Goal: Task Accomplishment & Management: Manage account settings

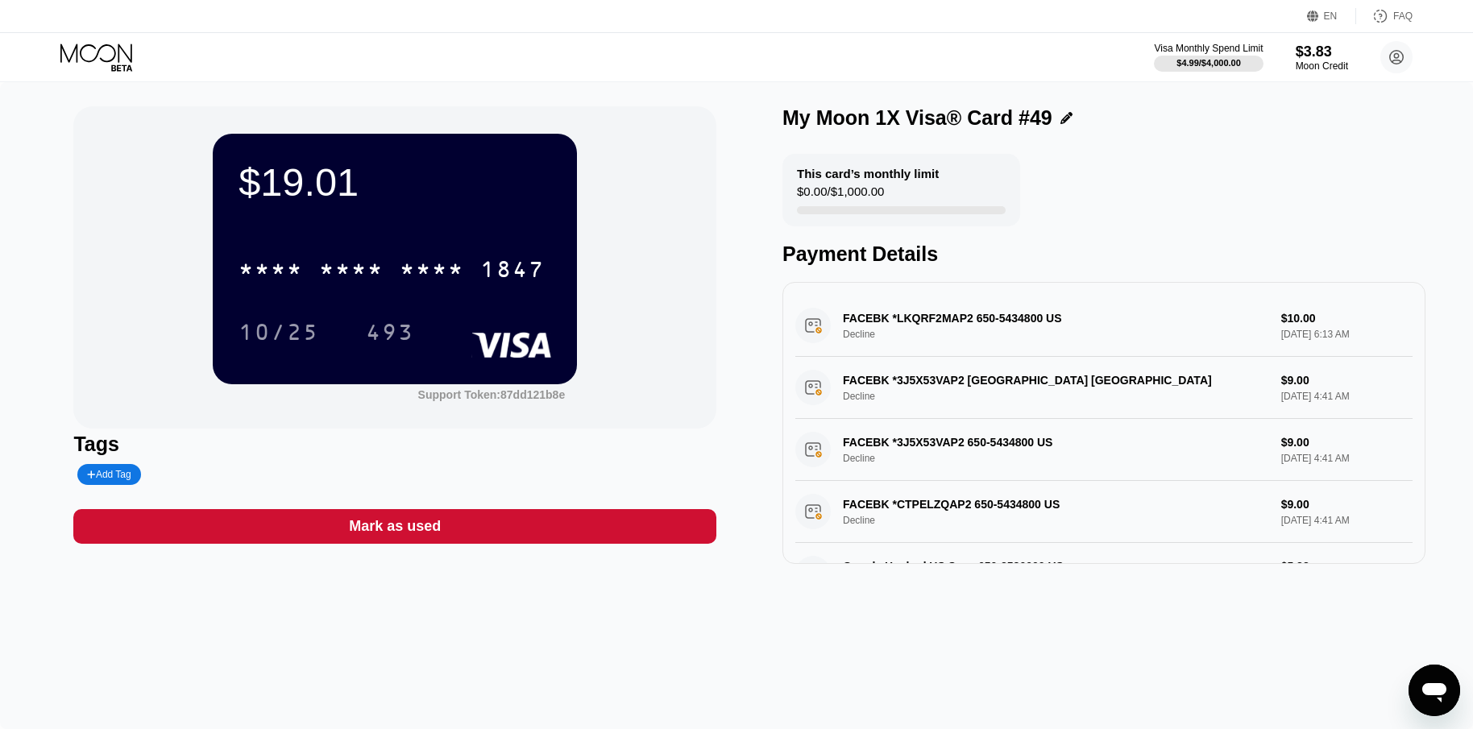
click at [111, 56] on icon at bounding box center [97, 58] width 75 height 28
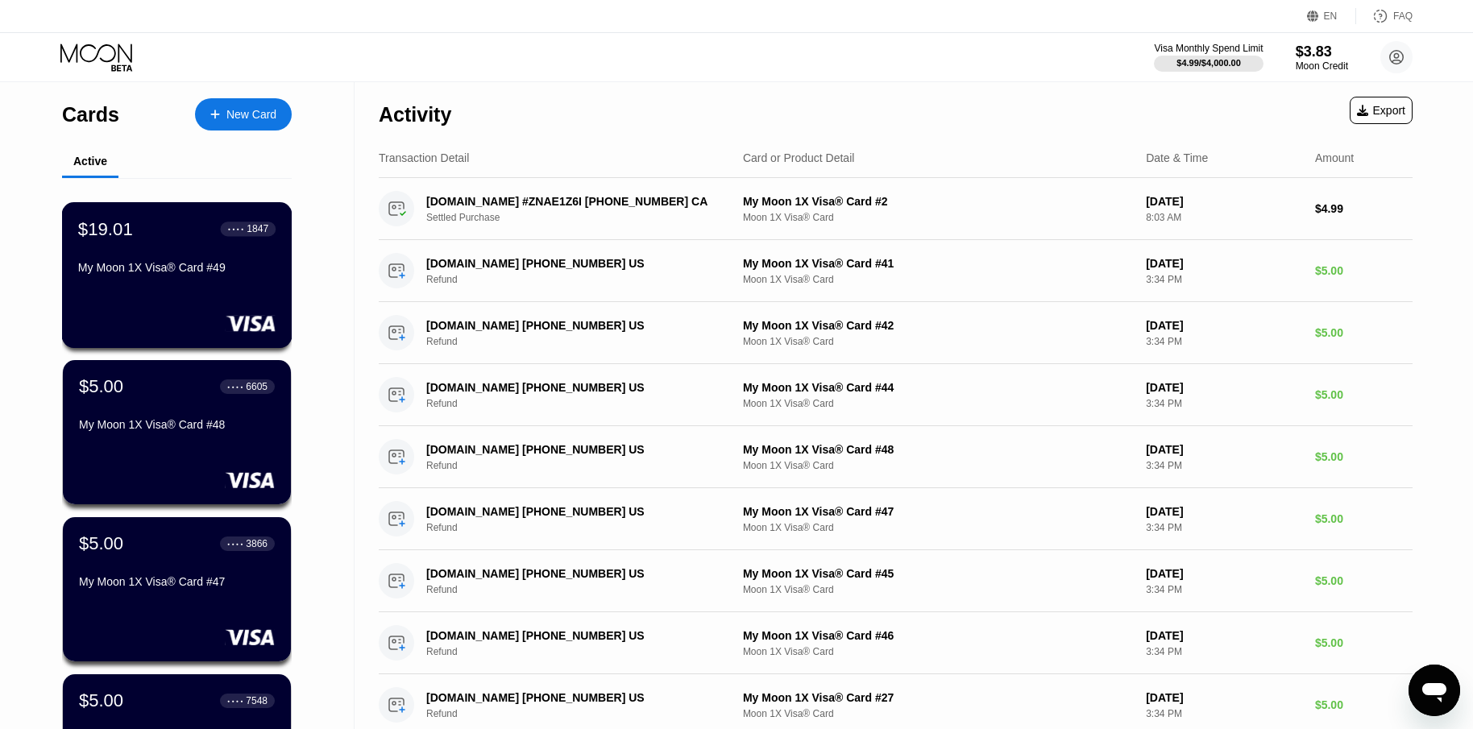
click at [225, 274] on div "My Moon 1X Visa® Card #49" at bounding box center [176, 267] width 197 height 13
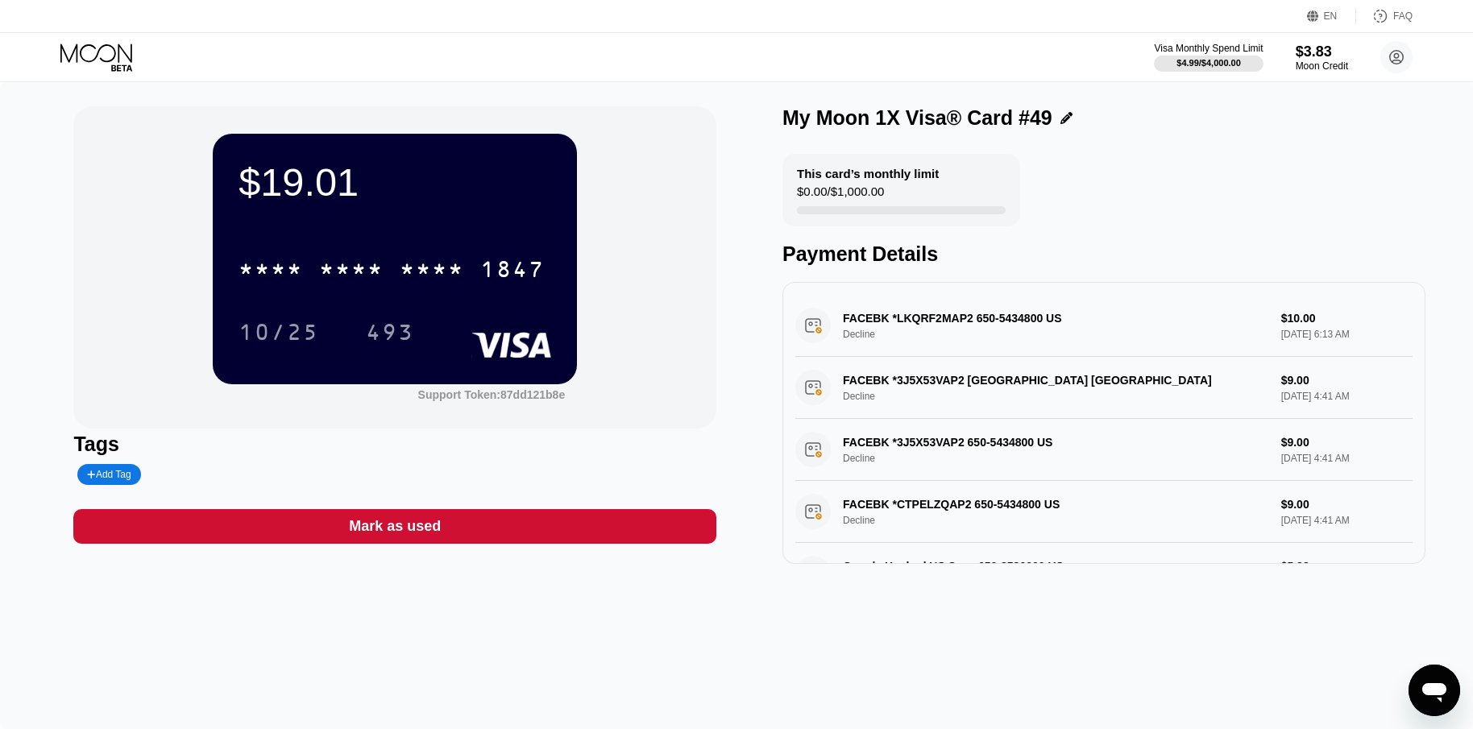
click at [93, 77] on div "Visa Monthly Spend Limit $4.99 / $4,000.00 $3.83 Moon Credit Roy Milton cjhonso…" at bounding box center [736, 57] width 1473 height 48
click at [93, 64] on icon at bounding box center [97, 58] width 75 height 28
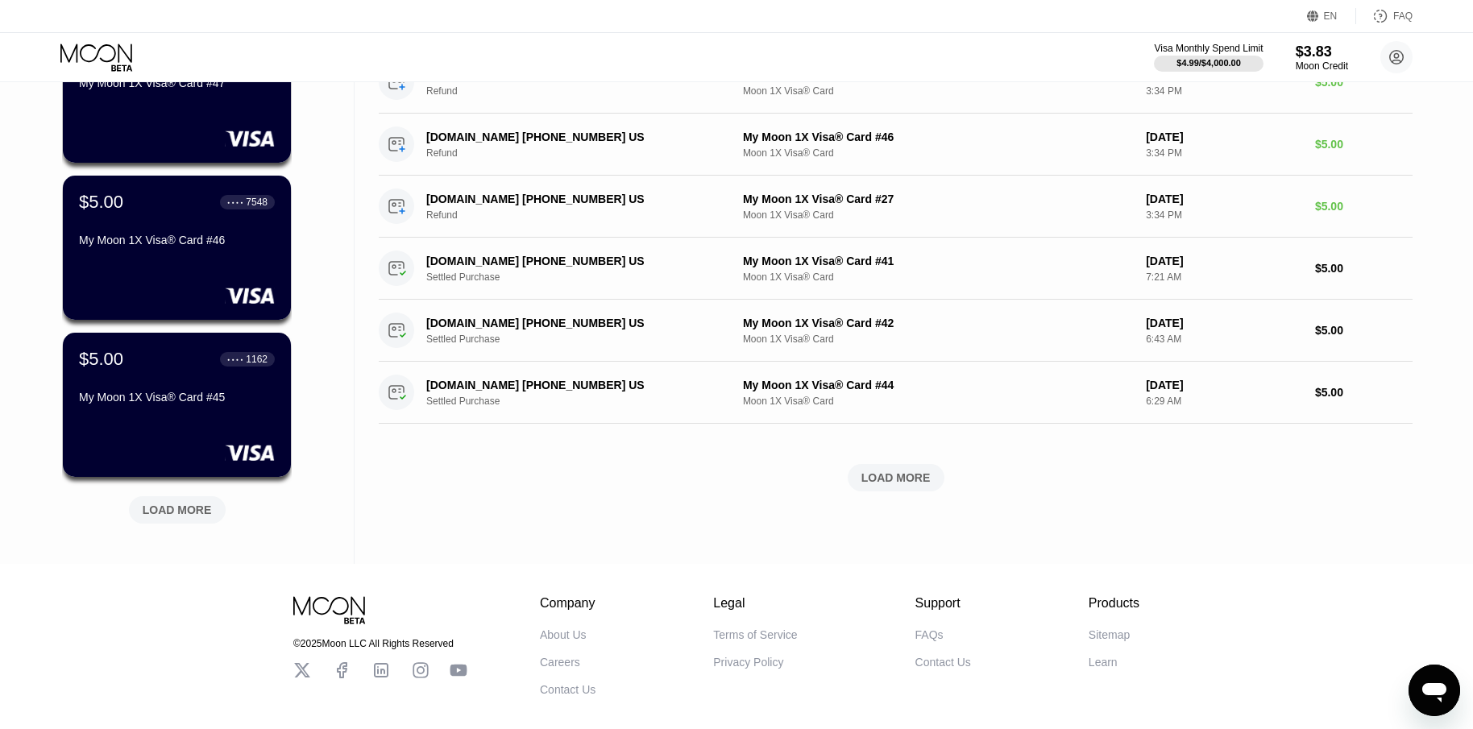
scroll to position [583, 0]
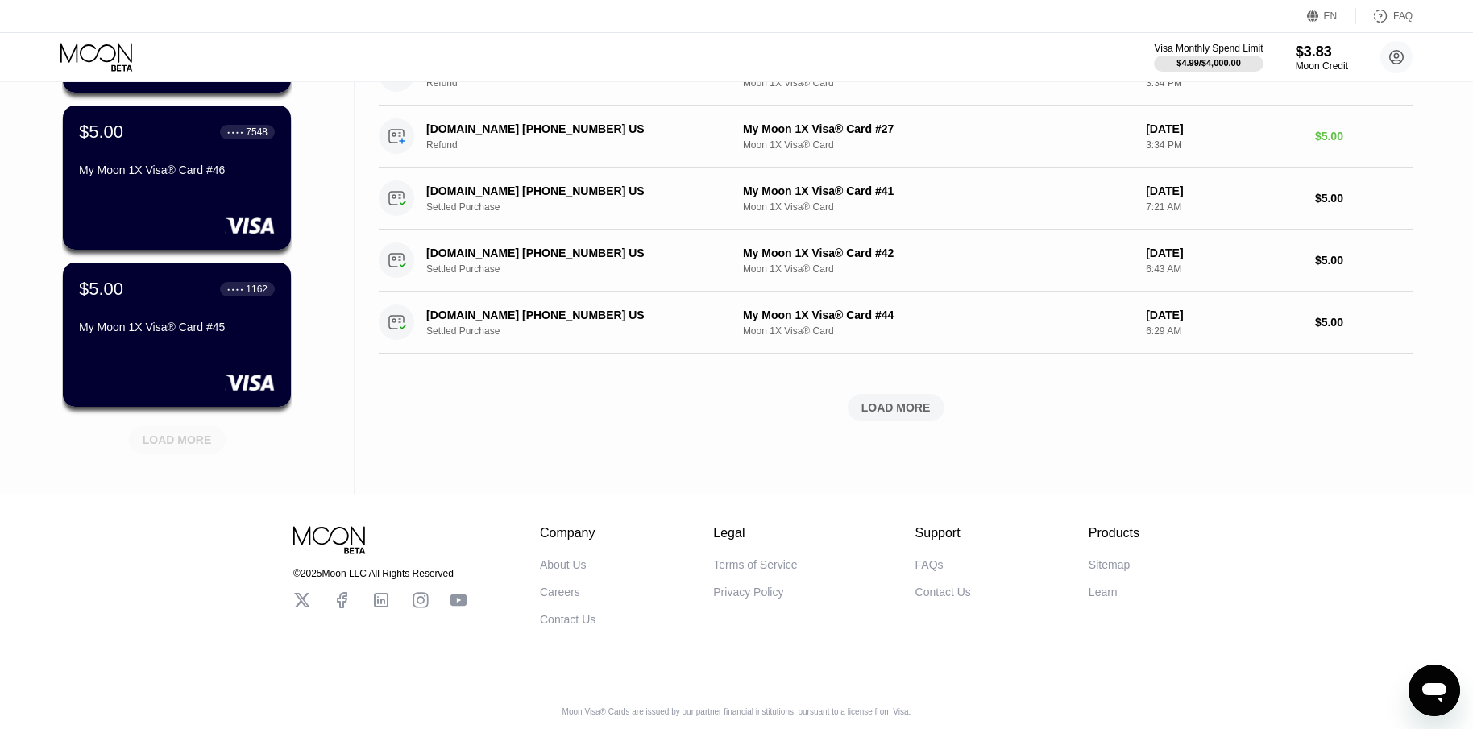
click at [196, 433] on div "LOAD MORE" at bounding box center [177, 440] width 69 height 15
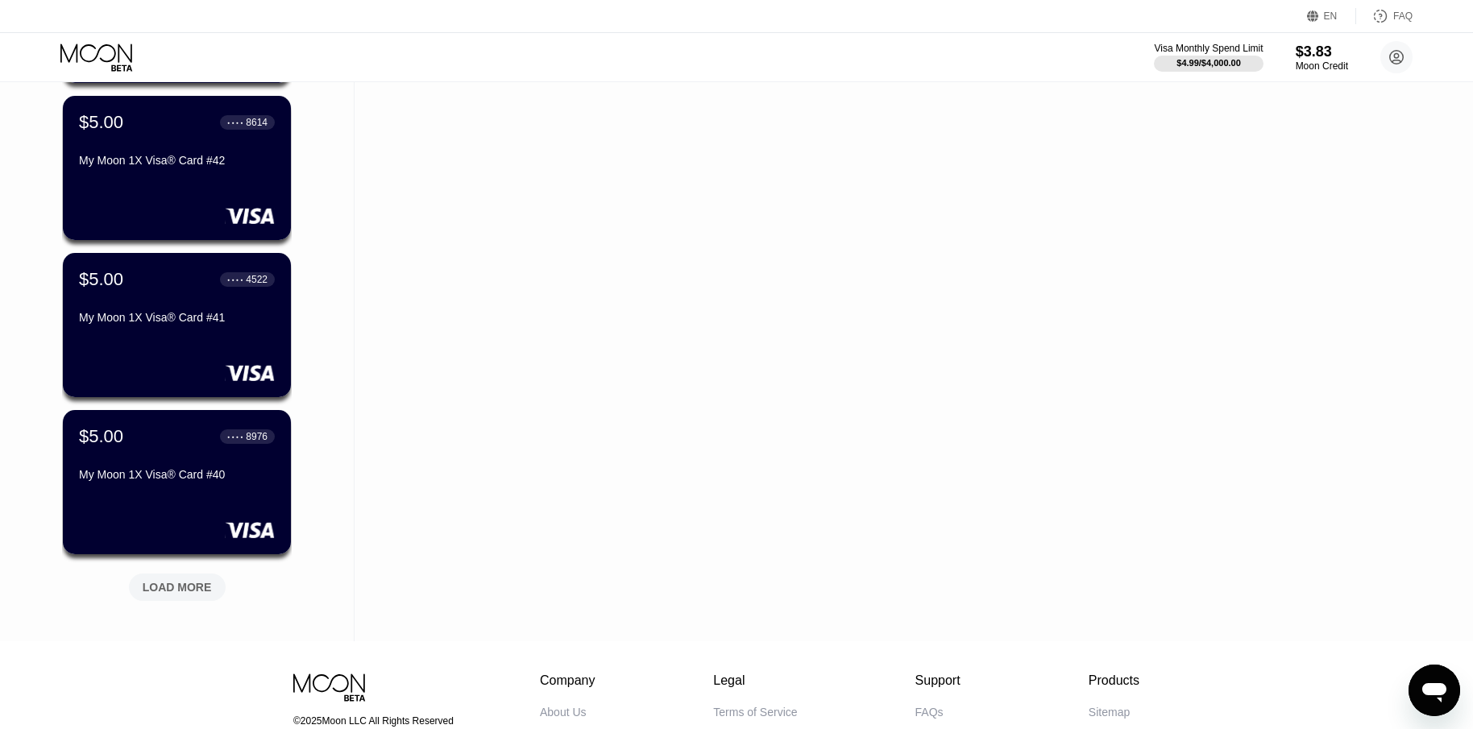
scroll to position [1228, 0]
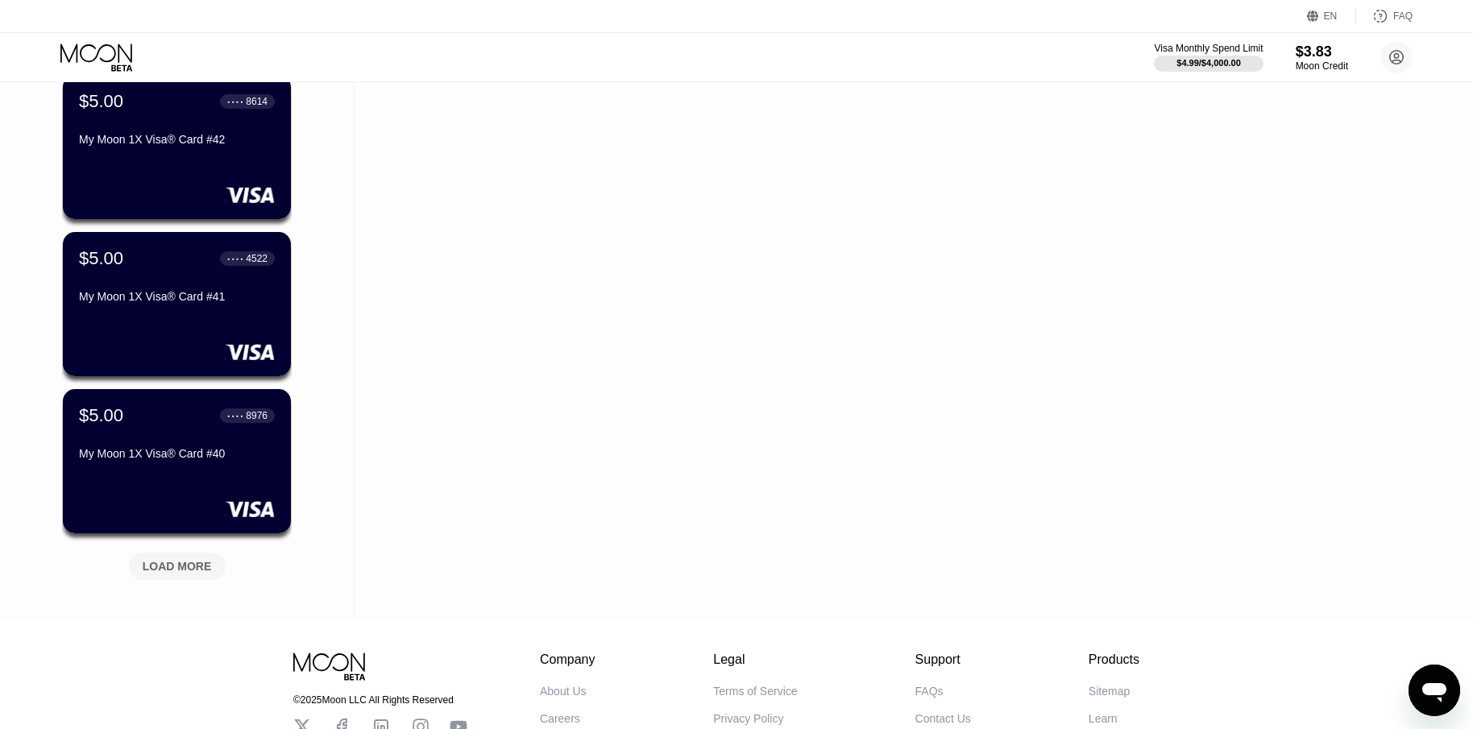
click at [190, 564] on div "LOAD MORE" at bounding box center [177, 566] width 69 height 15
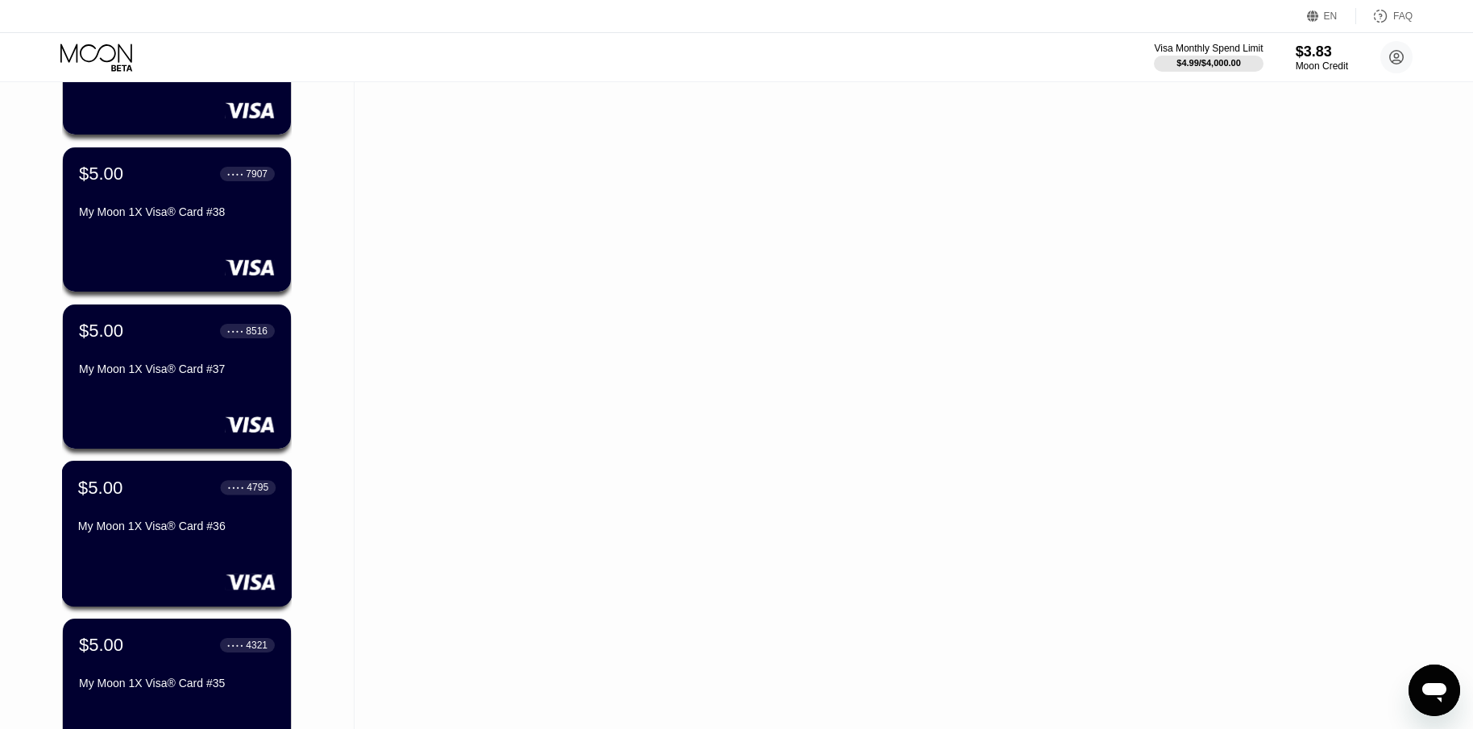
scroll to position [1953, 0]
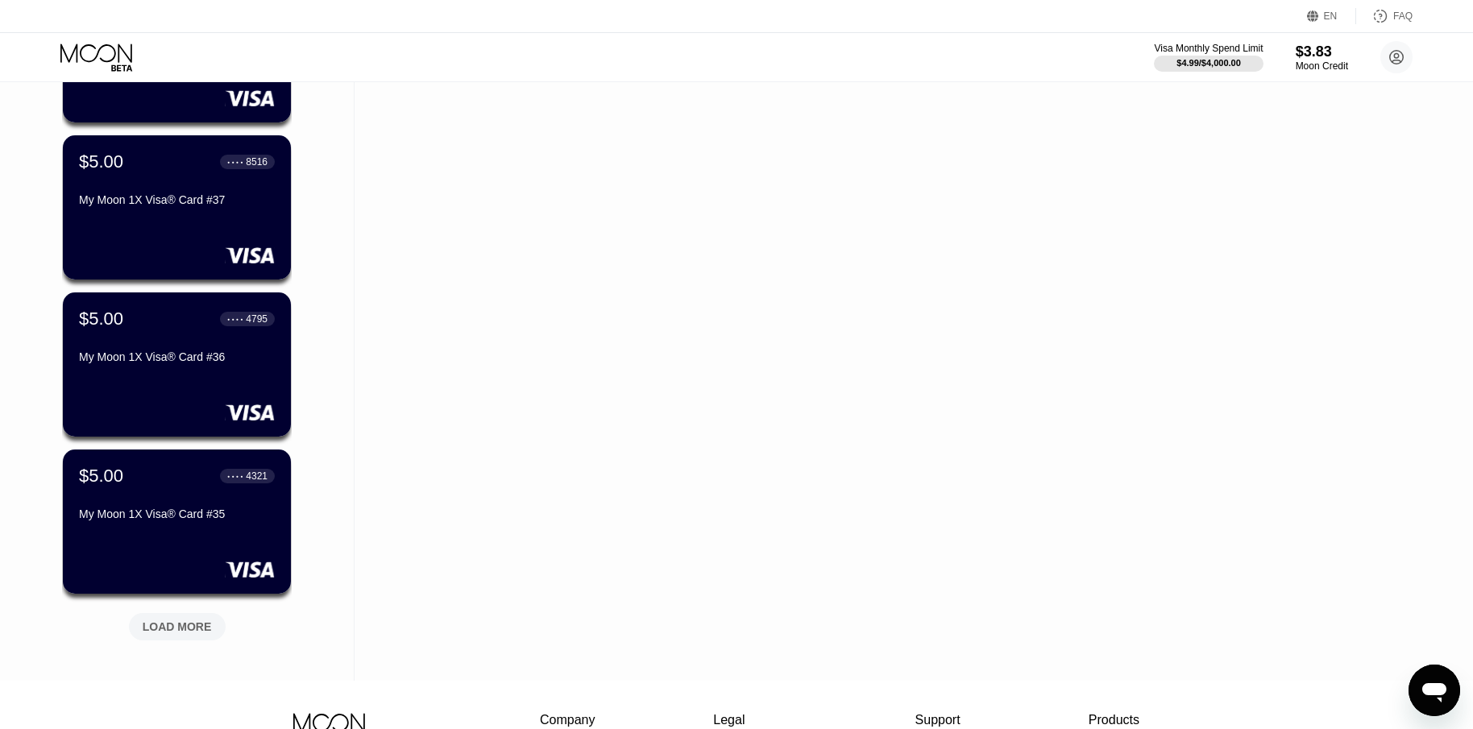
click at [196, 629] on div "LOAD MORE" at bounding box center [177, 627] width 69 height 15
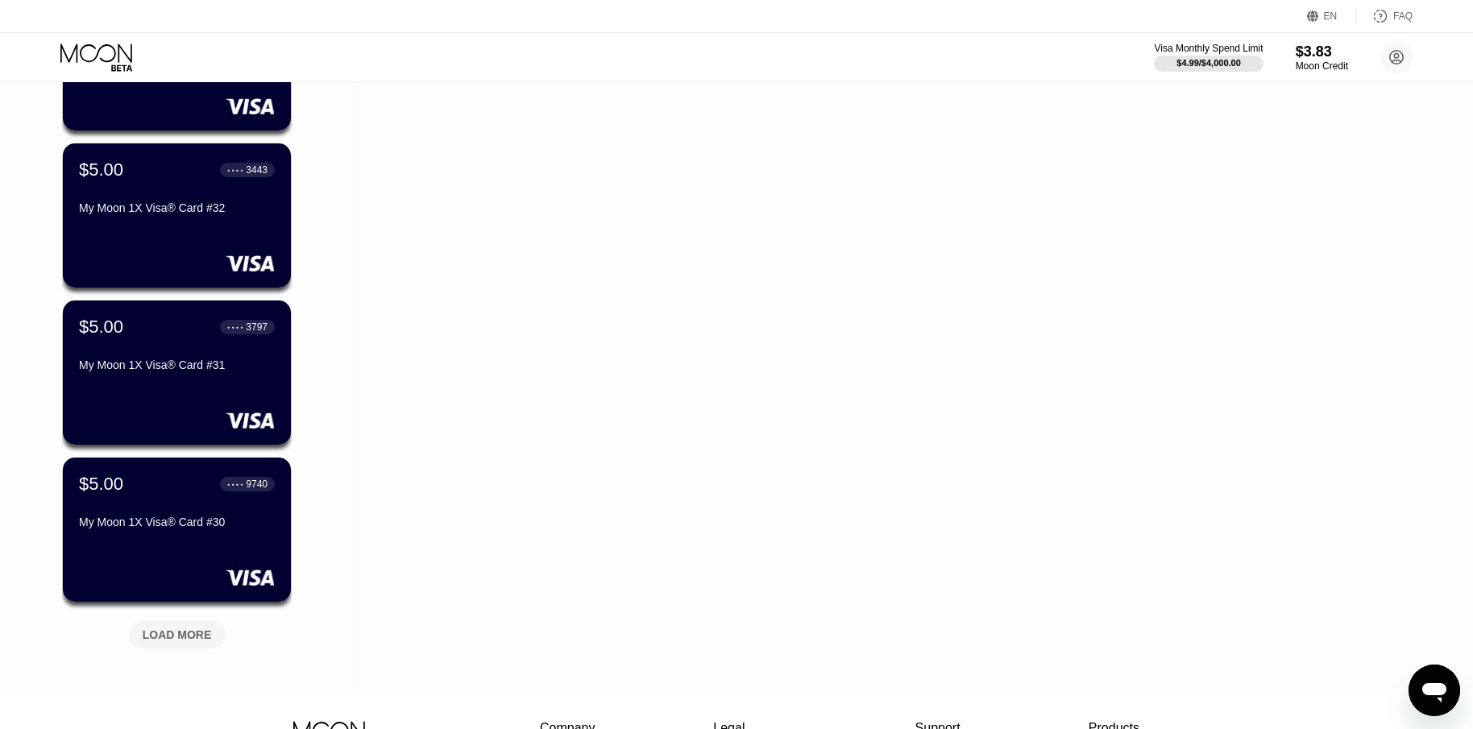
scroll to position [2759, 0]
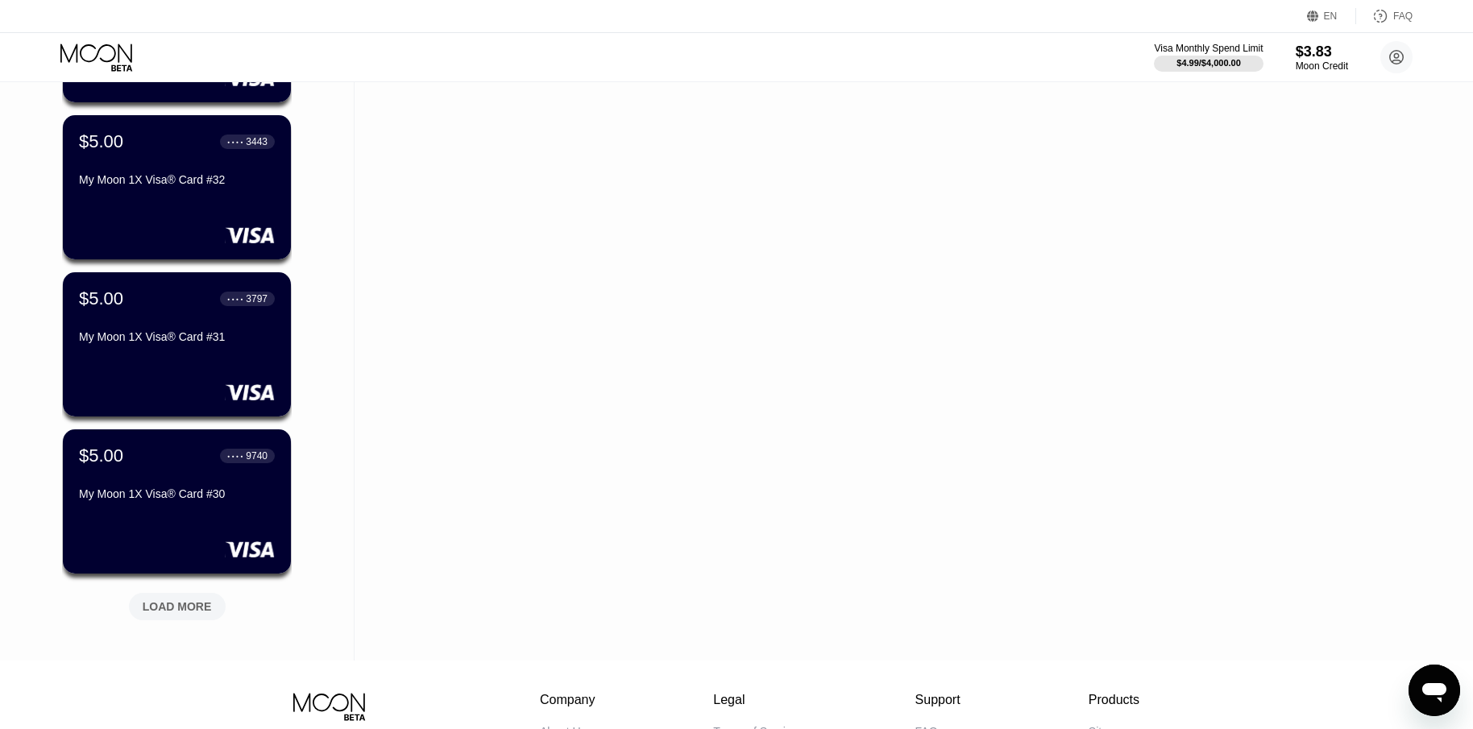
click at [181, 606] on div "LOAD MORE" at bounding box center [177, 607] width 69 height 15
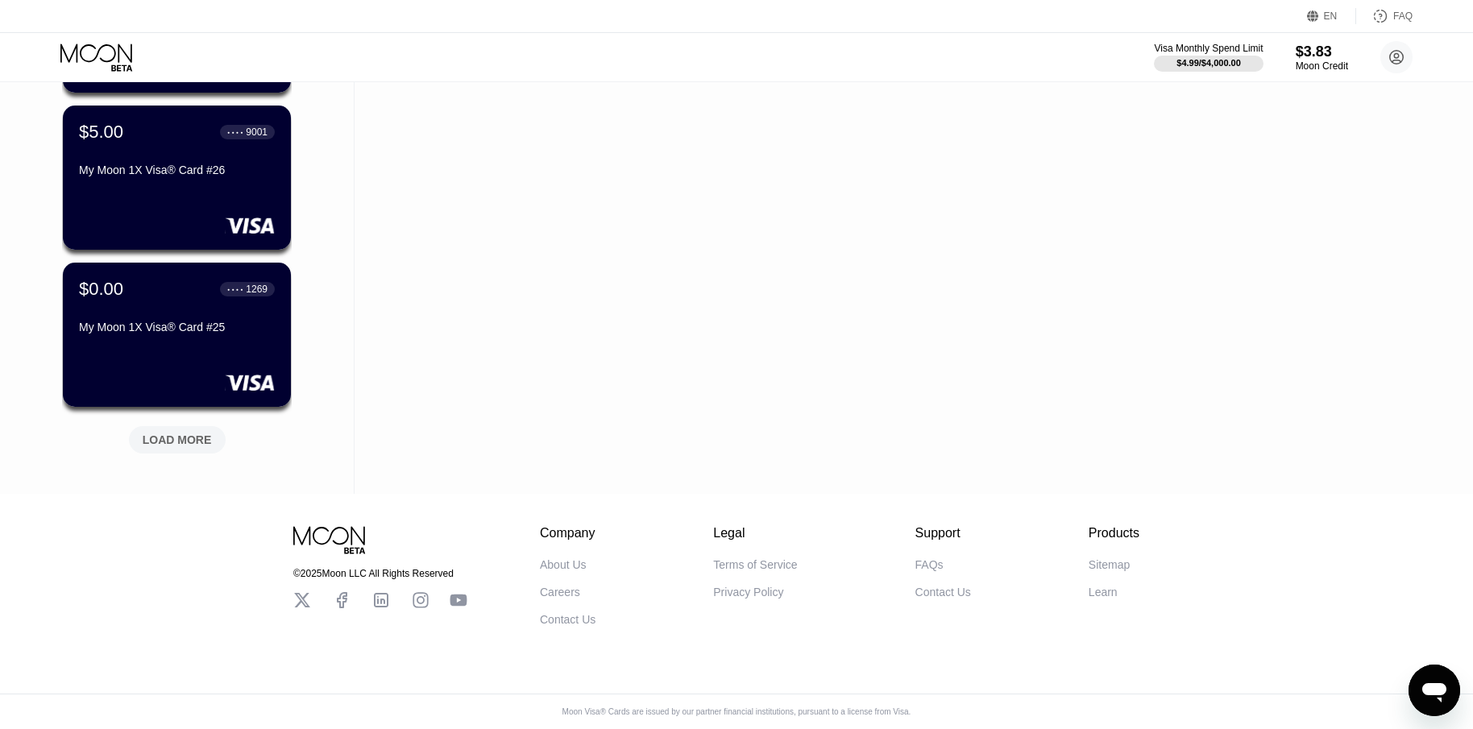
scroll to position [3726, 0]
click at [166, 438] on div "LOAD MORE" at bounding box center [177, 439] width 97 height 27
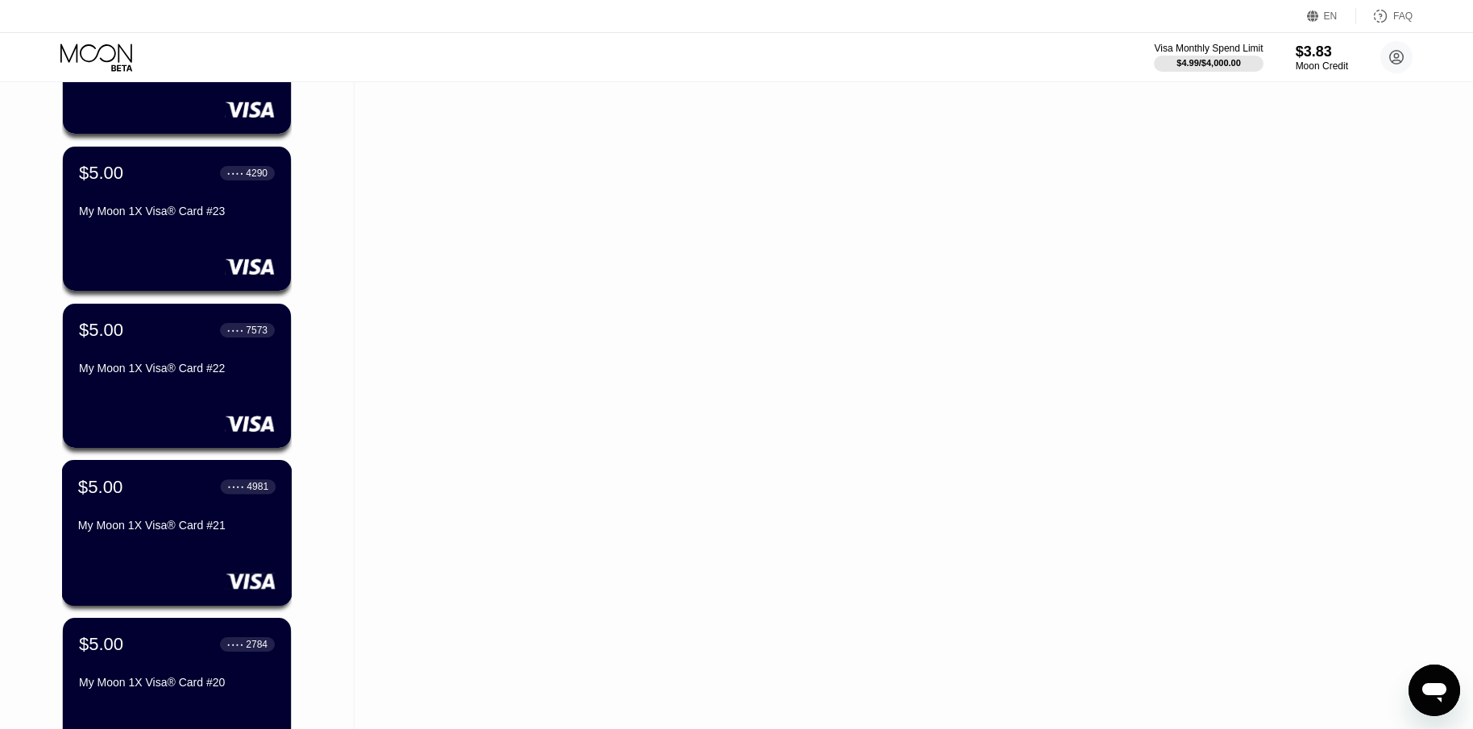
scroll to position [4512, 0]
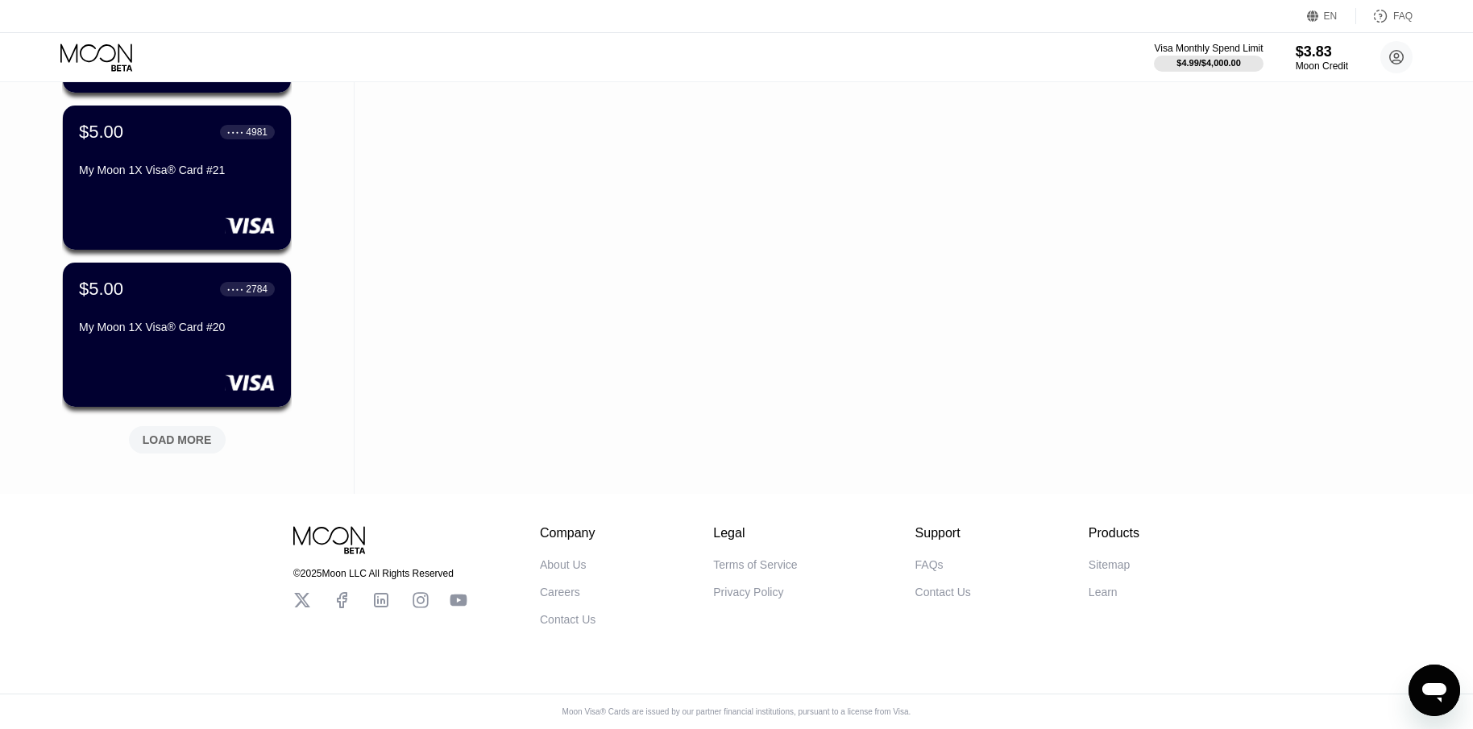
click at [178, 433] on div "LOAD MORE" at bounding box center [177, 440] width 69 height 15
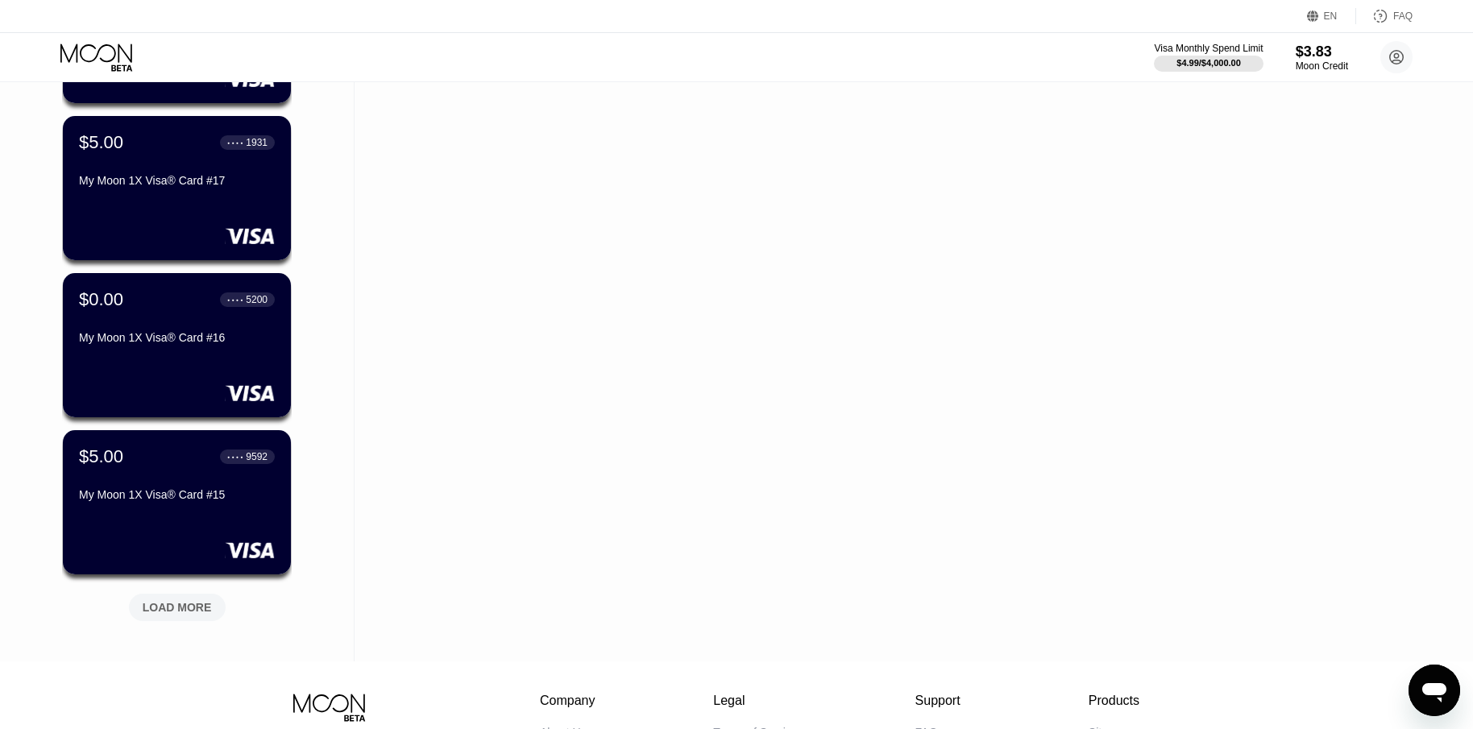
scroll to position [5056, 0]
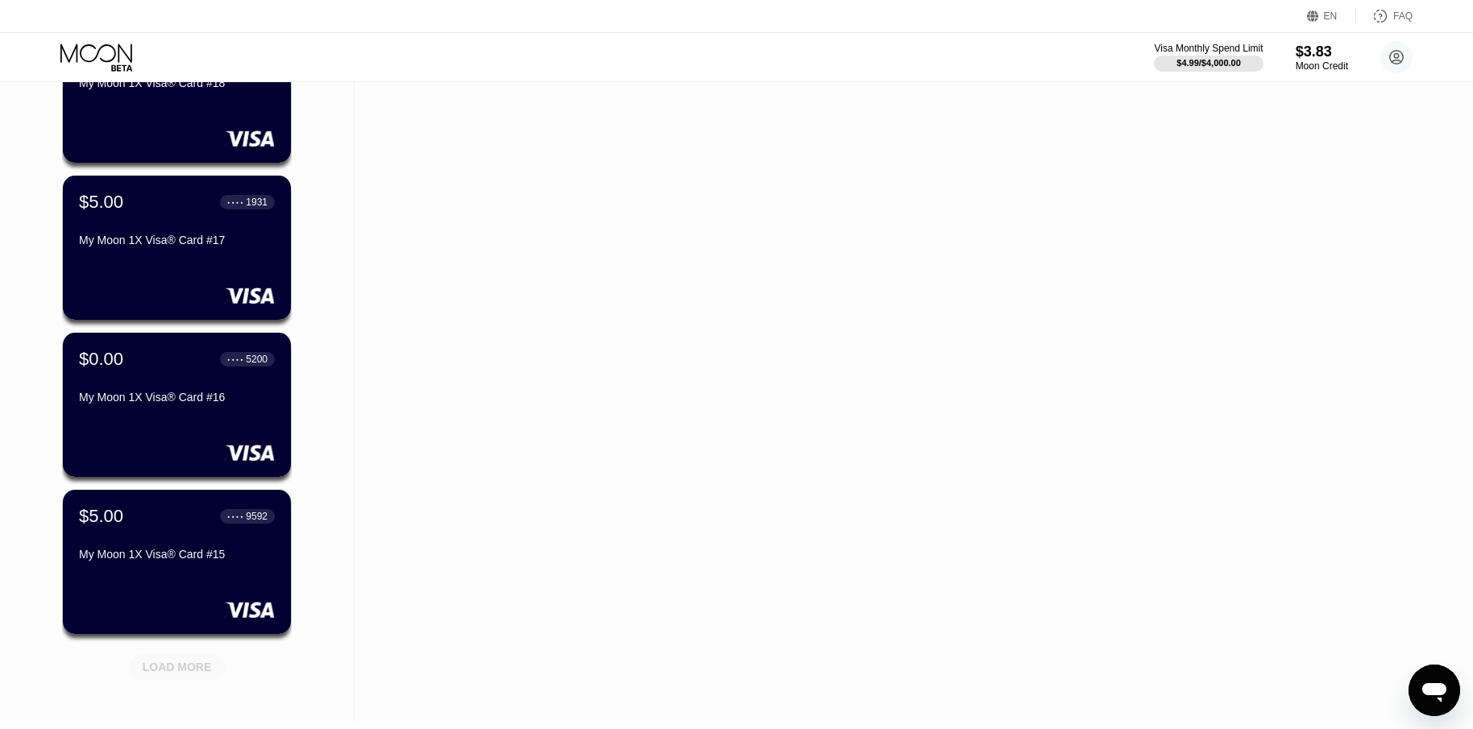
click at [197, 663] on div "LOAD MORE" at bounding box center [177, 667] width 69 height 15
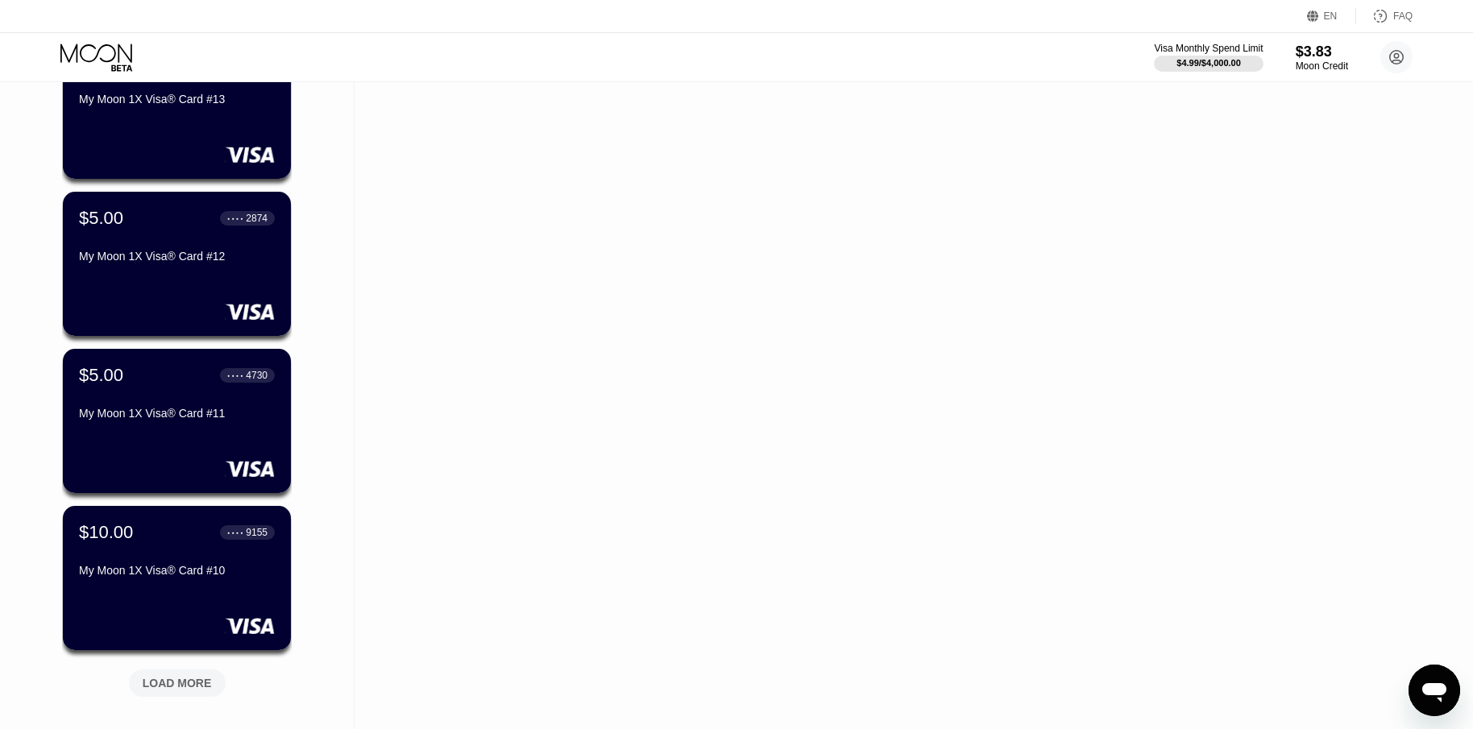
scroll to position [6023, 0]
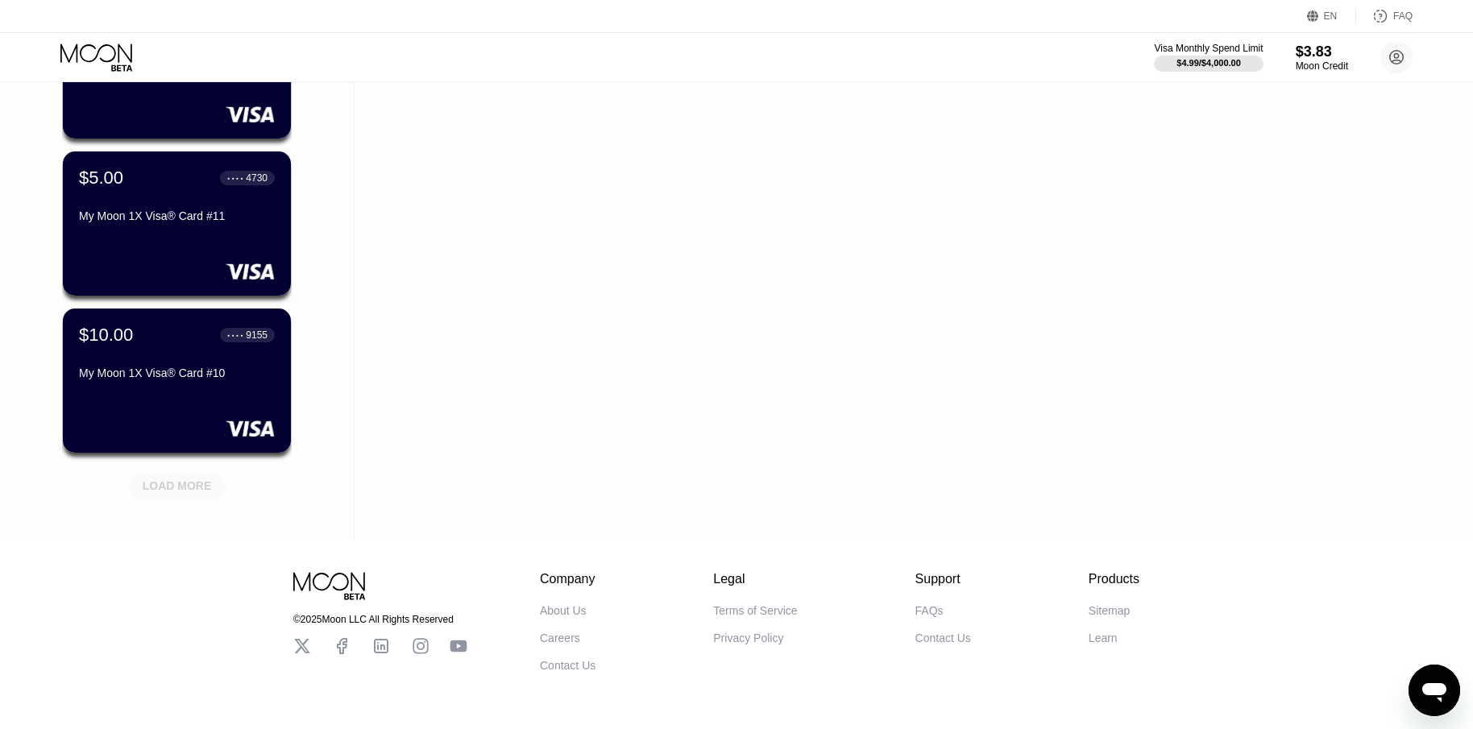
click at [204, 493] on div "LOAD MORE" at bounding box center [177, 486] width 69 height 15
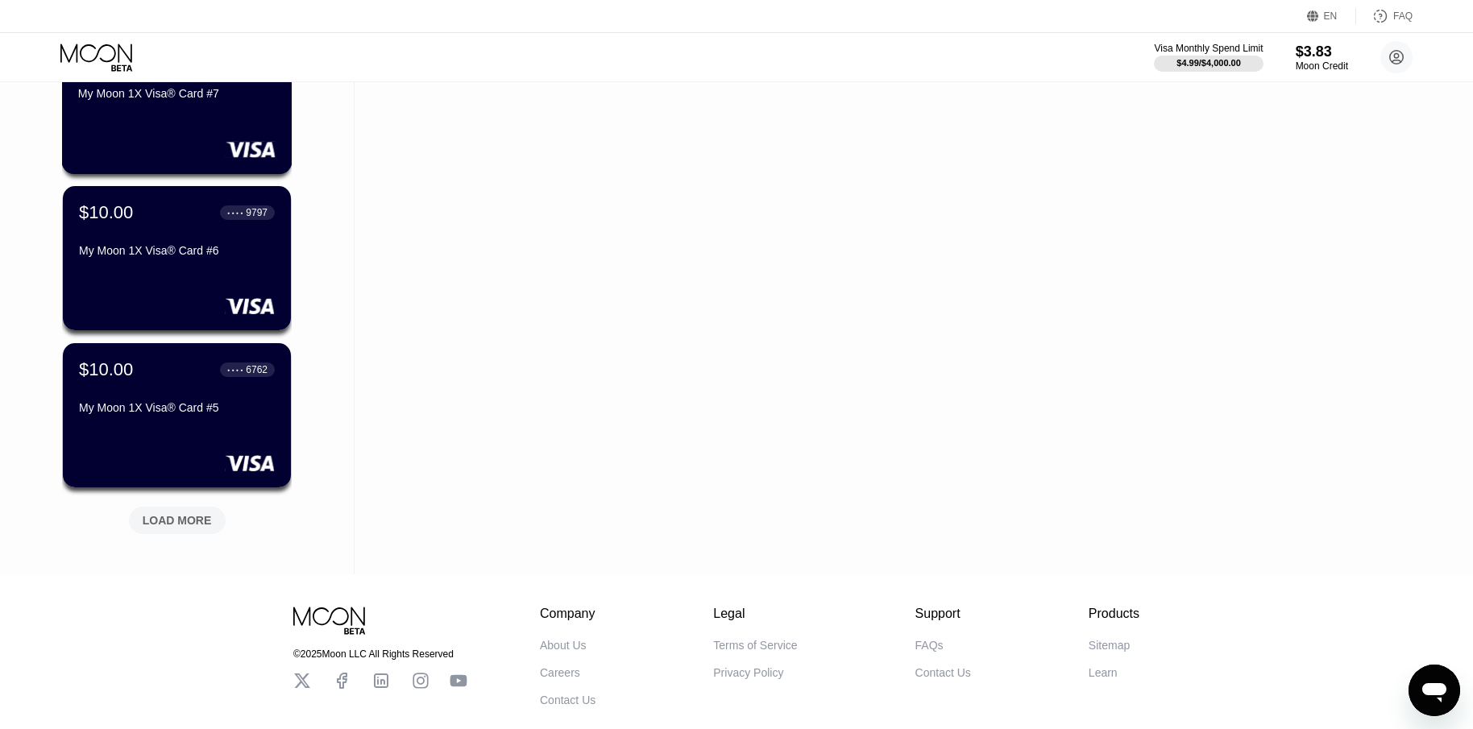
scroll to position [6828, 0]
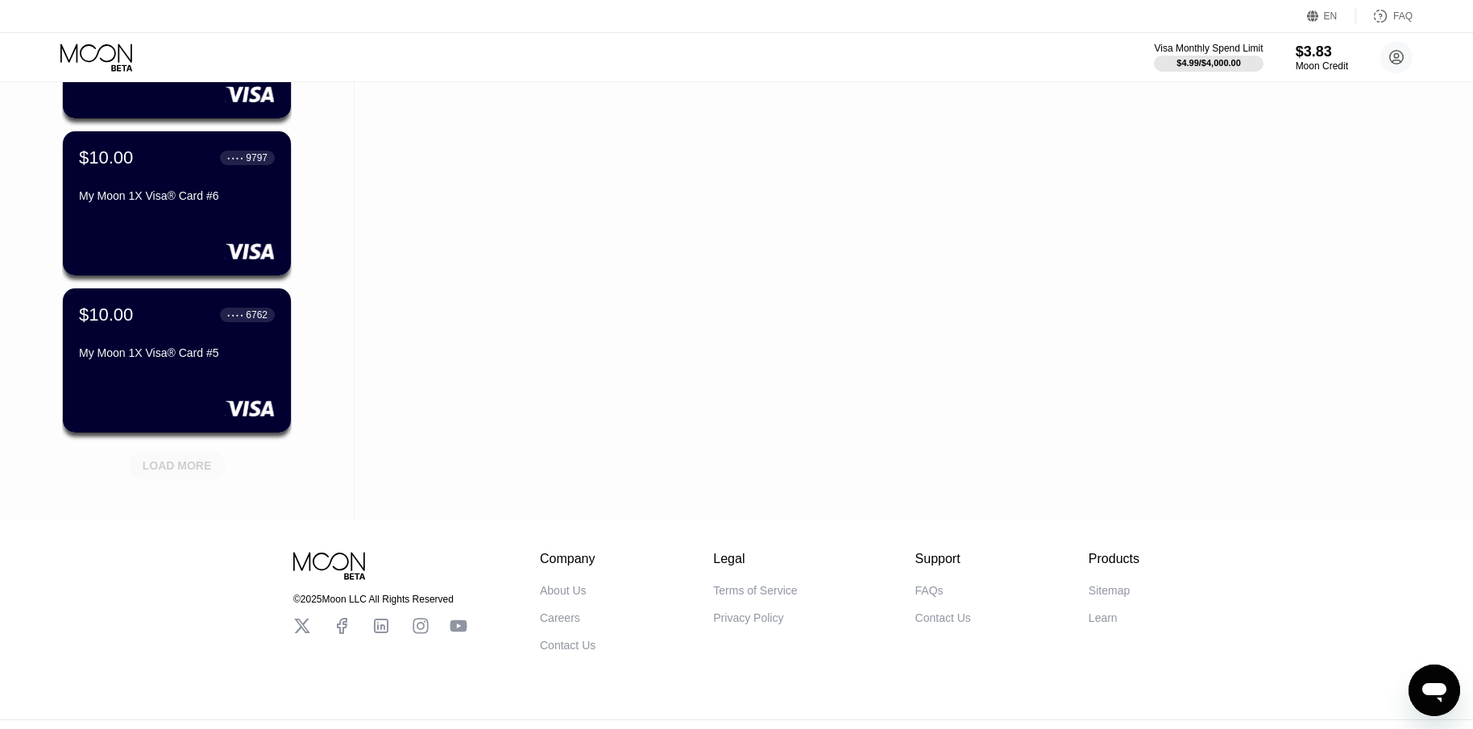
click at [197, 469] on div "LOAD MORE" at bounding box center [177, 466] width 69 height 15
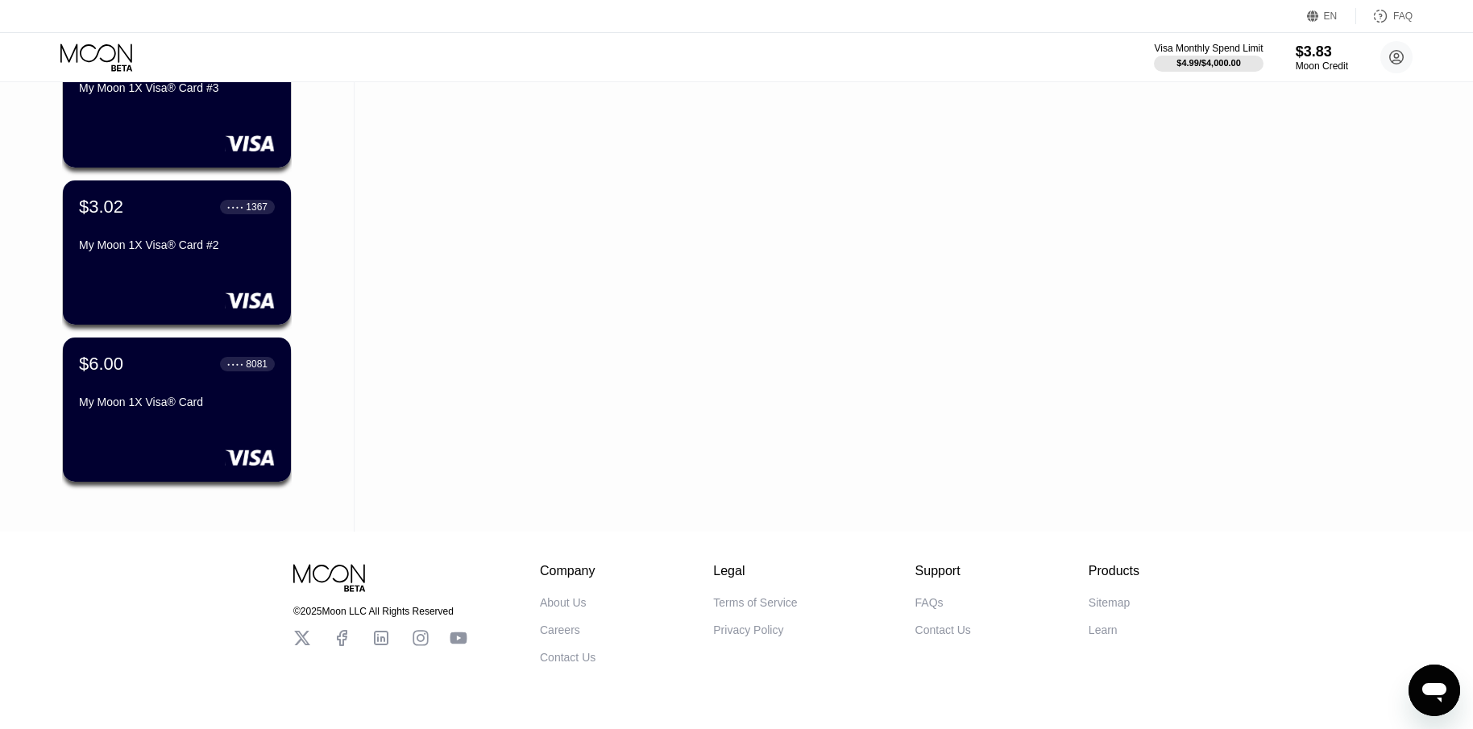
scroll to position [7380, 0]
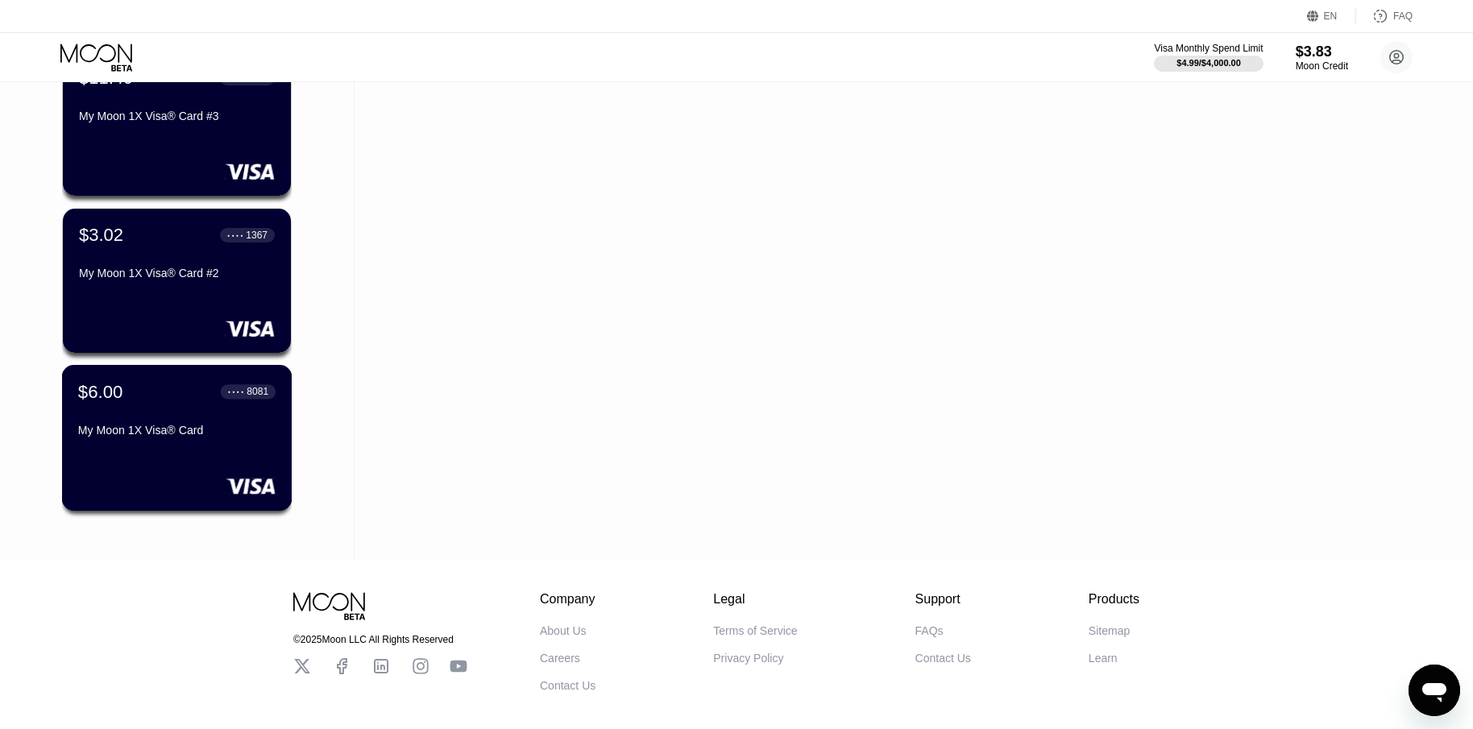
click at [214, 461] on div "$6.00 ● ● ● ● 8081 My Moon 1X Visa® Card" at bounding box center [177, 438] width 230 height 146
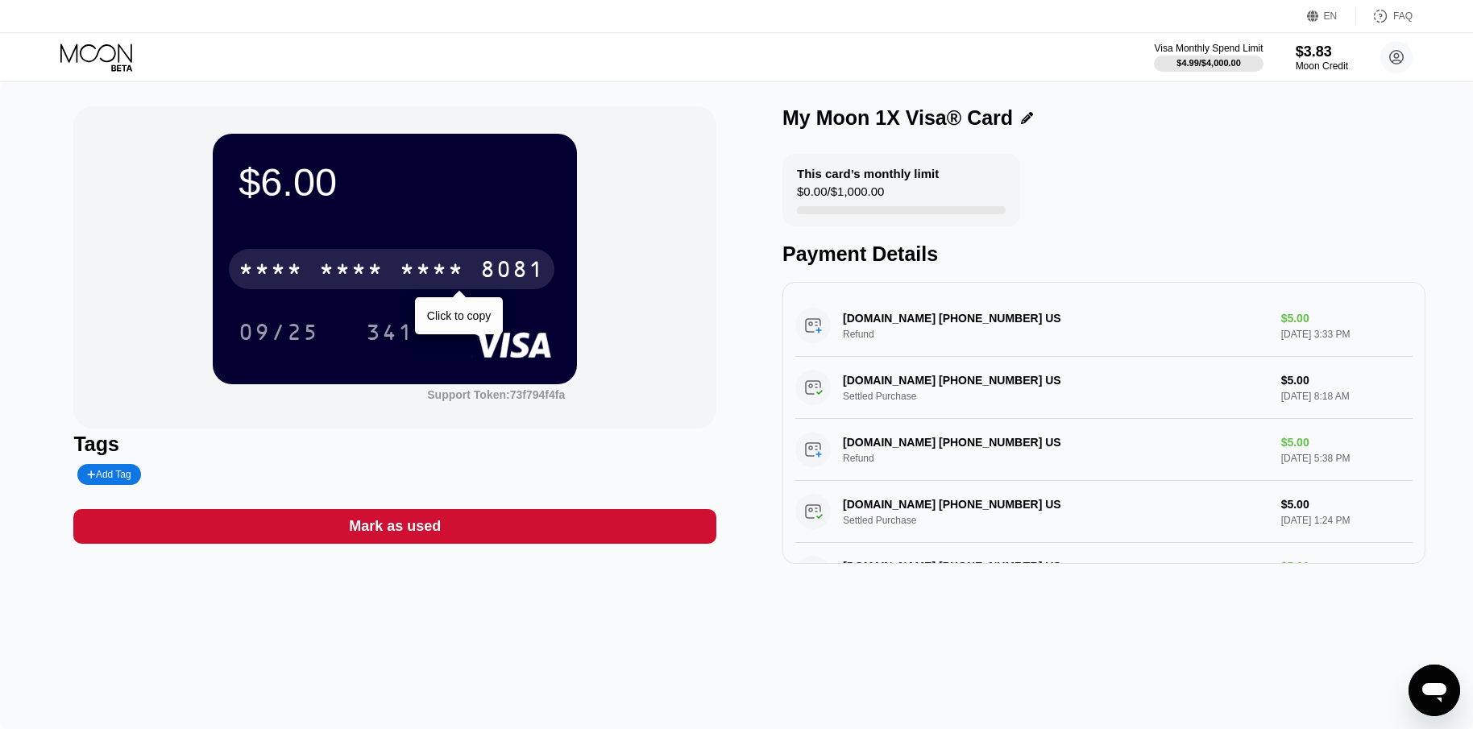
click at [475, 267] on div "* * * * * * * * * * * * 8081" at bounding box center [392, 269] width 326 height 40
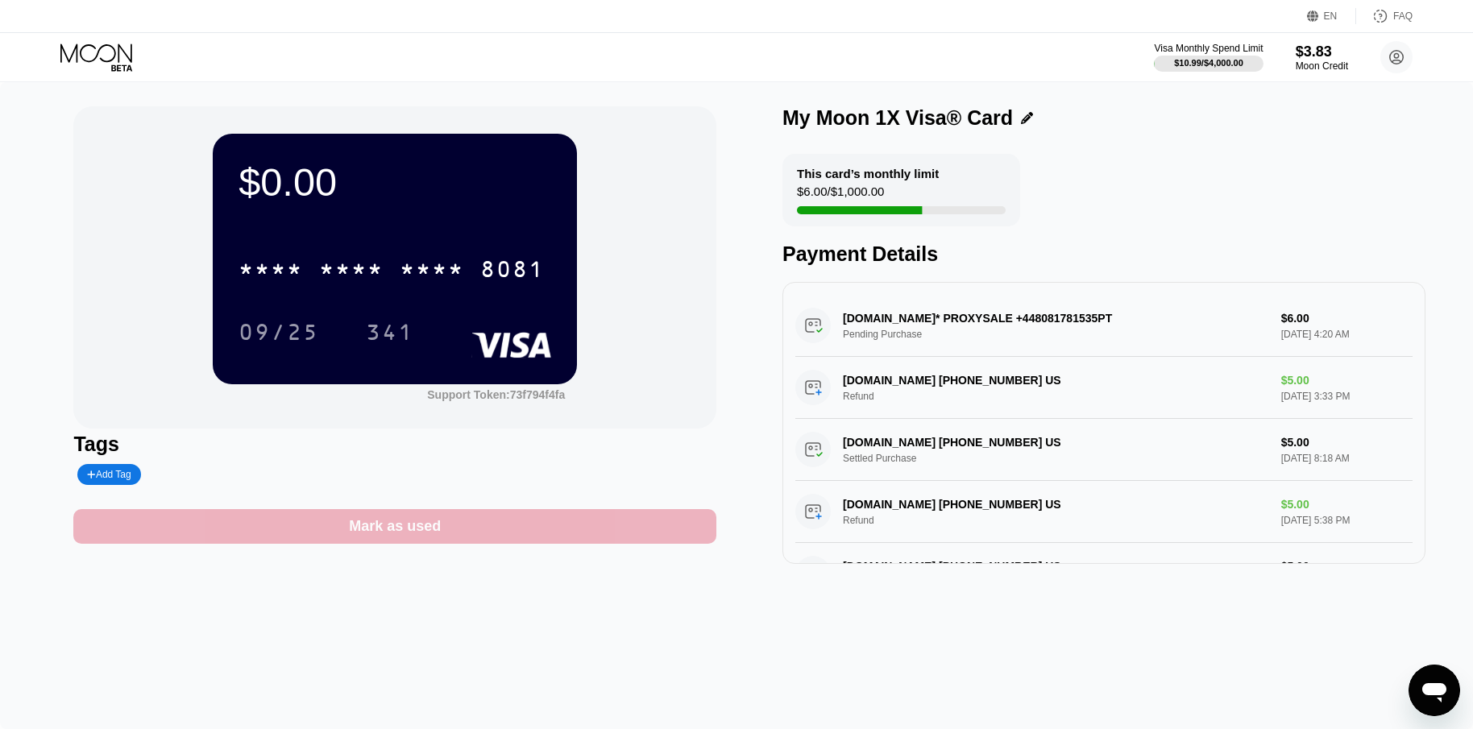
click at [446, 539] on div "Mark as used" at bounding box center [394, 526] width 643 height 35
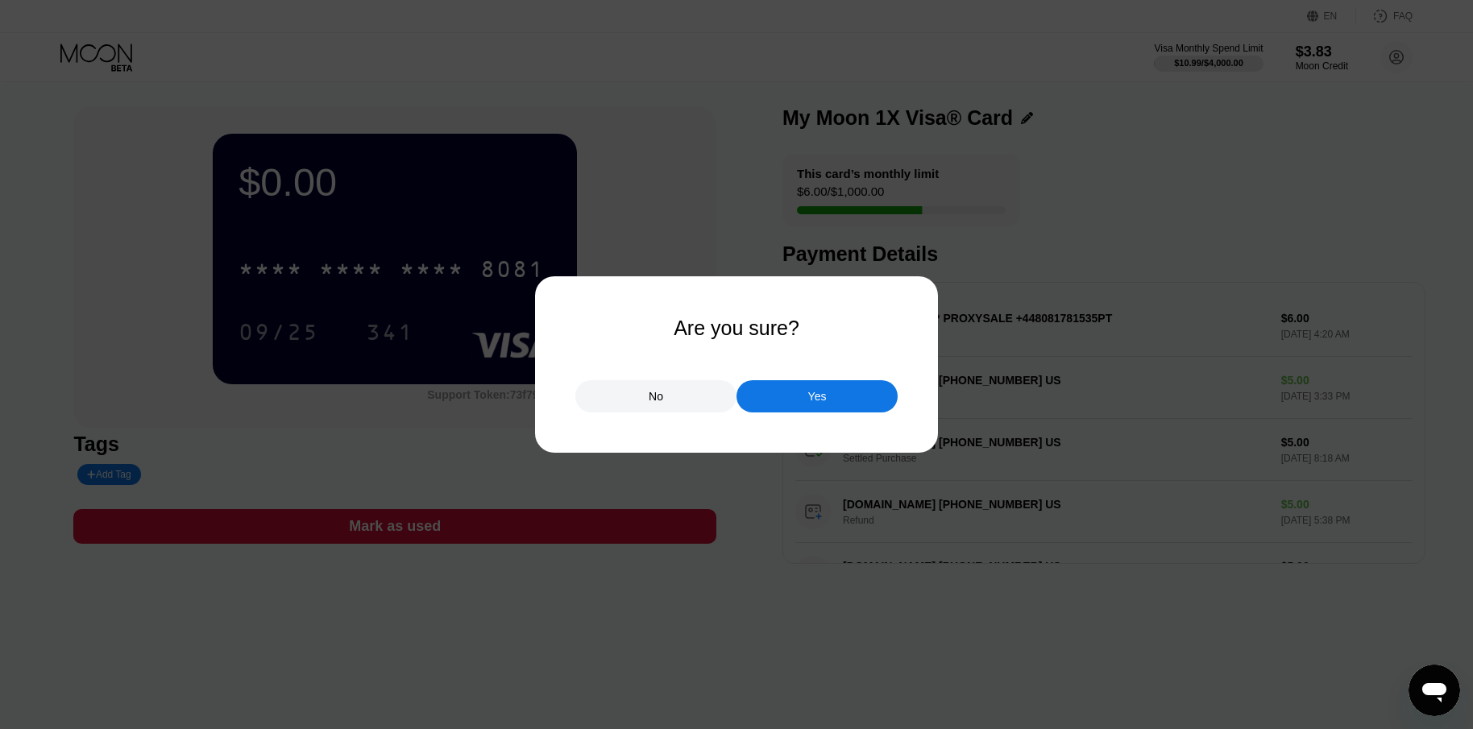
click at [817, 388] on div "Yes" at bounding box center [817, 396] width 161 height 32
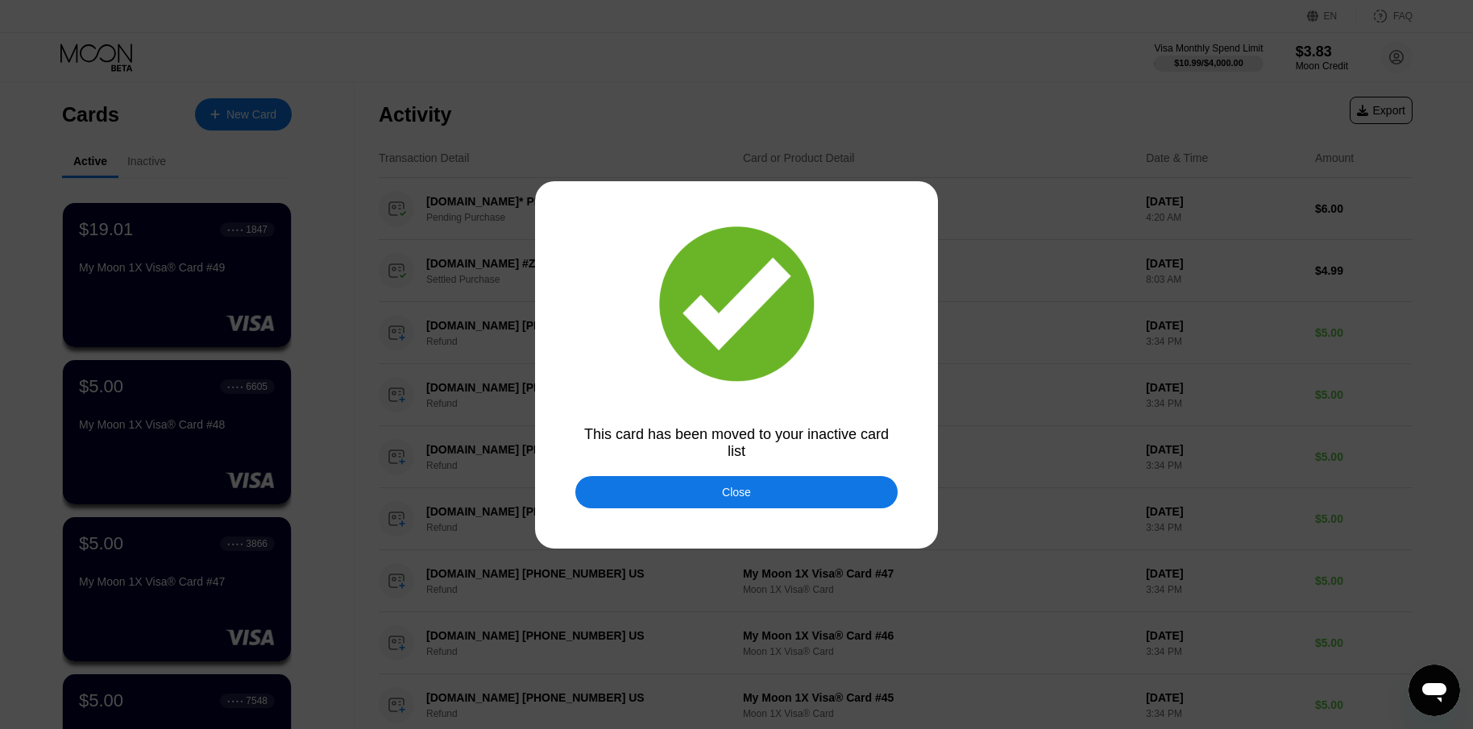
click at [692, 494] on div "Close" at bounding box center [736, 492] width 322 height 32
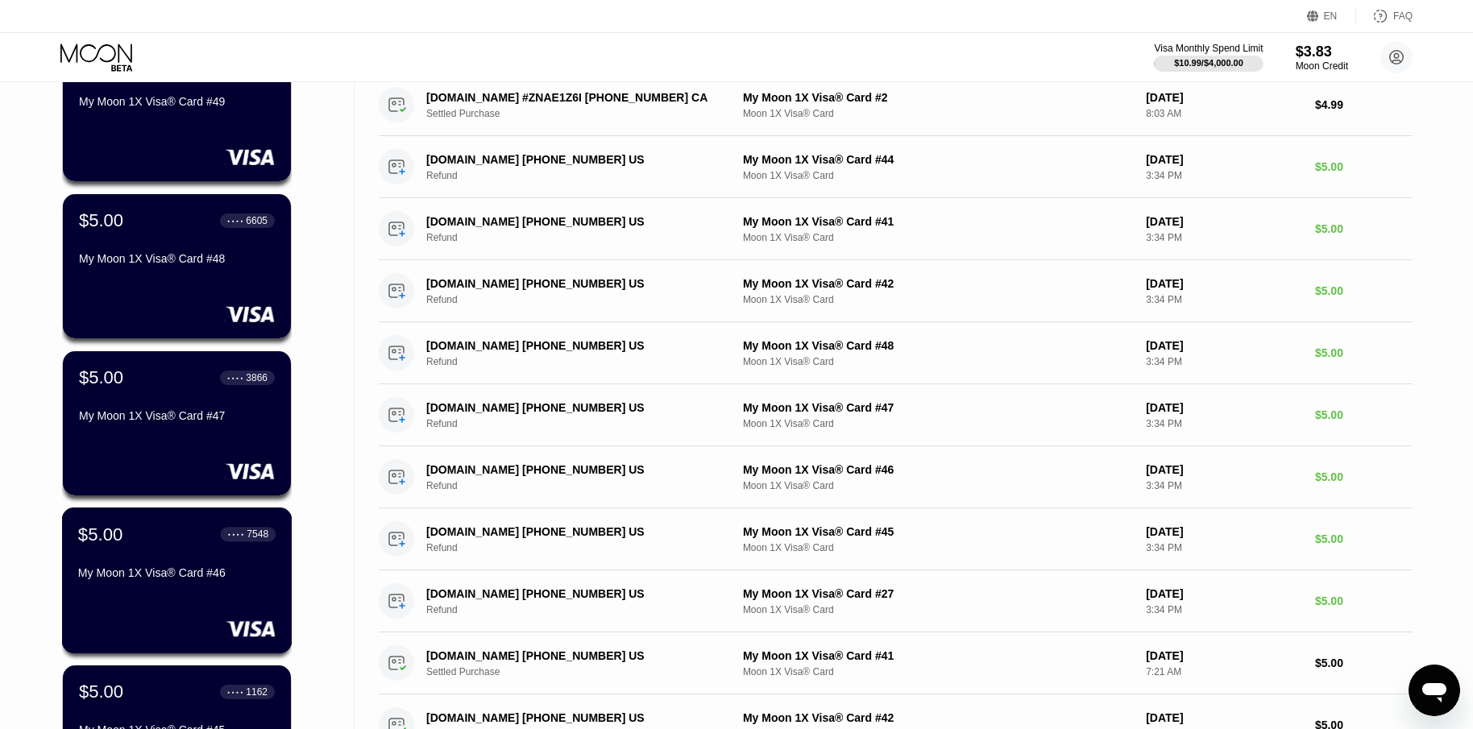
scroll to position [403, 0]
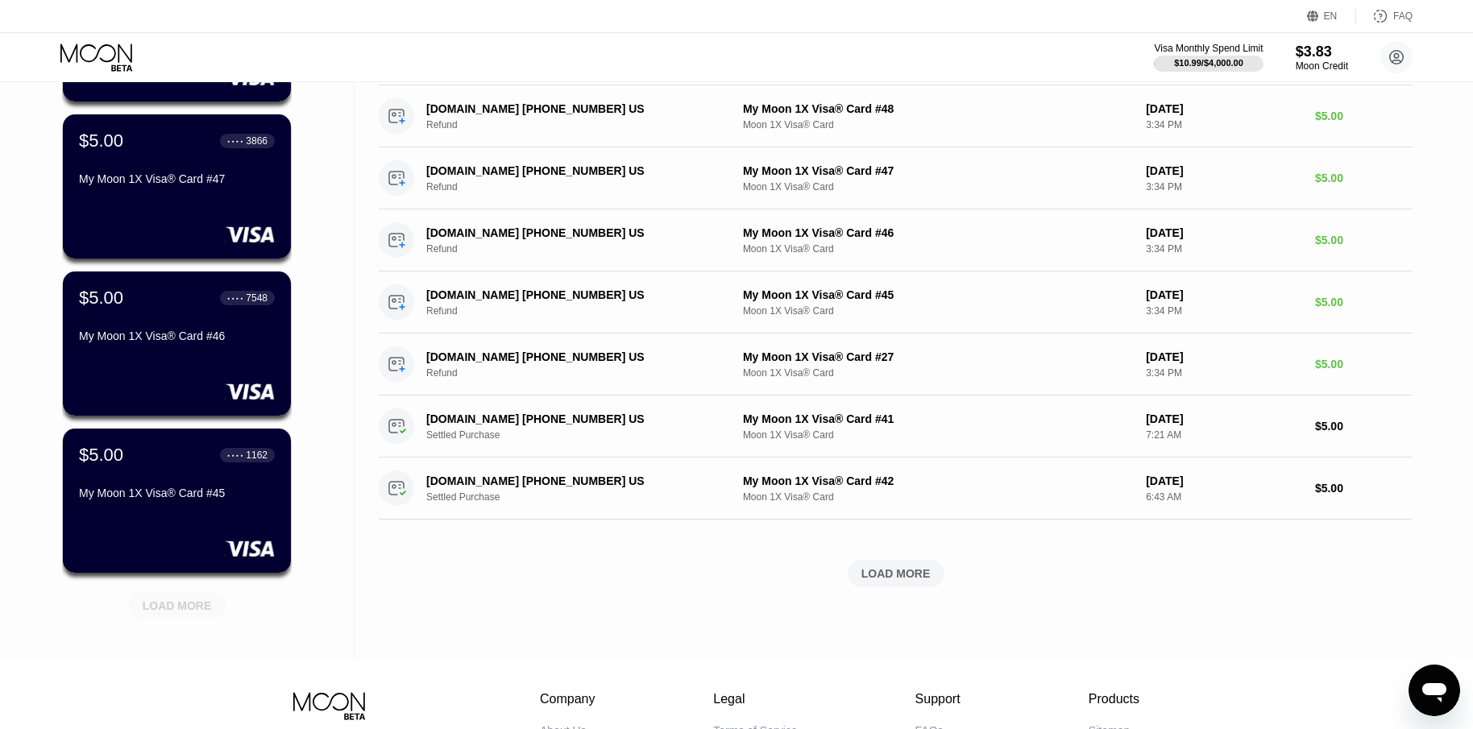
click at [200, 610] on div "LOAD MORE" at bounding box center [177, 606] width 69 height 15
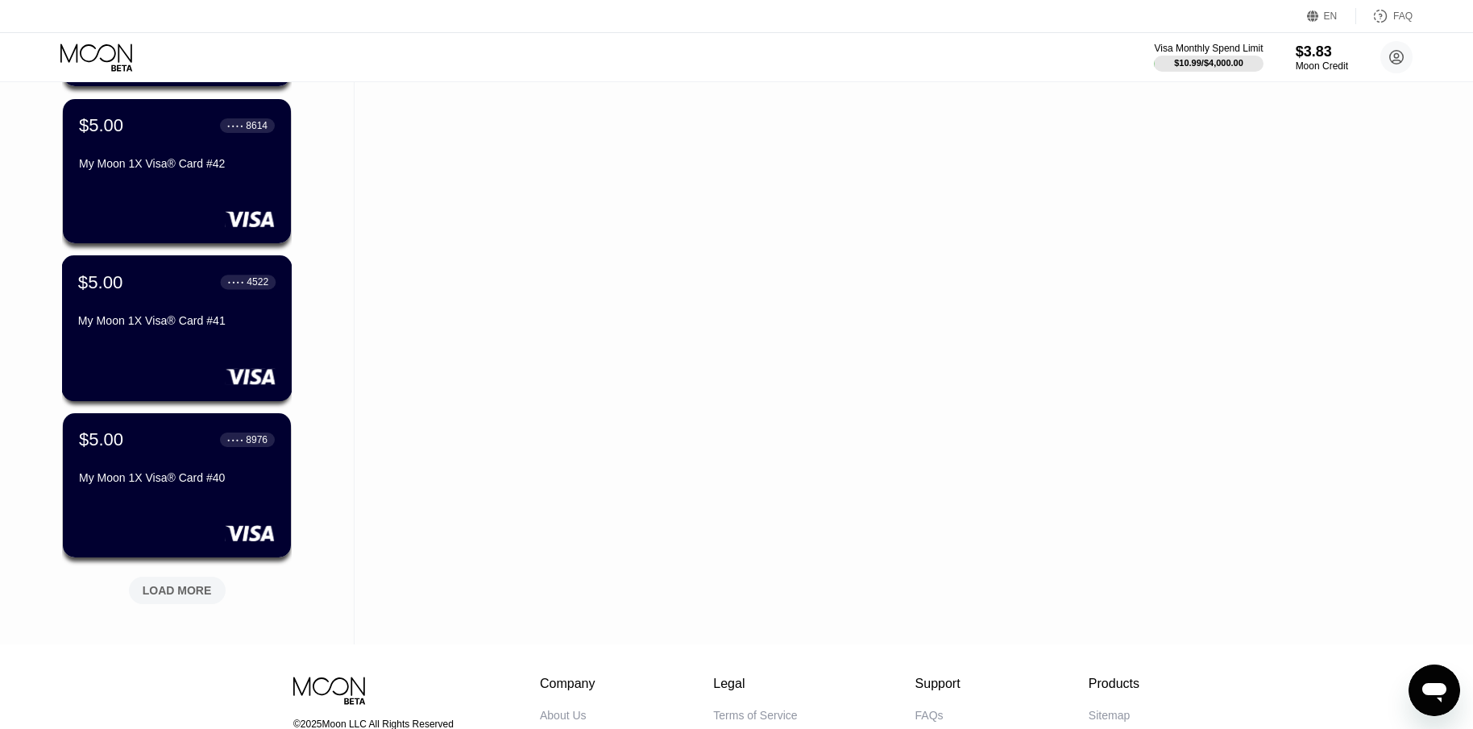
scroll to position [1209, 0]
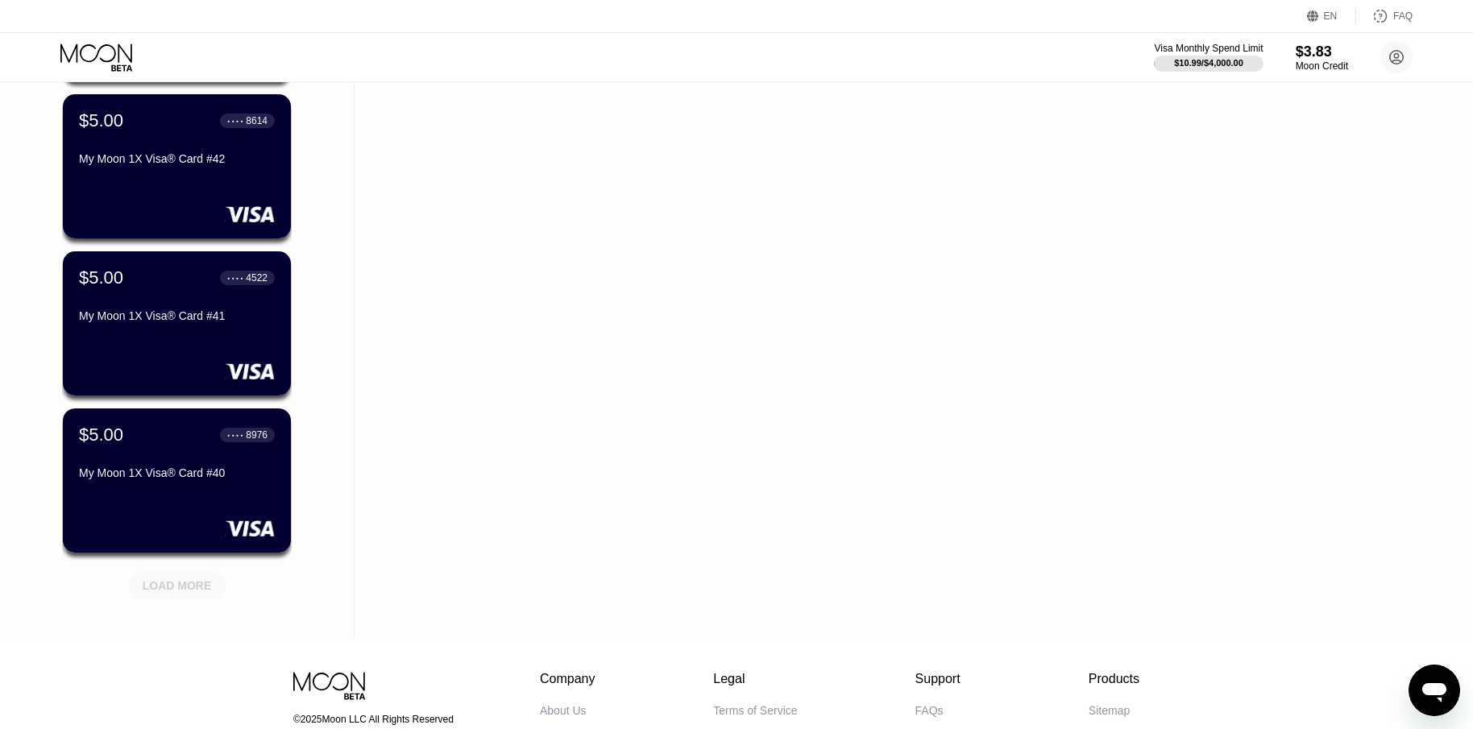
click at [167, 593] on div "LOAD MORE" at bounding box center [177, 586] width 69 height 15
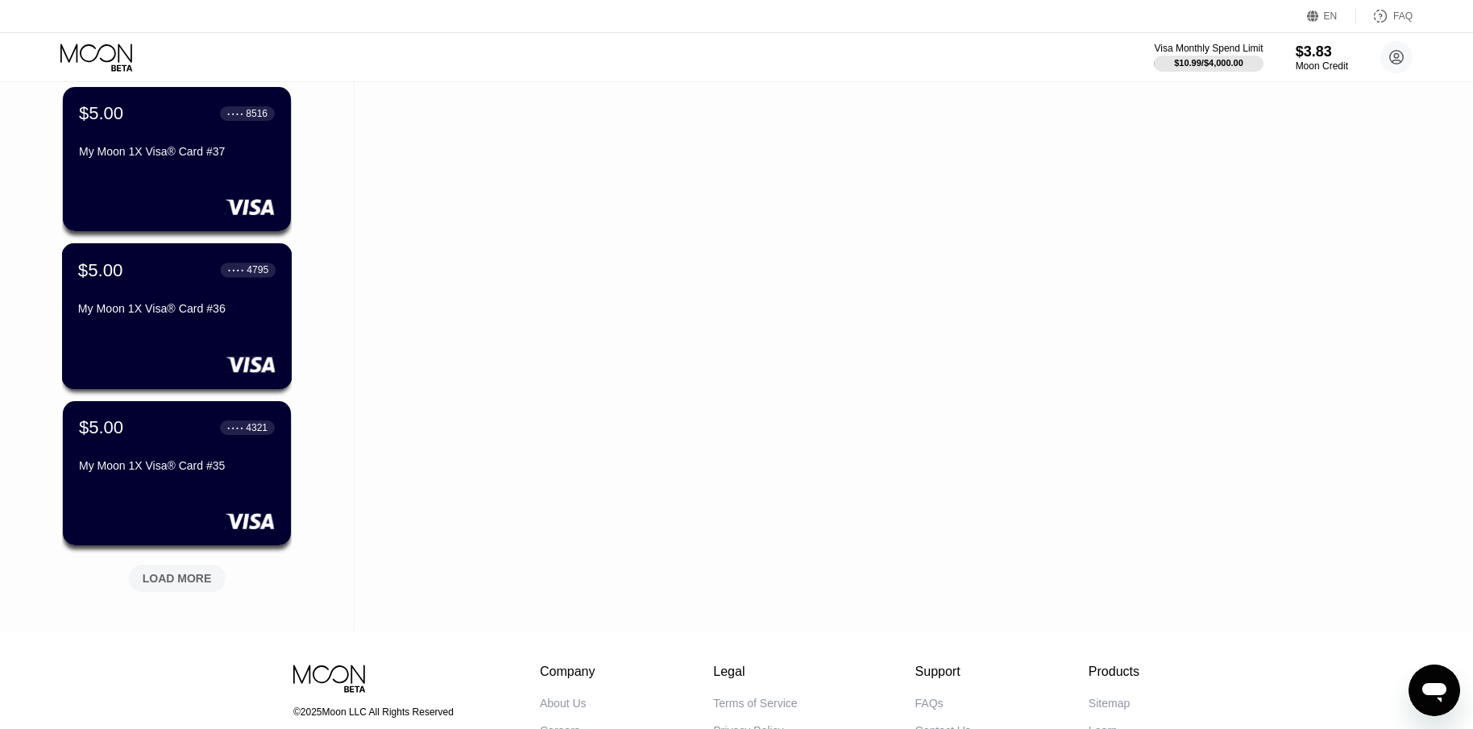
scroll to position [2015, 0]
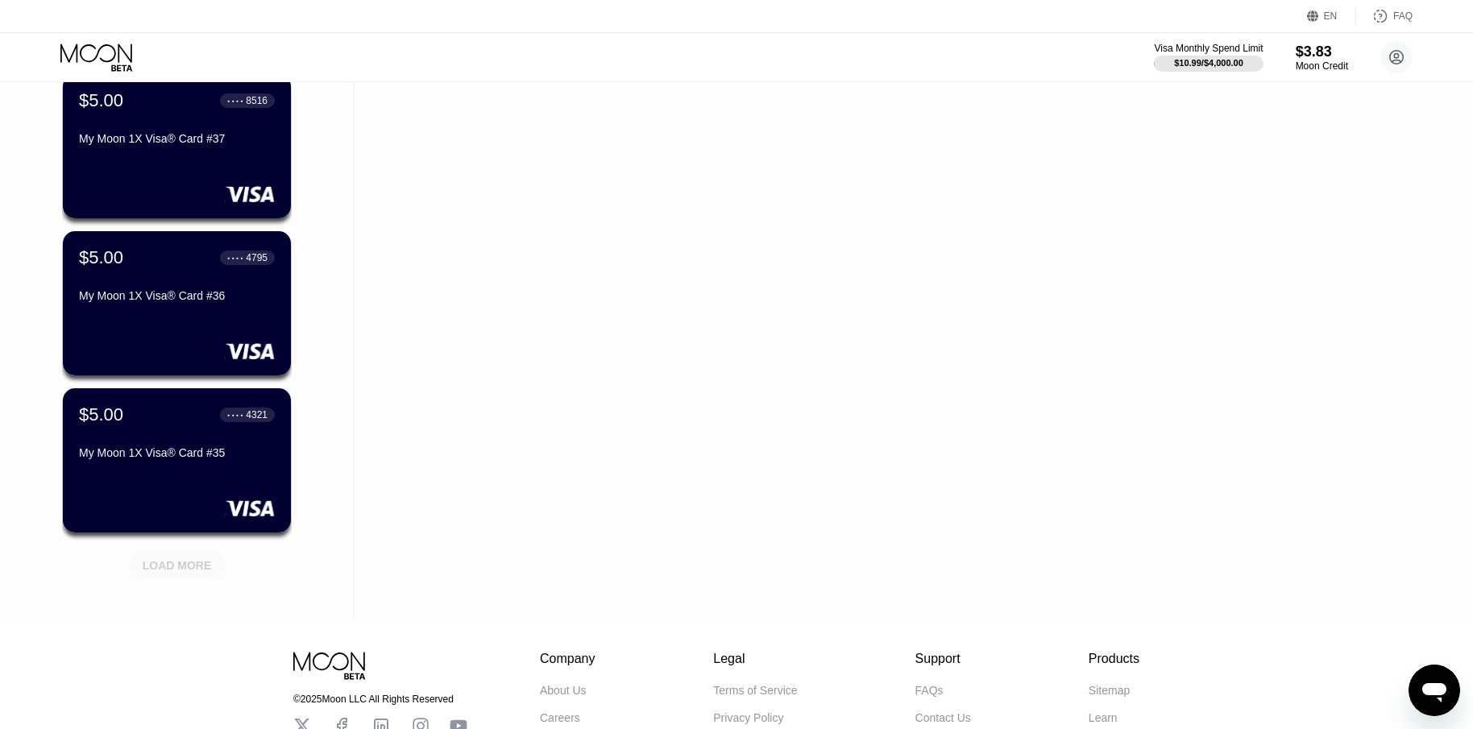
click at [184, 573] on div "LOAD MORE" at bounding box center [177, 565] width 69 height 15
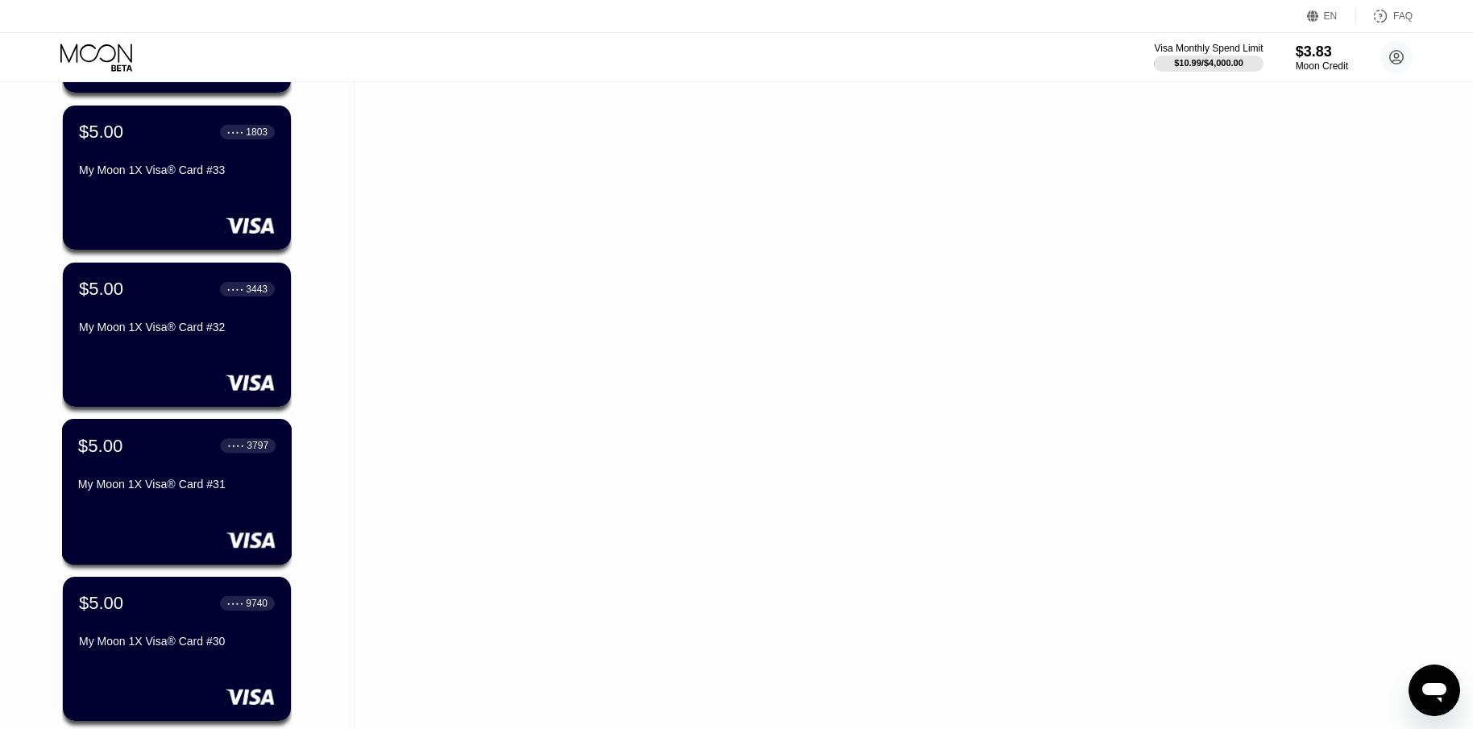
scroll to position [2820, 0]
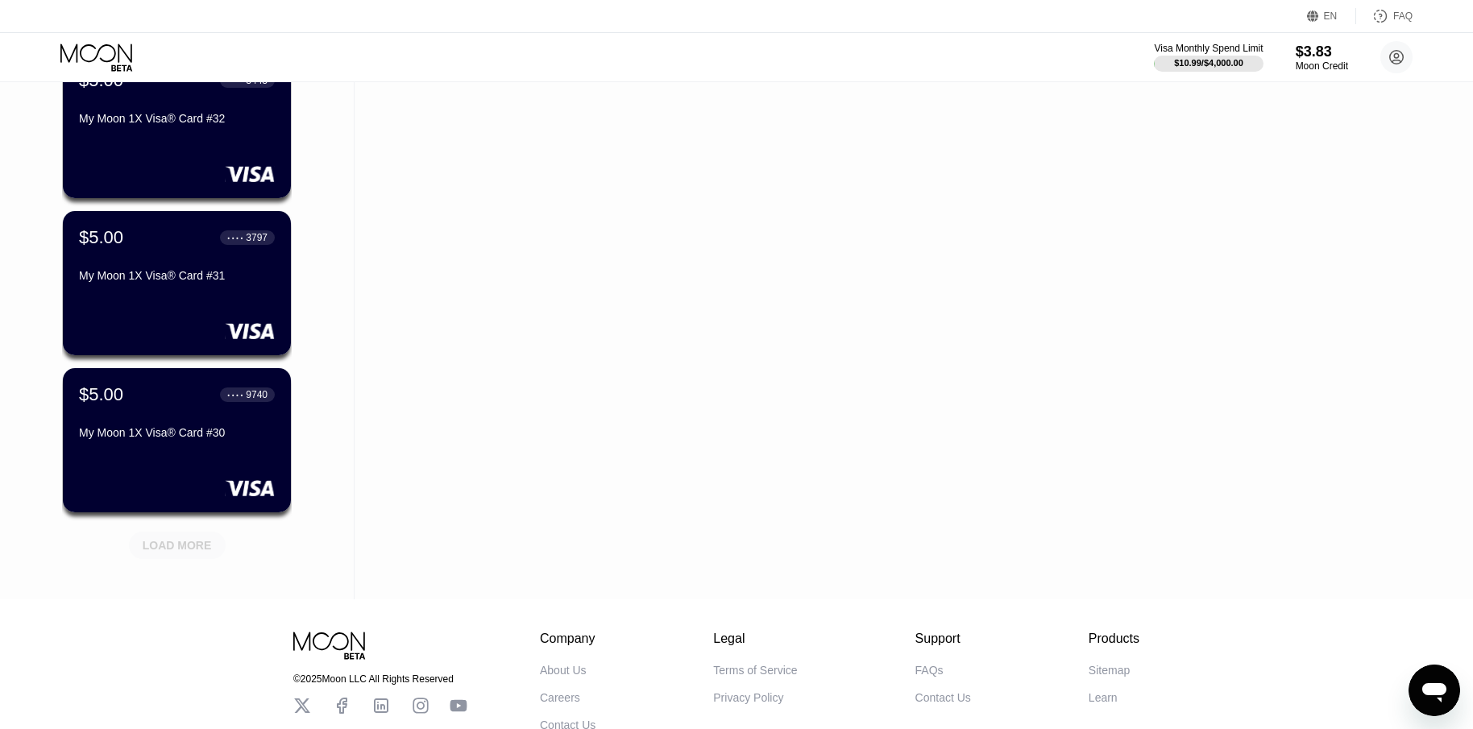
click at [189, 553] on div "LOAD MORE" at bounding box center [177, 545] width 69 height 15
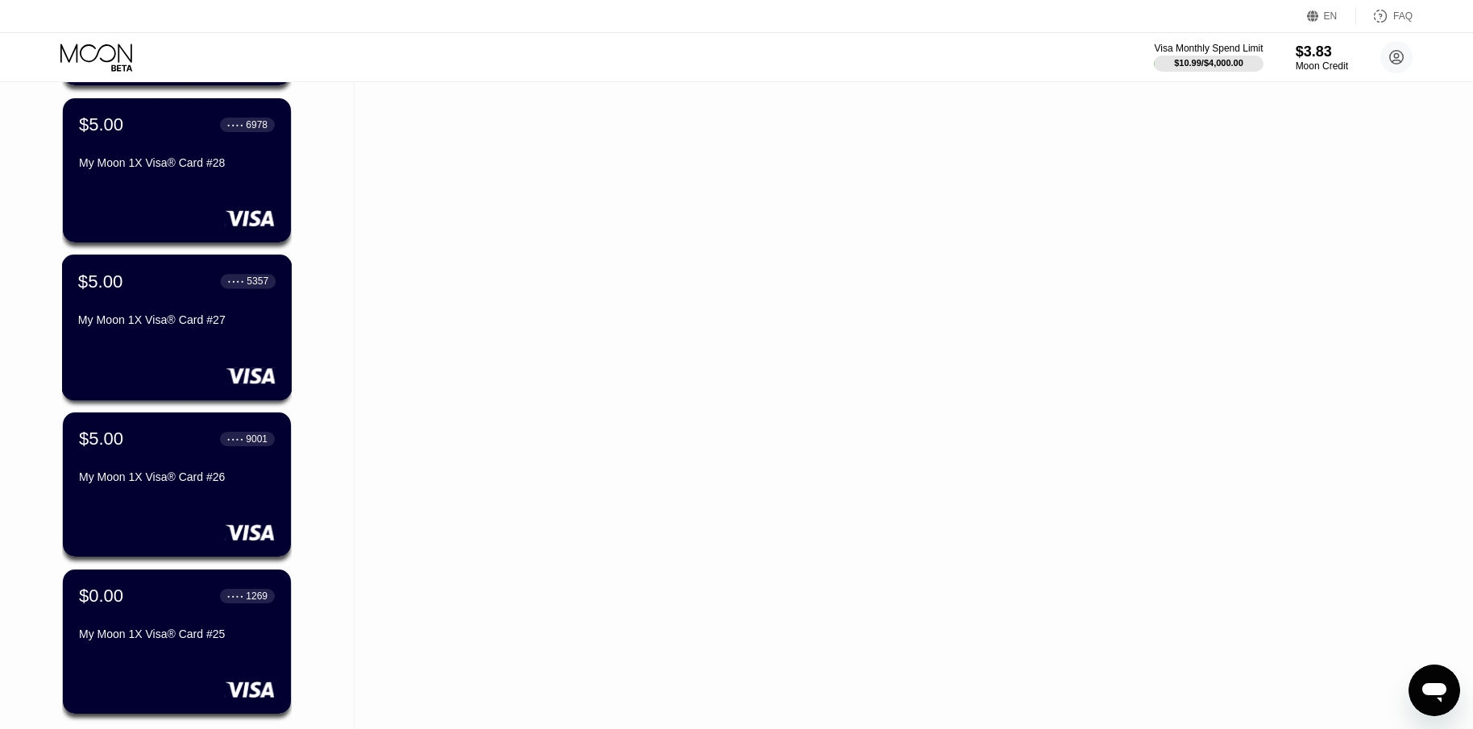
scroll to position [3626, 0]
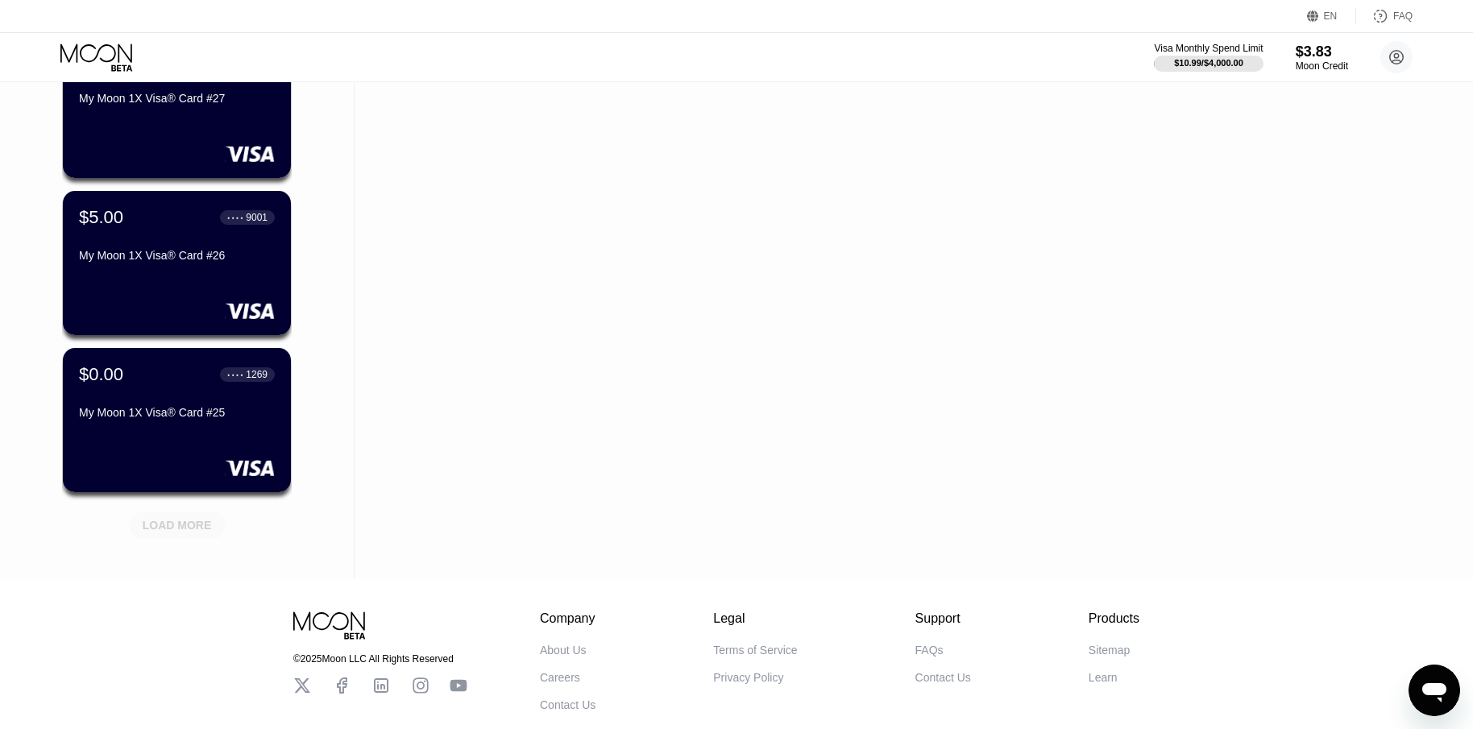
click at [181, 533] on div "LOAD MORE" at bounding box center [177, 525] width 69 height 15
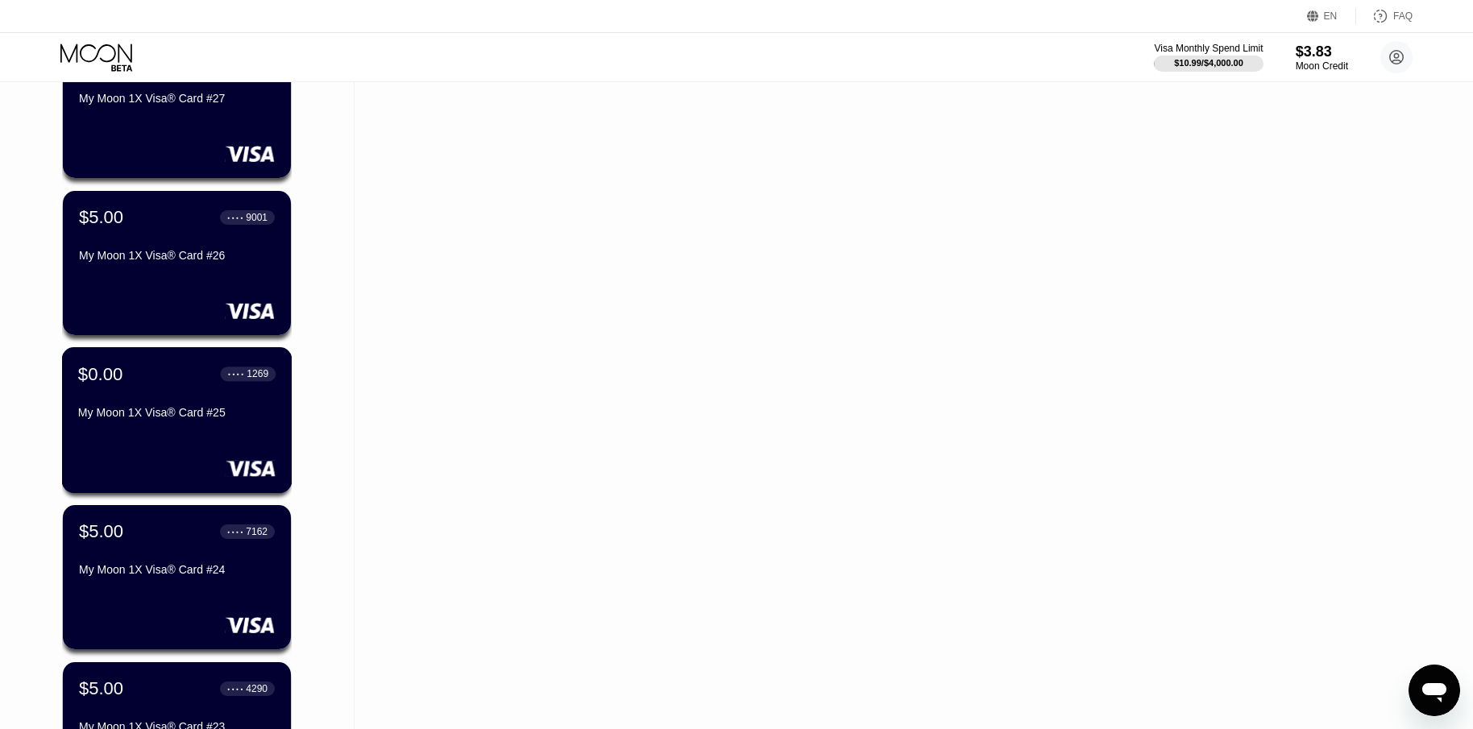
click at [197, 449] on div "$0.00 ● ● ● ● 1269 My Moon 1X Visa® Card #25" at bounding box center [177, 420] width 230 height 146
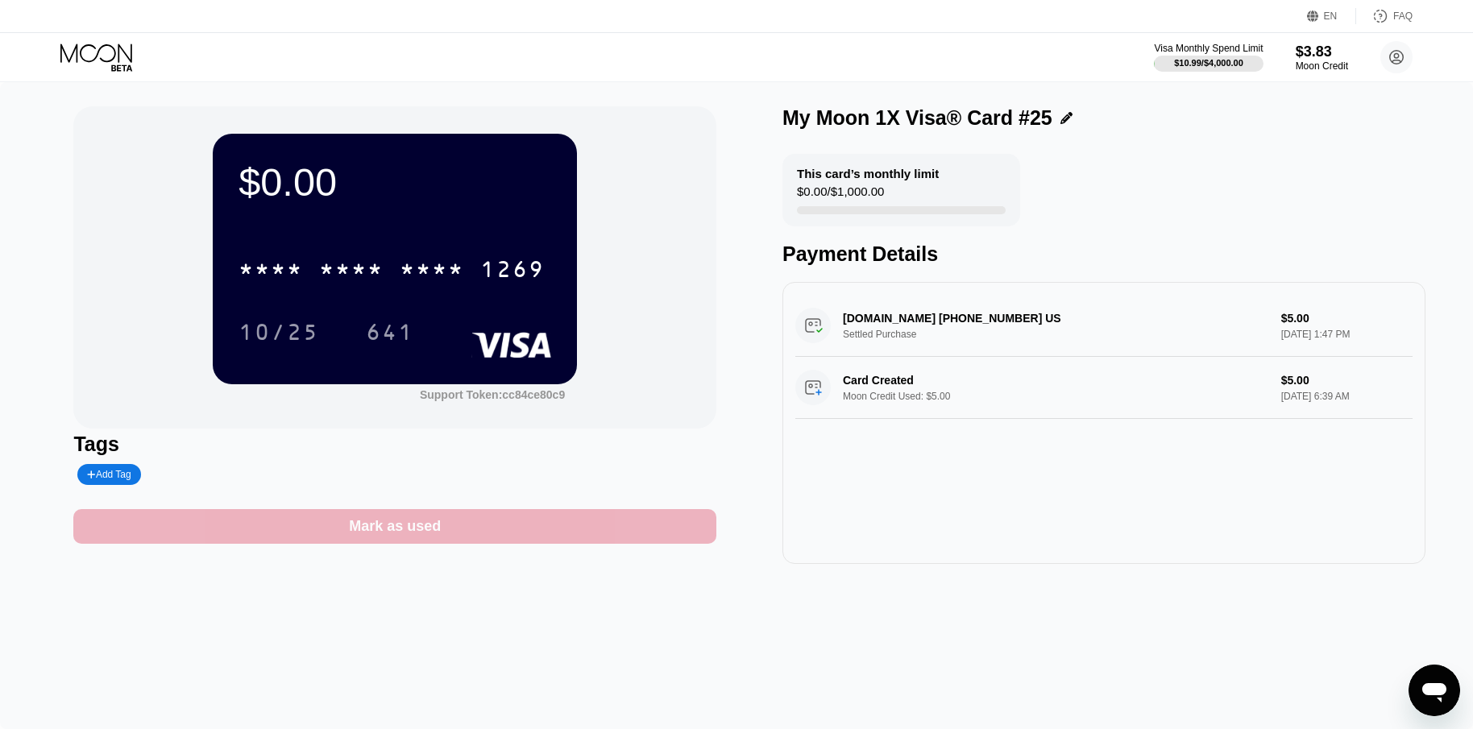
click at [468, 537] on div "Mark as used" at bounding box center [394, 526] width 643 height 35
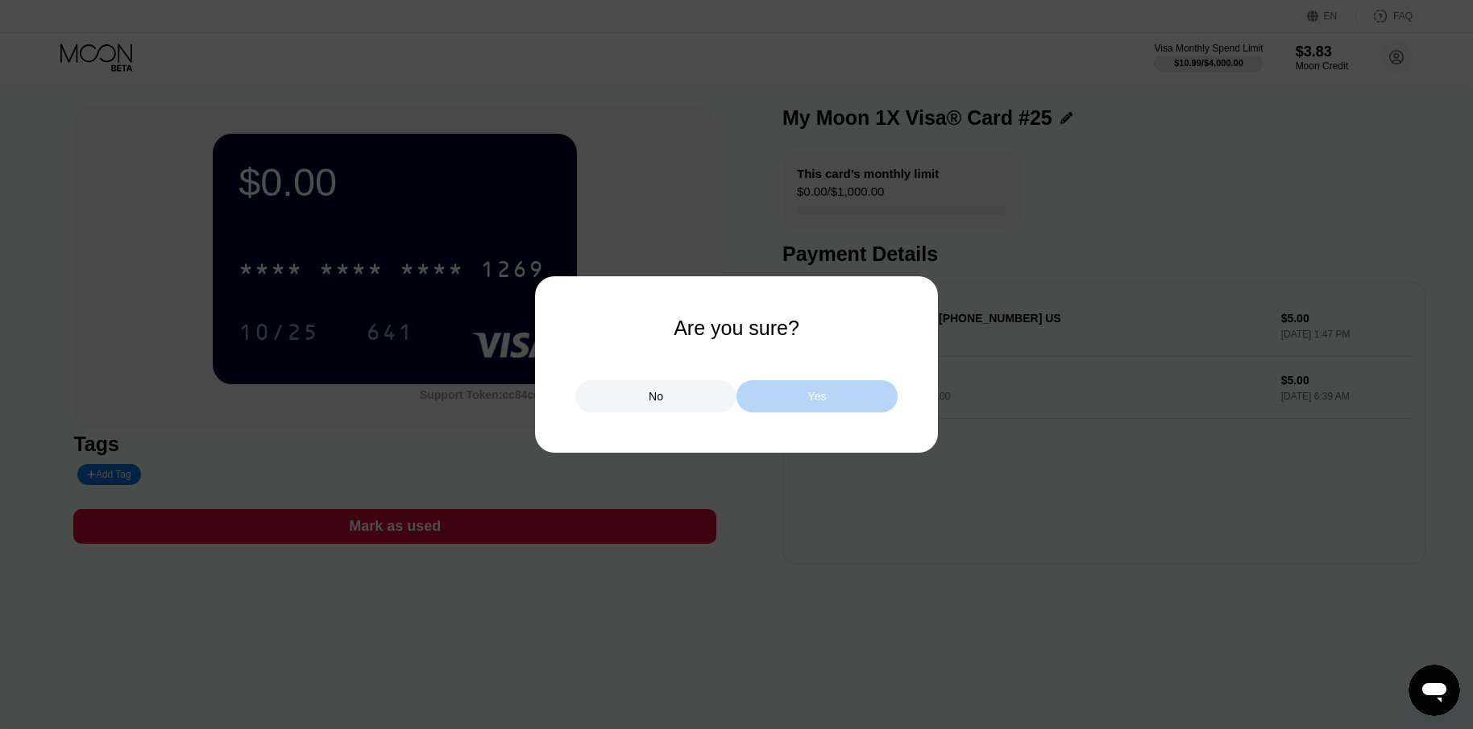
click at [852, 400] on div "Yes" at bounding box center [817, 396] width 161 height 32
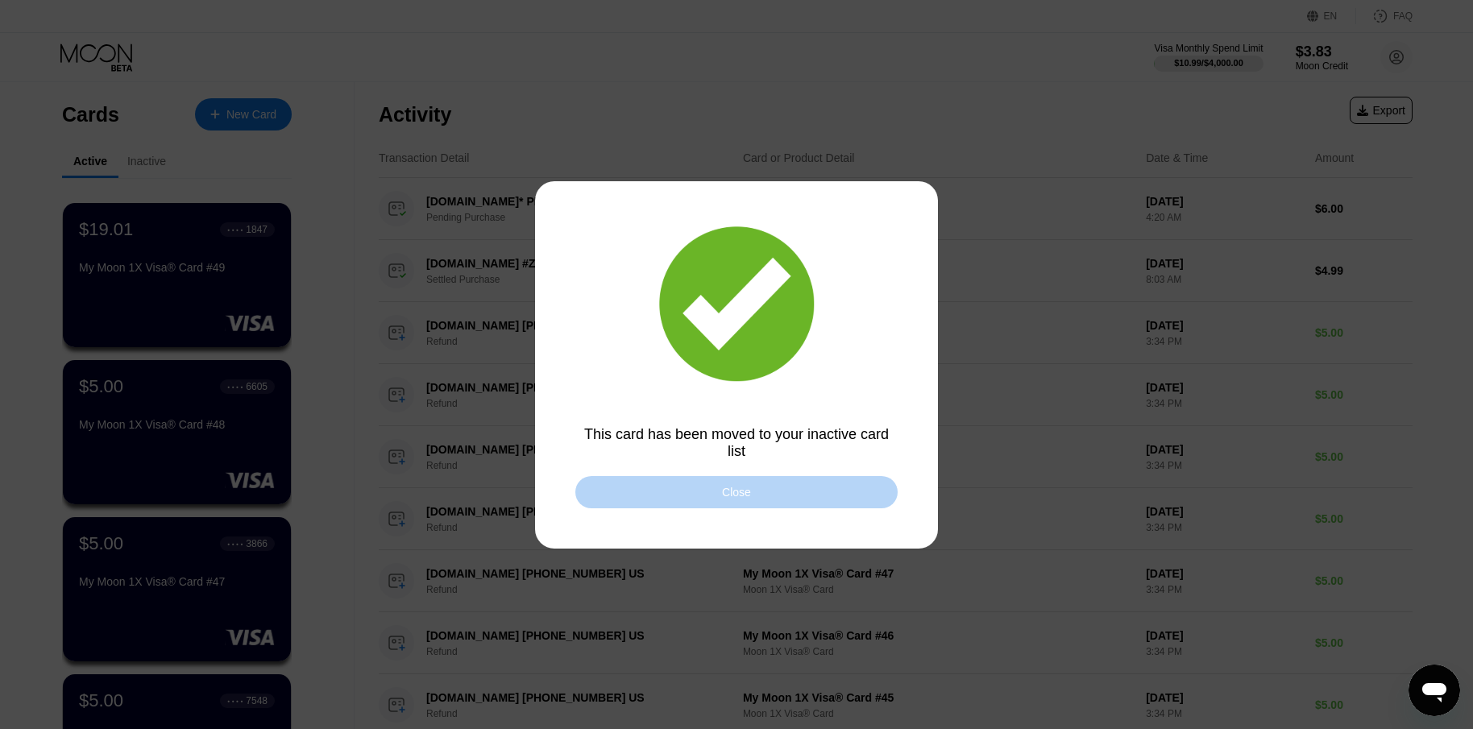
click at [660, 492] on div "Close" at bounding box center [736, 492] width 322 height 32
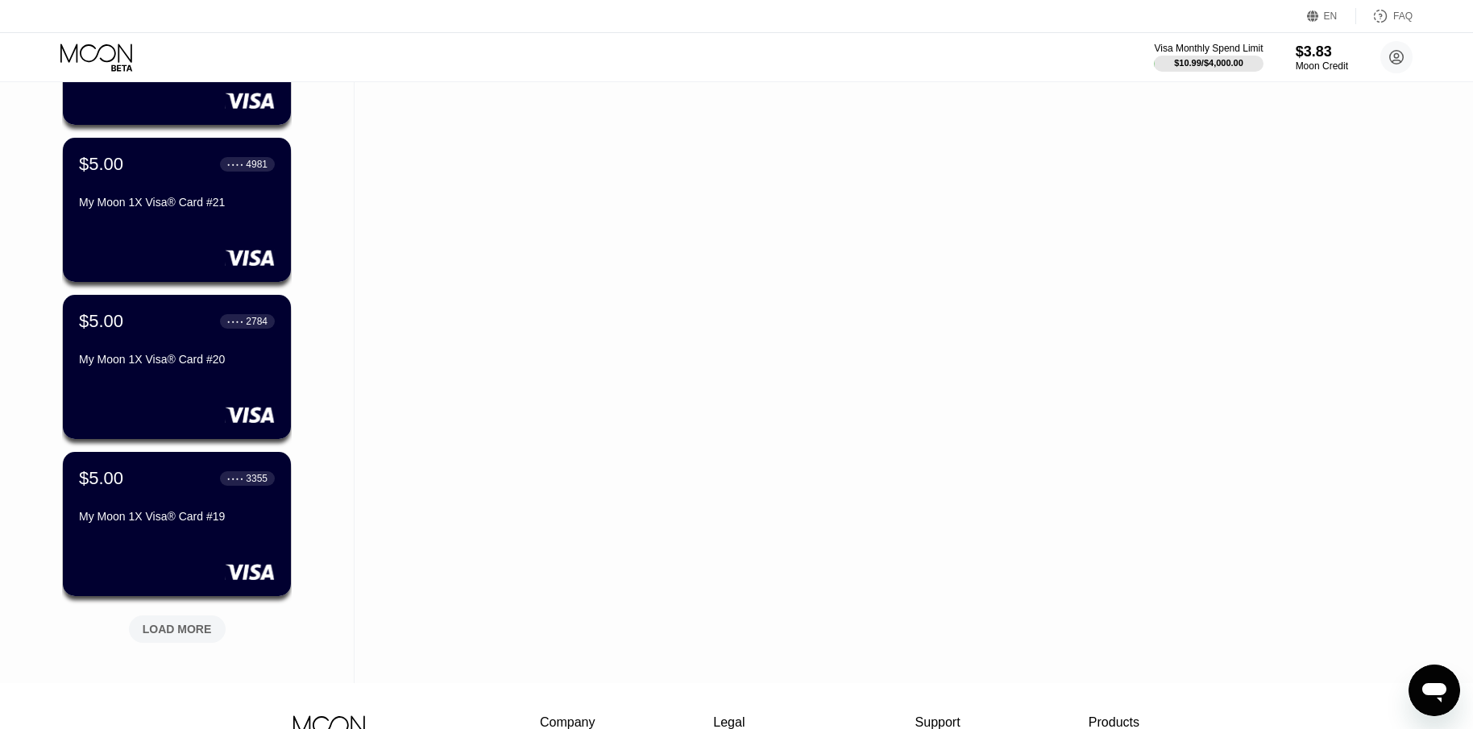
scroll to position [4351, 0]
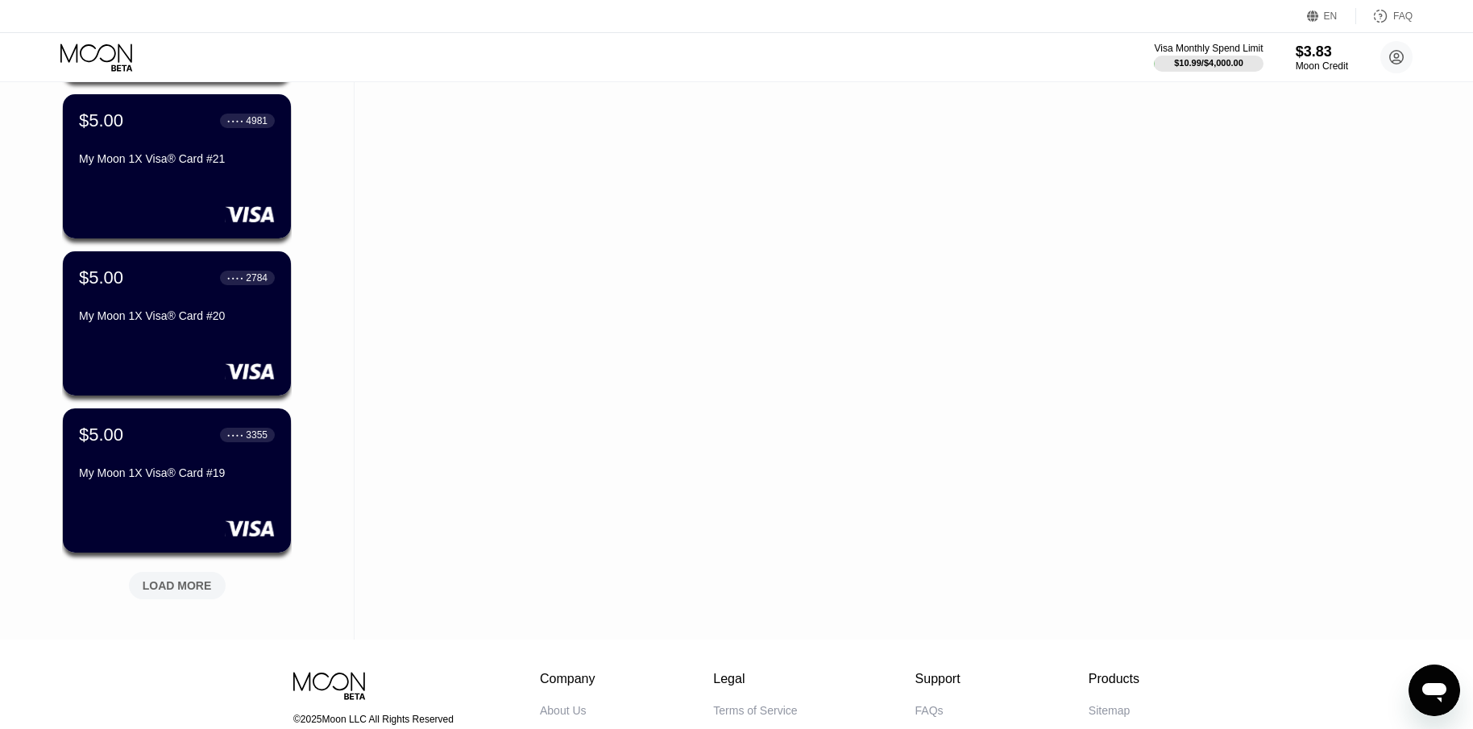
click at [198, 587] on div "LOAD MORE" at bounding box center [177, 586] width 69 height 15
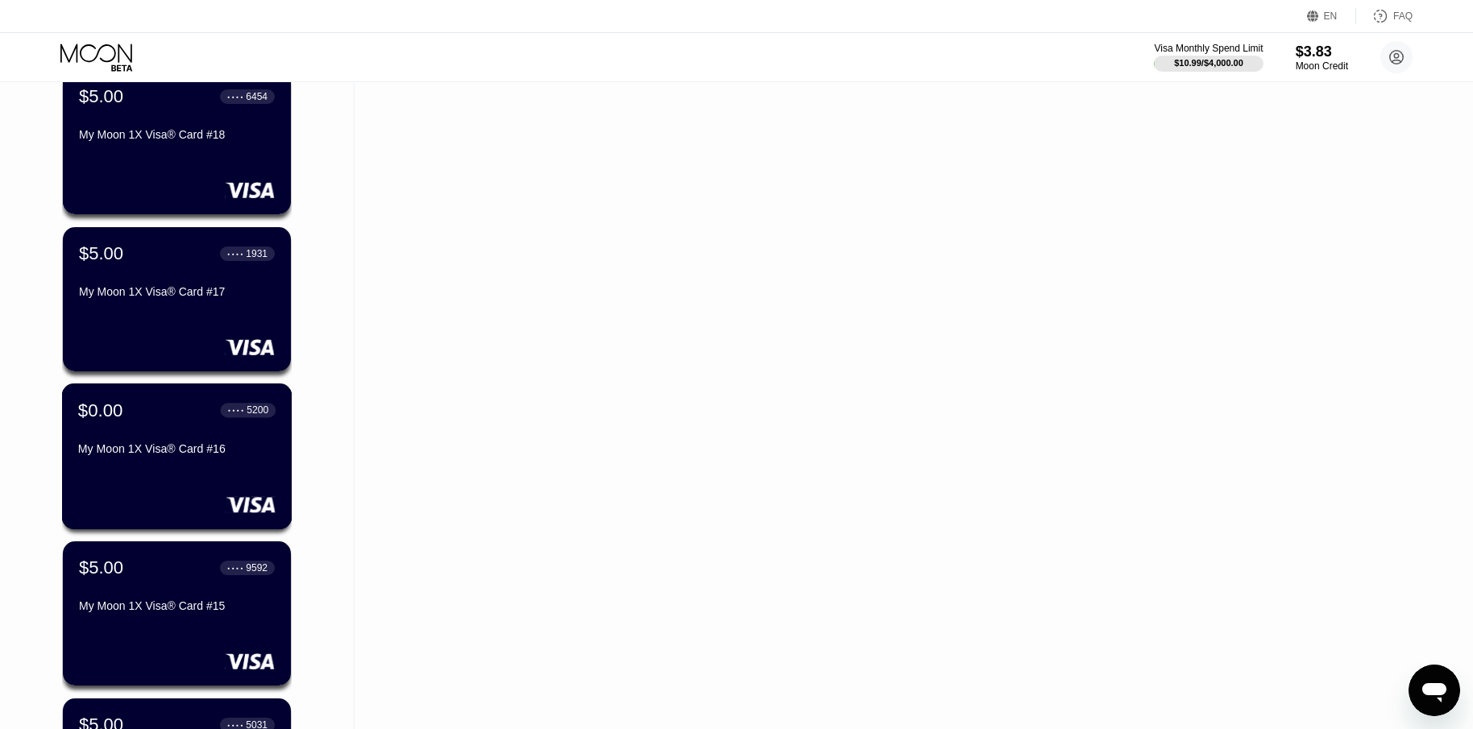
scroll to position [5077, 0]
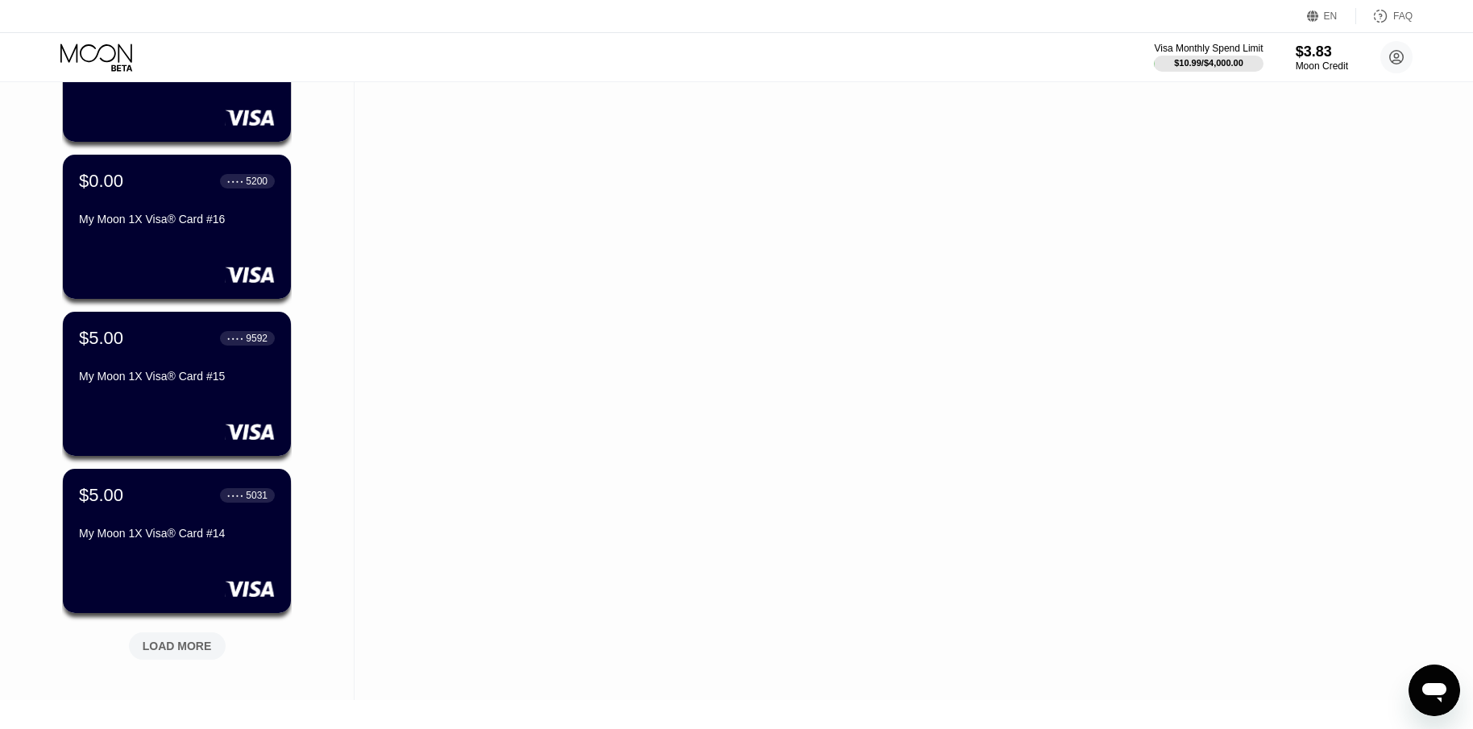
click at [199, 644] on div "LOAD MORE" at bounding box center [177, 646] width 69 height 15
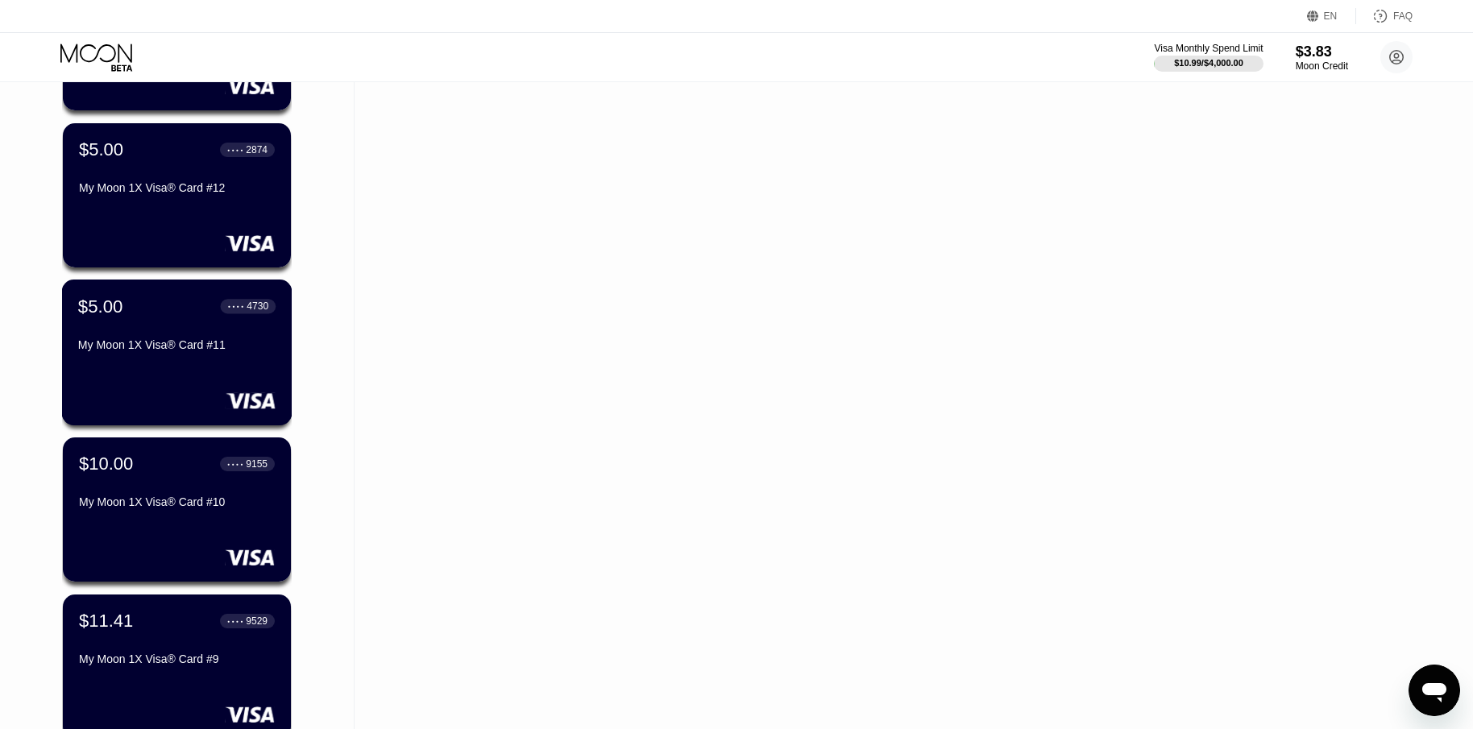
scroll to position [5882, 0]
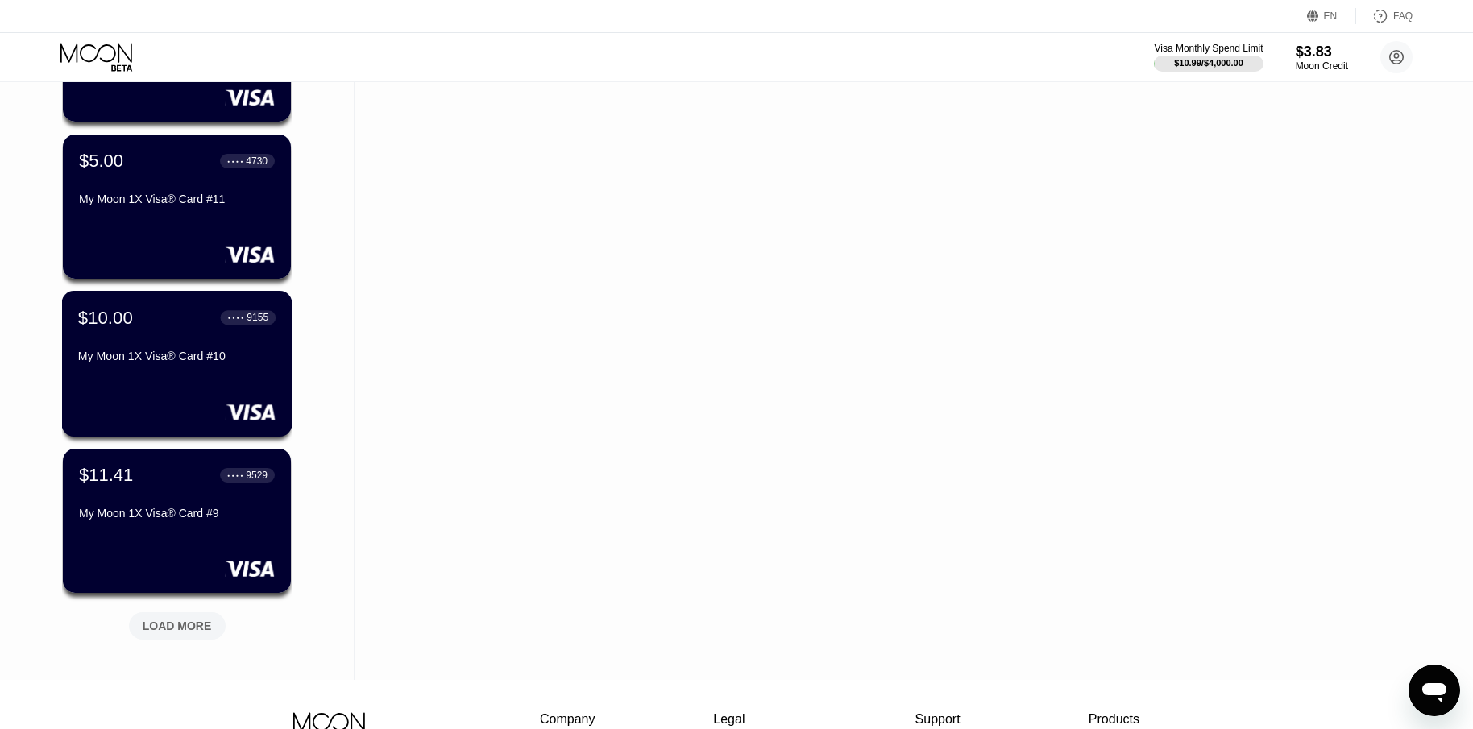
click at [204, 390] on div "$10.00 ● ● ● ● 9155 My Moon 1X Visa® Card #10" at bounding box center [177, 364] width 230 height 146
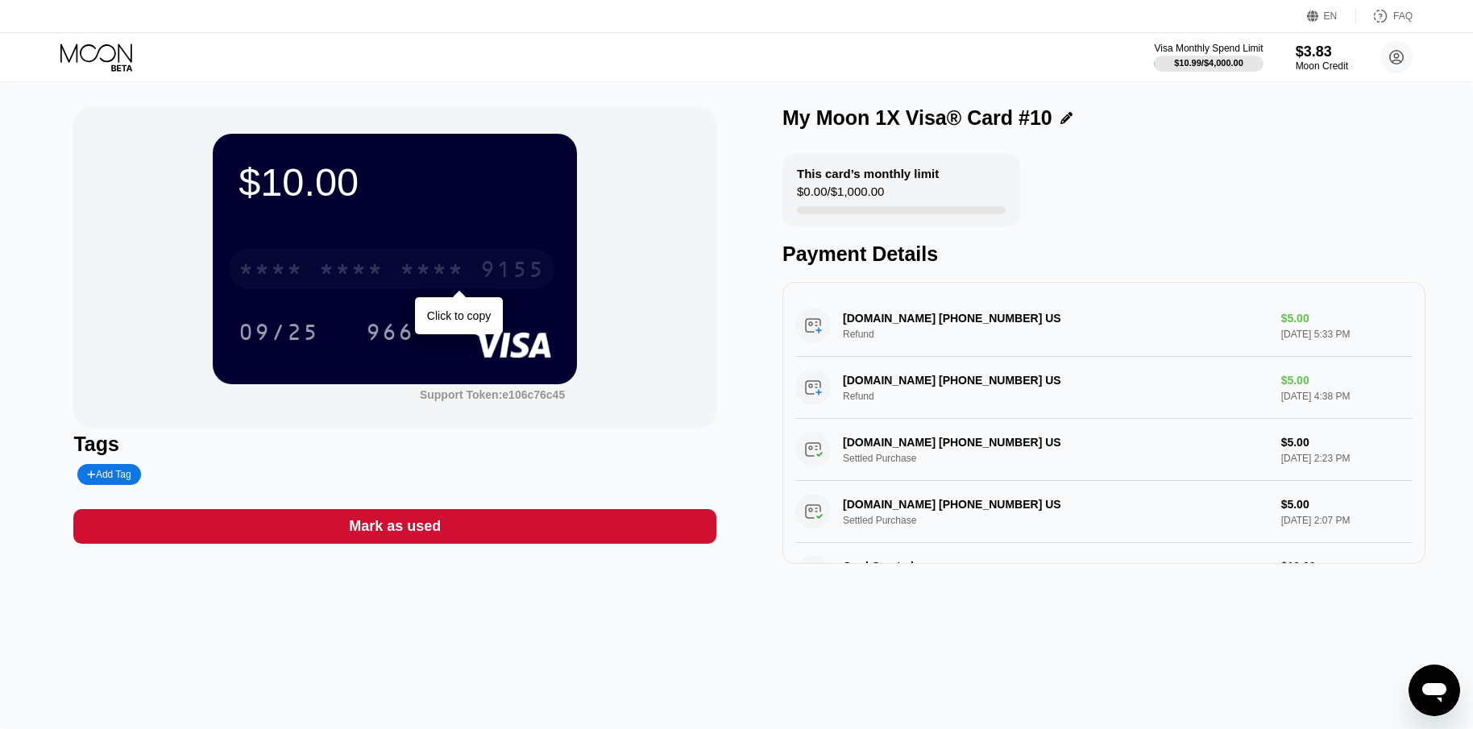
click at [437, 269] on div "* * * *" at bounding box center [432, 272] width 64 height 26
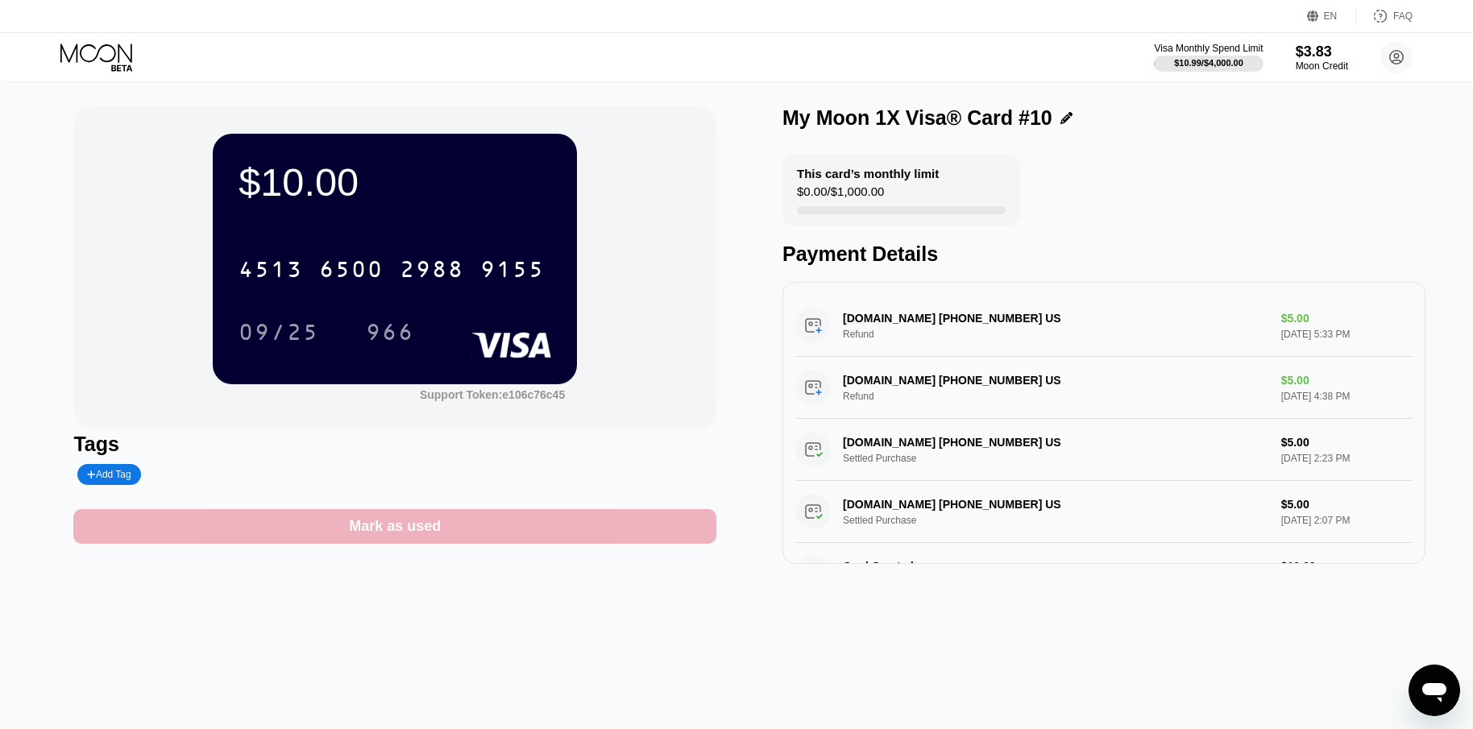
click at [529, 543] on div "Mark as used" at bounding box center [394, 526] width 643 height 35
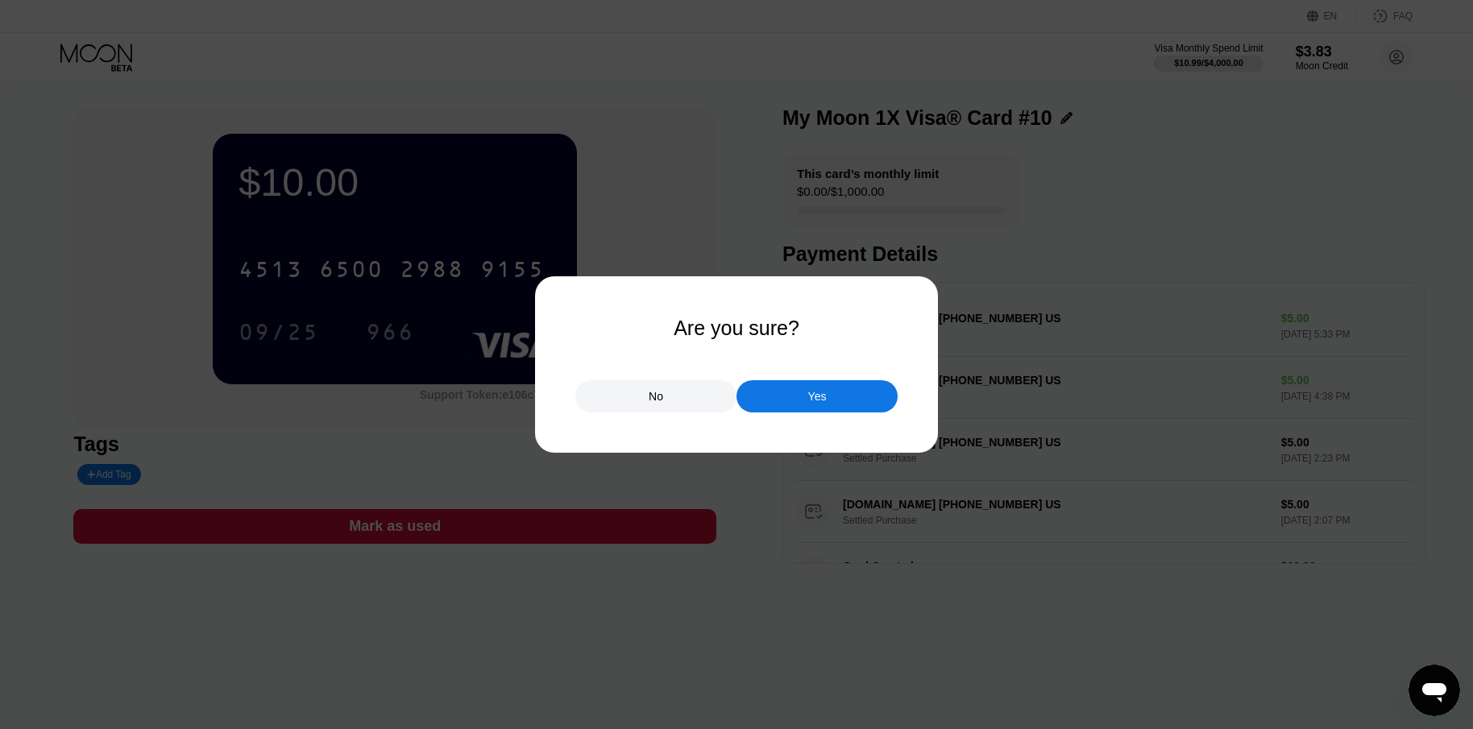
click at [821, 393] on div "Yes" at bounding box center [817, 396] width 19 height 15
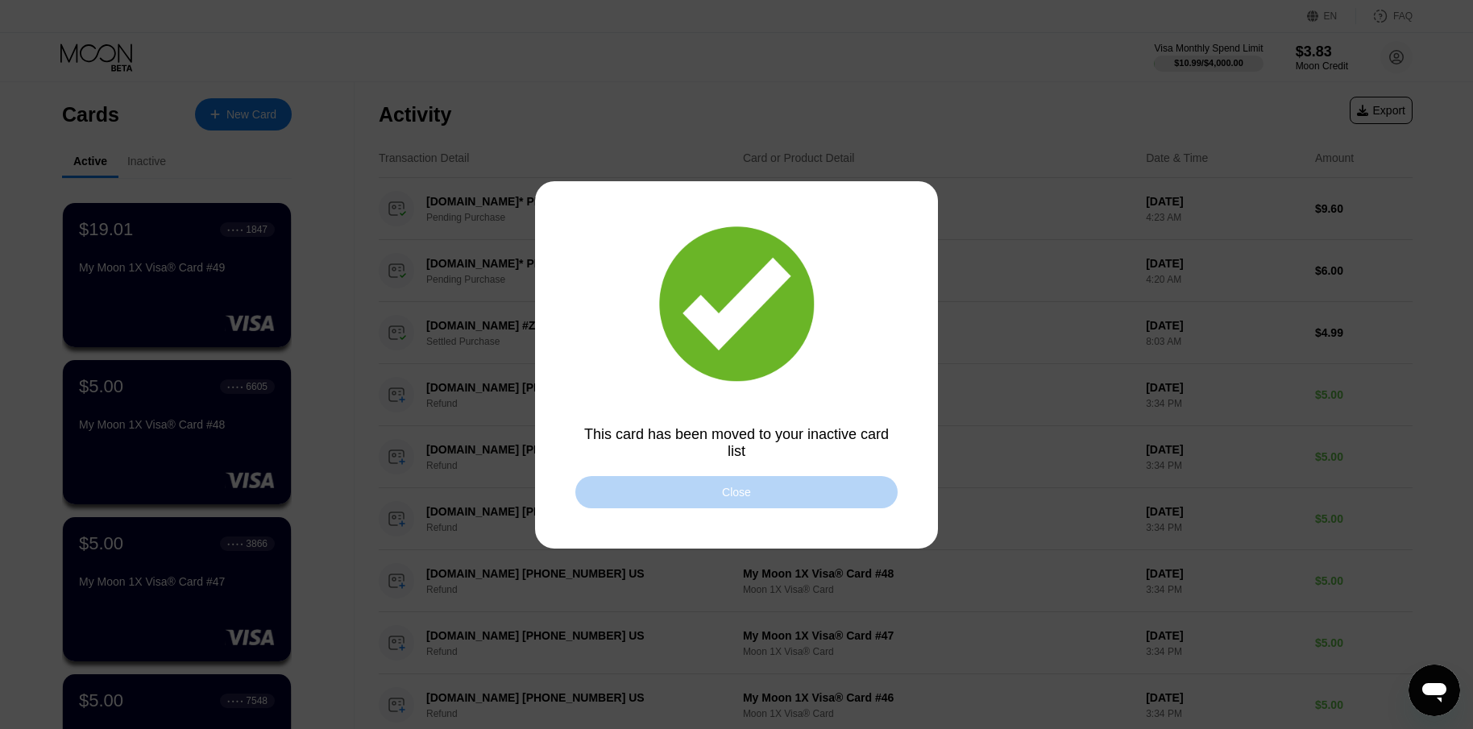
click at [691, 502] on div "Close" at bounding box center [736, 492] width 322 height 32
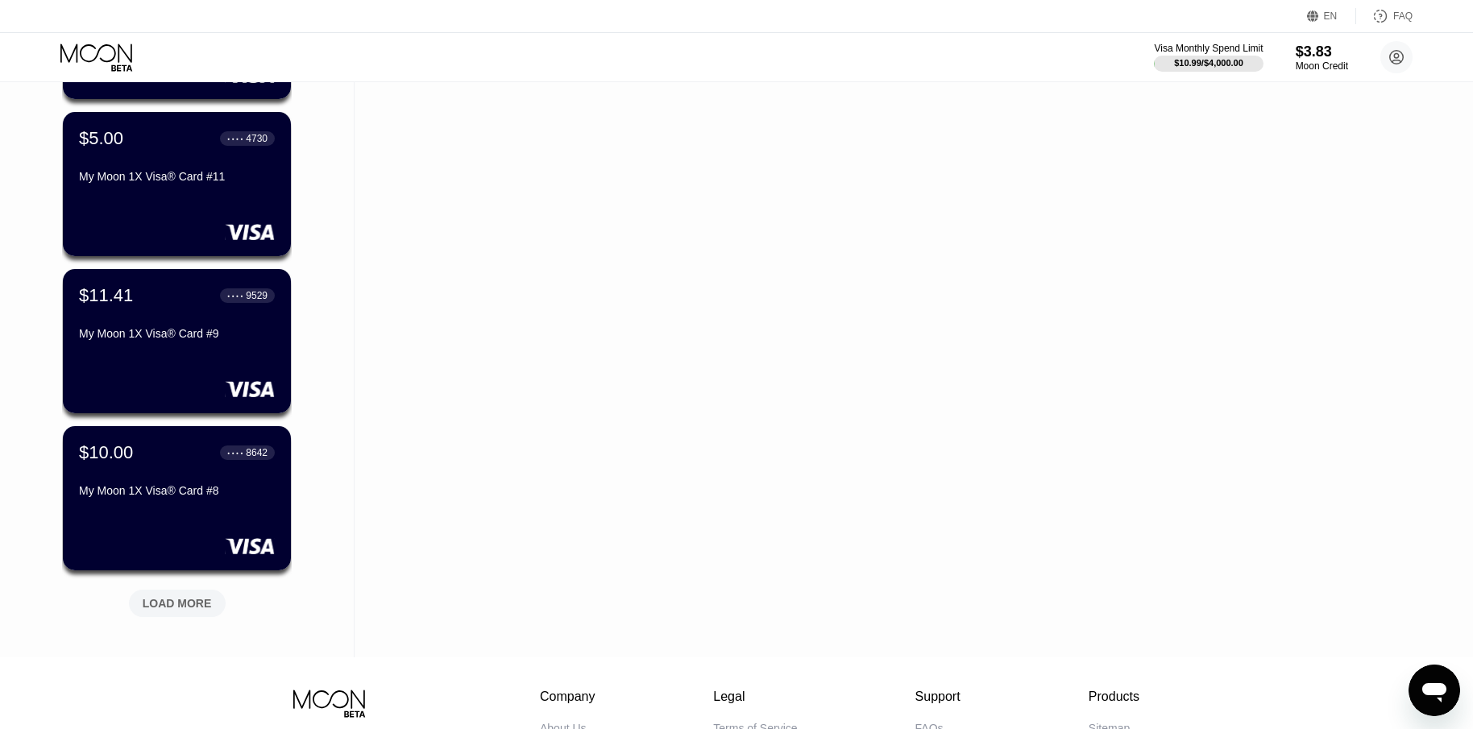
scroll to position [5802, 0]
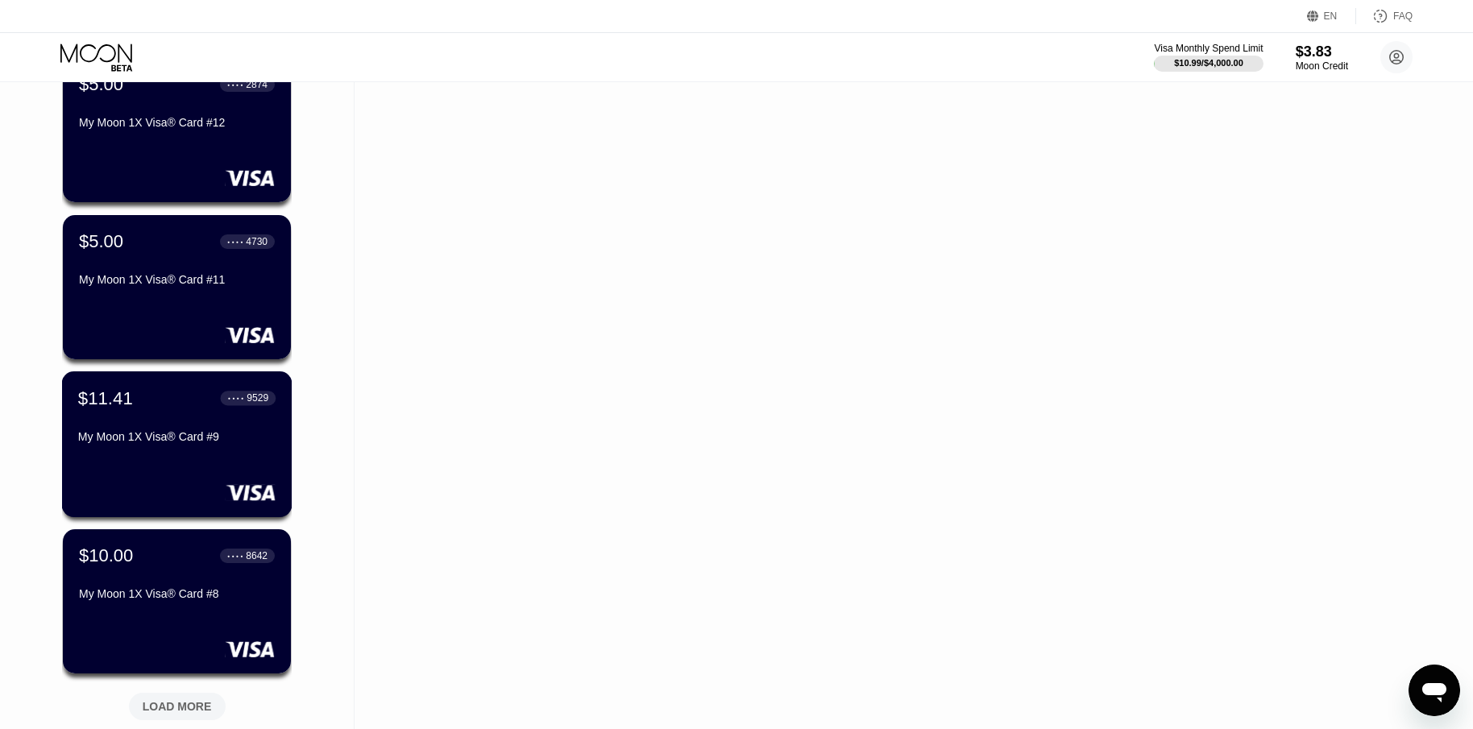
click at [231, 450] on div "My Moon 1X Visa® Card #9" at bounding box center [176, 439] width 197 height 19
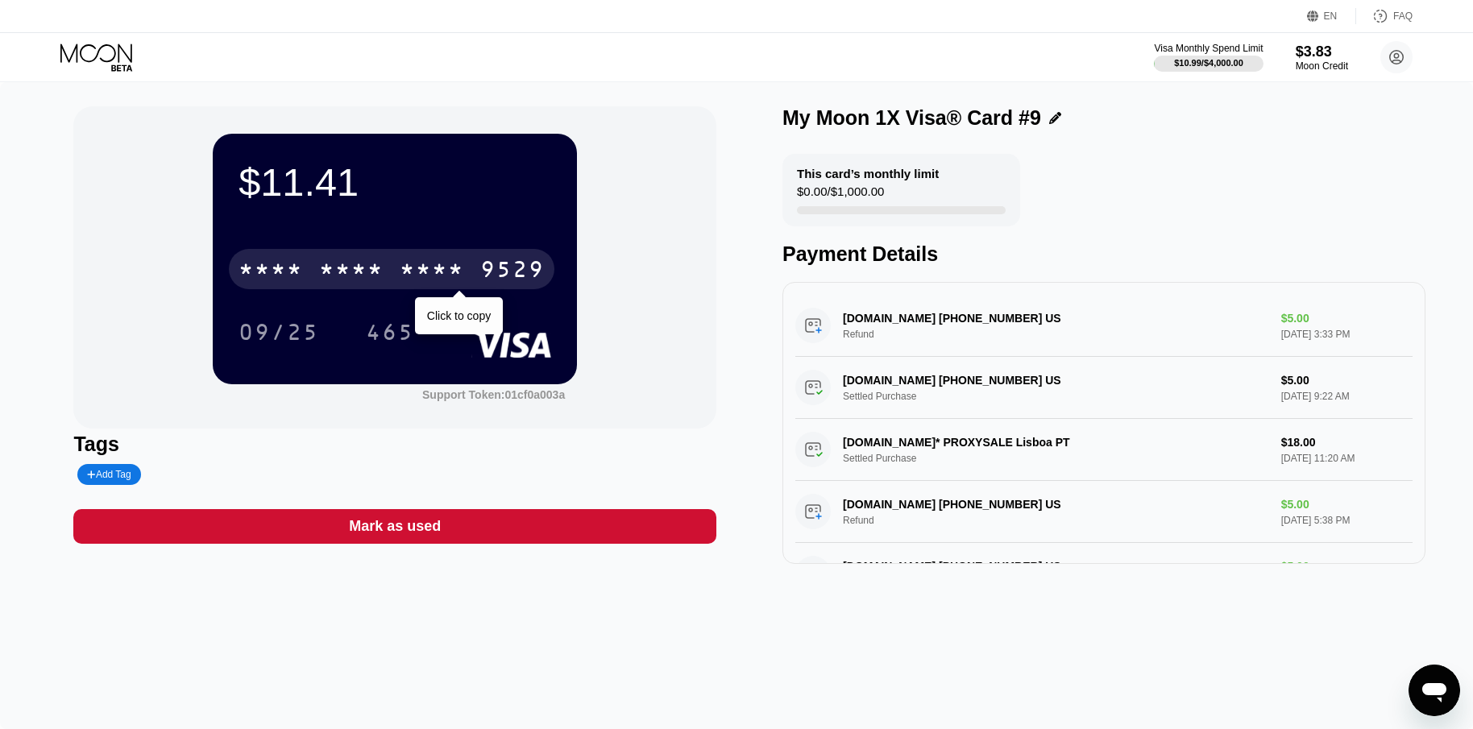
click at [473, 281] on div "* * * * * * * * * * * * 9529" at bounding box center [392, 269] width 326 height 40
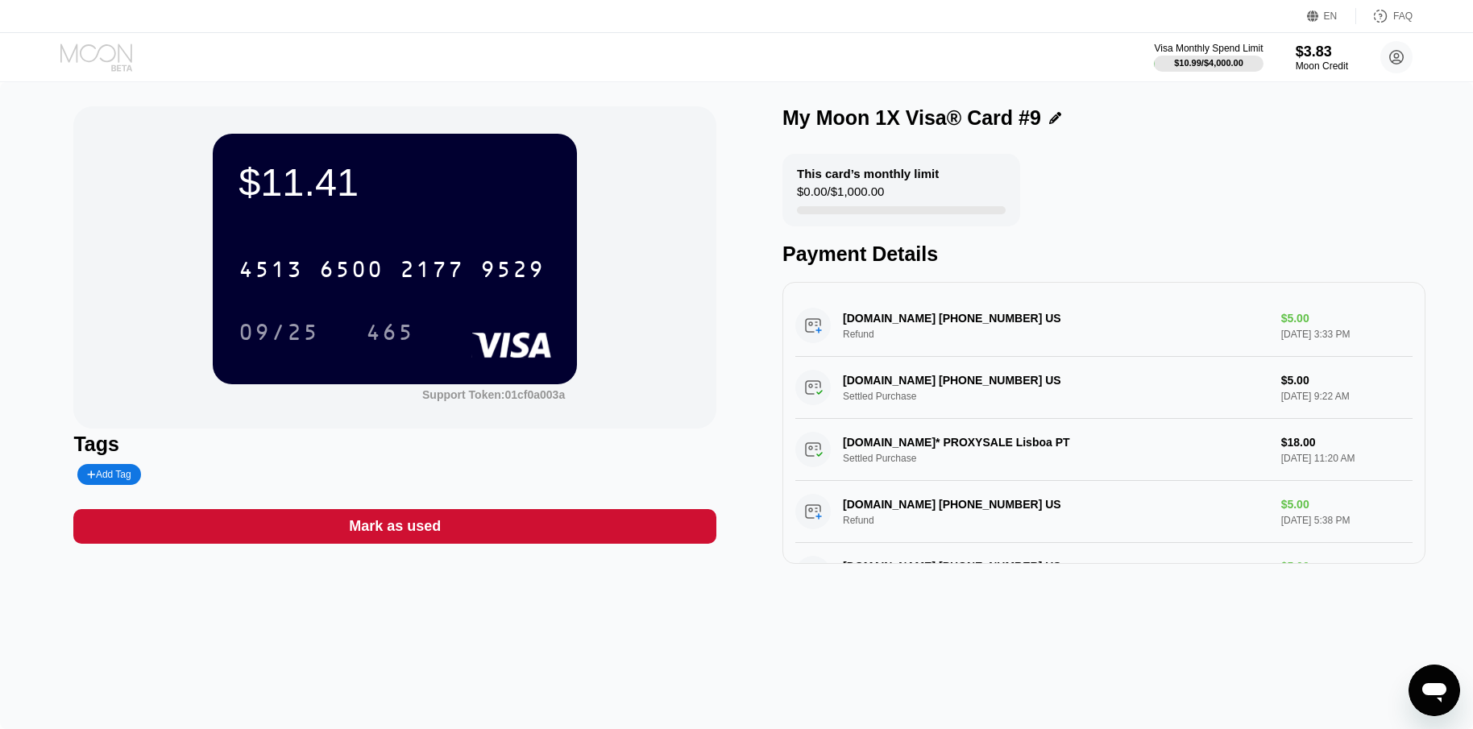
click at [95, 64] on icon at bounding box center [97, 58] width 75 height 28
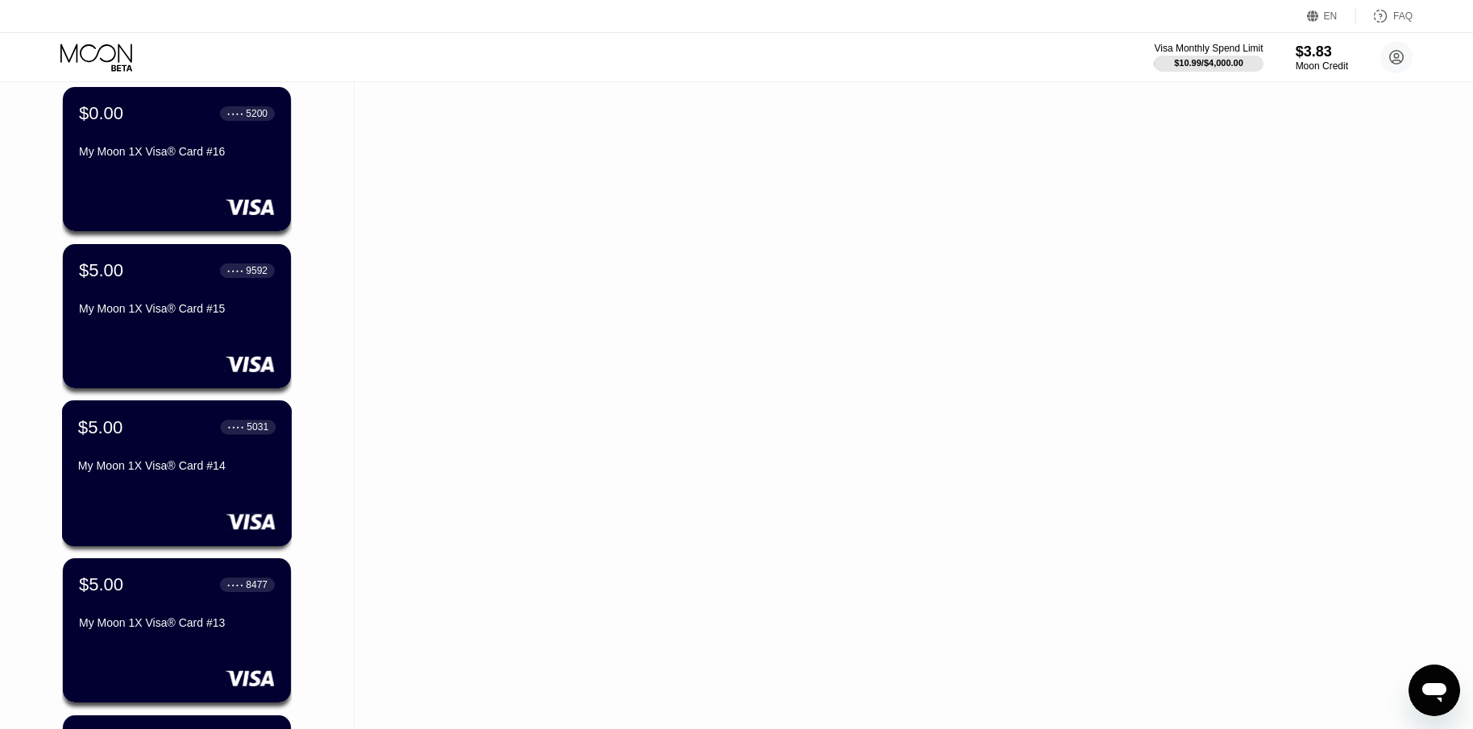
scroll to position [4996, 0]
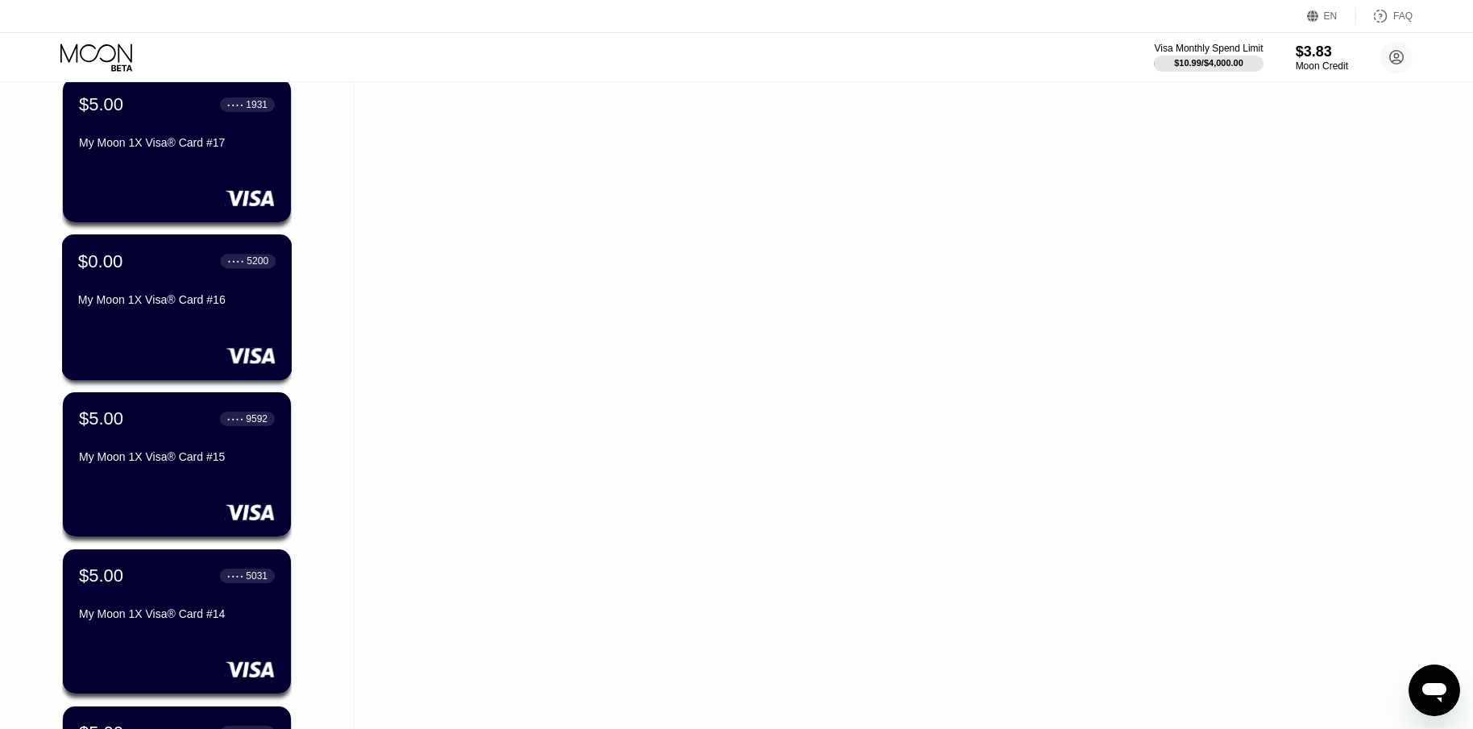
click at [192, 306] on div "My Moon 1X Visa® Card #16" at bounding box center [176, 299] width 197 height 13
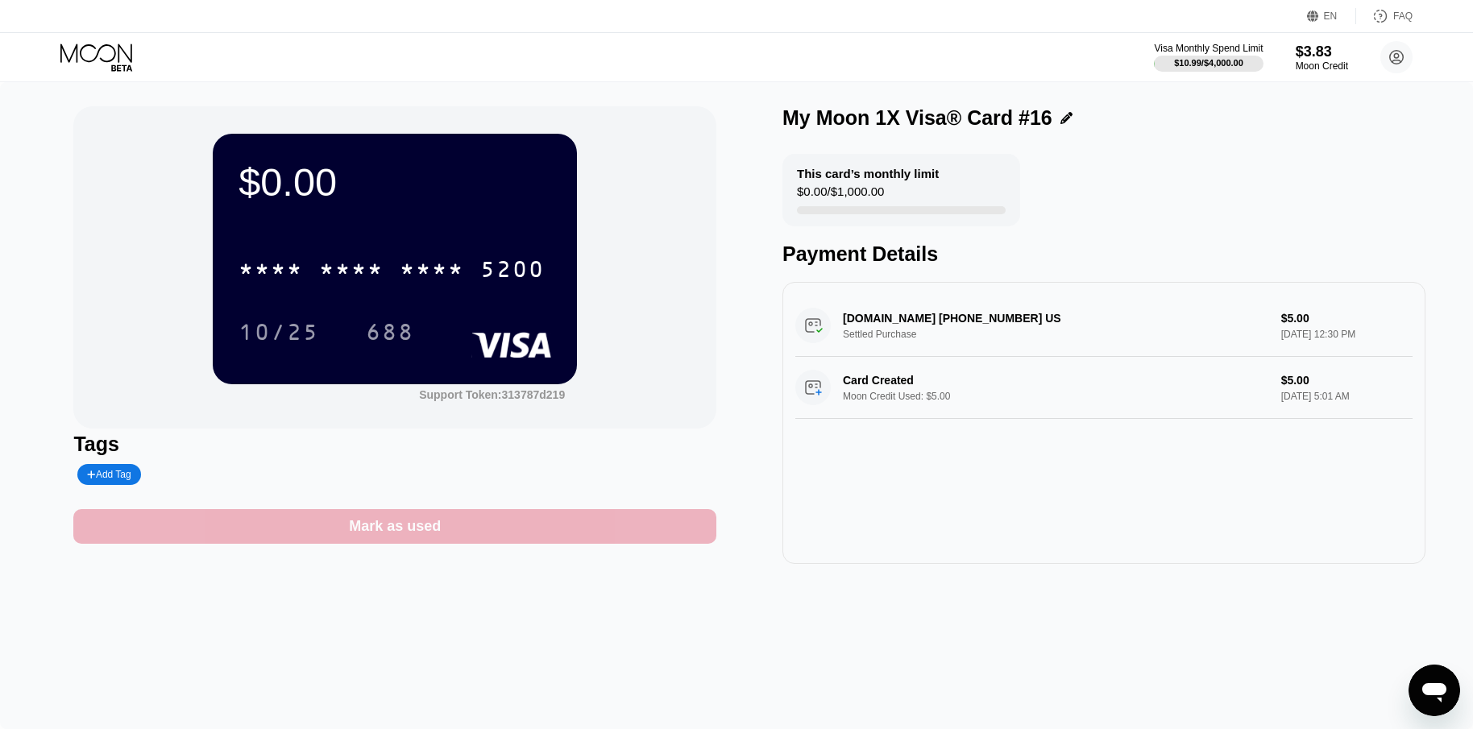
click at [456, 533] on div "Mark as used" at bounding box center [394, 526] width 643 height 35
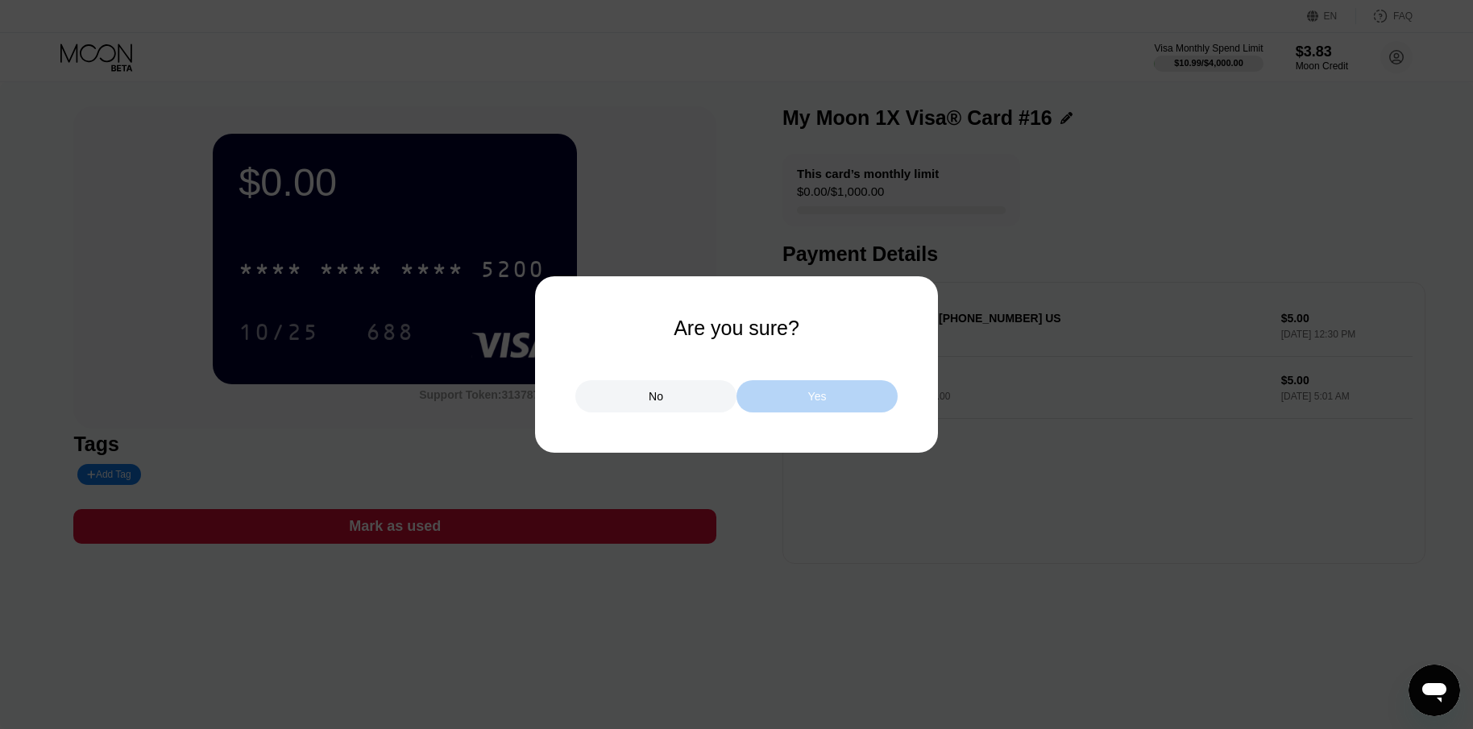
click at [820, 400] on div "Yes" at bounding box center [817, 396] width 19 height 15
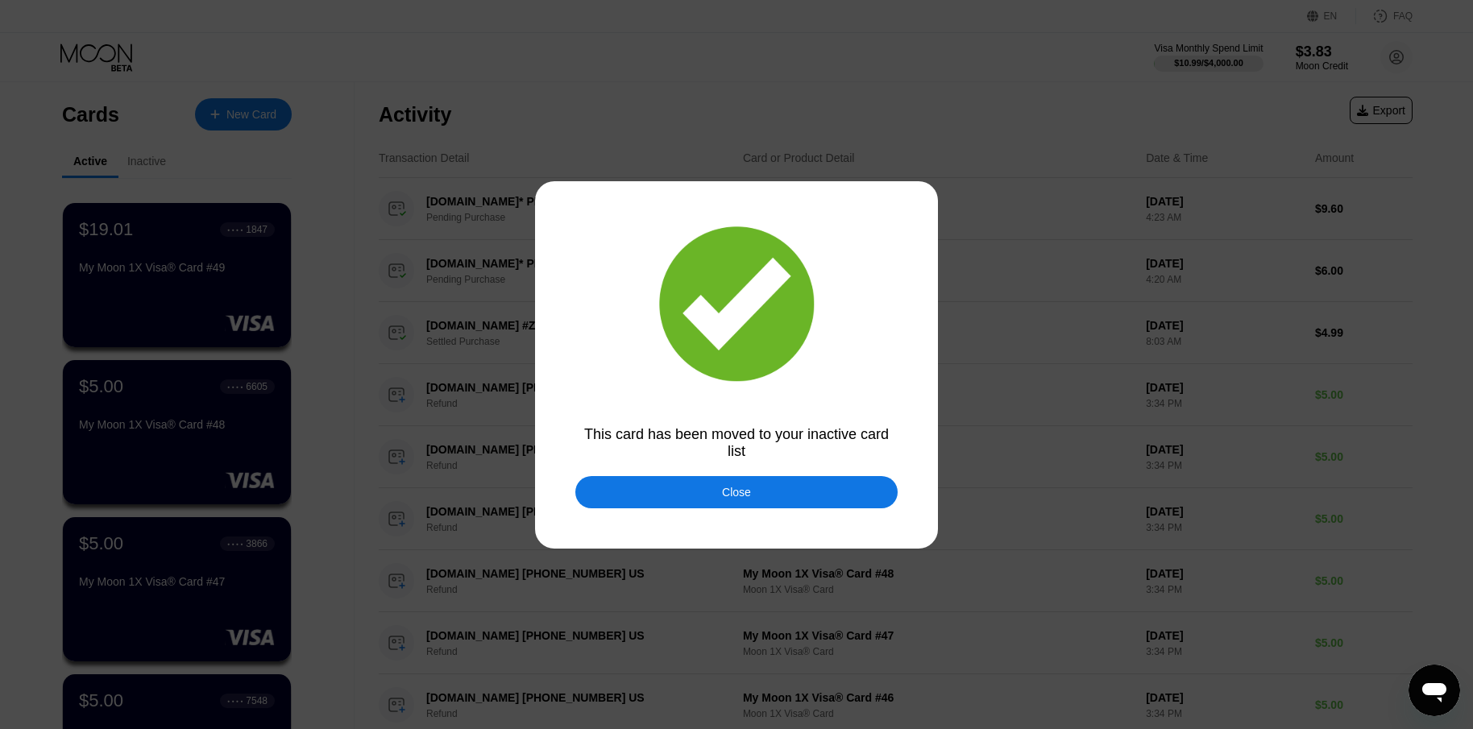
click at [687, 496] on div "Close" at bounding box center [736, 492] width 322 height 32
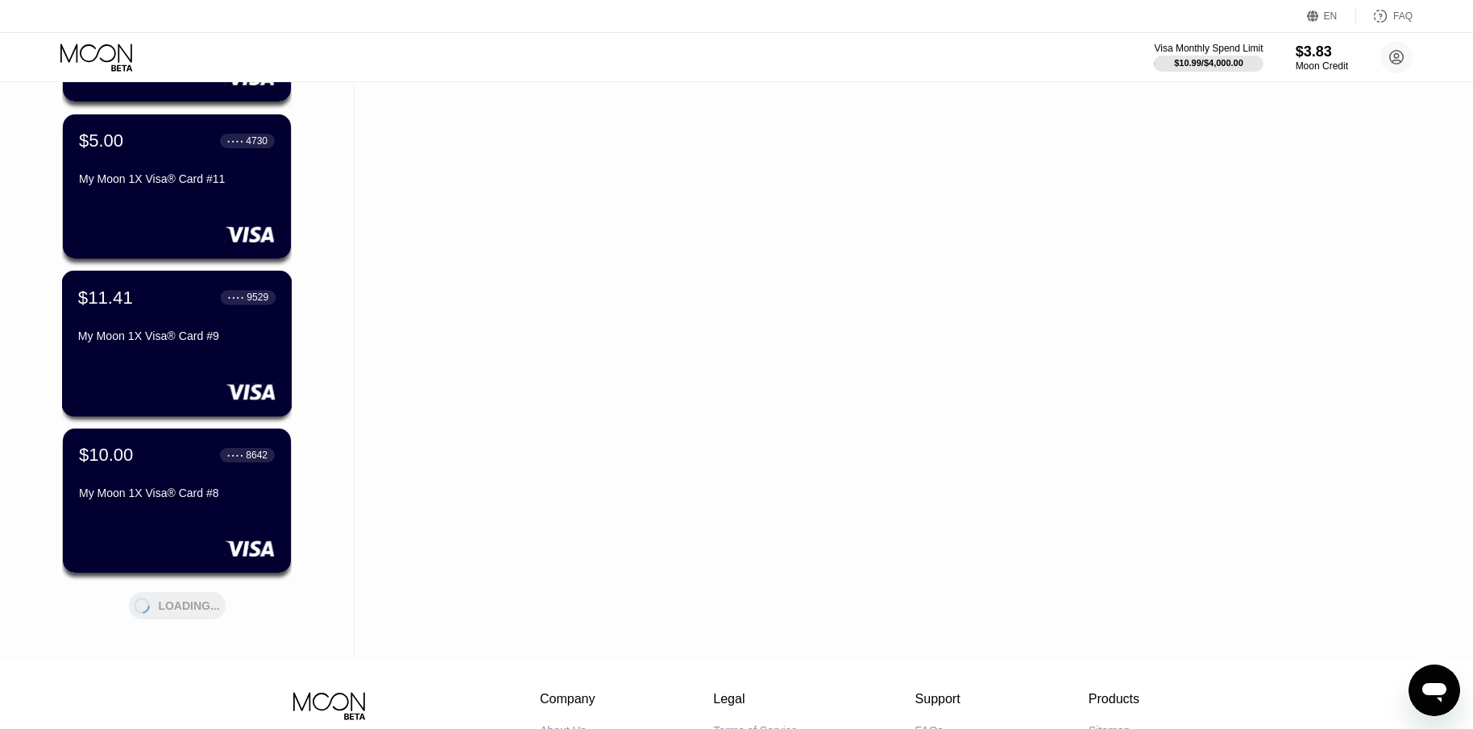
scroll to position [6044, 0]
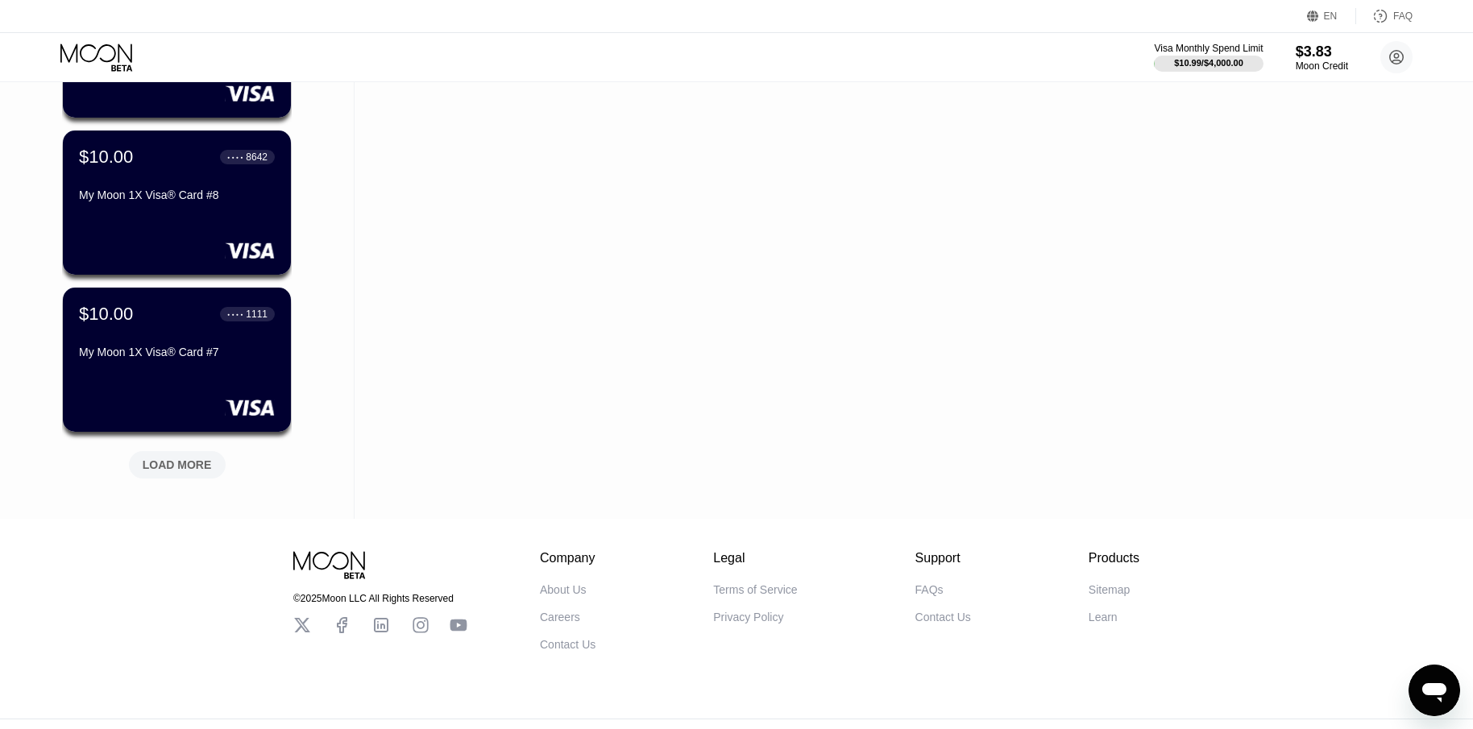
click at [206, 467] on div "LOAD MORE" at bounding box center [177, 465] width 69 height 15
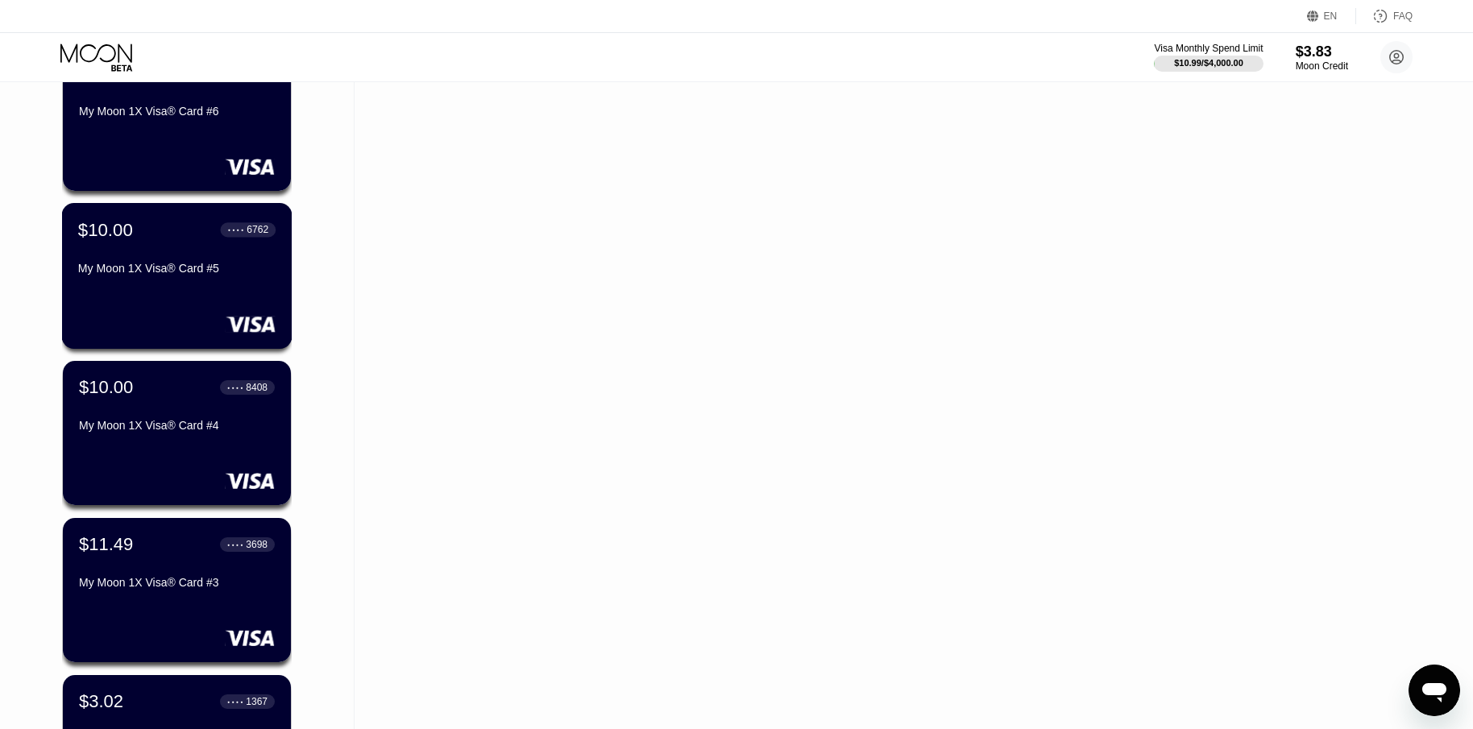
scroll to position [6446, 0]
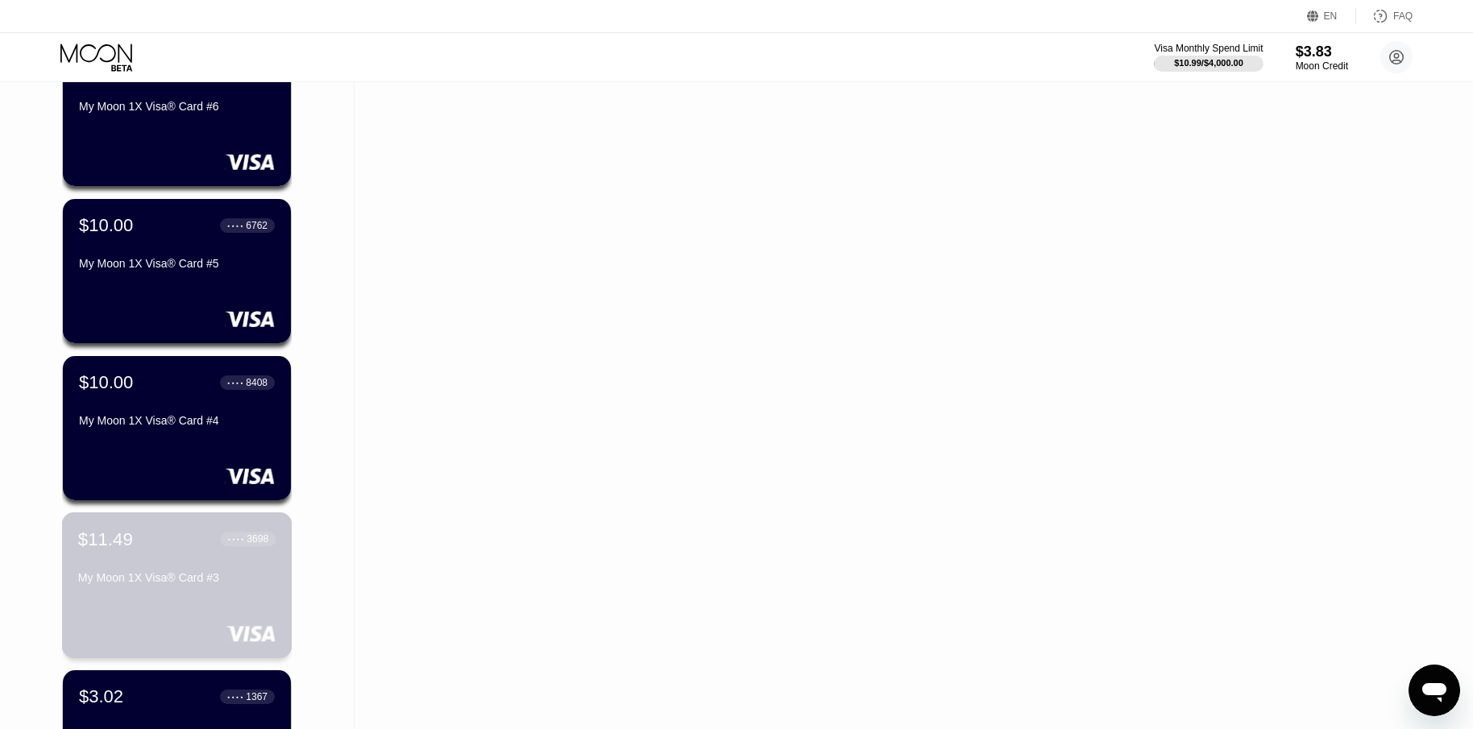
click at [208, 550] on div "$11.49 ● ● ● ● 3698" at bounding box center [176, 539] width 197 height 21
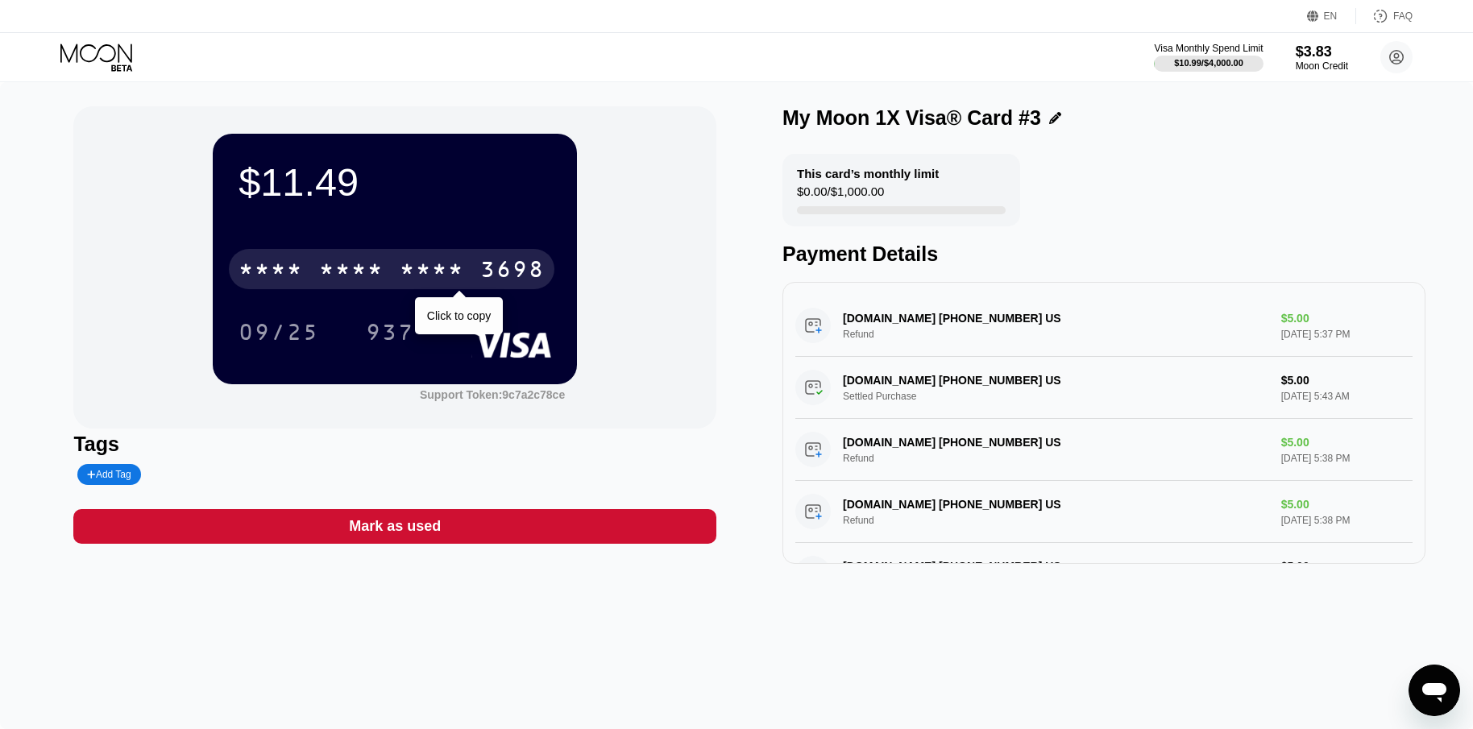
click at [458, 274] on div "* * * *" at bounding box center [432, 272] width 64 height 26
click at [521, 268] on div "3698" at bounding box center [512, 272] width 64 height 26
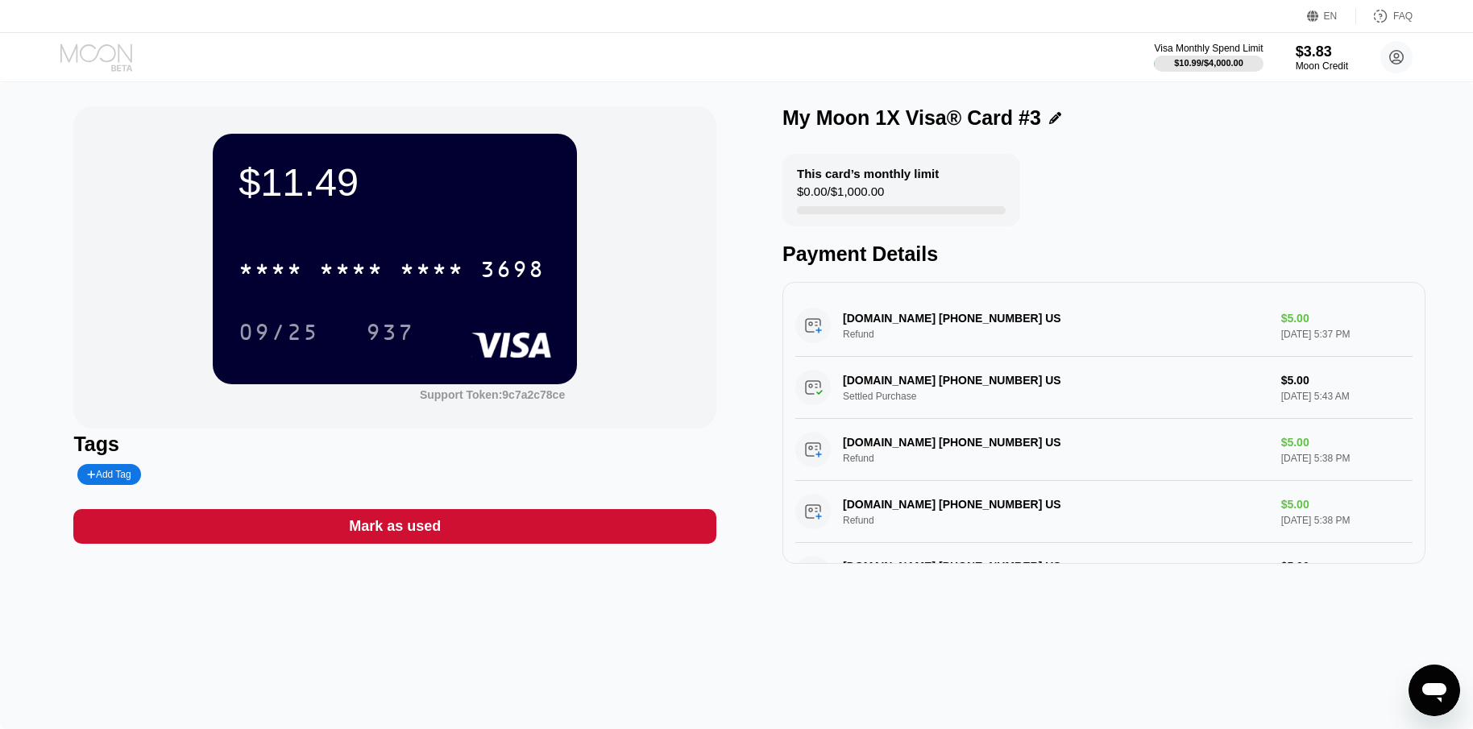
click at [91, 64] on icon at bounding box center [97, 58] width 75 height 28
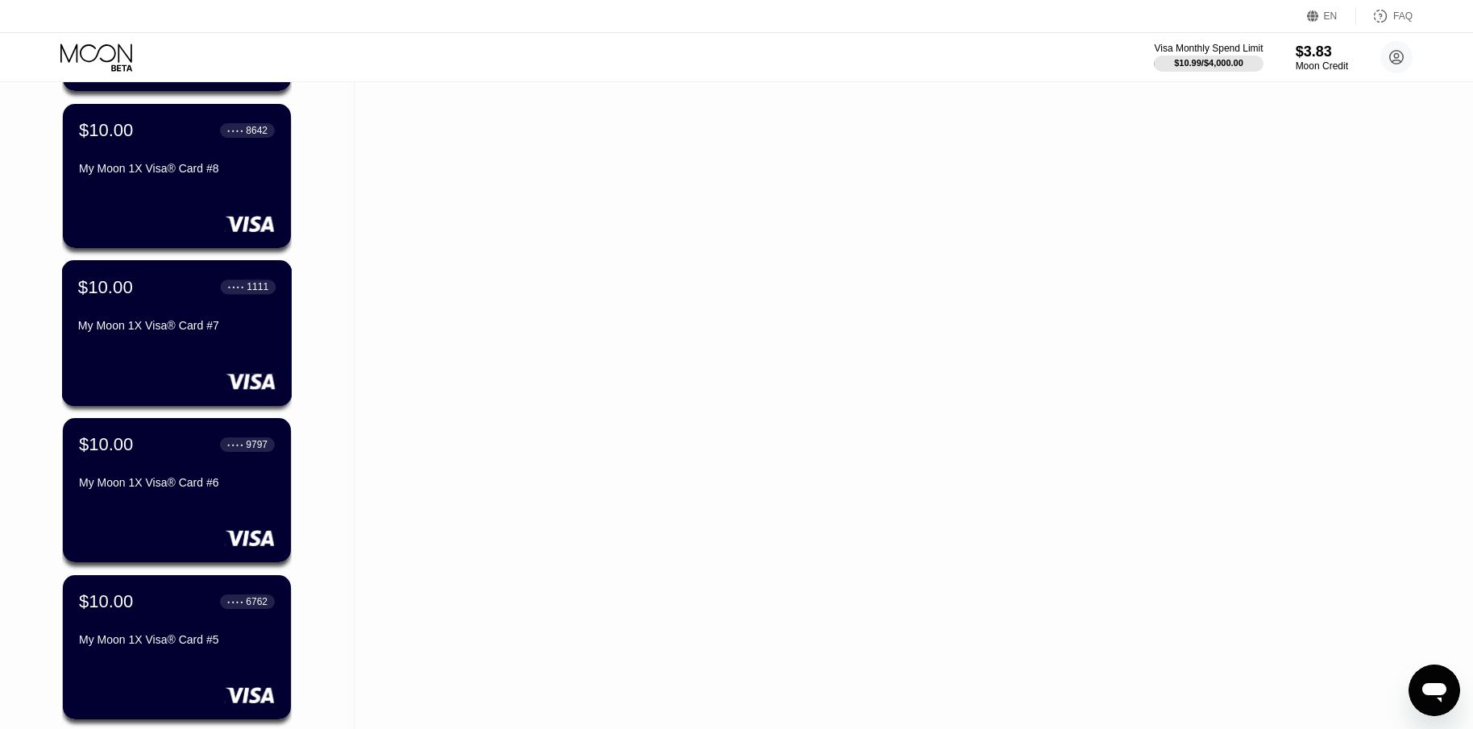
scroll to position [6205, 0]
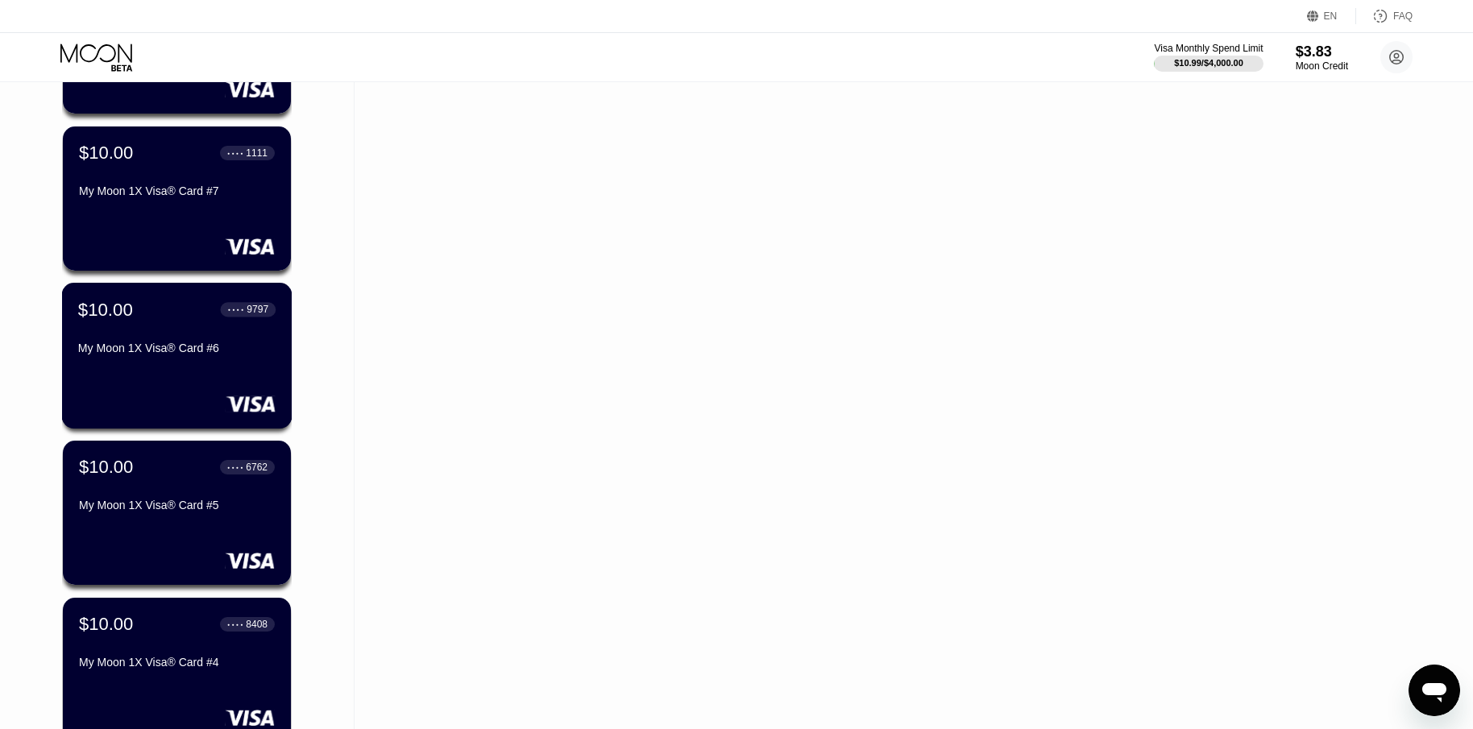
click at [217, 355] on div "My Moon 1X Visa® Card #6" at bounding box center [176, 348] width 197 height 13
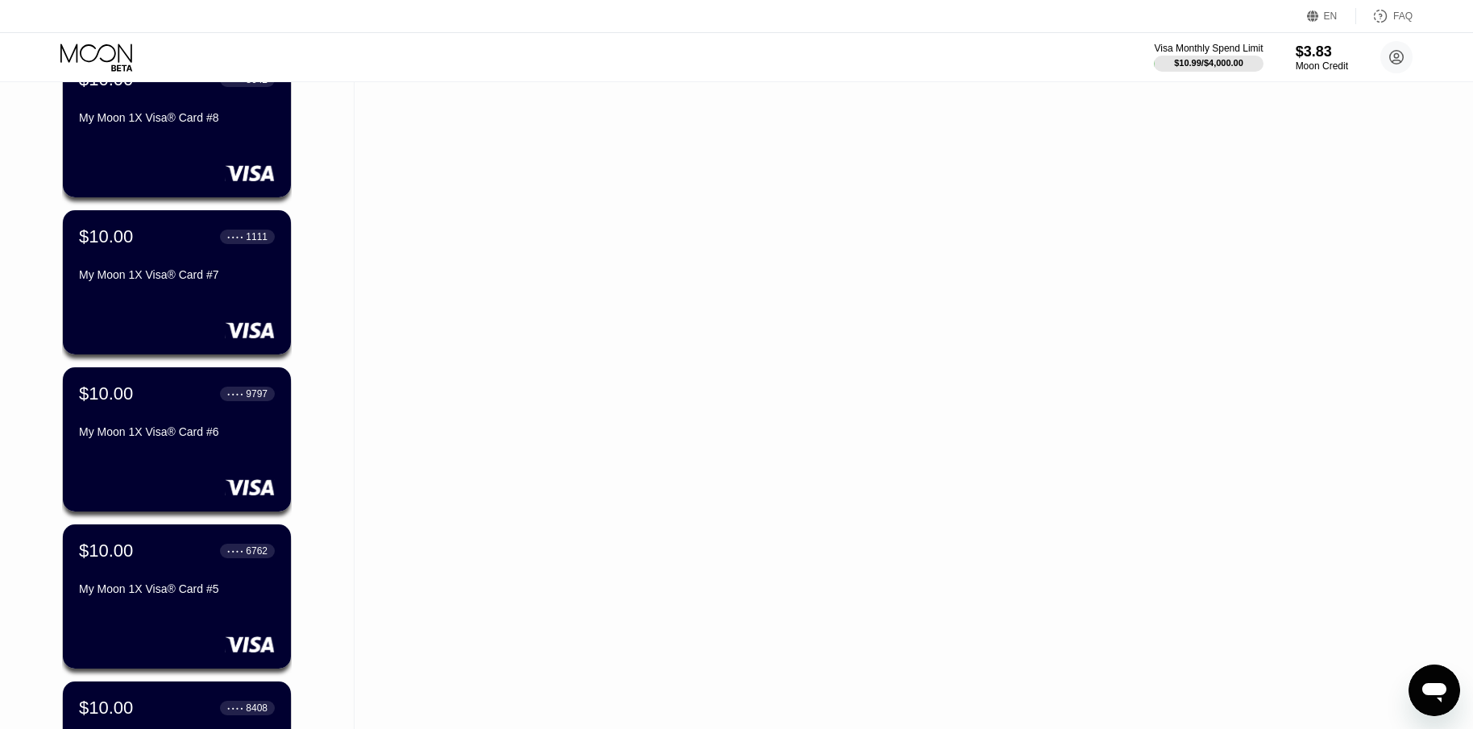
scroll to position [6124, 0]
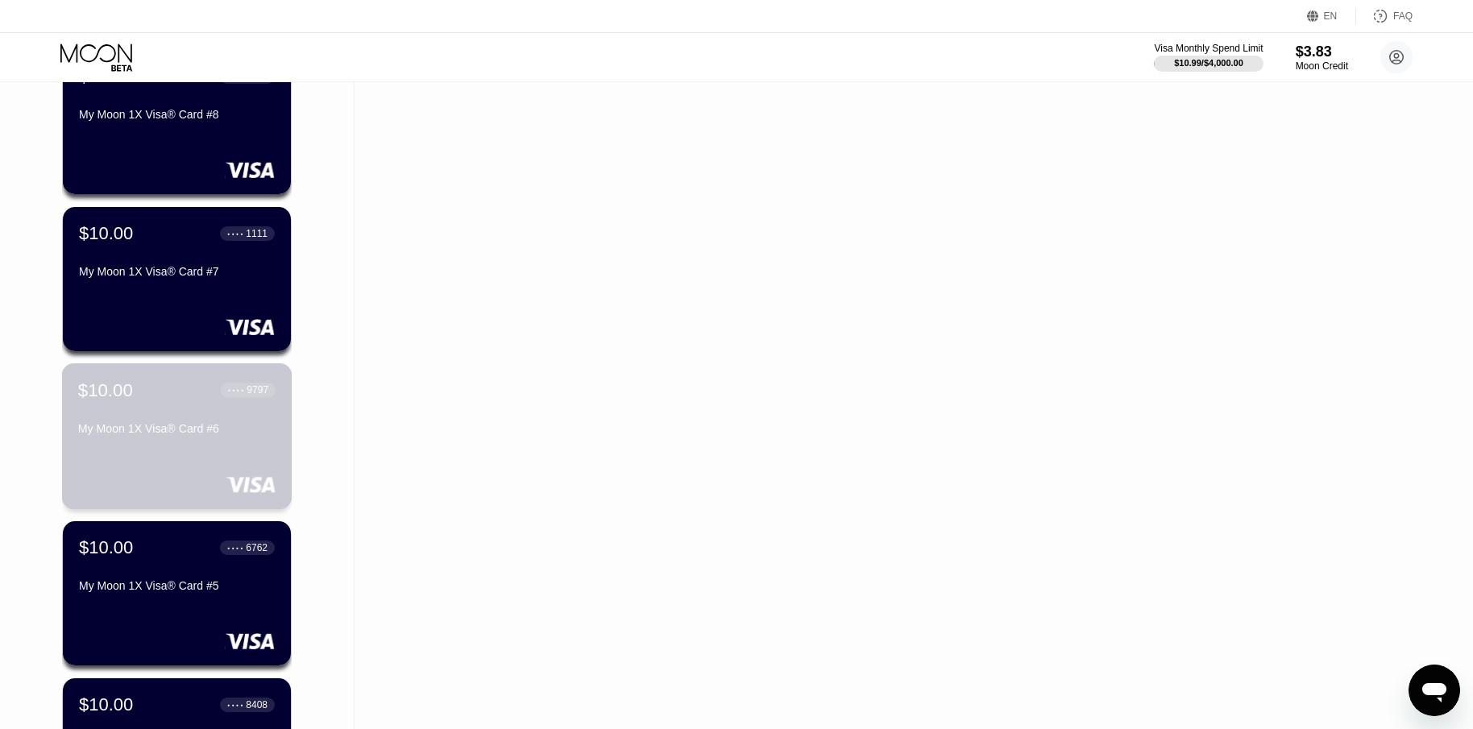
click at [192, 429] on div "My Moon 1X Visa® Card #6" at bounding box center [176, 428] width 197 height 13
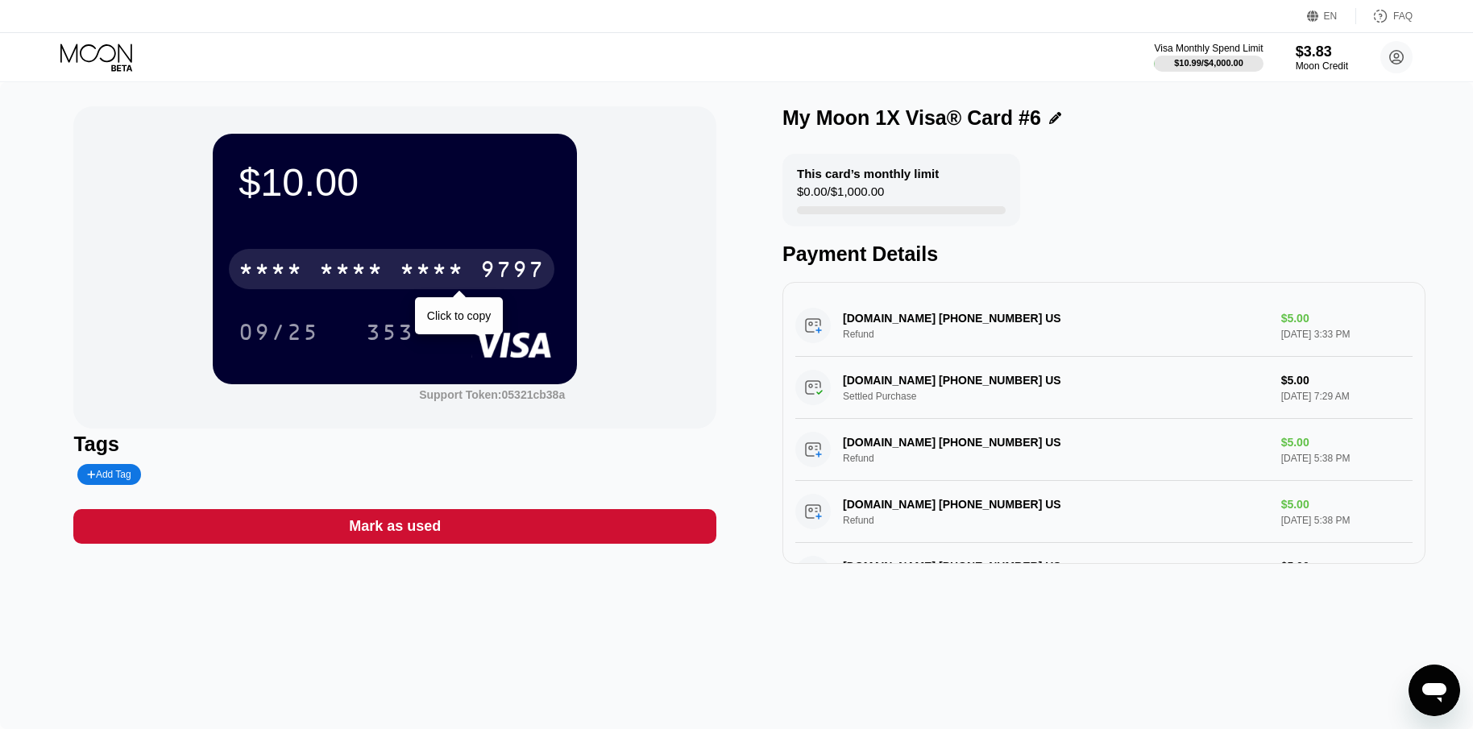
click at [408, 263] on div "* * * *" at bounding box center [432, 272] width 64 height 26
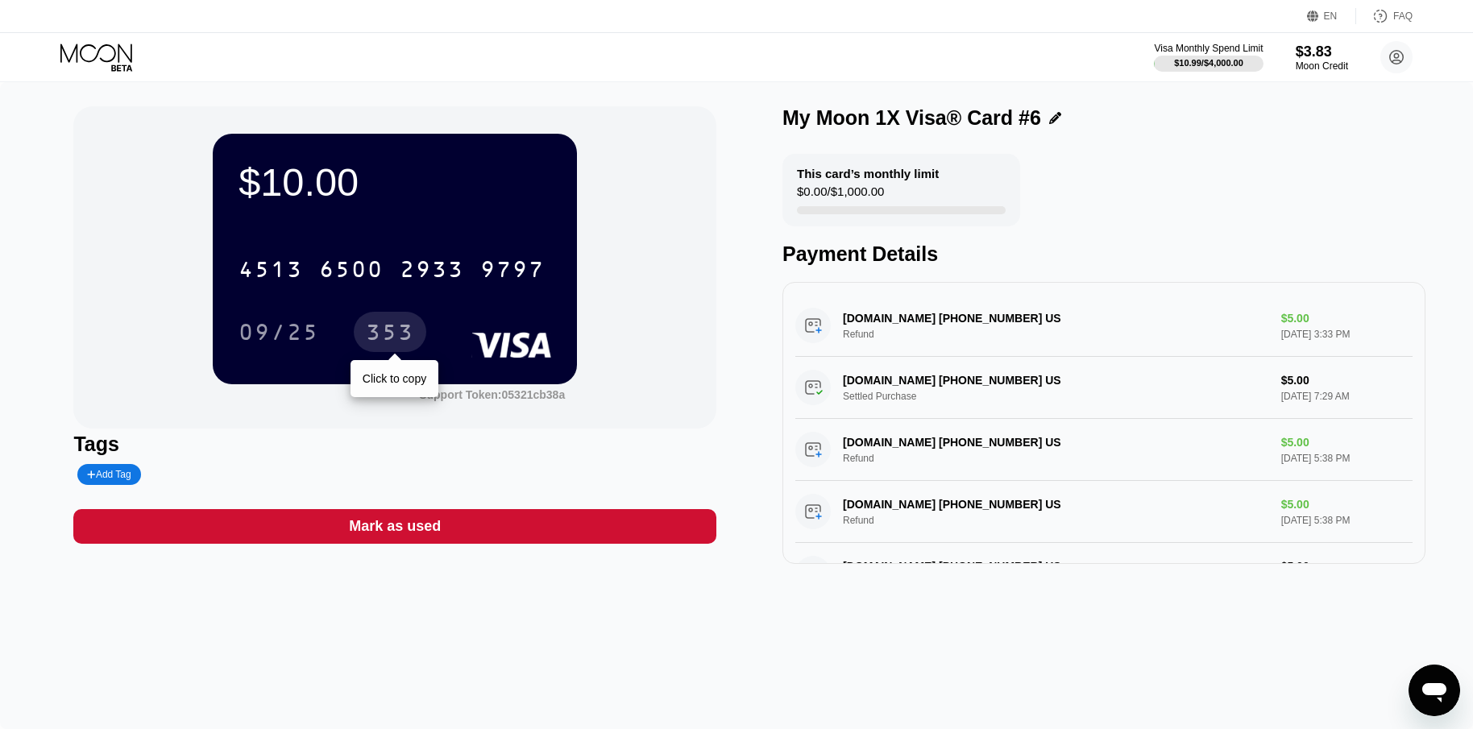
click at [401, 338] on div "353" at bounding box center [390, 335] width 48 height 26
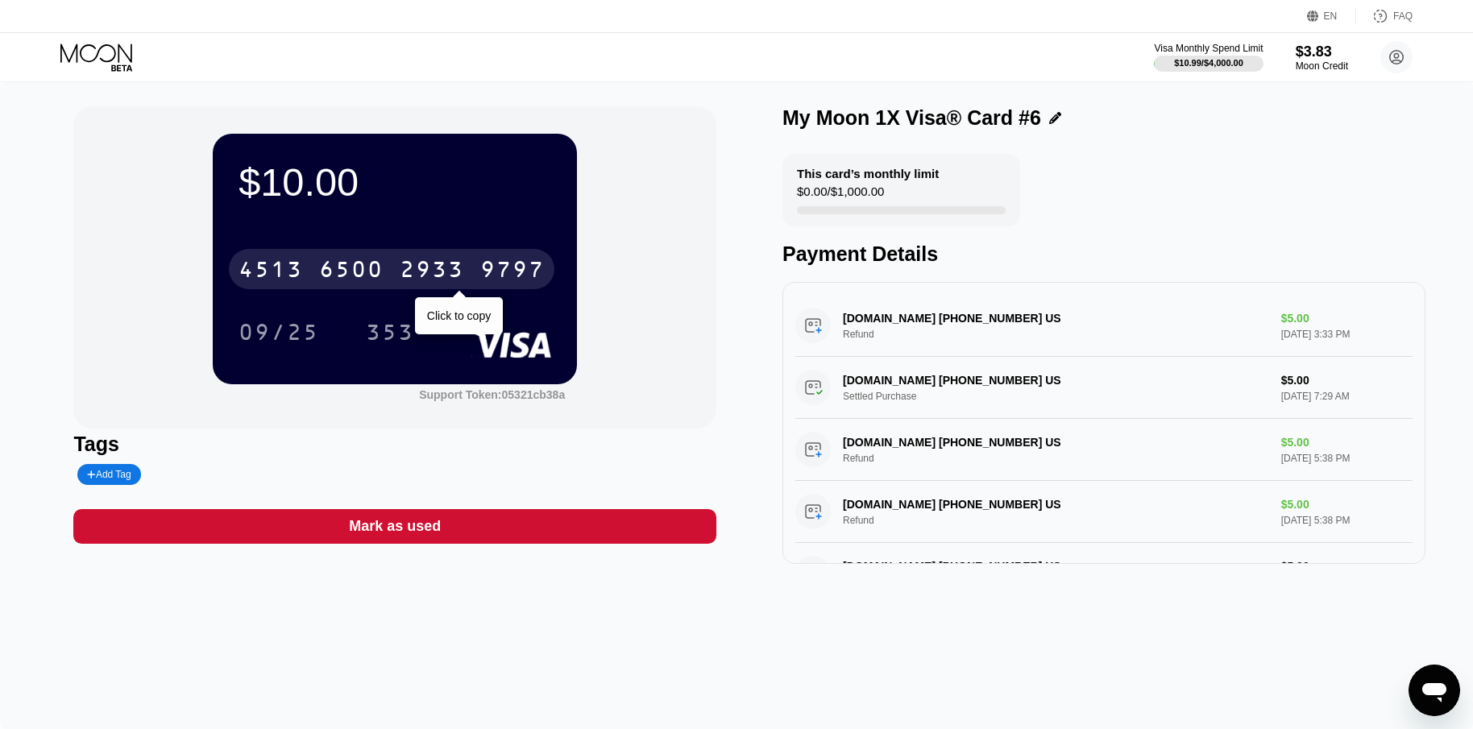
click at [504, 276] on div "9797" at bounding box center [512, 272] width 64 height 26
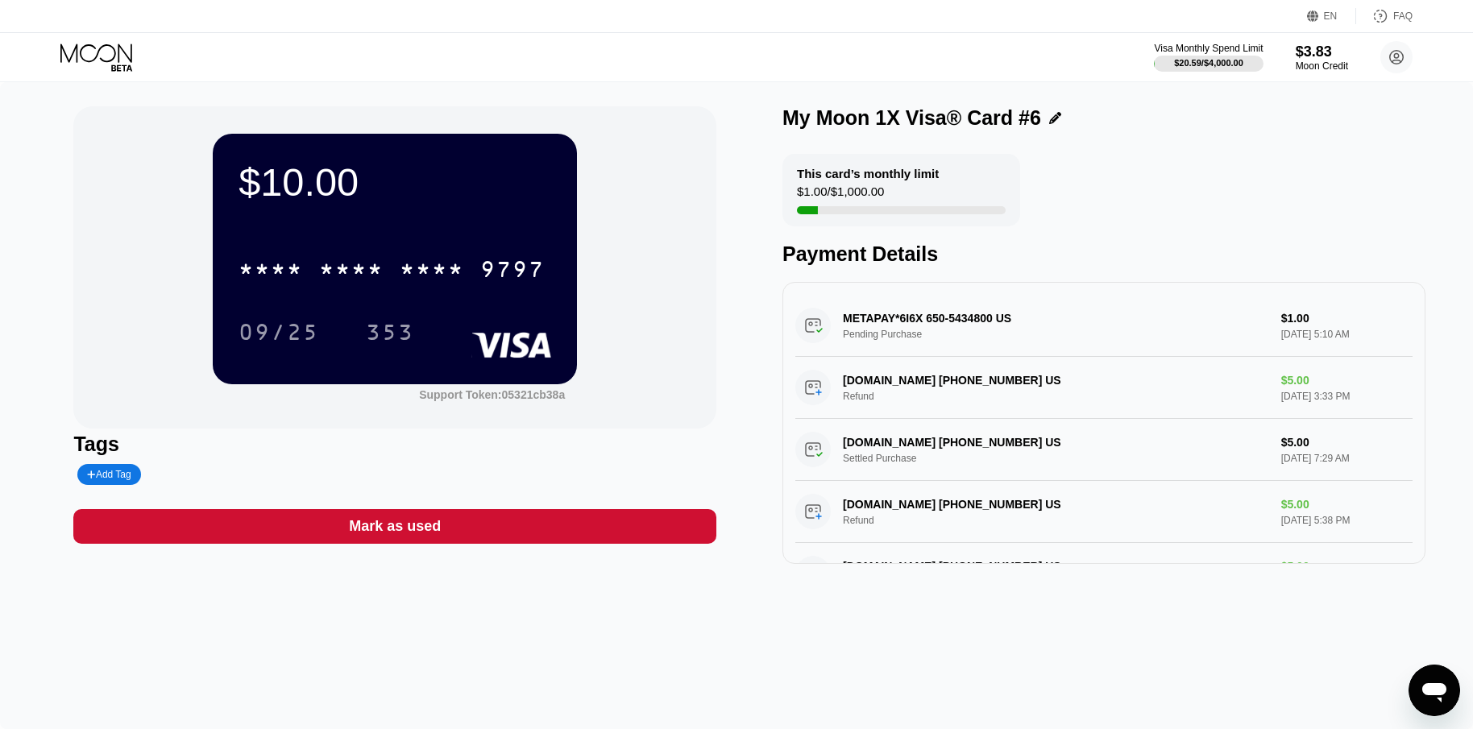
drag, startPoint x: 922, startPoint y: 326, endPoint x: 899, endPoint y: 325, distance: 22.6
click at [899, 325] on div "METAPAY*6I6X 650-5434800 US Pending Purchase $1.00 Sep 25, 2025 5:10 AM" at bounding box center [1103, 326] width 617 height 62
drag, startPoint x: 919, startPoint y: 323, endPoint x: 894, endPoint y: 329, distance: 24.8
click at [894, 329] on div "METAPAY*6I6X 650-5434800 US Pending Purchase $1.00 Sep 25, 2025 5:10 AM" at bounding box center [1103, 326] width 617 height 62
drag, startPoint x: 899, startPoint y: 326, endPoint x: 926, endPoint y: 323, distance: 26.8
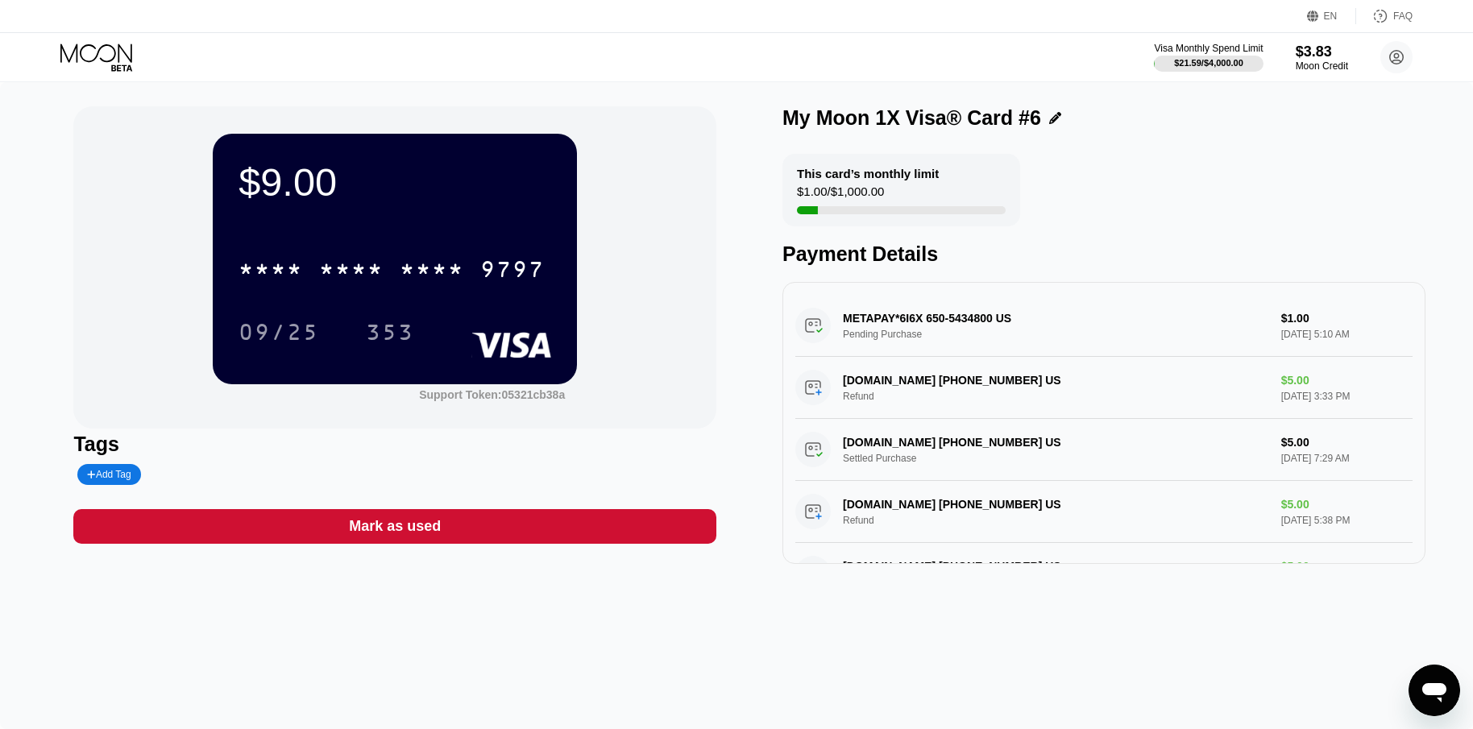
click at [924, 323] on div "METAPAY*6I6X 650-5434800 US Pending Purchase $1.00 Sep 25, 2025 5:10 AM" at bounding box center [1103, 326] width 617 height 62
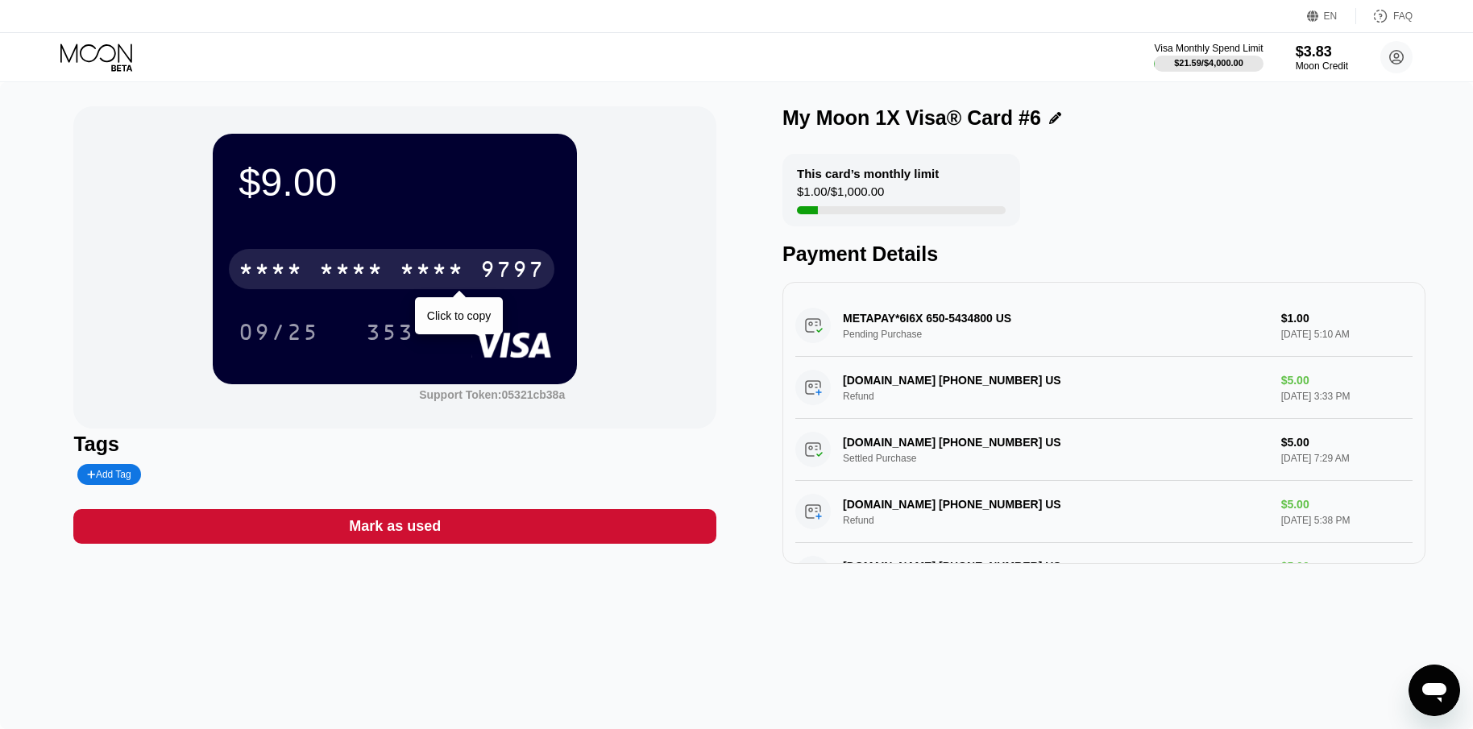
click at [443, 268] on div "* * * *" at bounding box center [432, 272] width 64 height 26
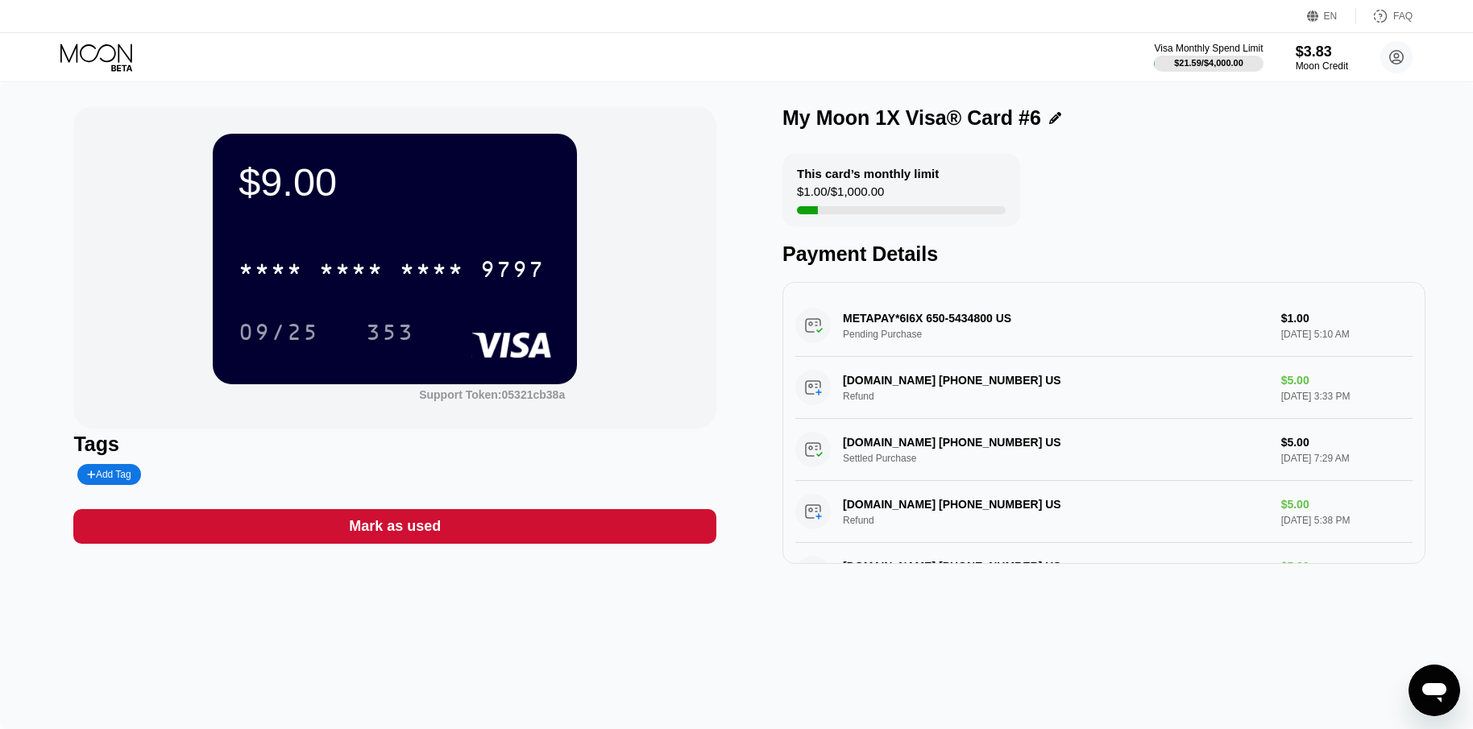
click at [903, 341] on div "METAPAY*6I6X 650-5434800 US Pending Purchase $1.00 [DATE] 5:10 AM" at bounding box center [1103, 326] width 617 height 62
click at [903, 341] on div "METAPAY*6I6X 650-5434800 US Pending Purchase $1.00 Sep 25, 2025 5:10 AM" at bounding box center [1103, 326] width 617 height 62
click at [912, 323] on div "METAPAY*6I6X 650-5434800 US Pending Purchase $1.00 Sep 25, 2025 5:10 AM" at bounding box center [1103, 326] width 617 height 62
click at [110, 64] on icon at bounding box center [97, 58] width 75 height 28
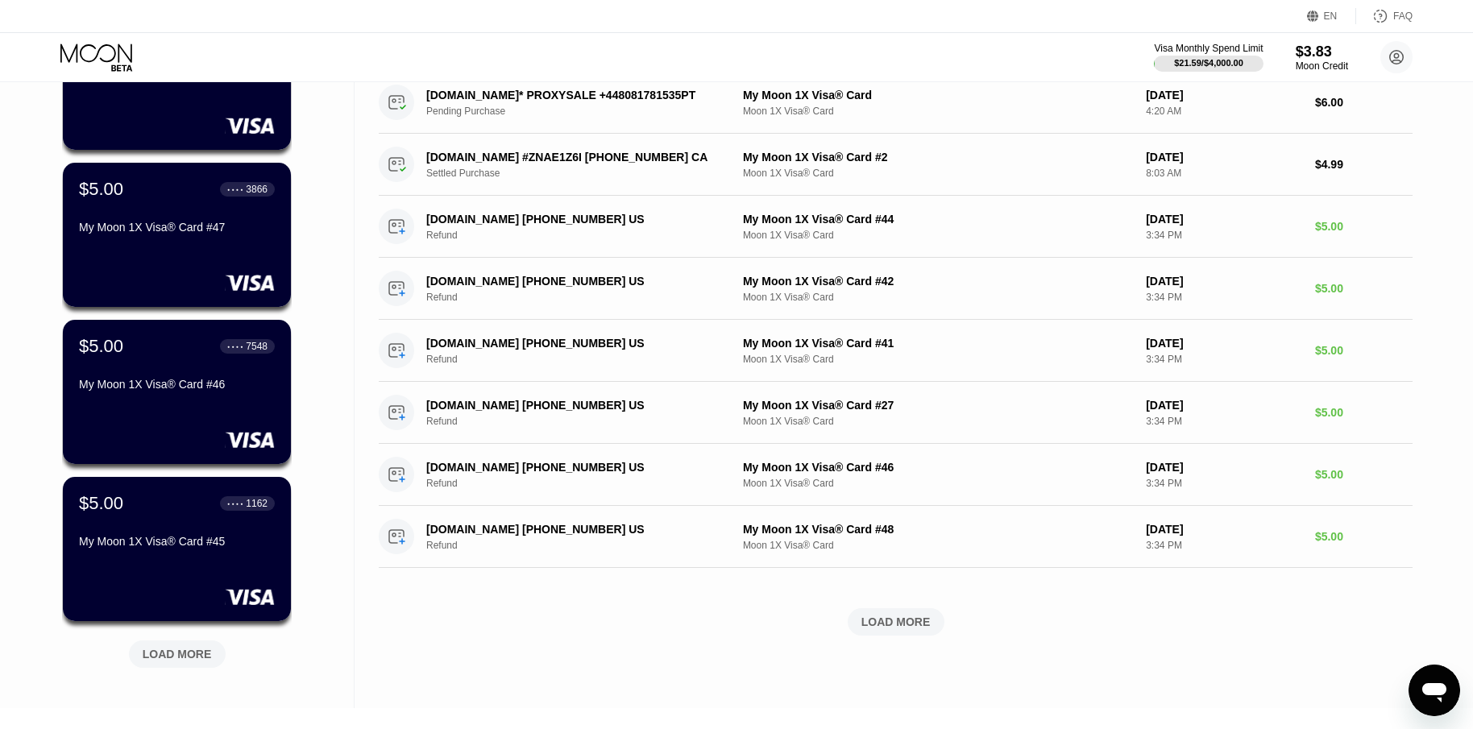
scroll to position [564, 0]
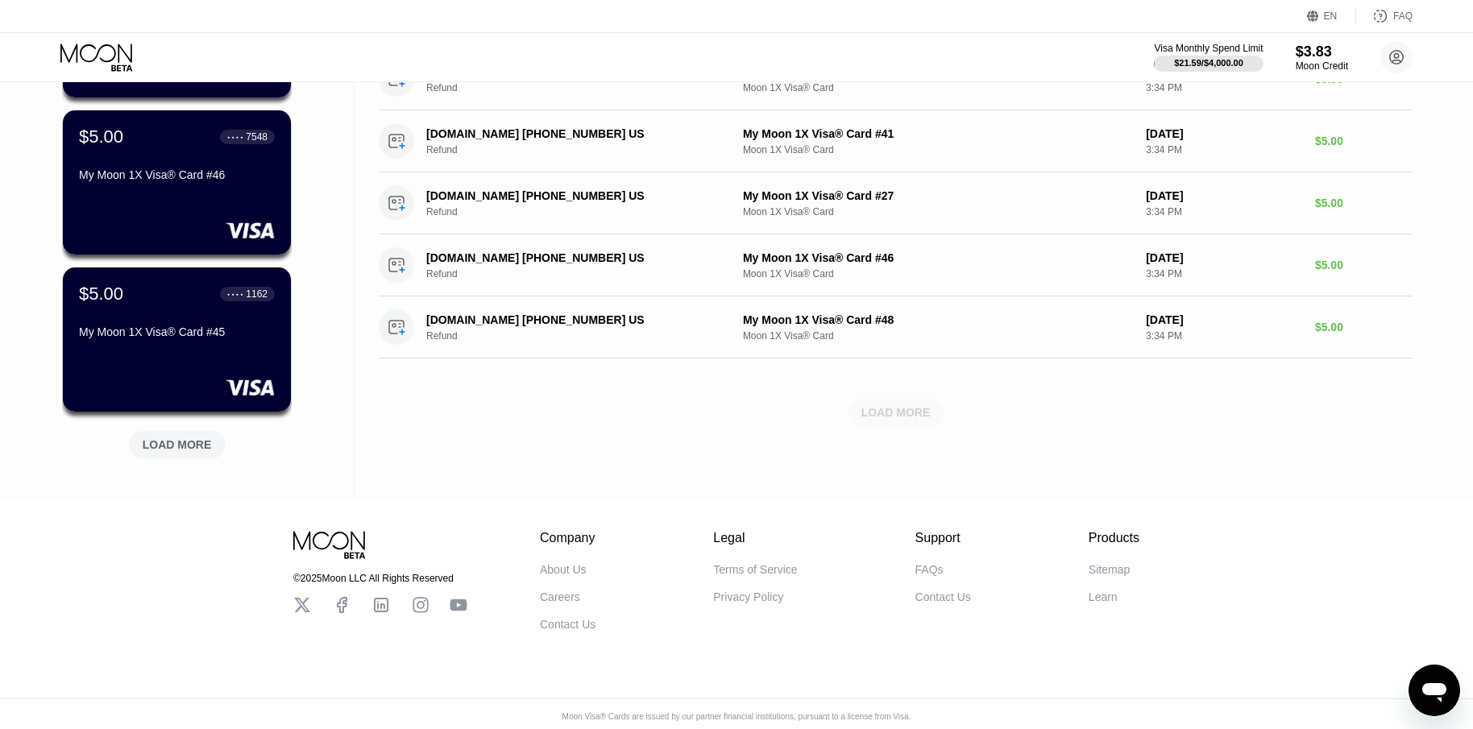
click at [895, 411] on div "LOAD MORE" at bounding box center [895, 412] width 69 height 15
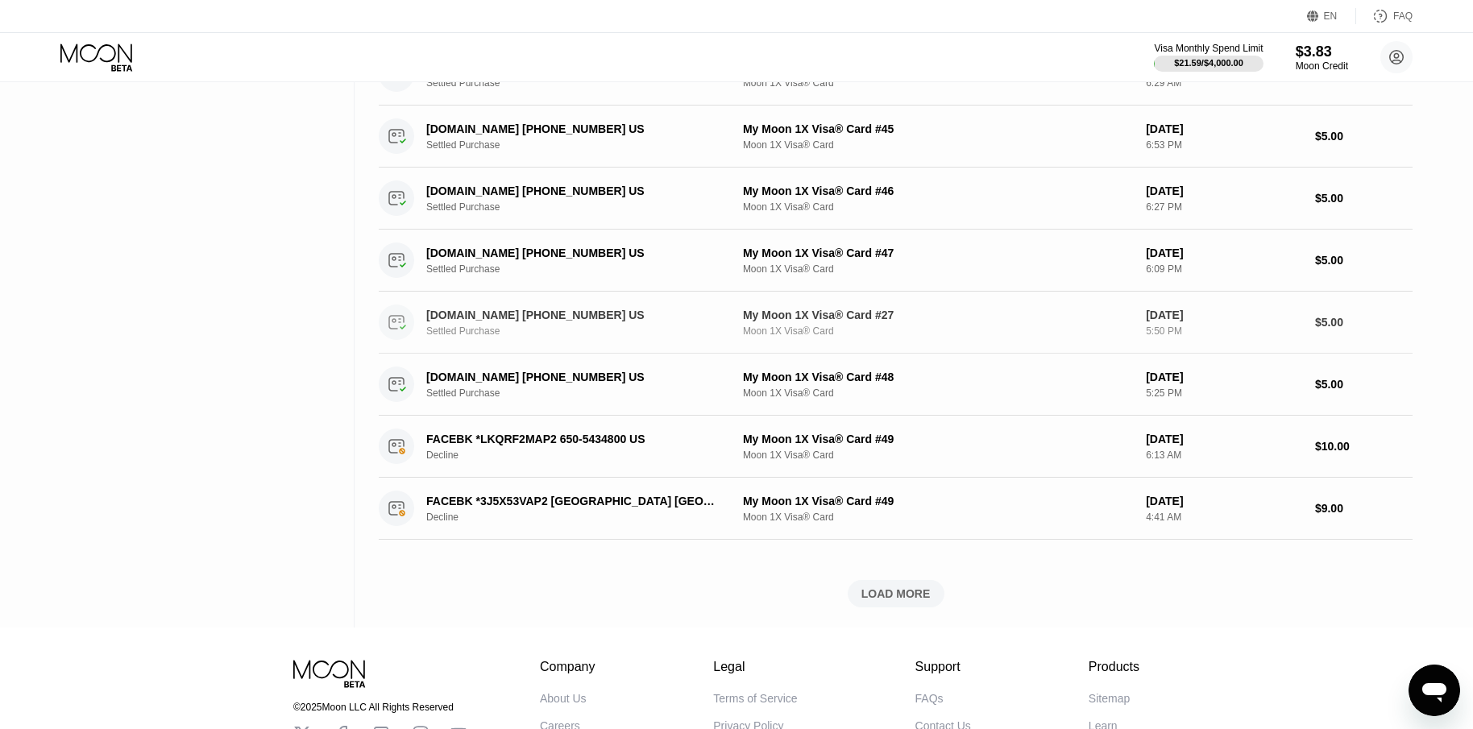
scroll to position [1128, 0]
click at [912, 600] on div "LOAD MORE" at bounding box center [895, 593] width 69 height 15
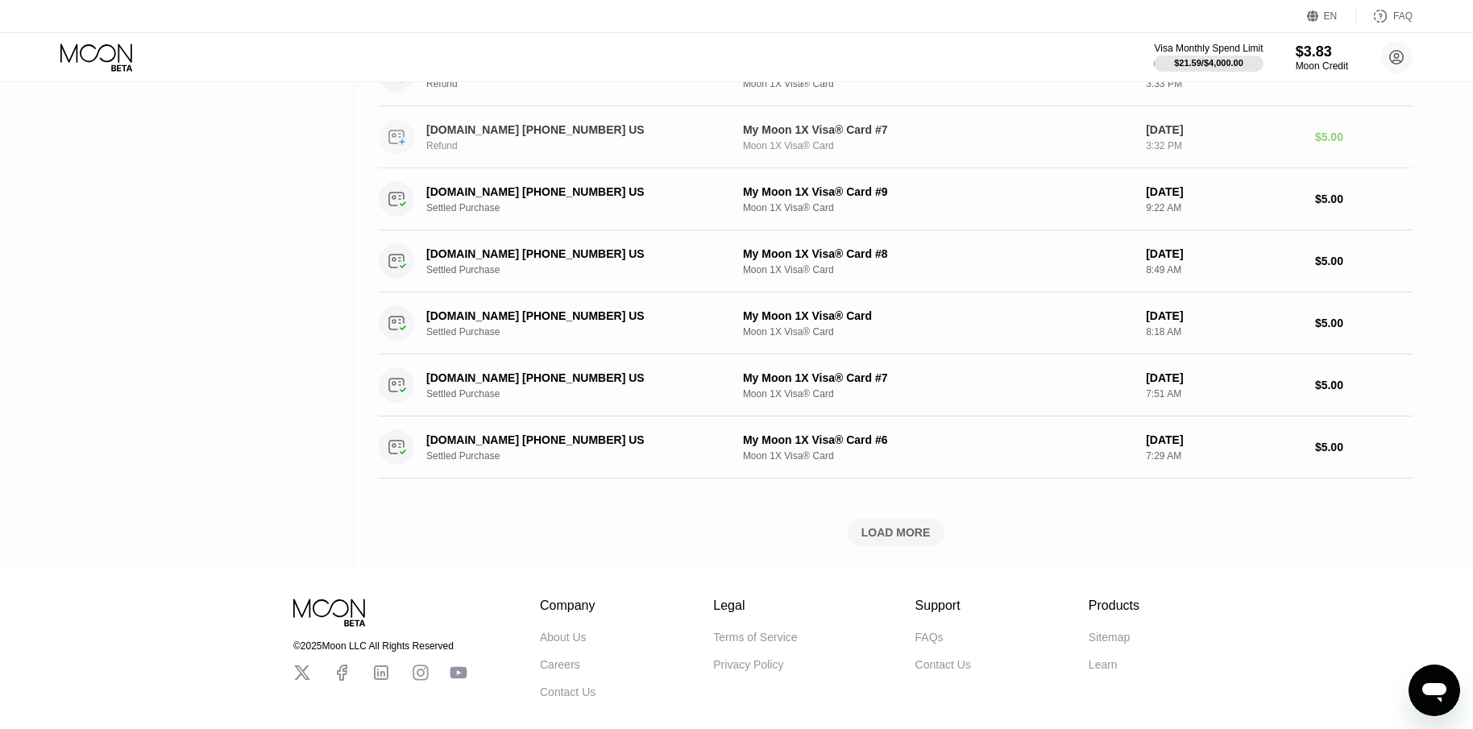
scroll to position [1934, 0]
click at [907, 533] on div "LOAD MORE" at bounding box center [895, 532] width 69 height 15
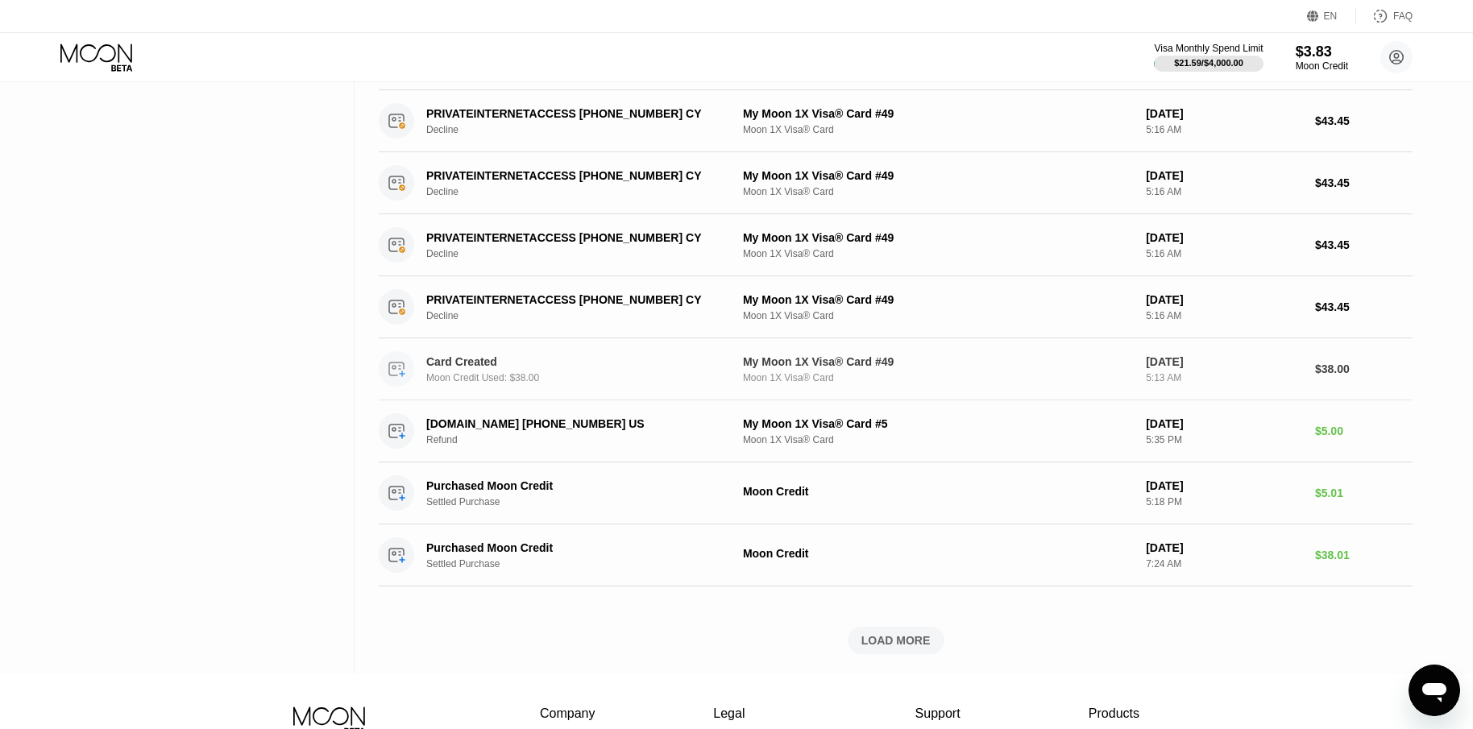
scroll to position [2579, 0]
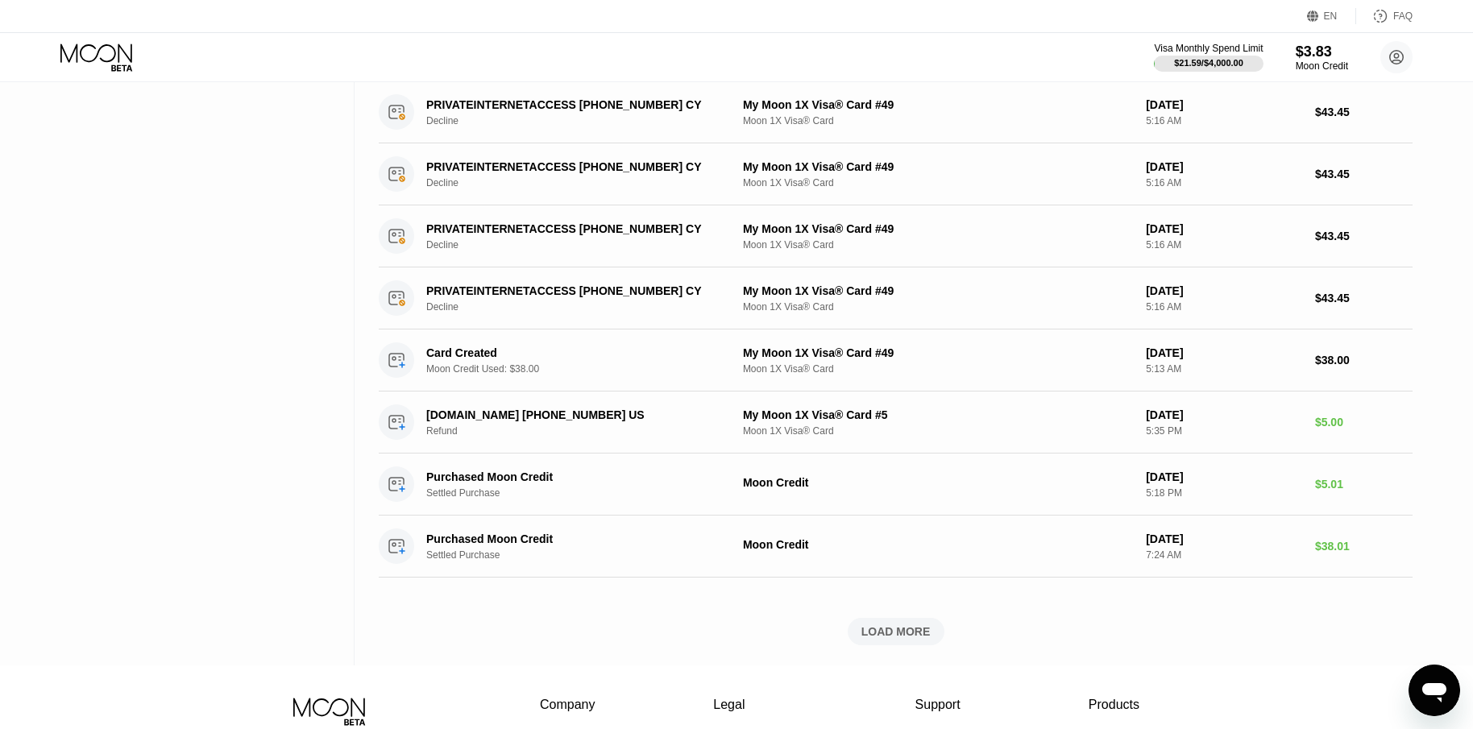
click at [897, 633] on div "LOAD MORE" at bounding box center [895, 632] width 69 height 15
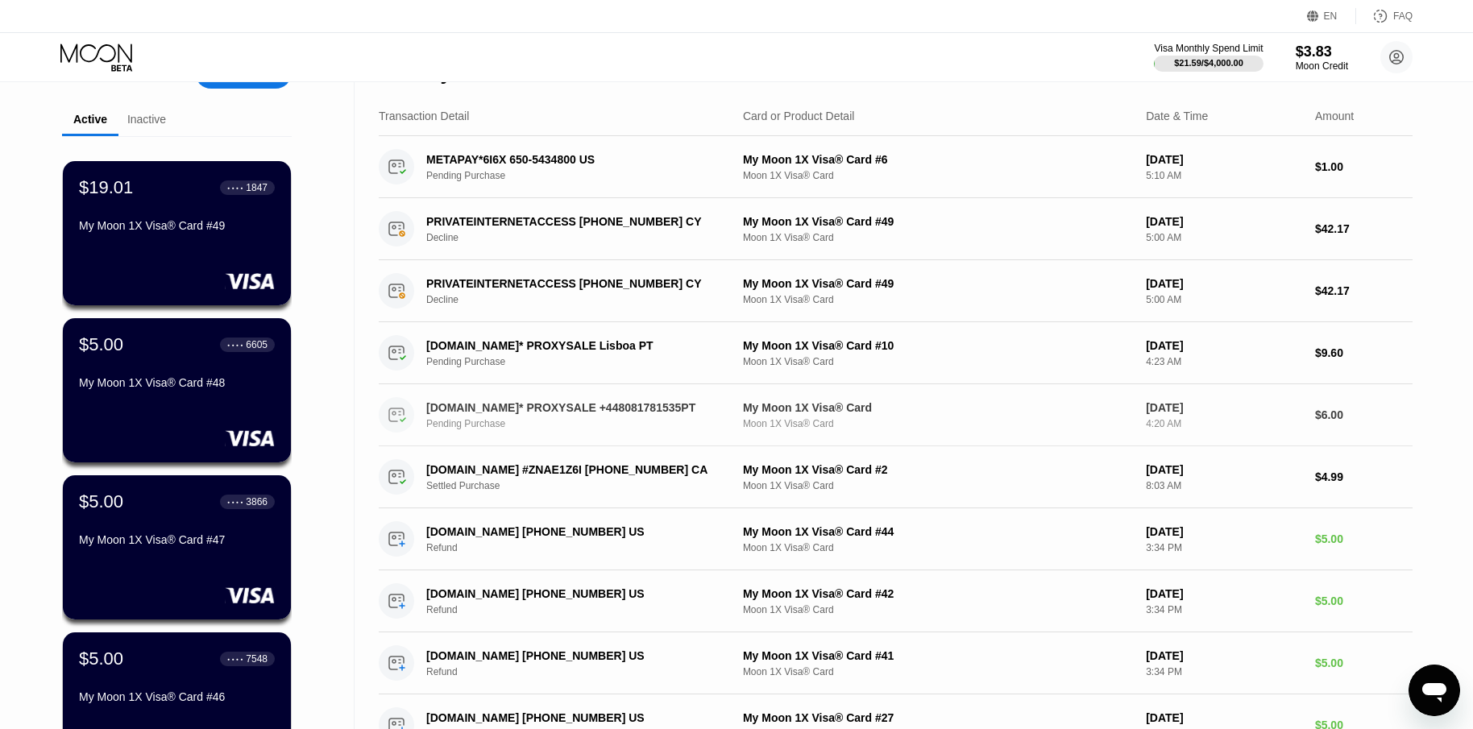
scroll to position [0, 0]
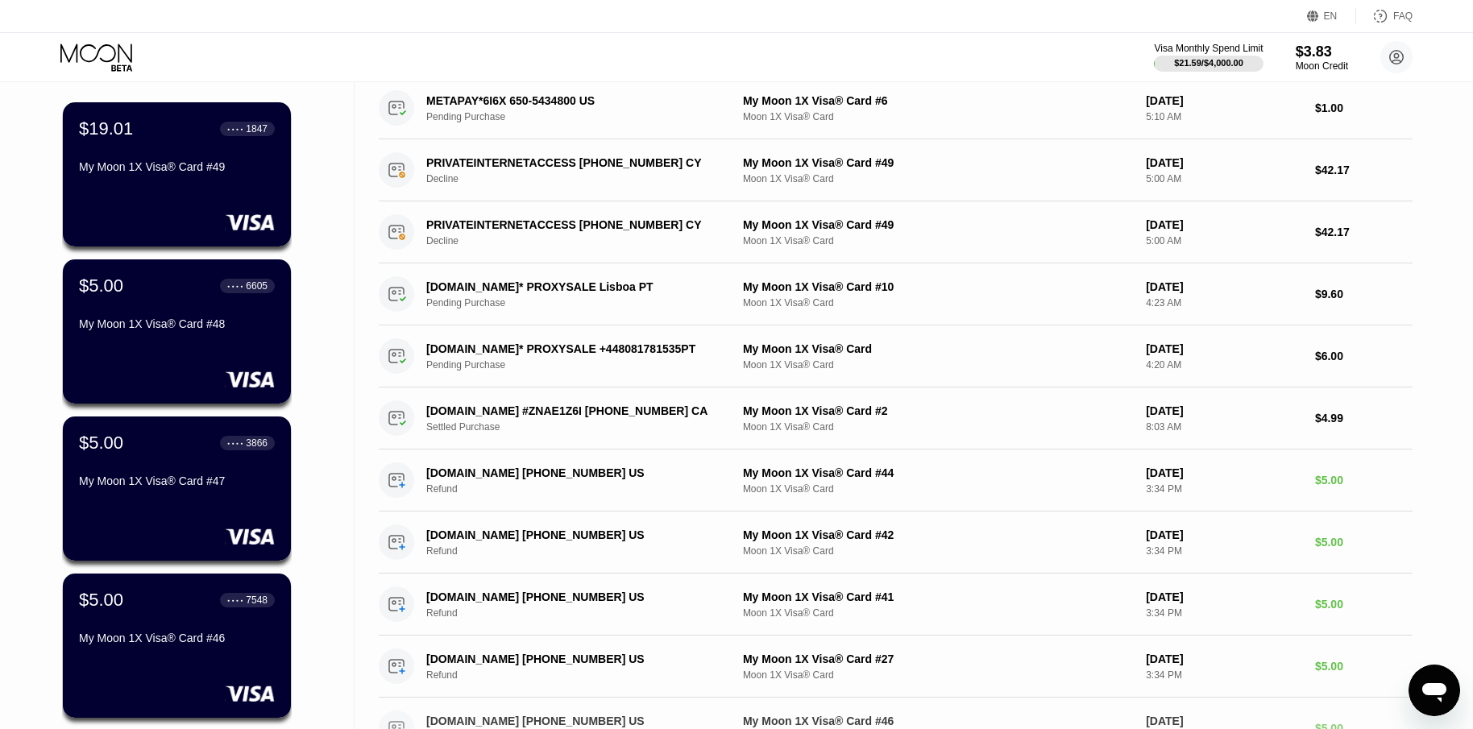
scroll to position [503, 0]
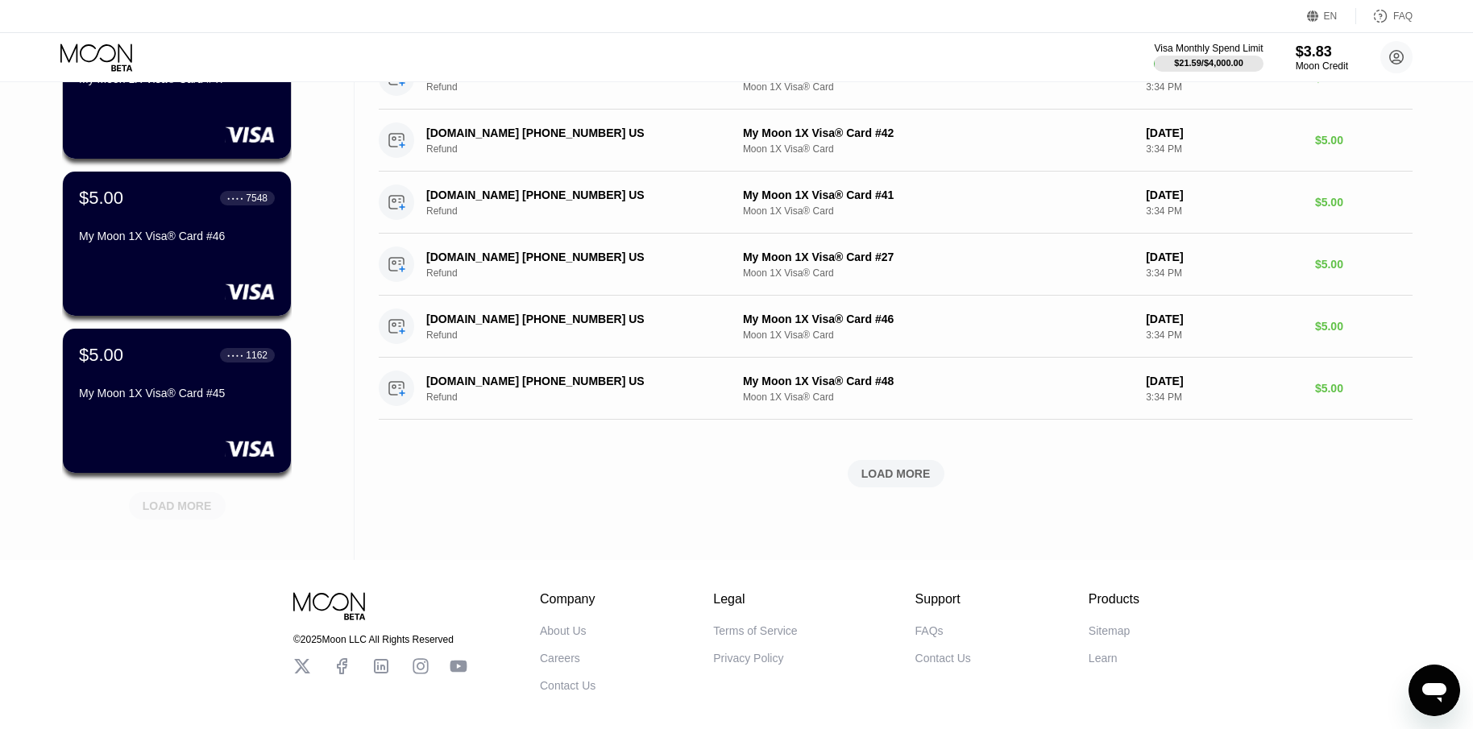
click at [196, 513] on div "LOAD MORE" at bounding box center [177, 506] width 69 height 15
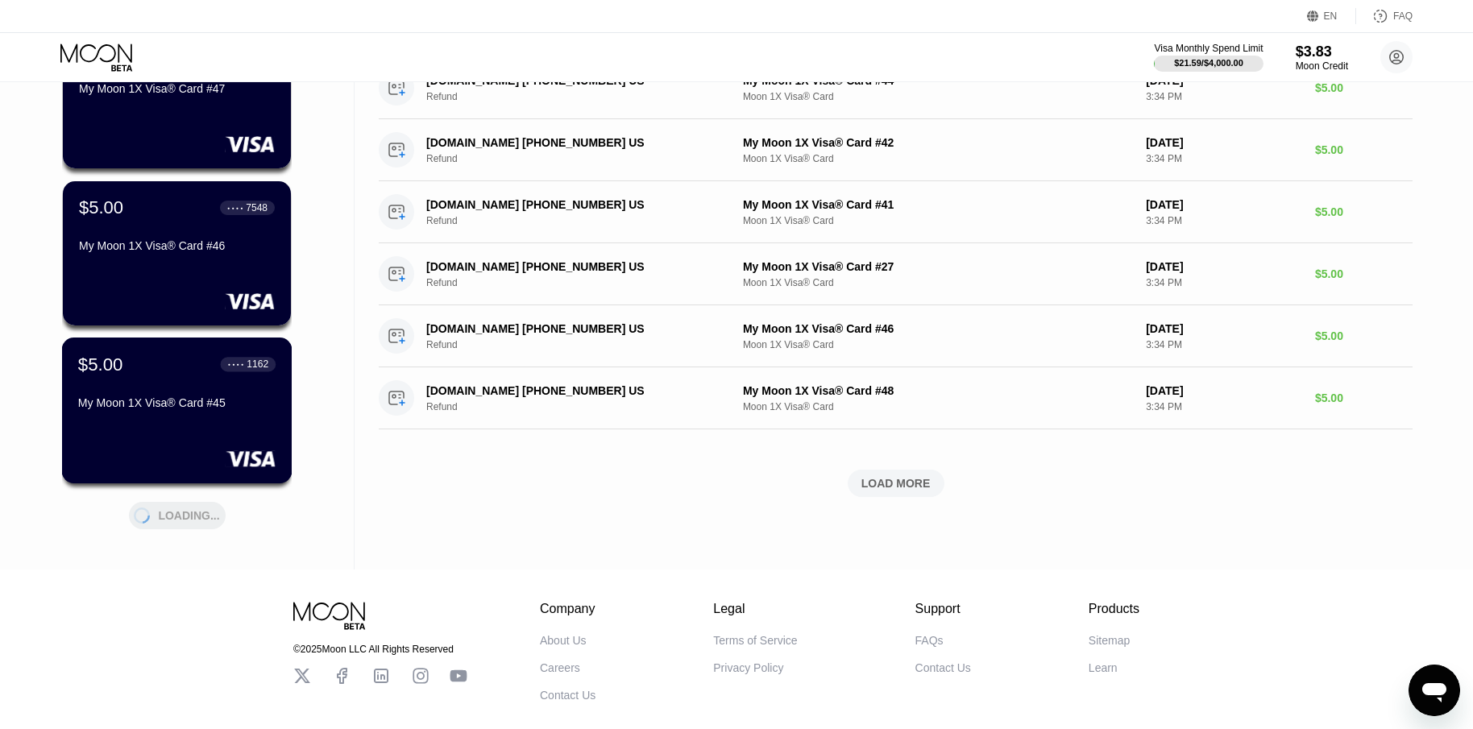
scroll to position [583, 0]
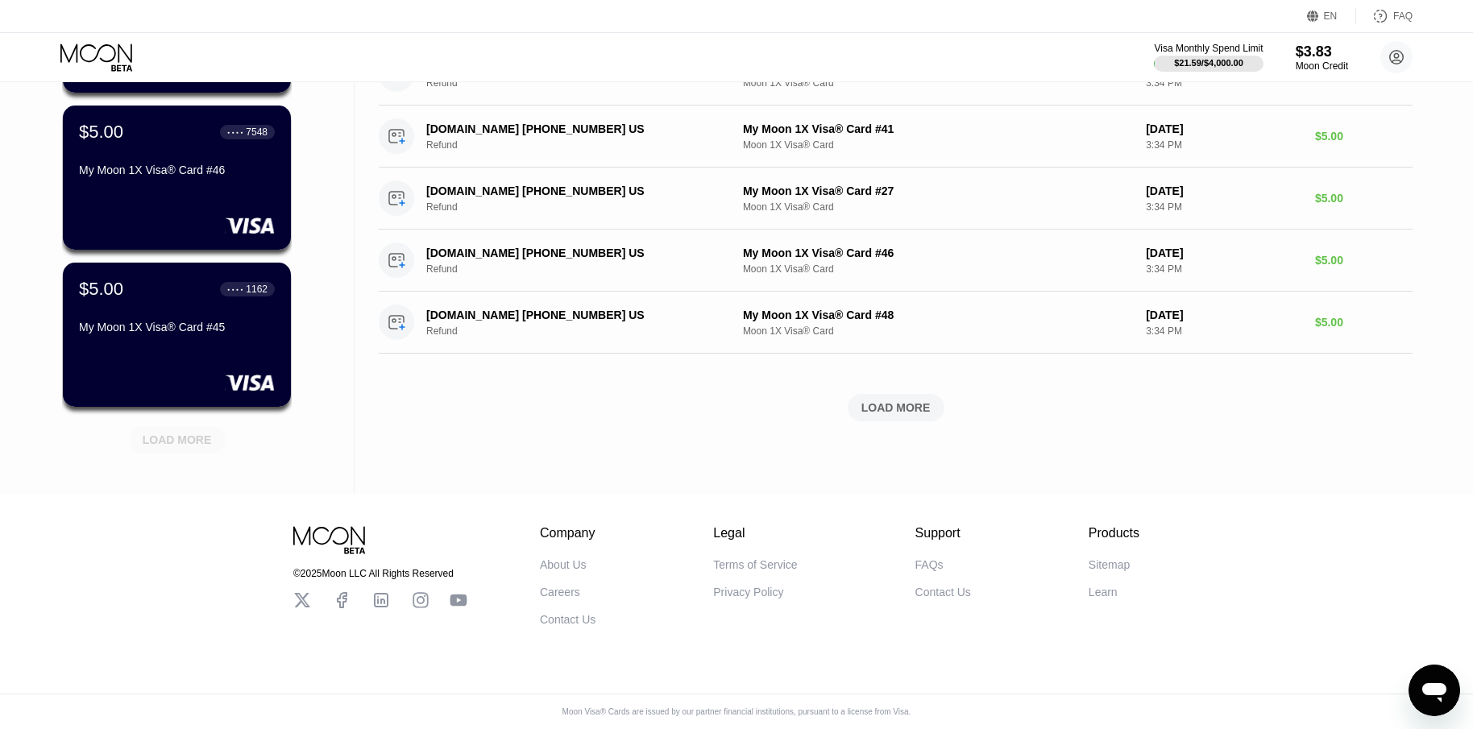
click at [172, 435] on div "LOAD MORE" at bounding box center [177, 440] width 69 height 15
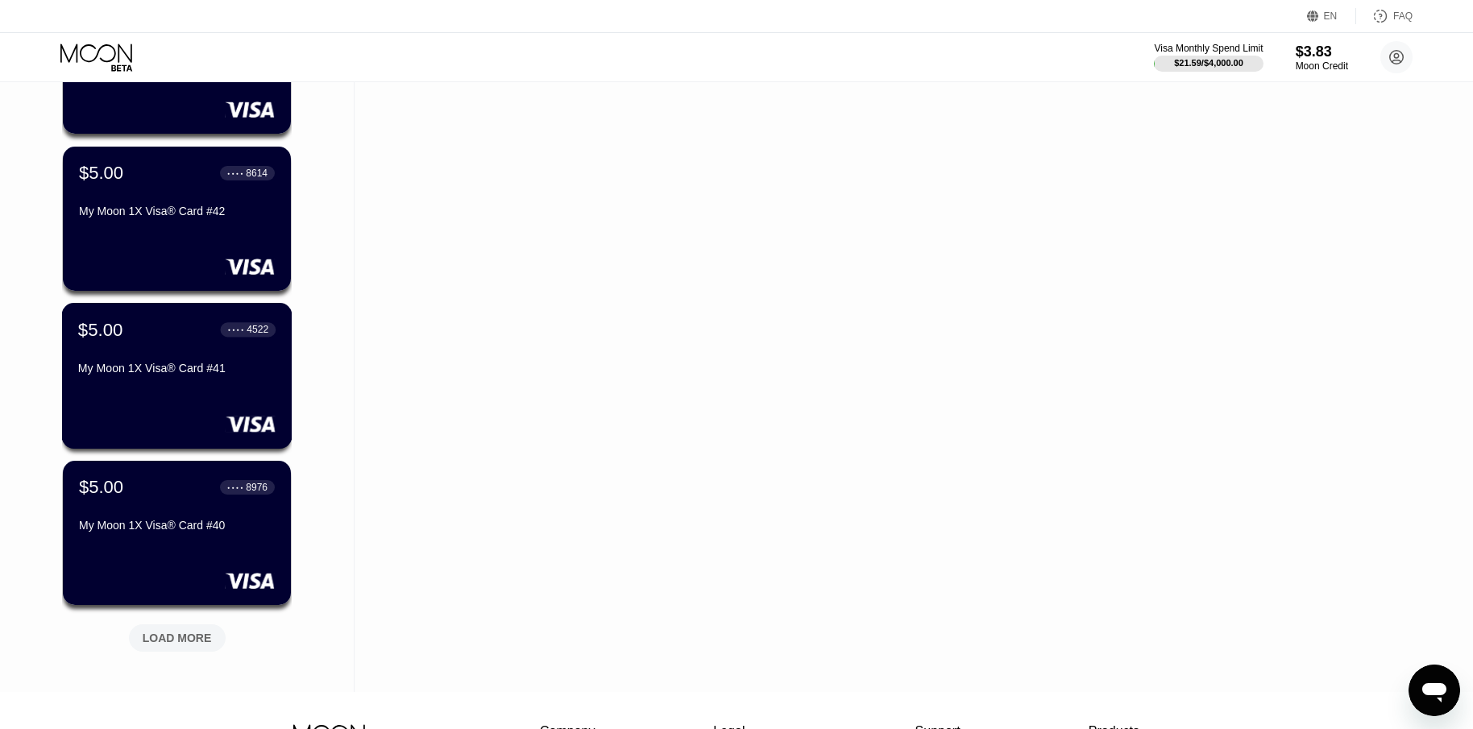
scroll to position [1369, 0]
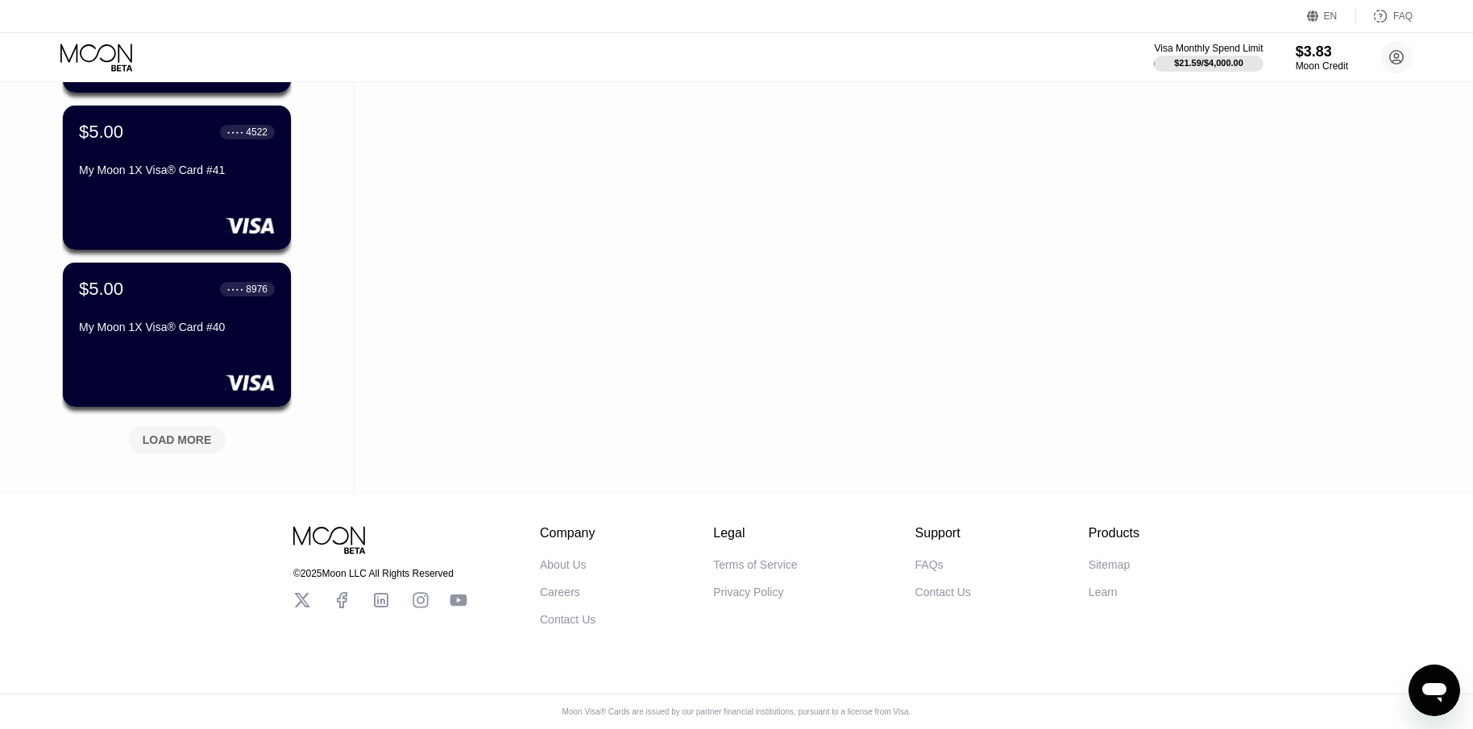
click at [172, 433] on div "LOAD MORE" at bounding box center [177, 440] width 69 height 15
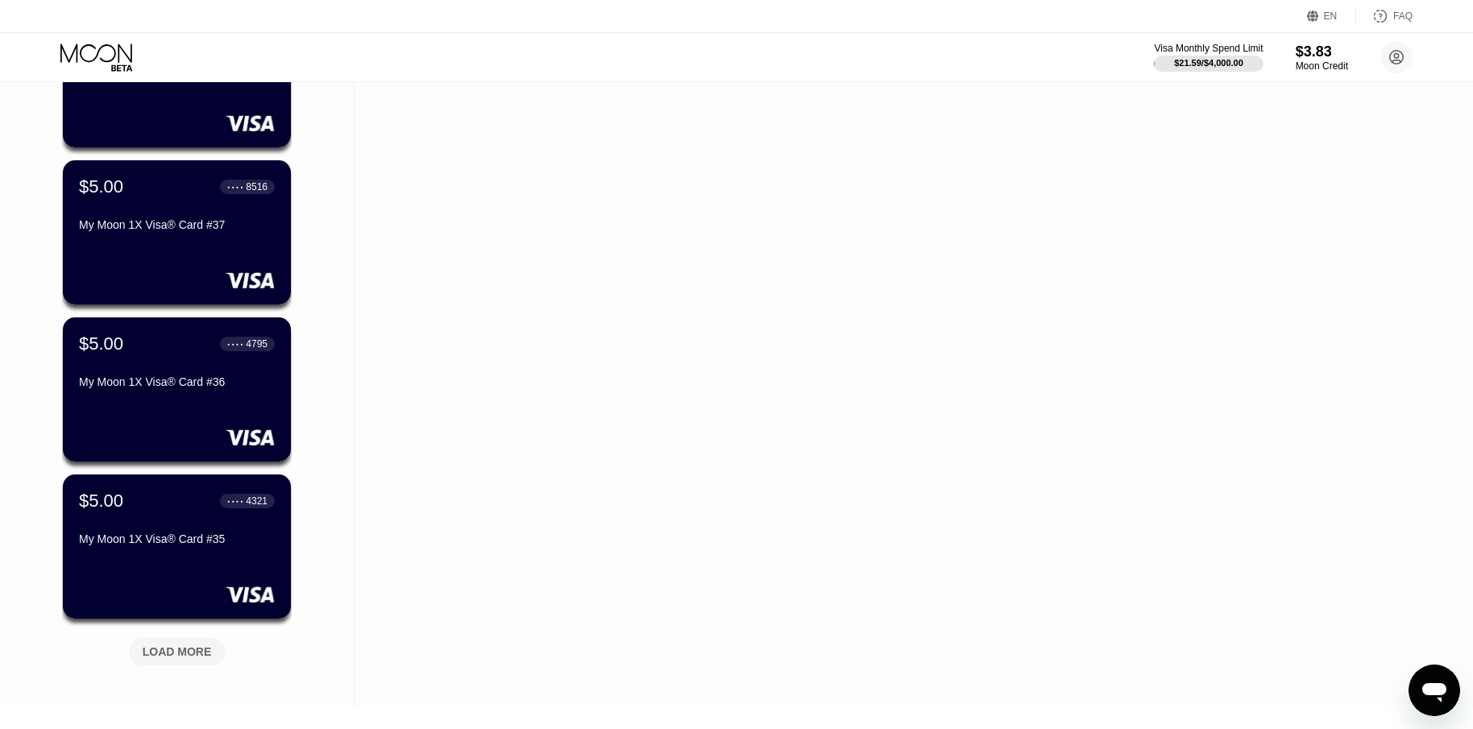
scroll to position [2094, 0]
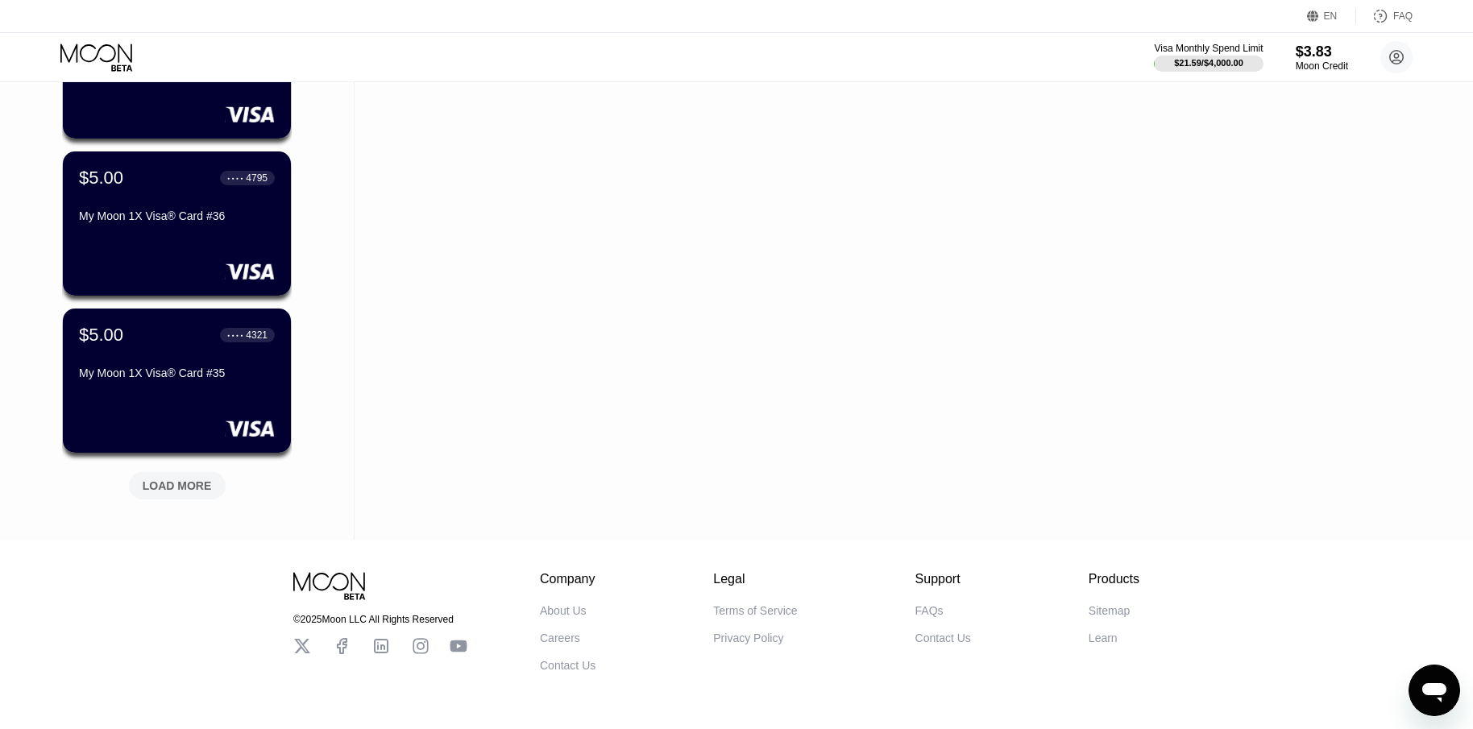
click at [189, 492] on div "LOAD MORE" at bounding box center [177, 486] width 69 height 15
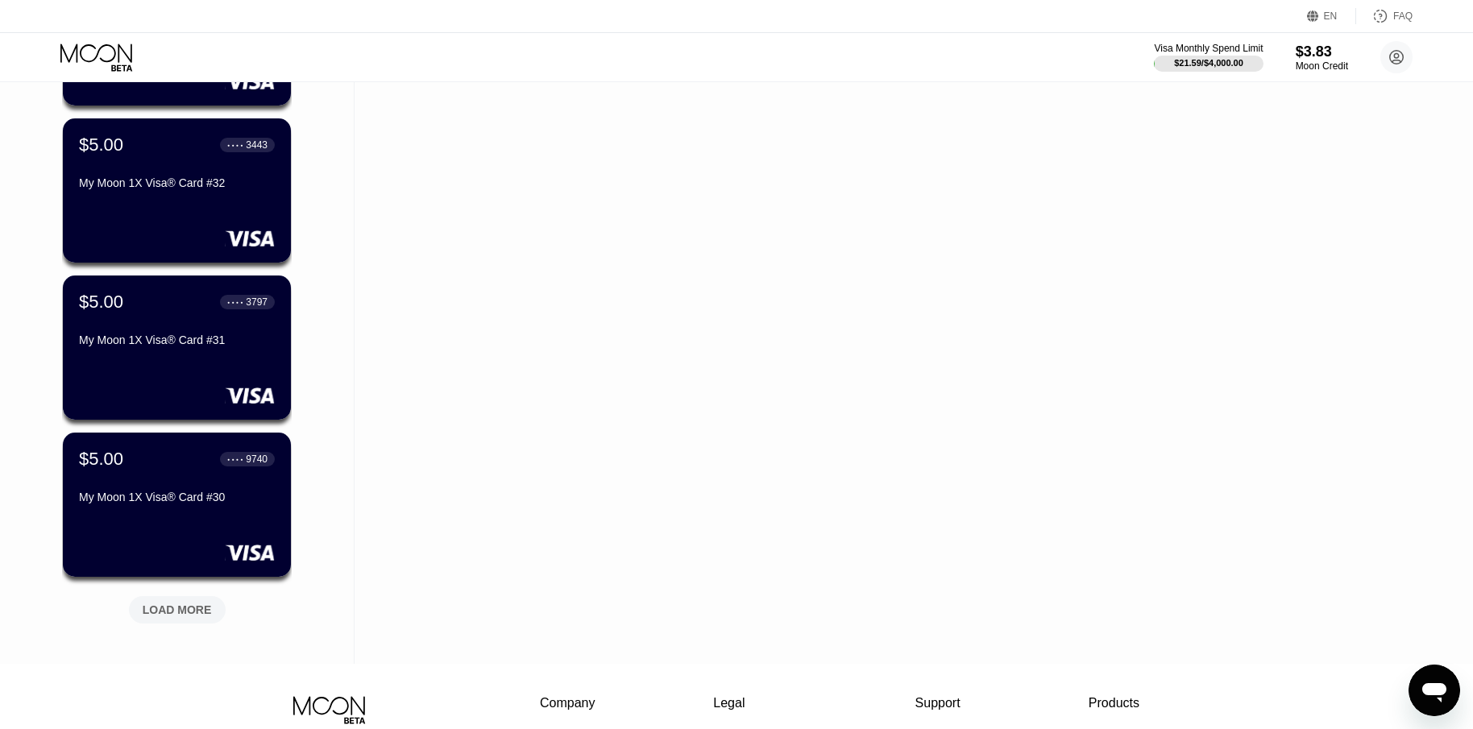
scroll to position [2940, 0]
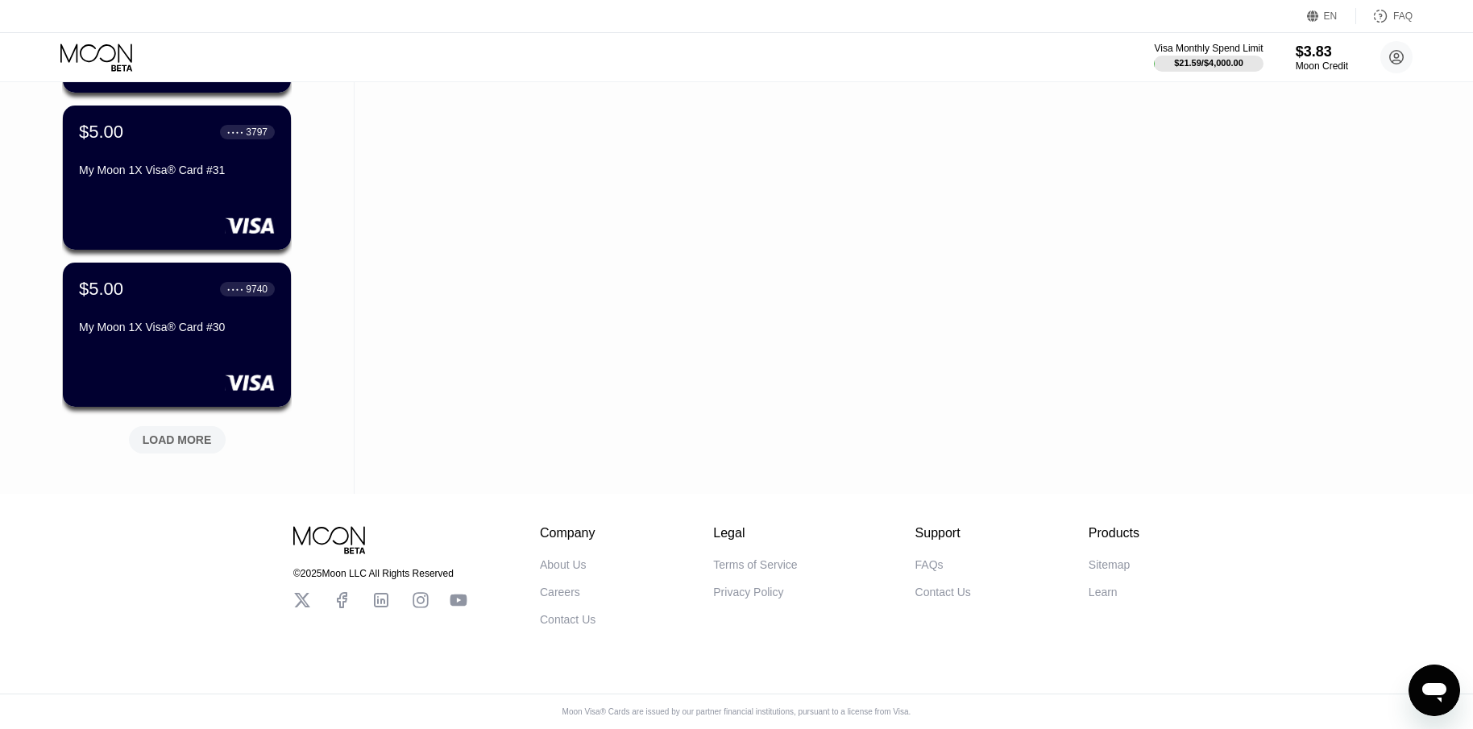
click at [177, 433] on div "LOAD MORE" at bounding box center [177, 440] width 69 height 15
click at [185, 433] on div "LOAD MORE" at bounding box center [177, 440] width 69 height 15
click at [192, 433] on div "LOAD MORE" at bounding box center [177, 440] width 69 height 15
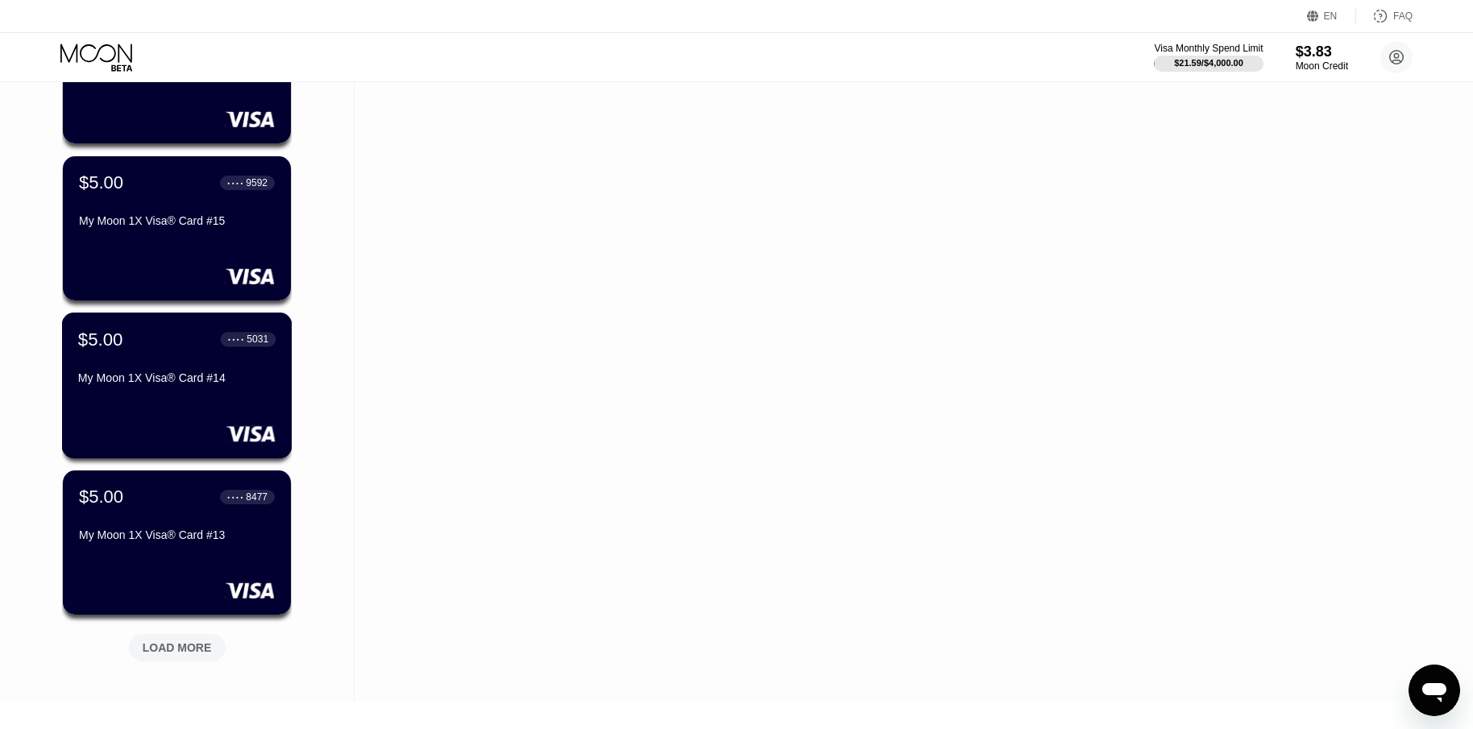
scroll to position [5076, 0]
click at [208, 643] on div "LOAD MORE" at bounding box center [177, 647] width 69 height 15
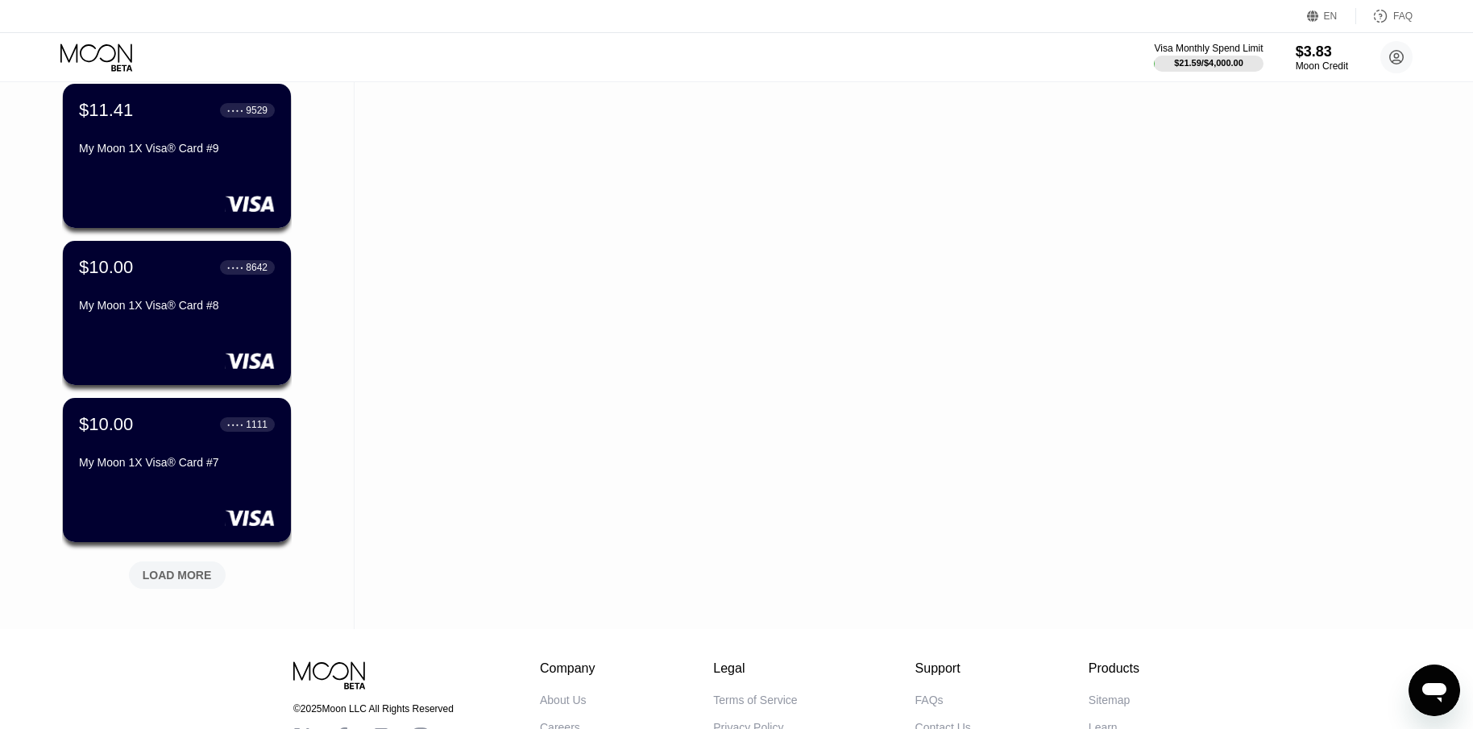
scroll to position [5882, 0]
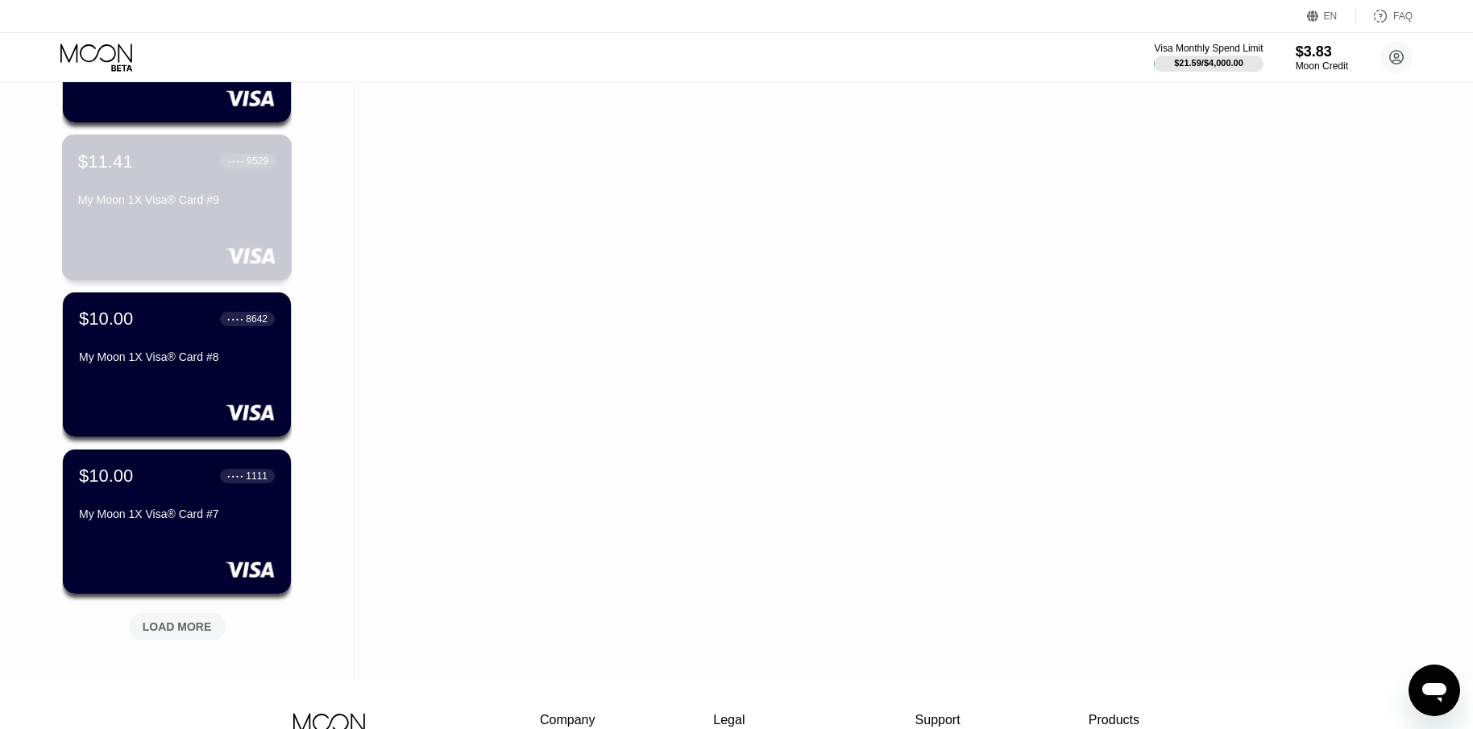
click at [226, 244] on div "$11.41 ● ● ● ● 9529 My Moon 1X Visa® Card #9" at bounding box center [177, 208] width 230 height 146
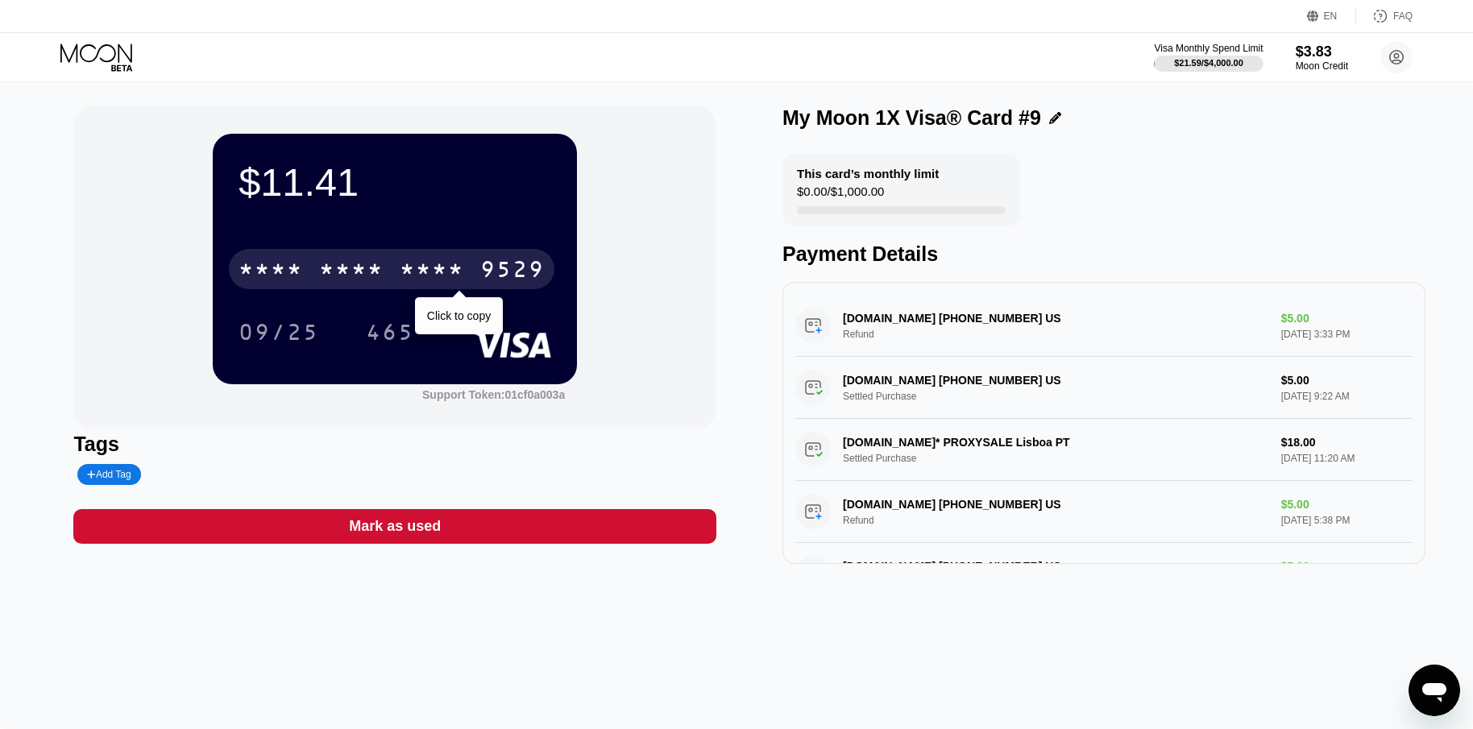
click at [460, 274] on div "* * * *" at bounding box center [432, 272] width 64 height 26
click at [475, 266] on div "[CREDIT_CARD_NUMBER]" at bounding box center [392, 269] width 326 height 40
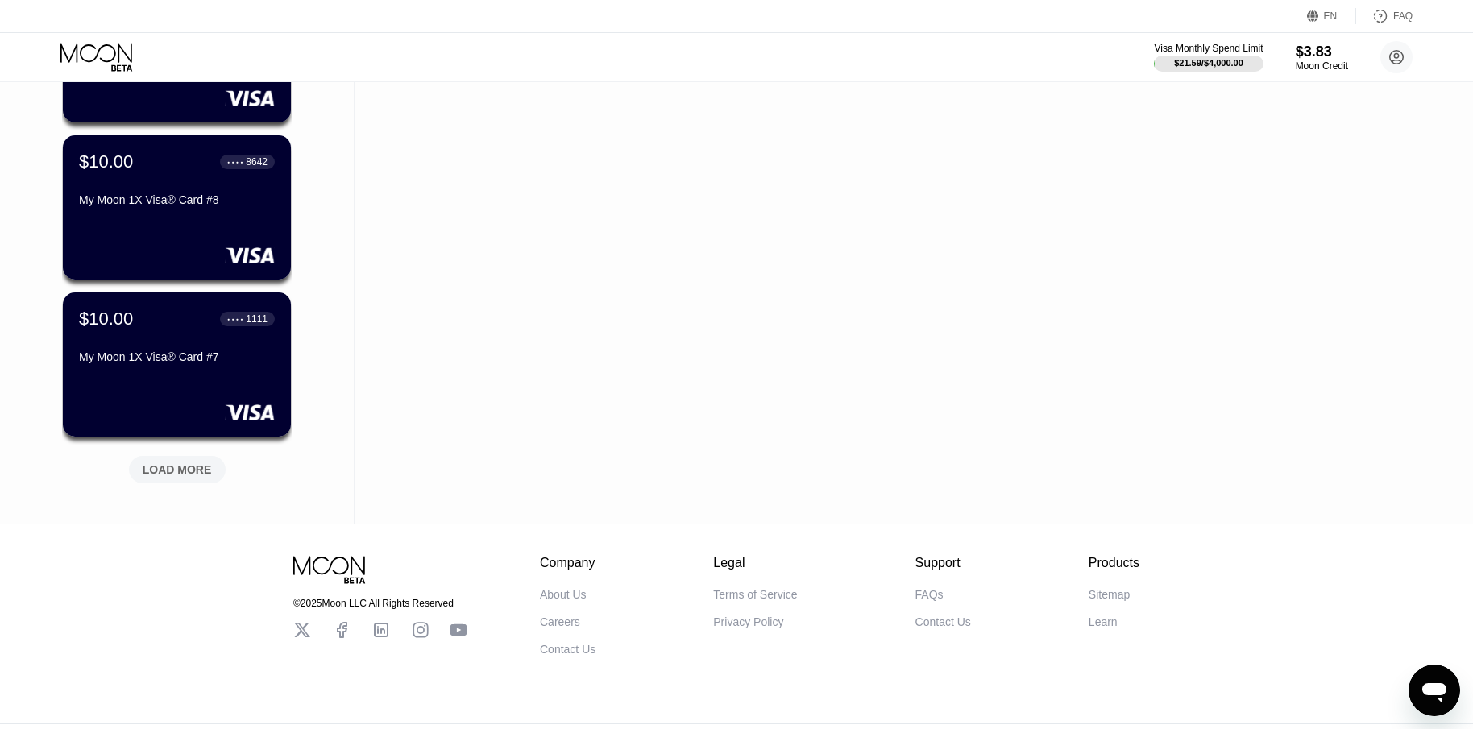
scroll to position [6044, 0]
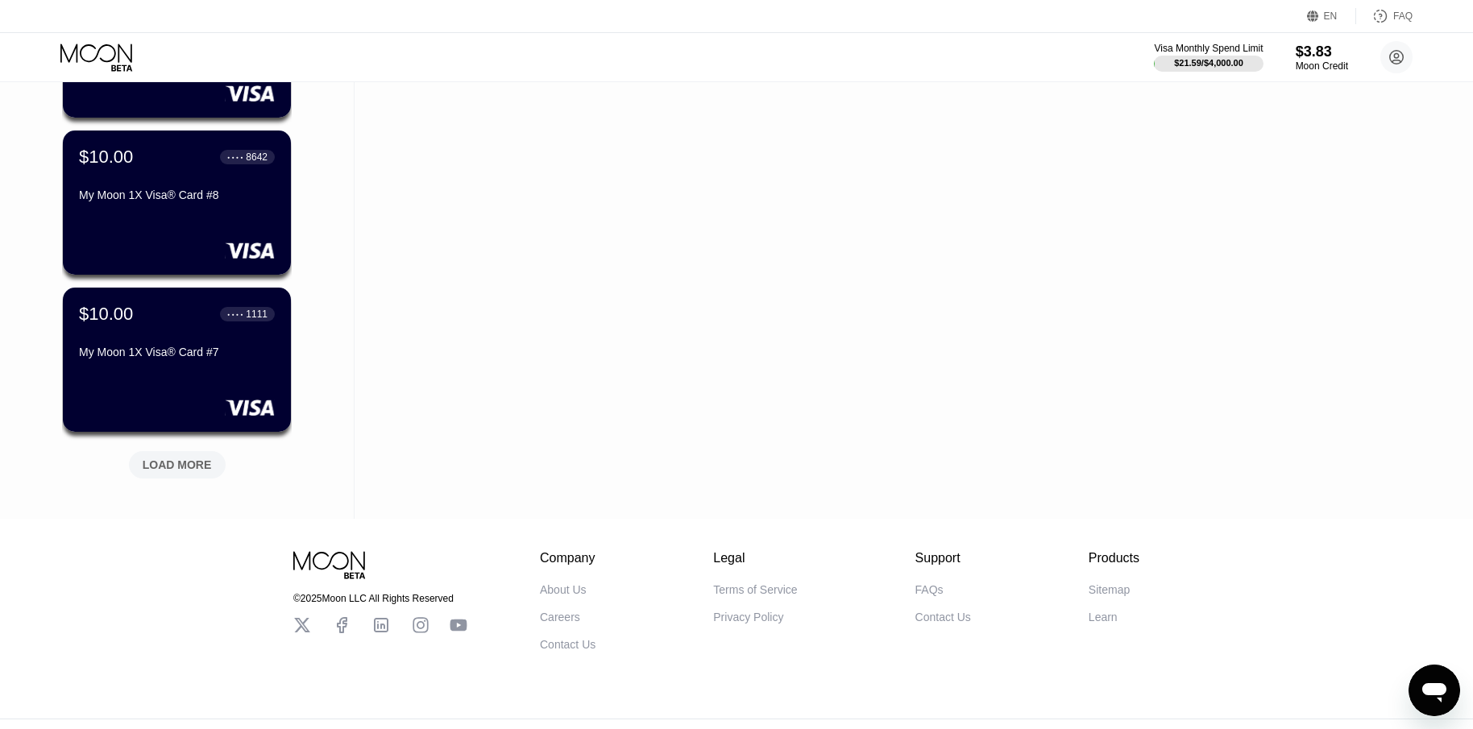
click at [187, 472] on div "LOAD MORE" at bounding box center [177, 465] width 69 height 15
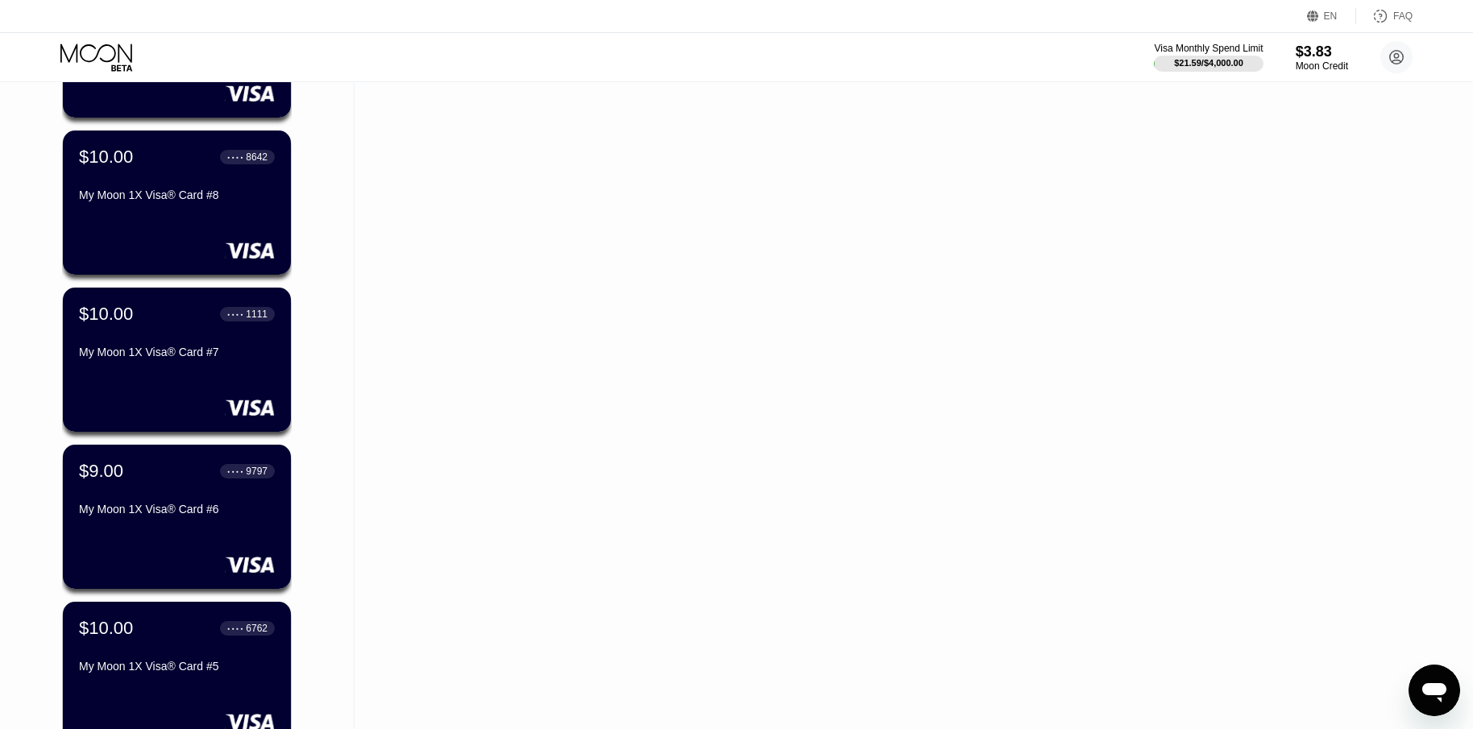
scroll to position [6366, 0]
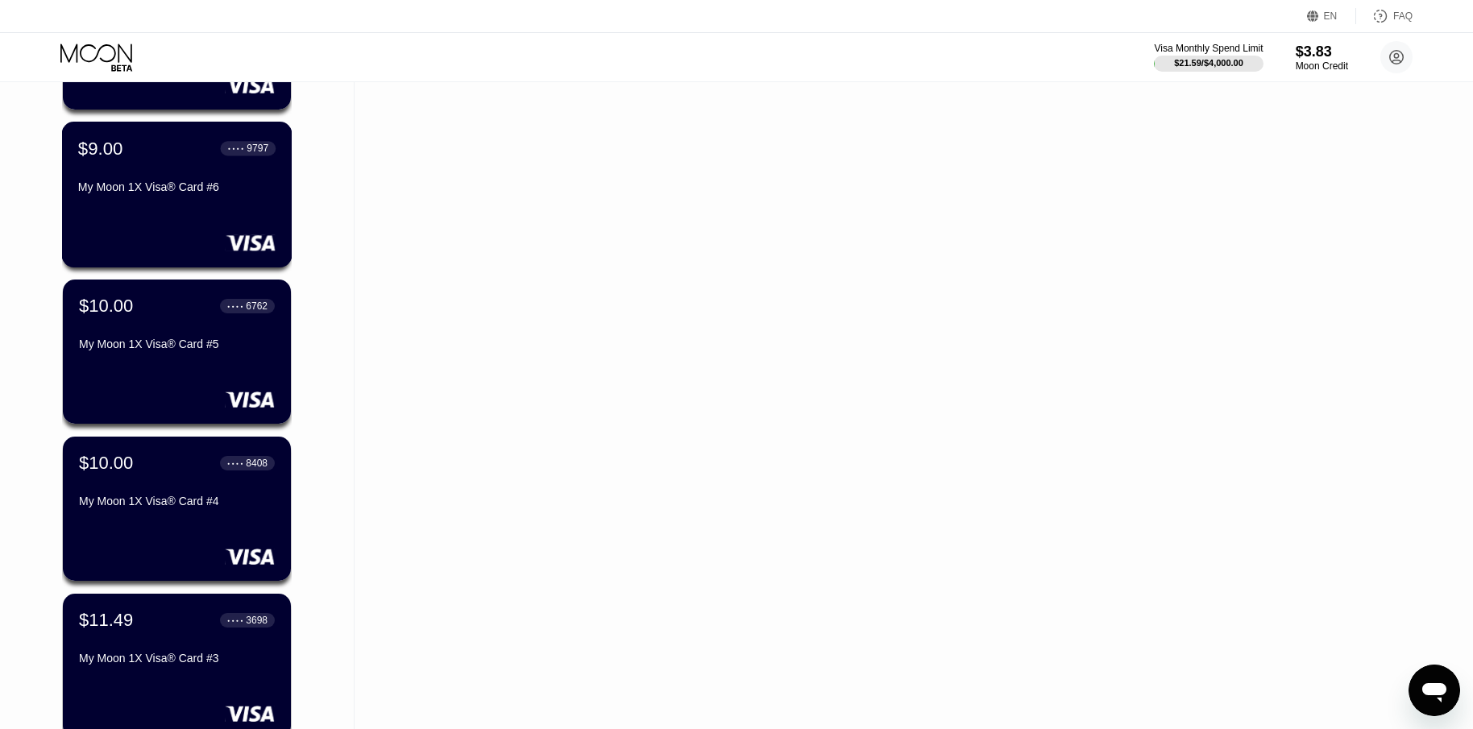
click at [205, 227] on div "$9.00 ● ● ● ● 9797 My Moon 1X Visa® Card #6" at bounding box center [177, 195] width 230 height 146
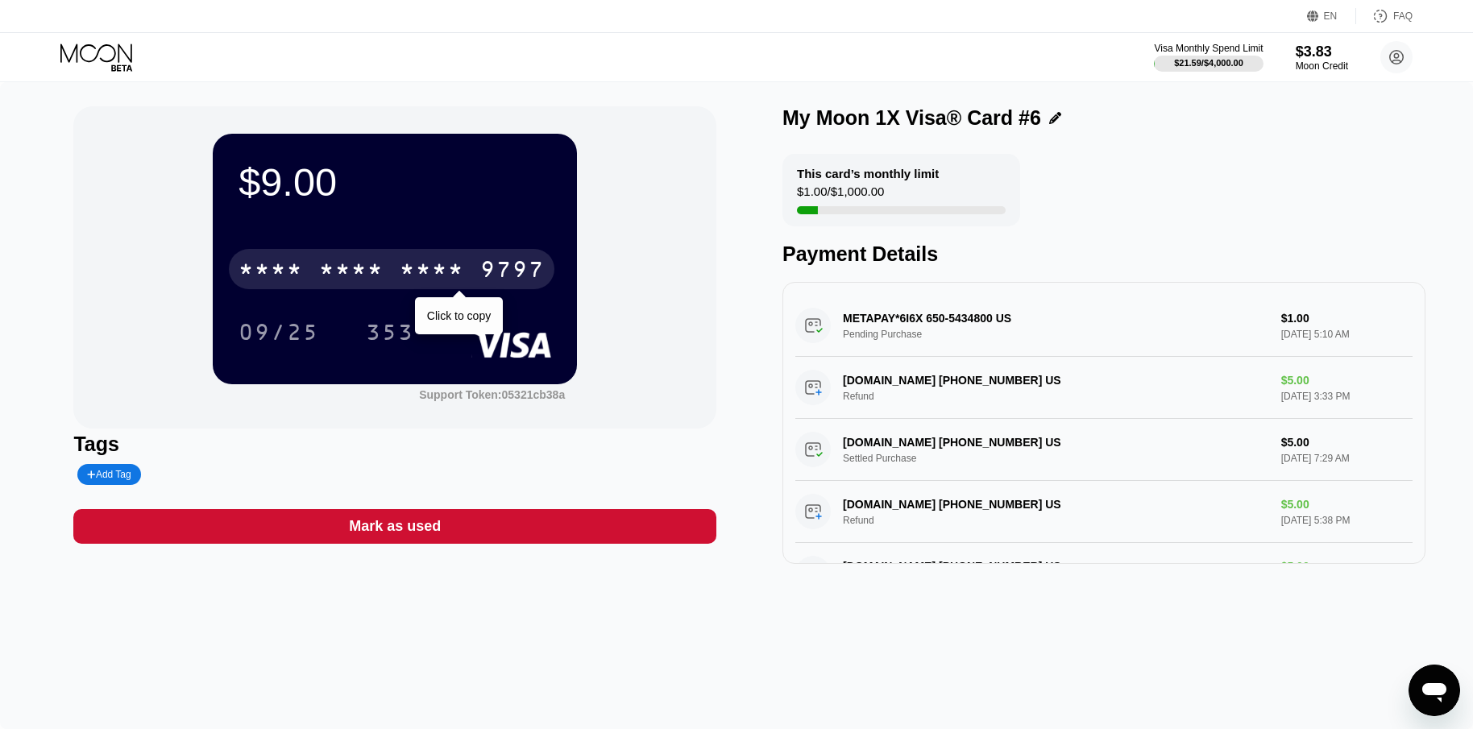
click at [377, 265] on div "* * * *" at bounding box center [351, 272] width 64 height 26
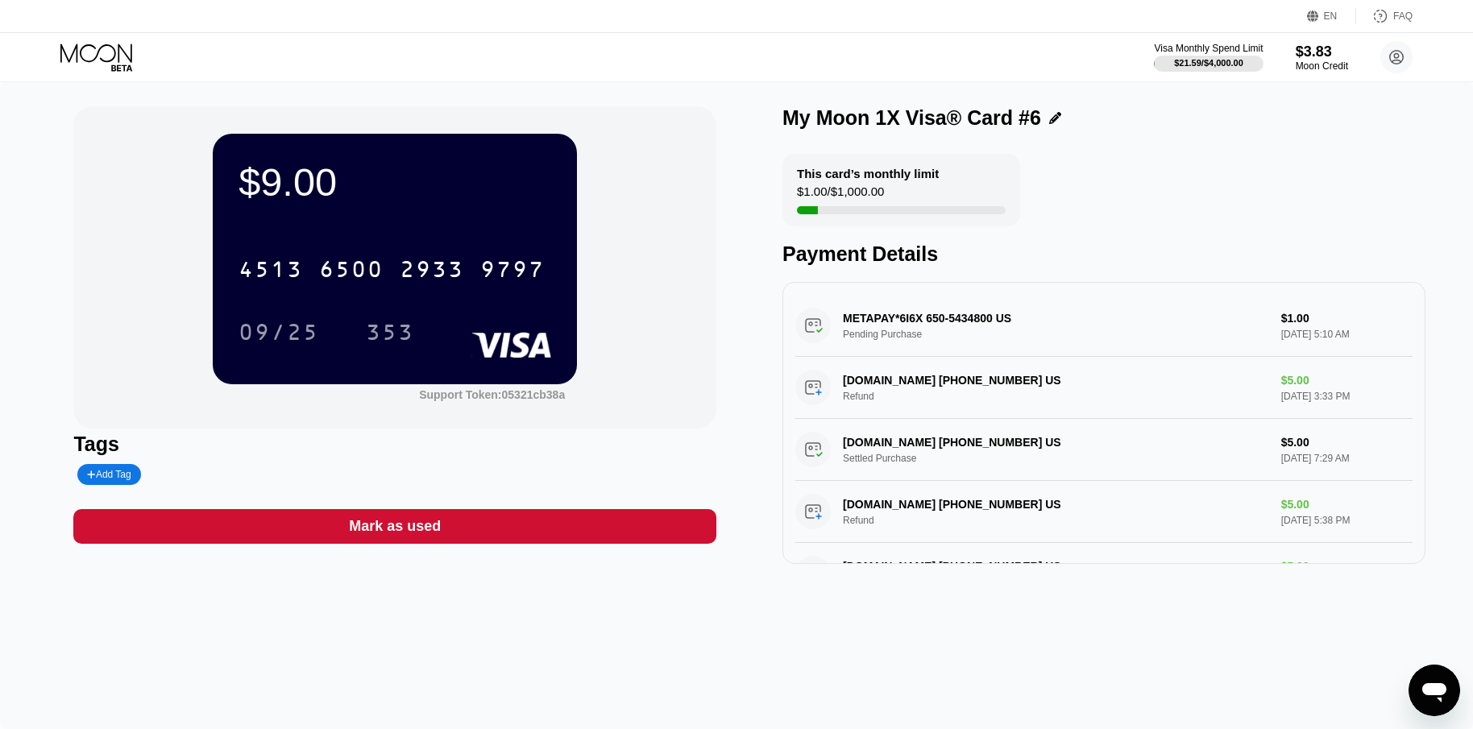
drag, startPoint x: 782, startPoint y: 117, endPoint x: 994, endPoint y: 134, distance: 212.6
click at [994, 134] on div "$9.00 4513 6500 2933 9797 09/25 353 Support Token: 05321cb38a Tags Add Tag Mark…" at bounding box center [736, 335] width 1326 height 458
click at [1002, 127] on div "My Moon 1X Visa® Card #6" at bounding box center [911, 117] width 259 height 23
click at [1307, 56] on div "$3.83" at bounding box center [1322, 51] width 54 height 17
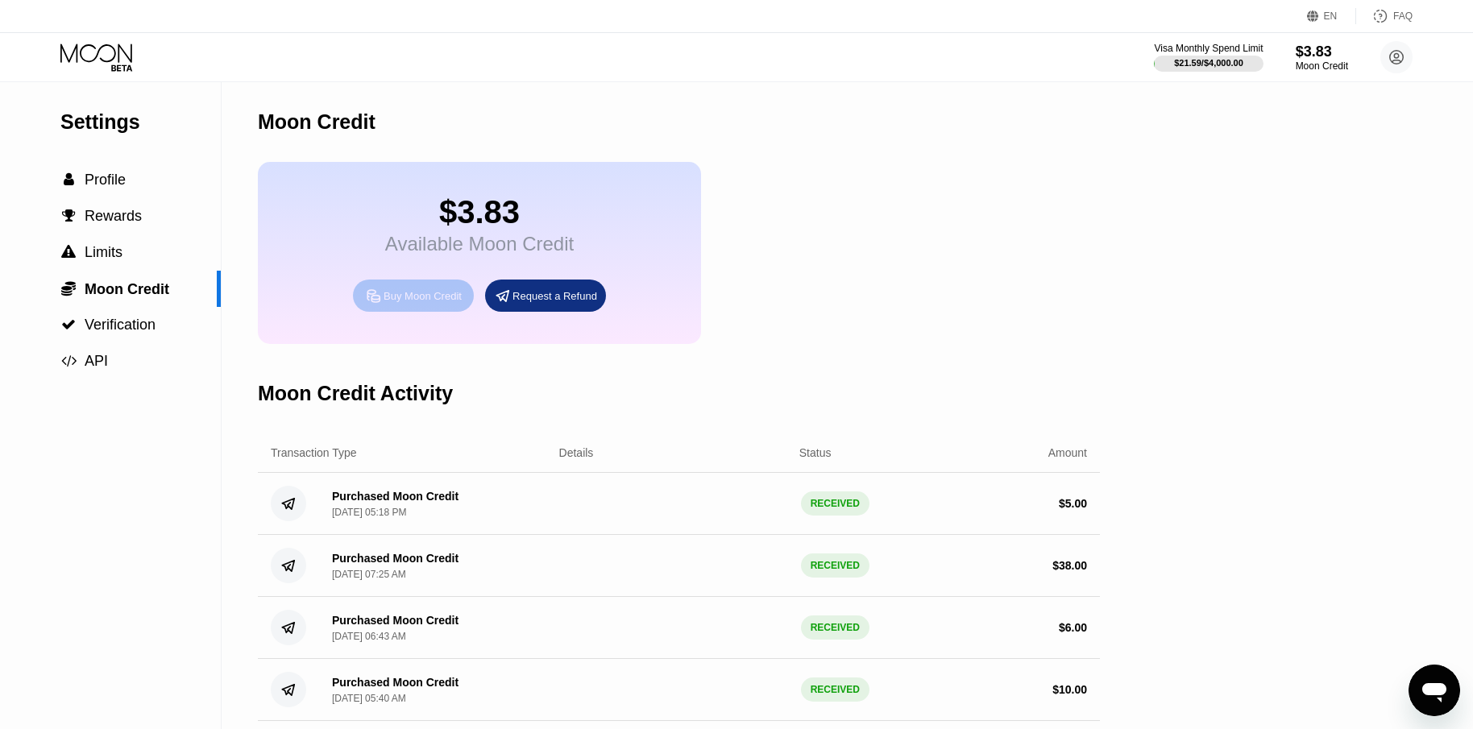
click at [435, 312] on div "Buy Moon Credit" at bounding box center [413, 296] width 121 height 32
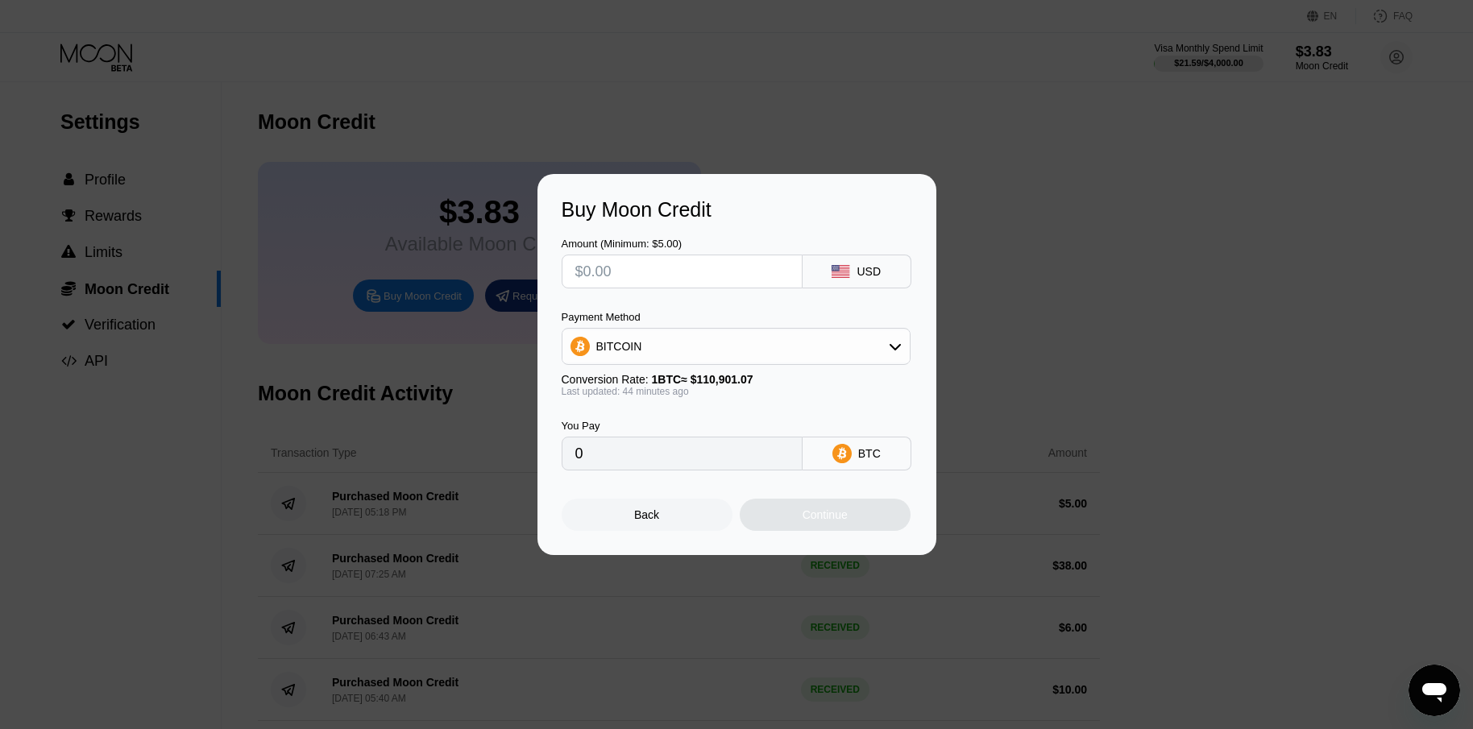
click at [703, 348] on div "BITCOIN" at bounding box center [735, 346] width 347 height 32
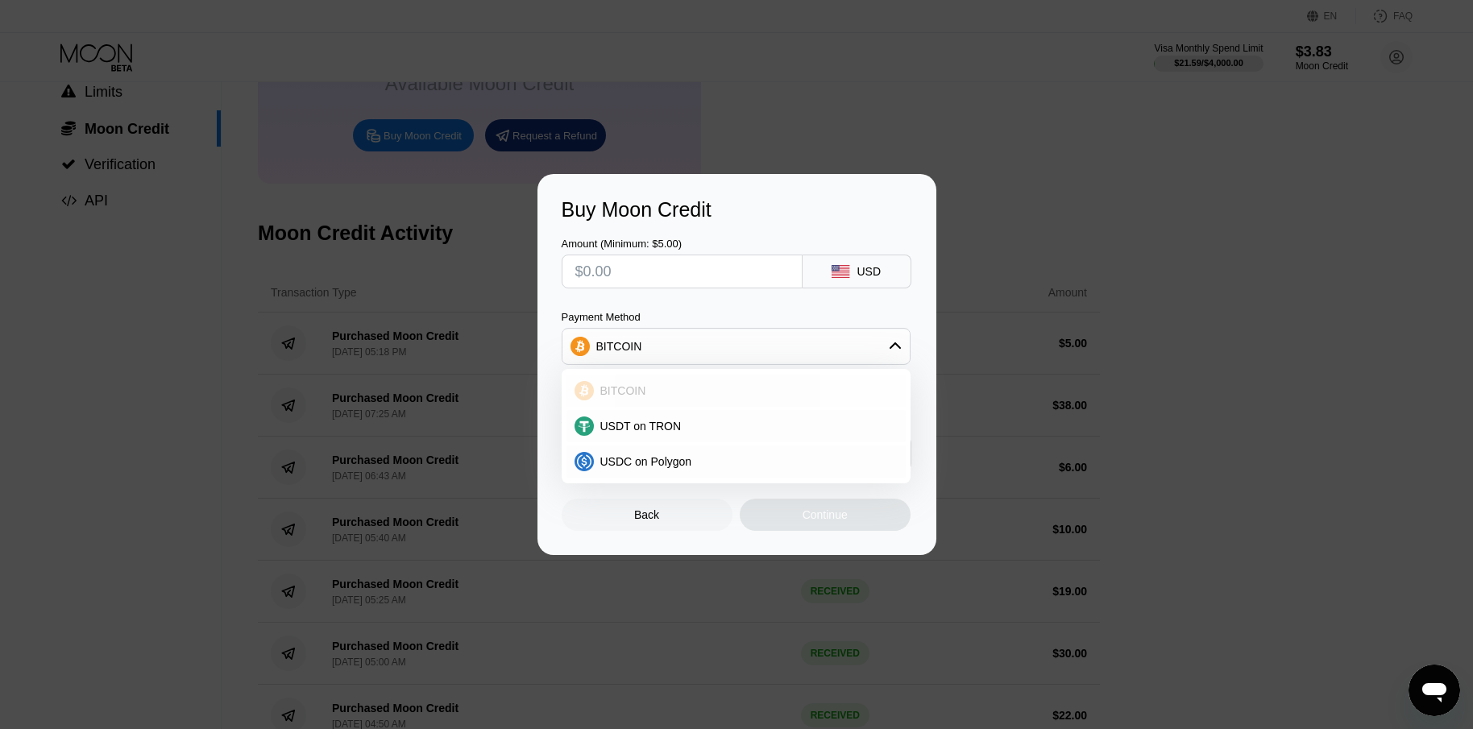
scroll to position [161, 0]
click at [729, 215] on div "Buy Moon Credit" at bounding box center [737, 209] width 351 height 23
click at [736, 230] on div "Amount (Minimum: $5.00) USD" at bounding box center [737, 255] width 351 height 67
click at [732, 314] on div "Payment Method" at bounding box center [736, 317] width 349 height 12
click at [813, 355] on div "BITCOIN" at bounding box center [735, 346] width 347 height 32
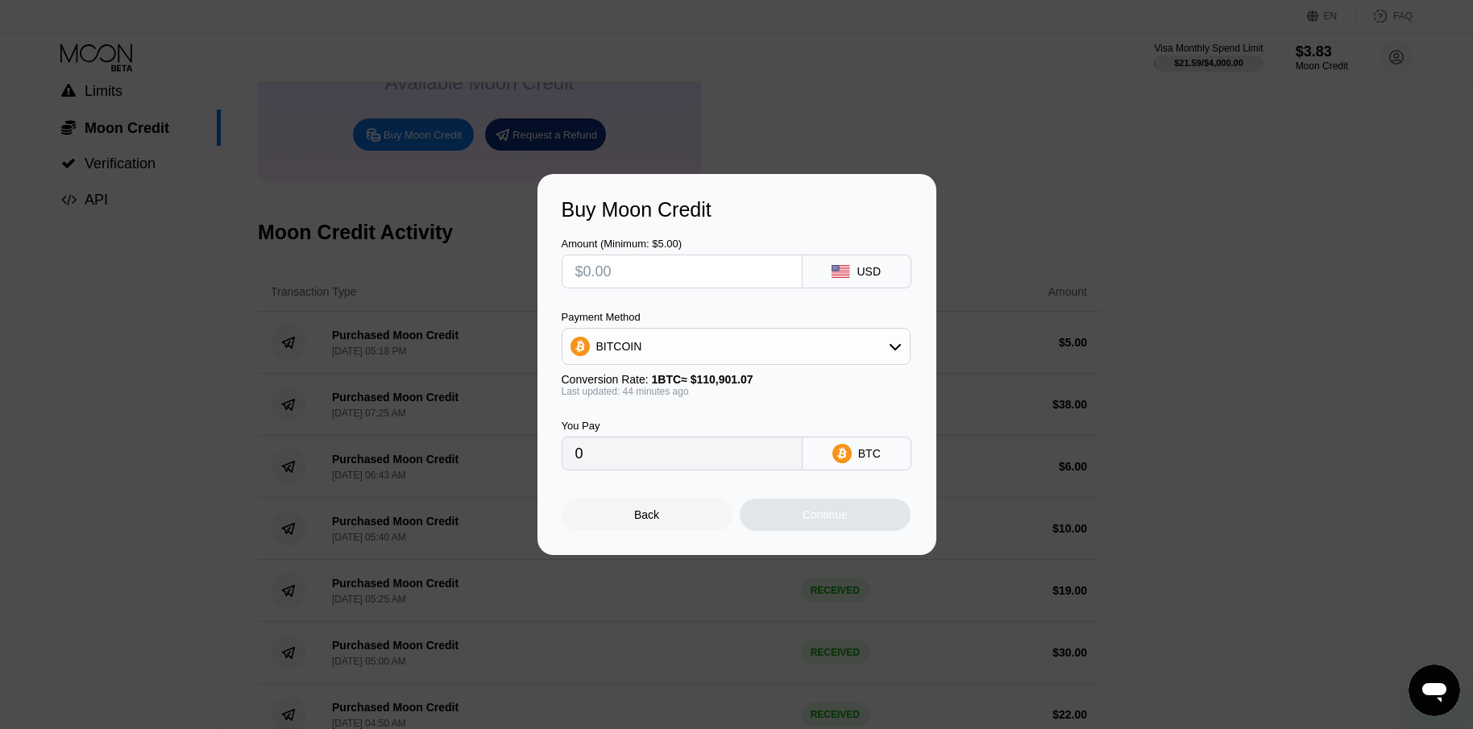
click at [811, 354] on div "BITCOIN" at bounding box center [735, 346] width 347 height 32
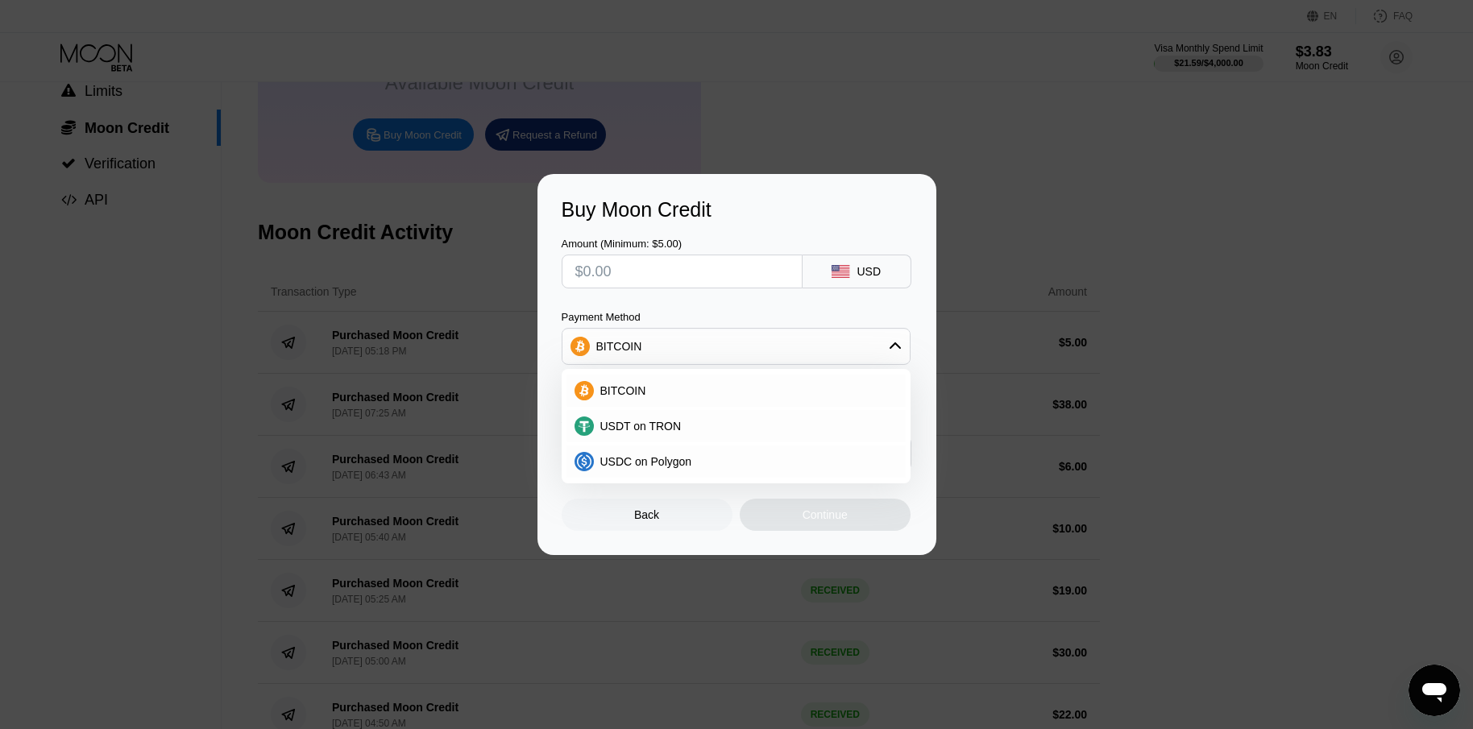
click at [811, 354] on div "BITCOIN" at bounding box center [735, 346] width 347 height 32
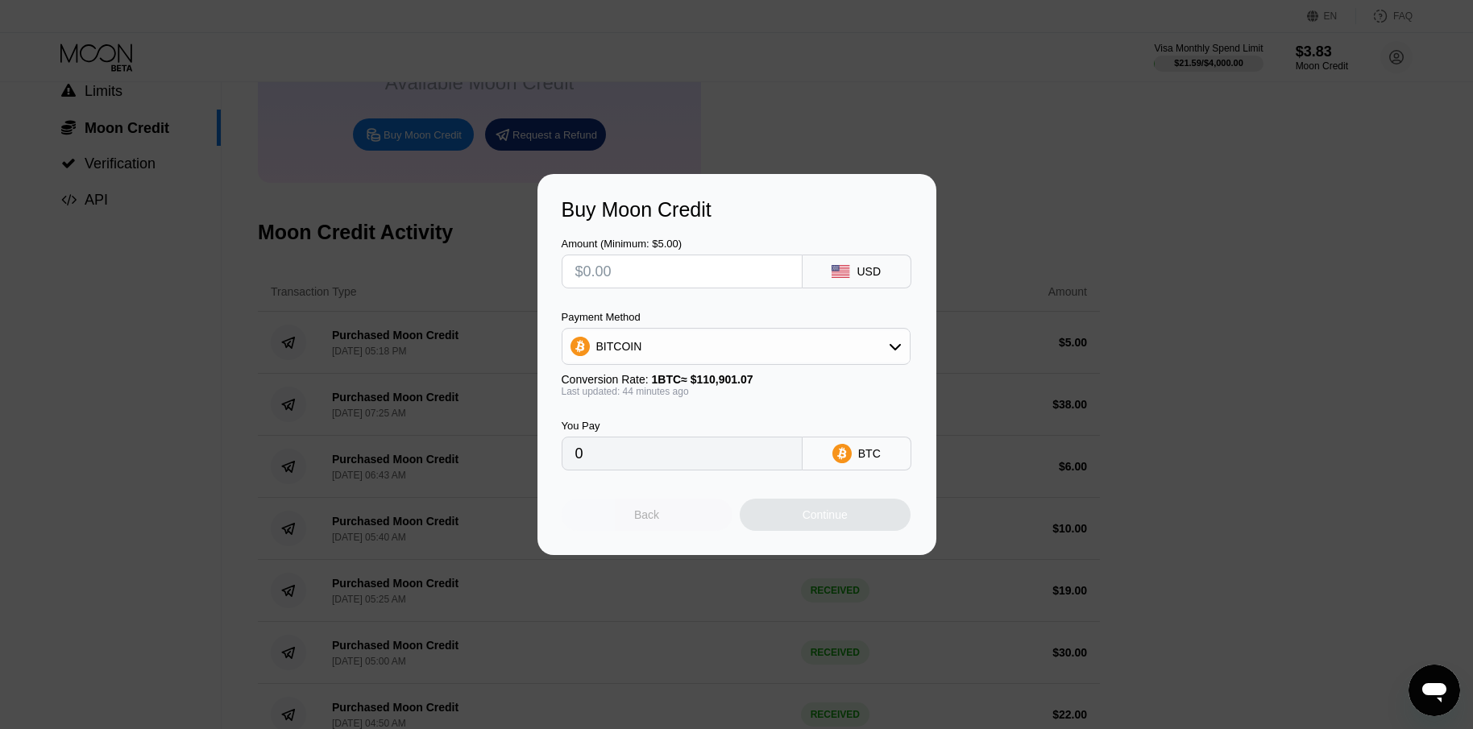
click at [665, 524] on div "Back" at bounding box center [647, 515] width 171 height 32
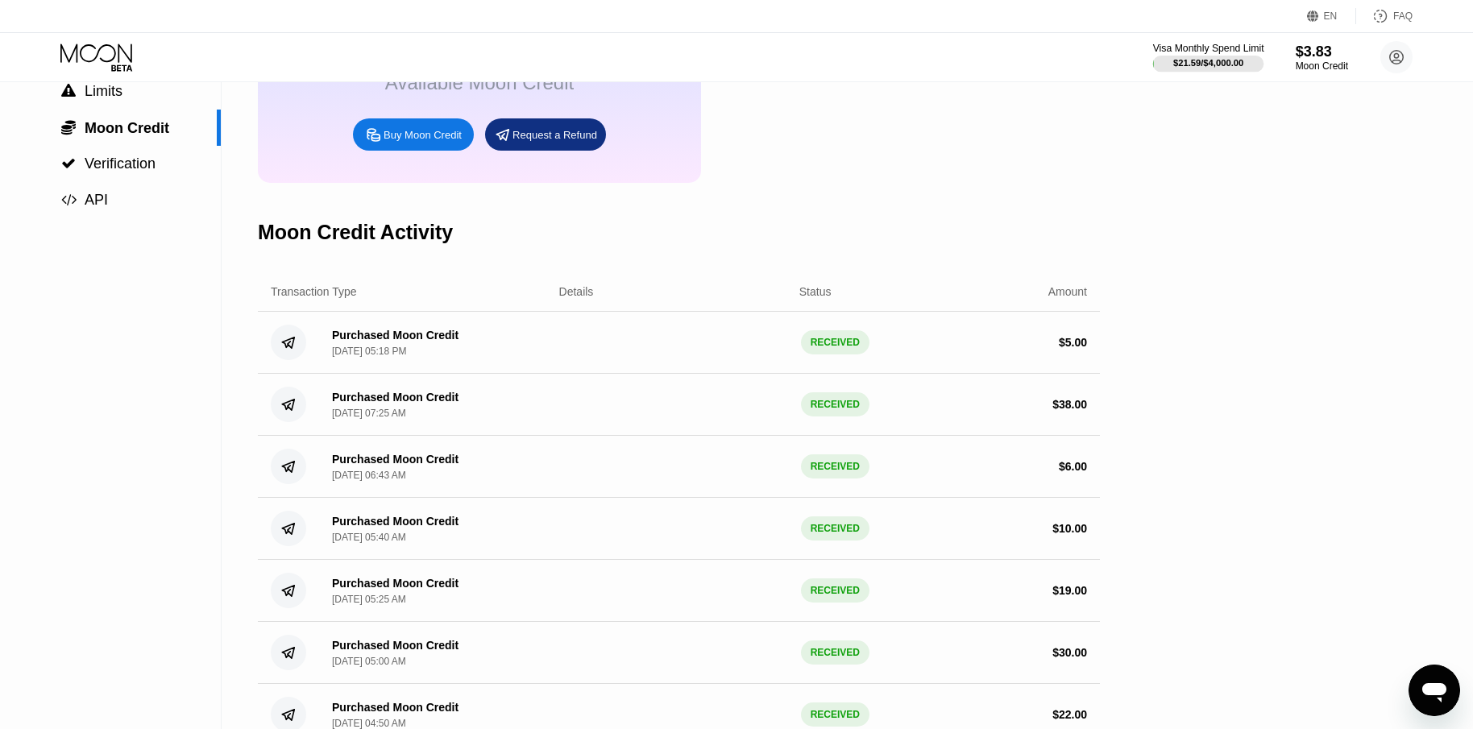
click at [1216, 51] on div "Visa Monthly Spend Limit" at bounding box center [1208, 48] width 111 height 11
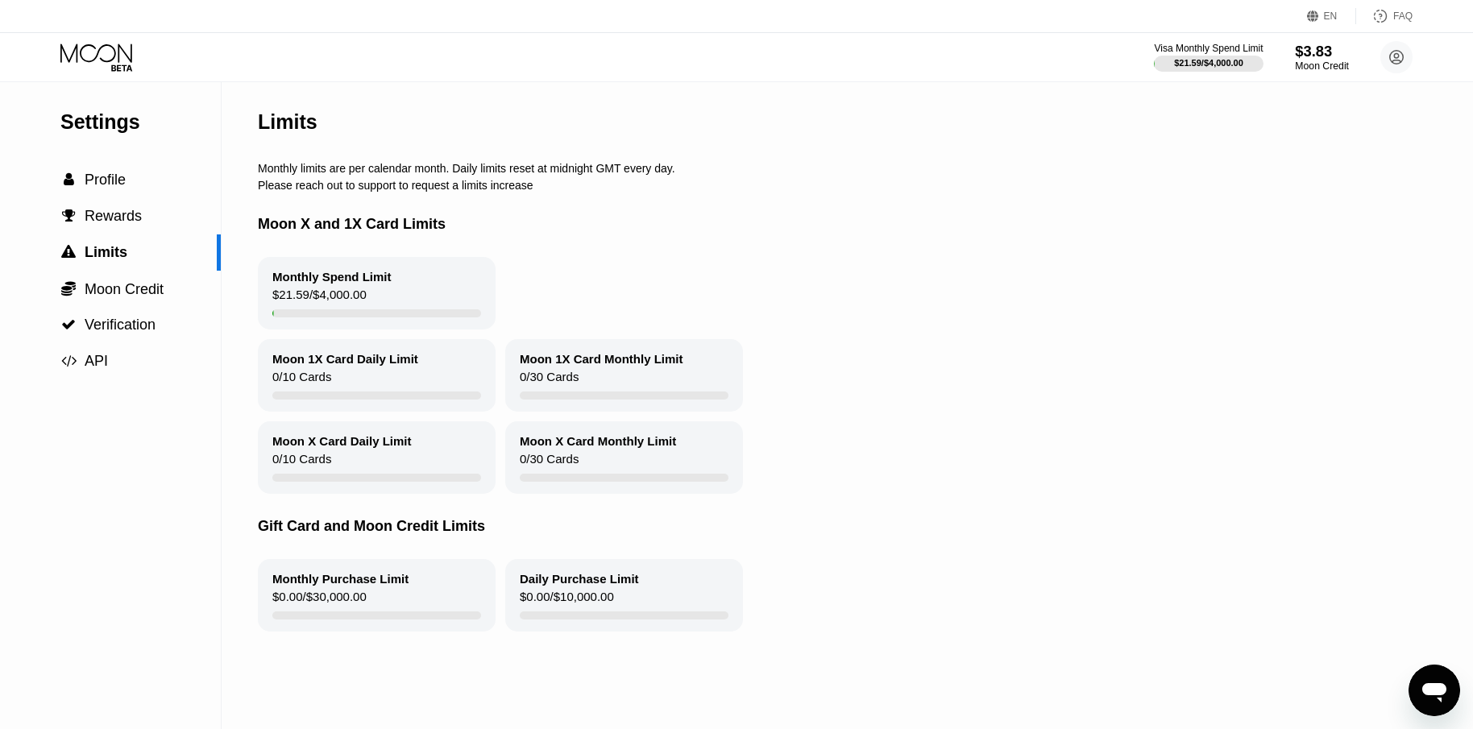
click at [1307, 60] on div "$3.83" at bounding box center [1322, 51] width 54 height 17
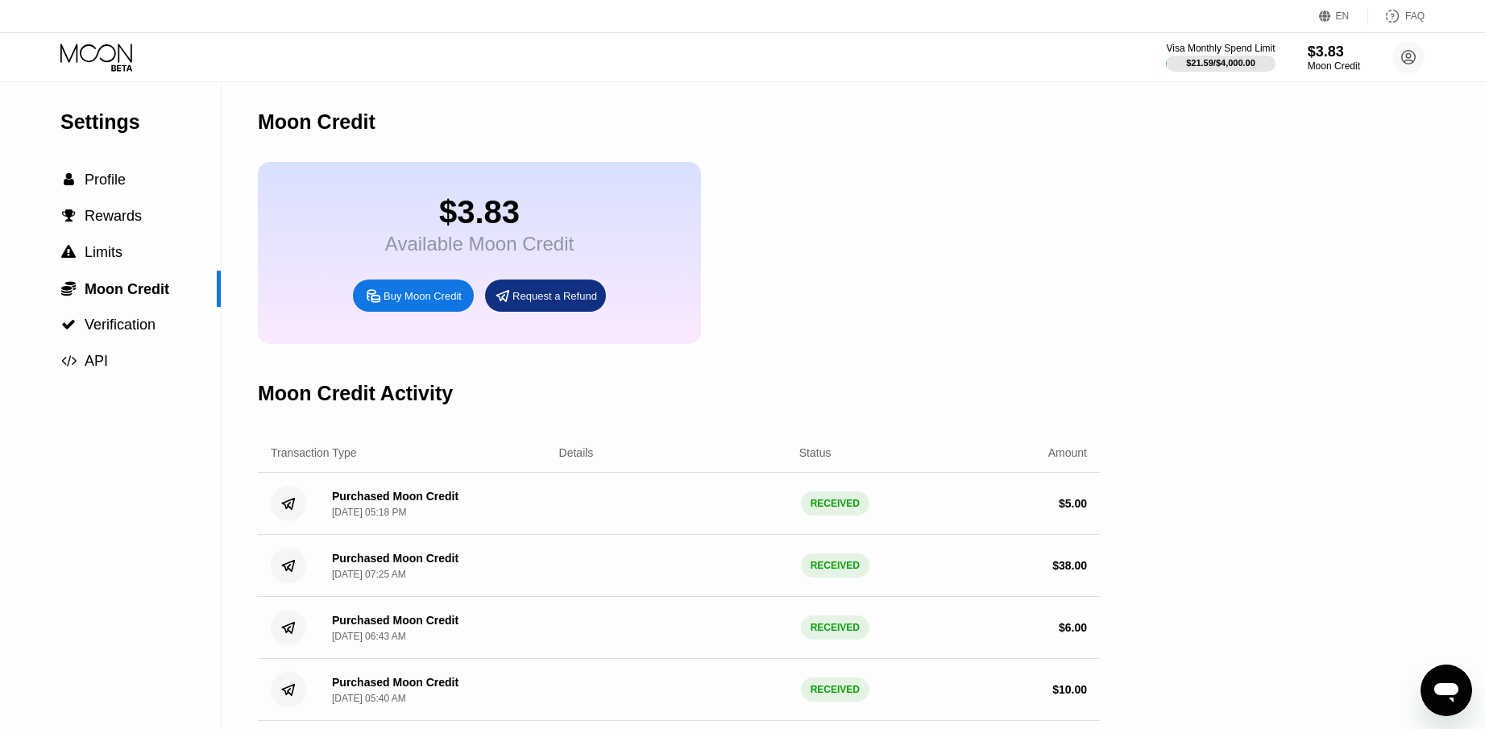
click at [576, 303] on div "Request a Refund" at bounding box center [554, 296] width 85 height 14
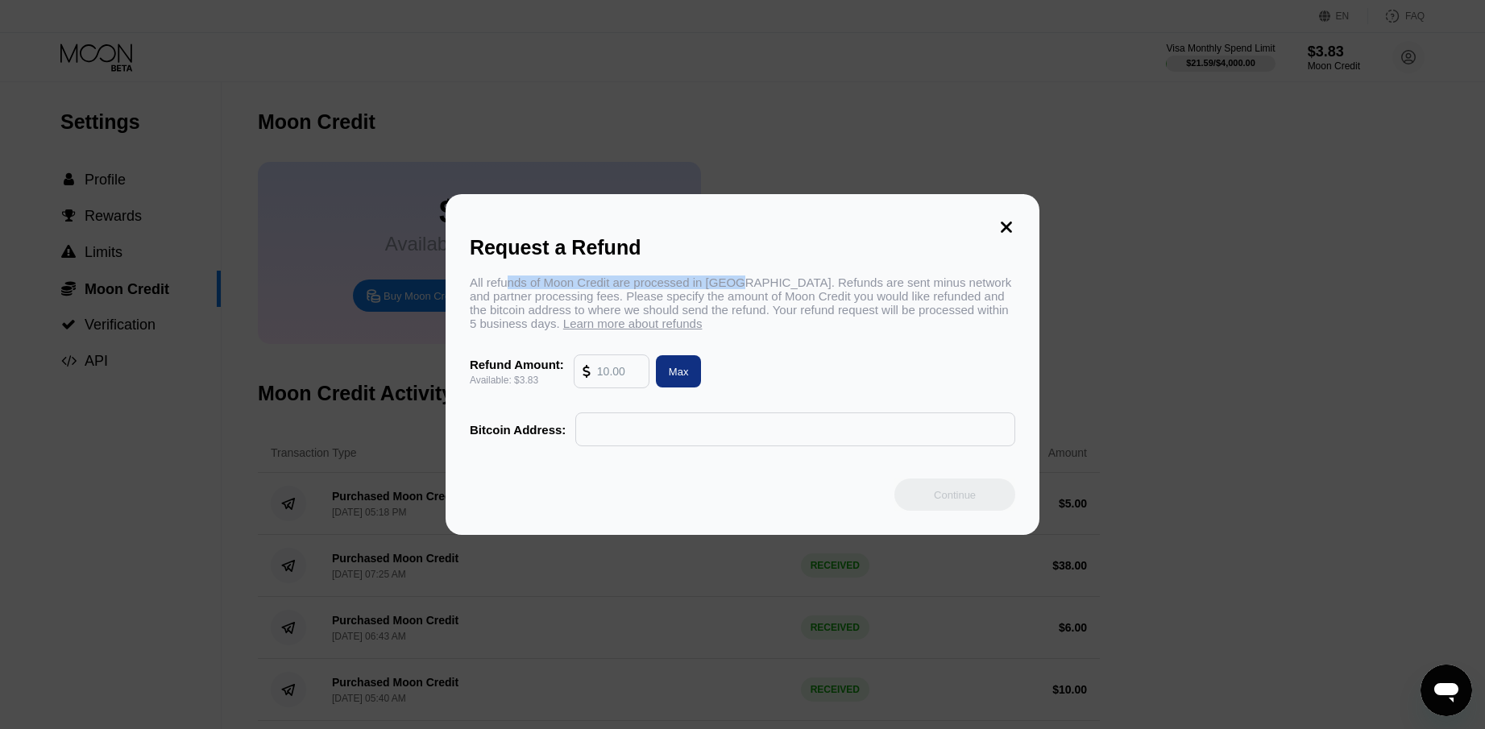
drag, startPoint x: 510, startPoint y: 280, endPoint x: 732, endPoint y: 279, distance: 221.6
click at [732, 279] on div "All refunds of Moon Credit are processed in Bitcoin. Refunds are sent minus net…" at bounding box center [743, 303] width 546 height 55
drag, startPoint x: 774, startPoint y: 282, endPoint x: 984, endPoint y: 282, distance: 210.3
click at [984, 282] on div "All refunds of Moon Credit are processed in Bitcoin. Refunds are sent minus net…" at bounding box center [743, 303] width 546 height 55
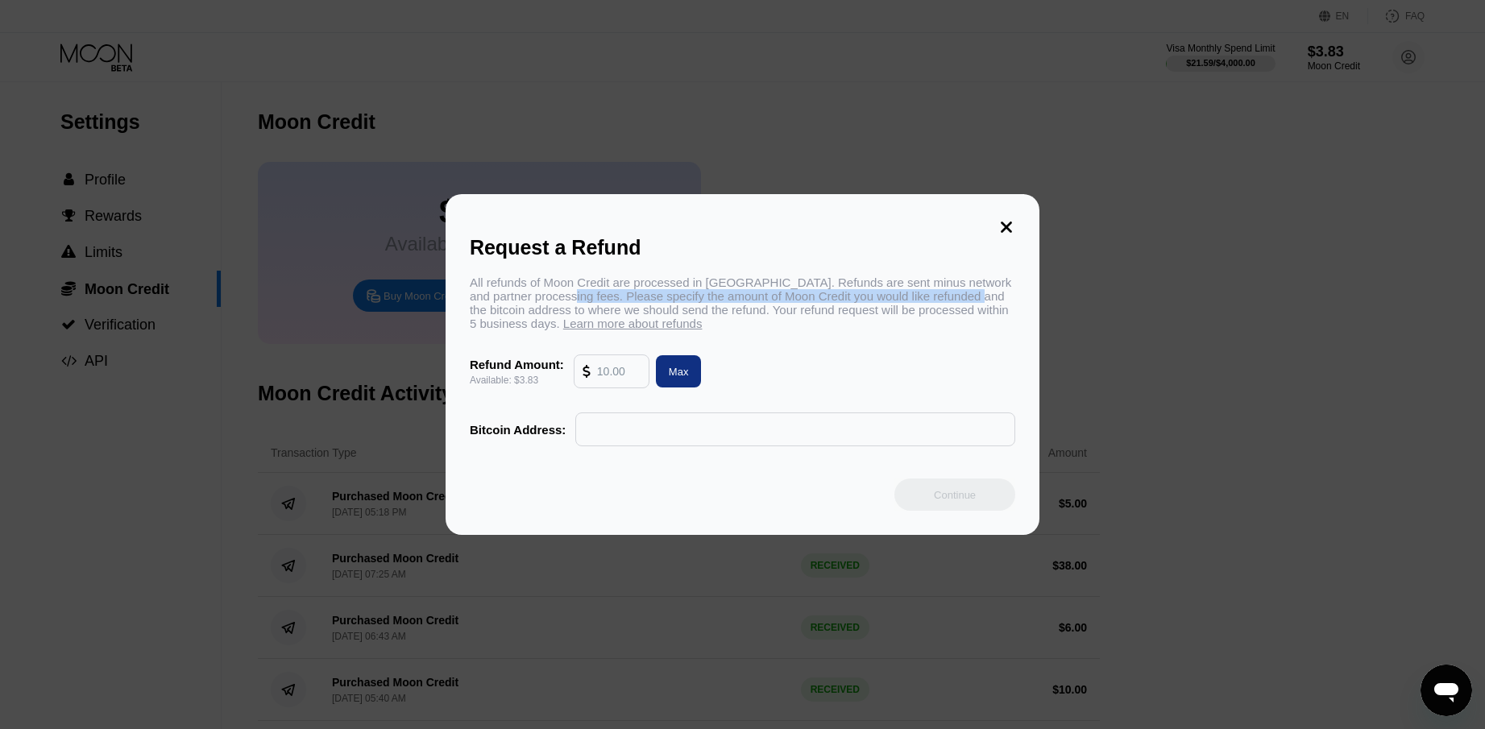
drag, startPoint x: 557, startPoint y: 297, endPoint x: 961, endPoint y: 297, distance: 403.7
click at [970, 296] on div "All refunds of Moon Credit are processed in Bitcoin. Refunds are sent minus net…" at bounding box center [743, 303] width 546 height 55
drag, startPoint x: 598, startPoint y: 313, endPoint x: 720, endPoint y: 318, distance: 122.6
click at [720, 318] on div "All refunds of Moon Credit are processed in Bitcoin. Refunds are sent minus net…" at bounding box center [743, 303] width 546 height 55
click at [746, 313] on div "All refunds of Moon Credit are processed in Bitcoin. Refunds are sent minus net…" at bounding box center [743, 303] width 546 height 55
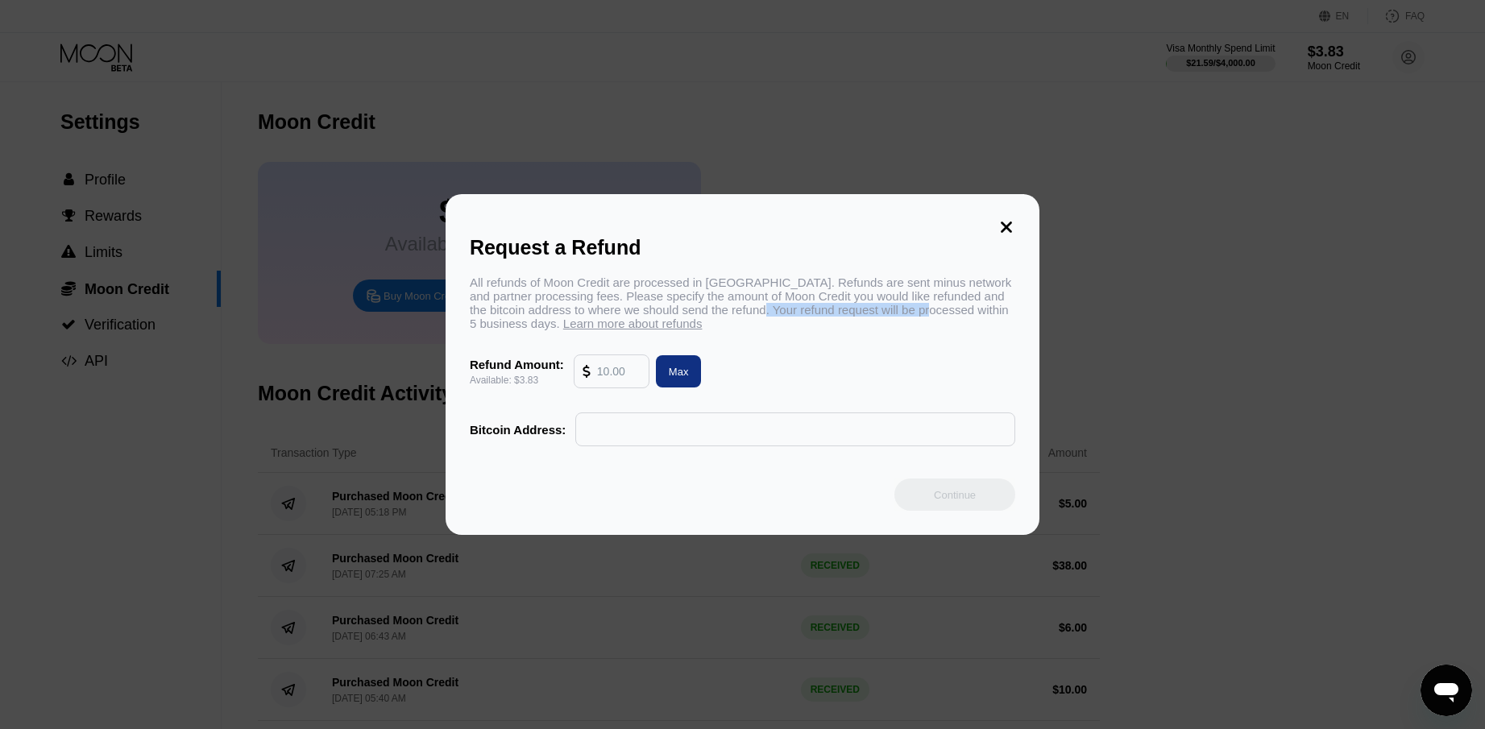
drag, startPoint x: 756, startPoint y: 313, endPoint x: 928, endPoint y: 313, distance: 172.4
click at [928, 313] on div "All refunds of Moon Credit are processed in Bitcoin. Refunds are sent minus net…" at bounding box center [743, 303] width 546 height 55
click at [700, 317] on div "All refunds of Moon Credit are processed in Bitcoin. Refunds are sent minus net…" at bounding box center [743, 303] width 546 height 55
click at [656, 443] on input "text" at bounding box center [795, 429] width 422 height 32
paste input "bc1qt6m2d30rk2plkt4qj3vg60k60v6pwxapq5205u"
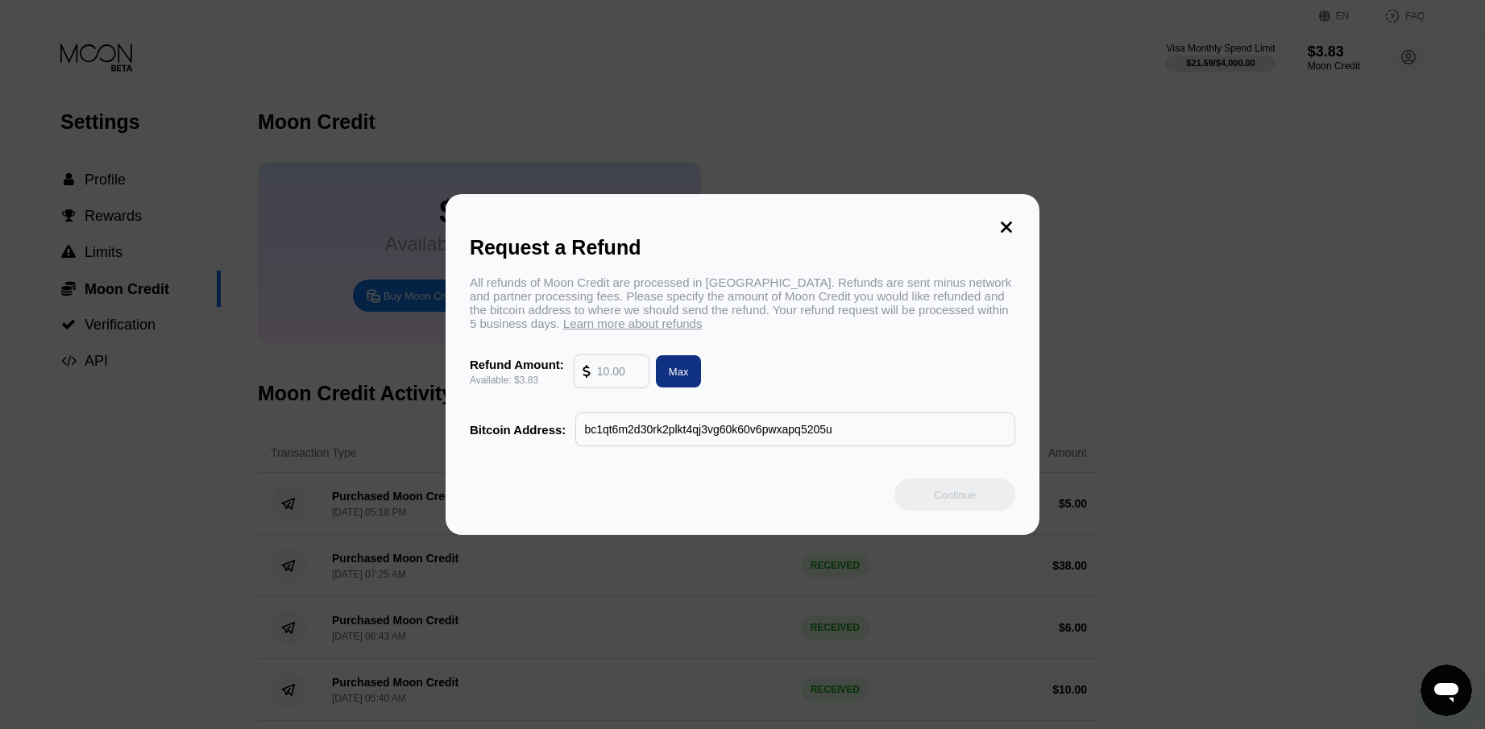
type input "bc1qt6m2d30rk2plkt4qj3vg60k60v6pwxapq5205u"
click at [616, 382] on input "text" at bounding box center [619, 371] width 44 height 32
click at [1005, 222] on icon at bounding box center [1006, 227] width 11 height 11
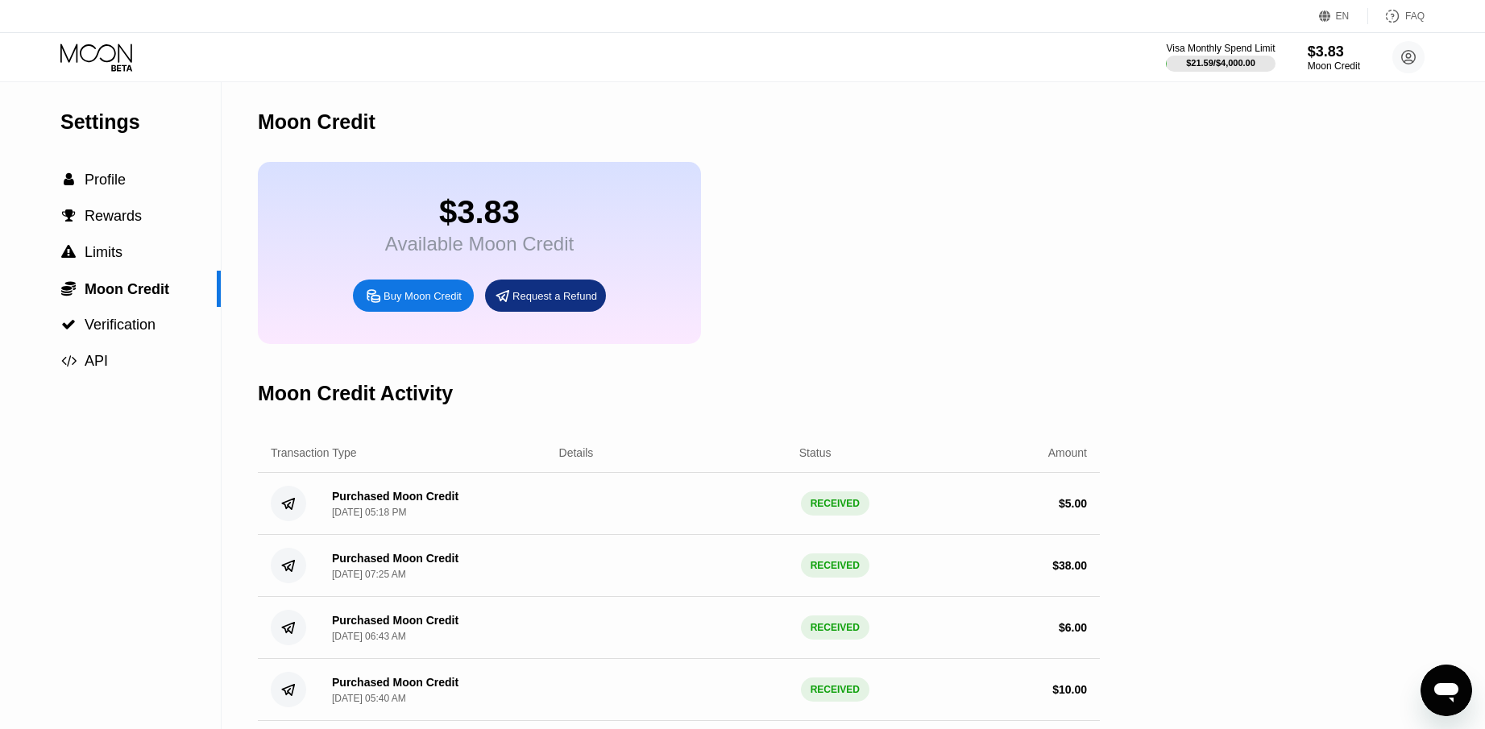
click at [102, 55] on icon at bounding box center [97, 58] width 75 height 28
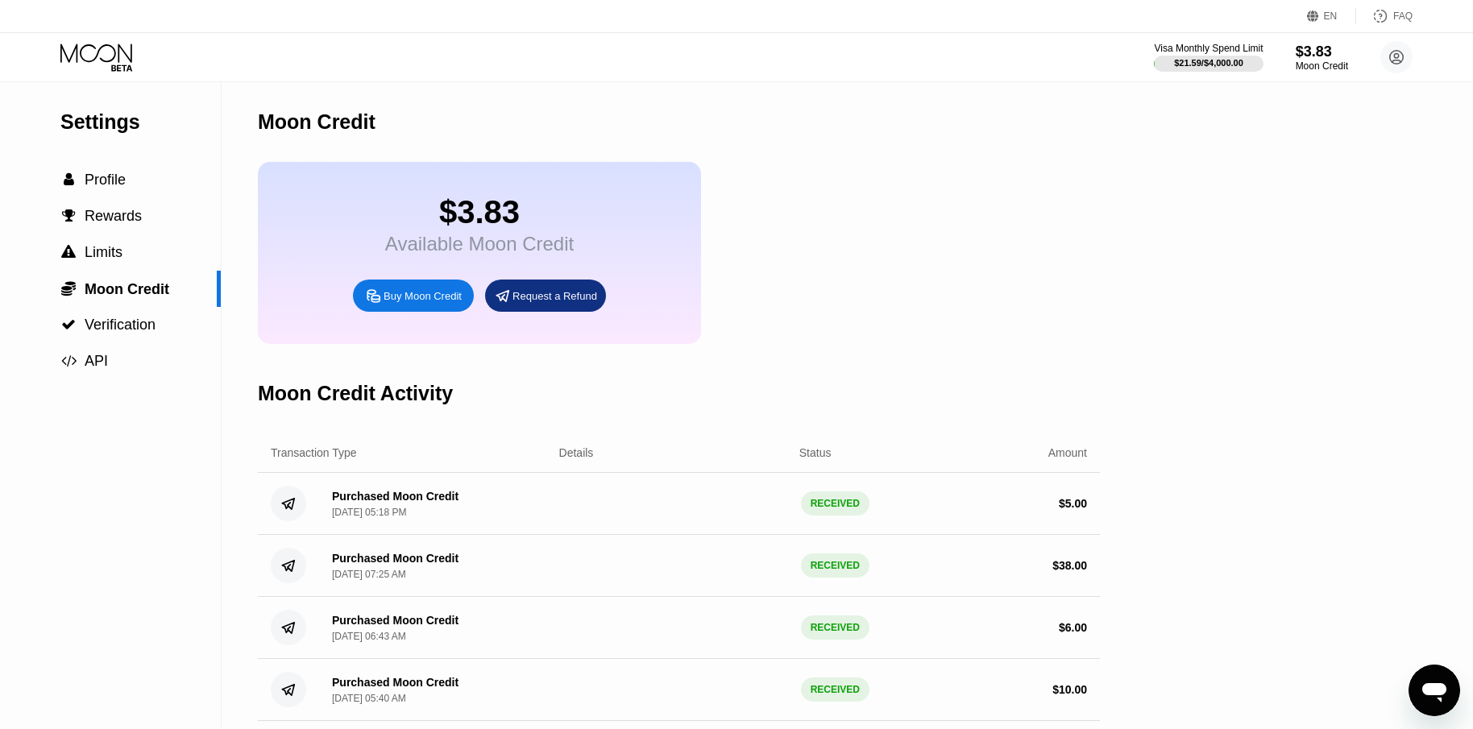
click at [93, 55] on icon at bounding box center [97, 58] width 75 height 28
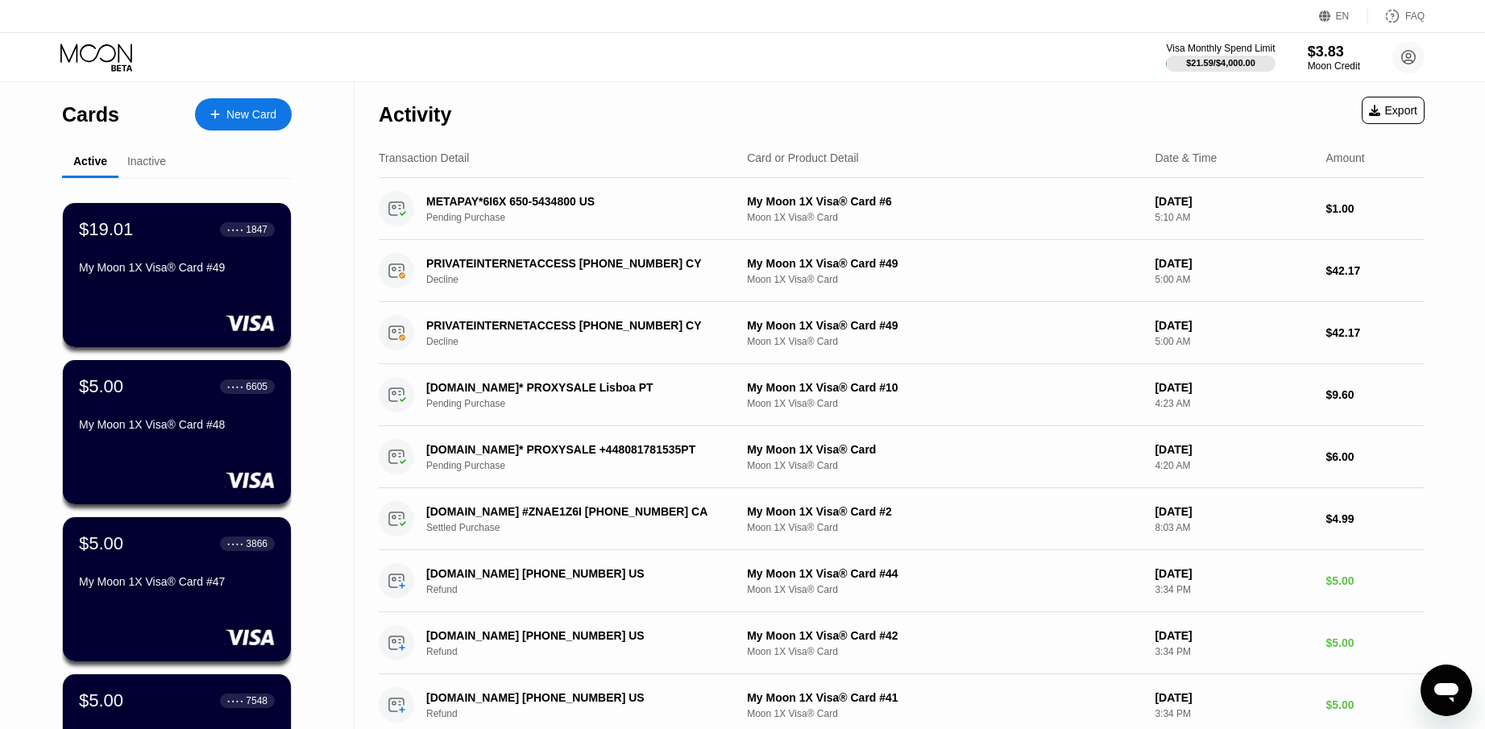
click at [115, 56] on icon at bounding box center [97, 58] width 75 height 28
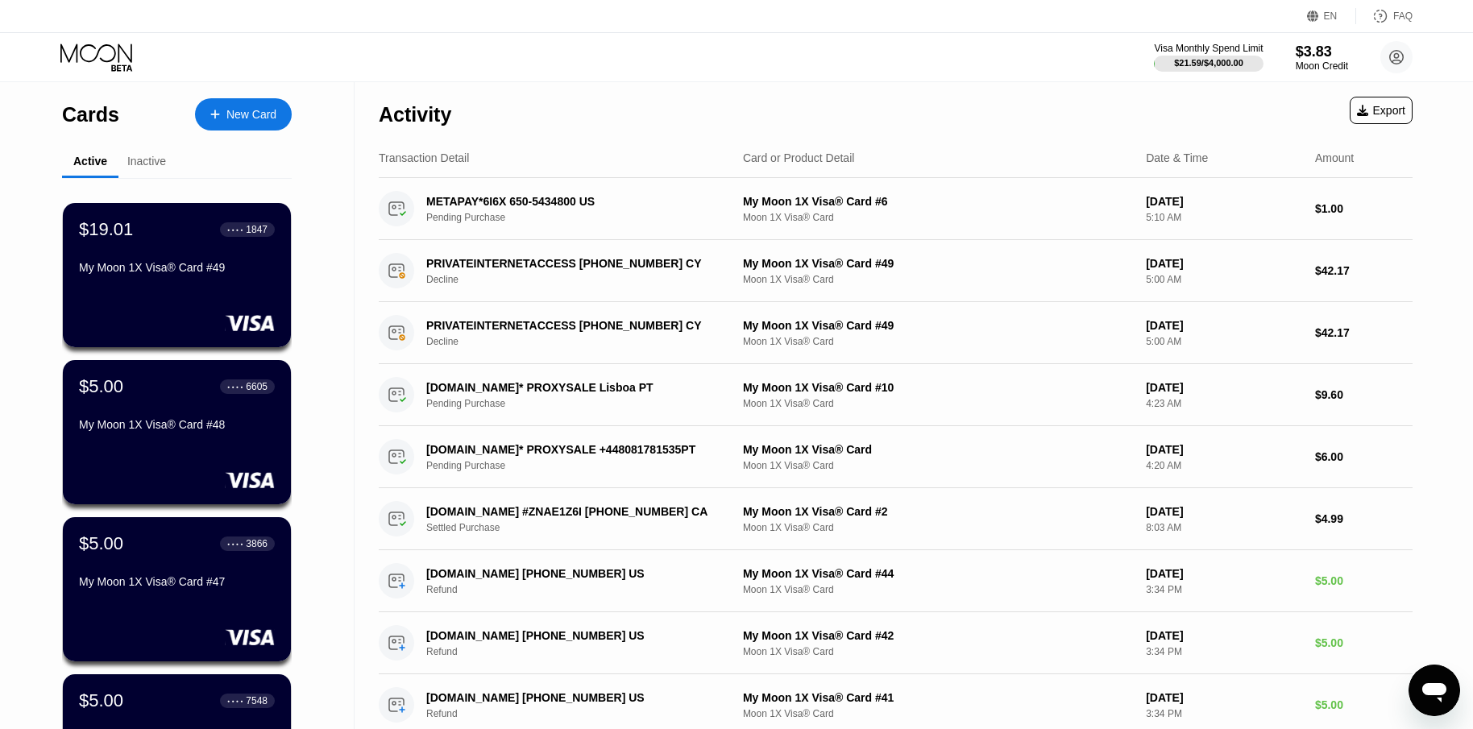
drag, startPoint x: 115, startPoint y: 52, endPoint x: 86, endPoint y: 59, distance: 29.9
drag, startPoint x: 86, startPoint y: 59, endPoint x: 522, endPoint y: 60, distance: 435.9
click at [522, 60] on div "Visa Monthly Spend Limit $21.59 / $4,000.00 $3.83 Moon Credit Roy Milton cjhons…" at bounding box center [736, 57] width 1473 height 48
click at [1213, 58] on div "$21.59 / $4,000.00" at bounding box center [1208, 63] width 70 height 10
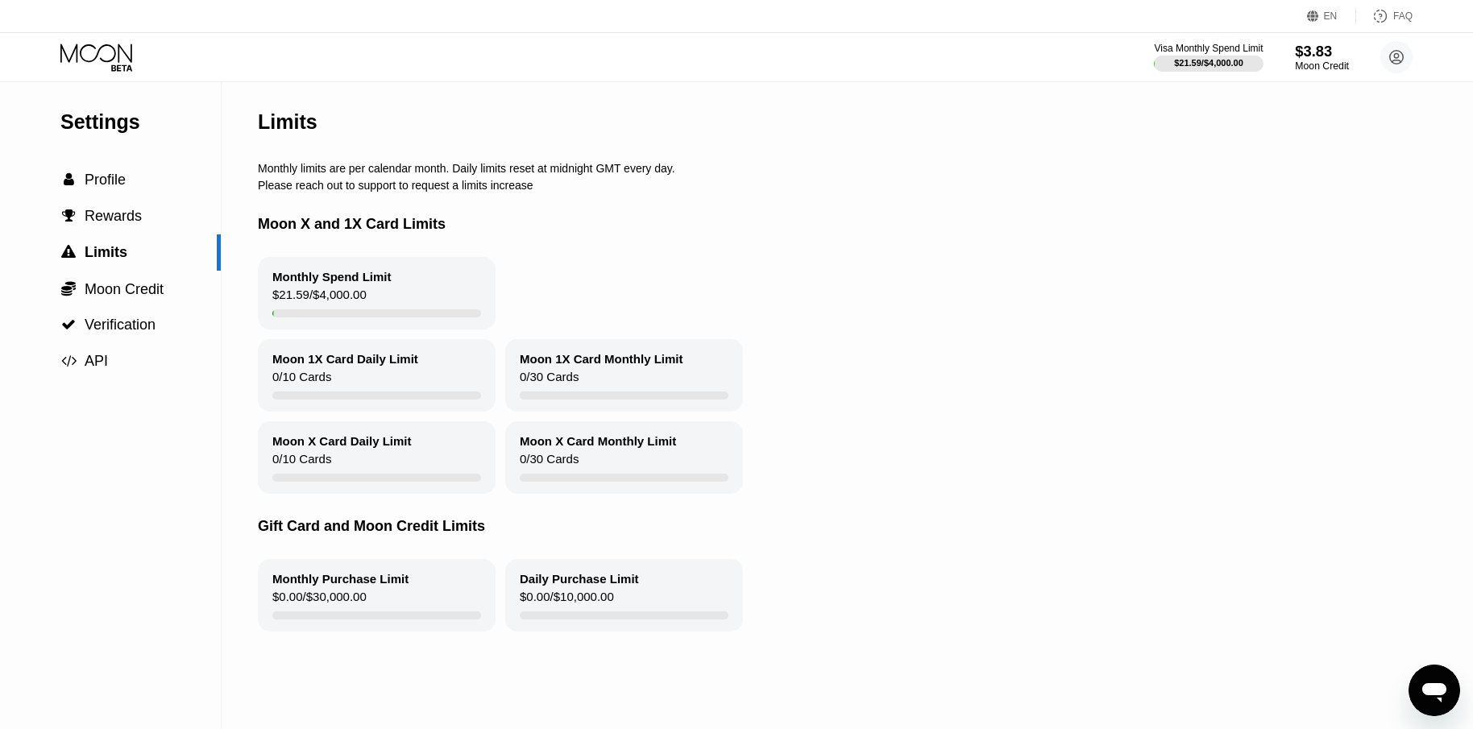
click at [1299, 56] on div "$3.83" at bounding box center [1322, 51] width 54 height 17
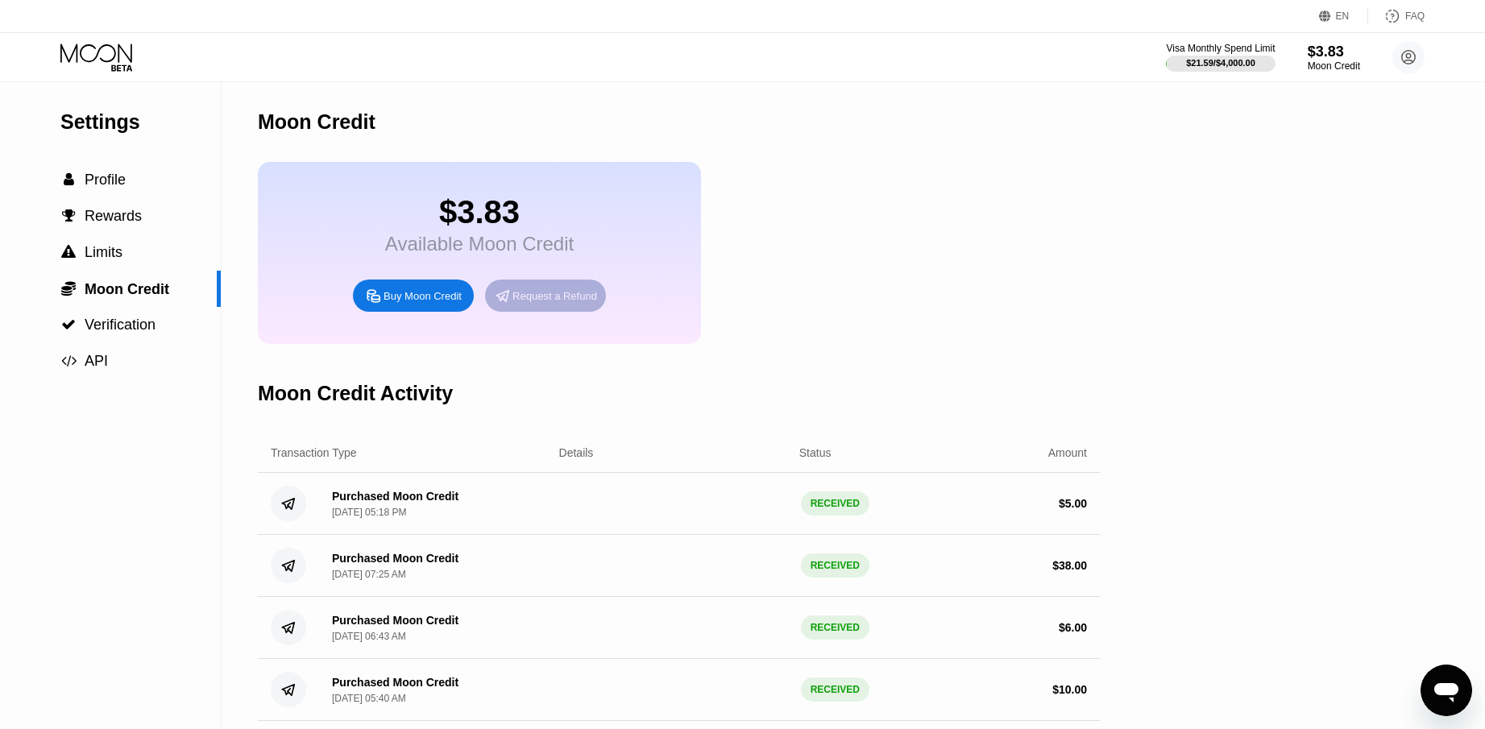
click at [578, 303] on div "Request a Refund" at bounding box center [554, 296] width 85 height 14
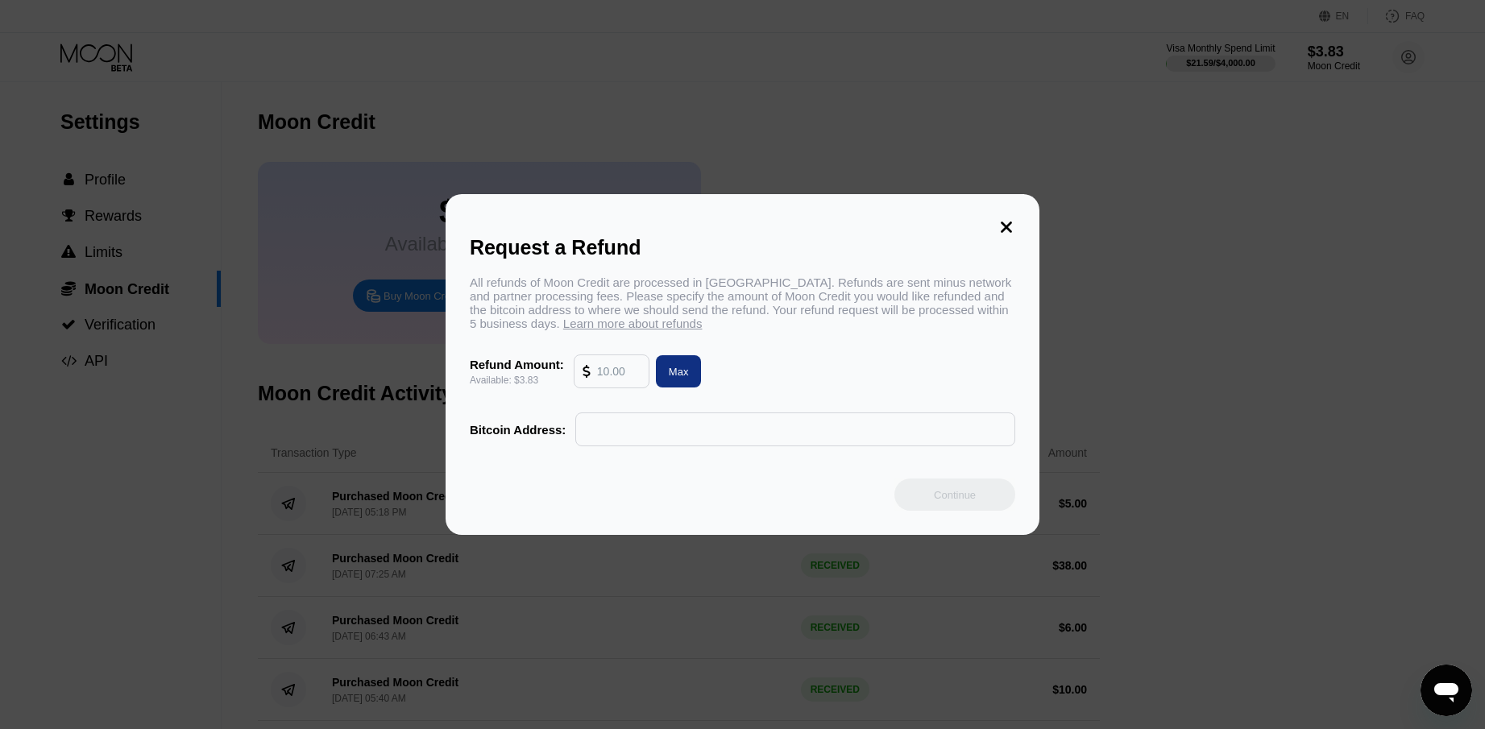
click at [584, 372] on icon at bounding box center [587, 371] width 8 height 13
click at [613, 376] on input "text" at bounding box center [619, 371] width 44 height 32
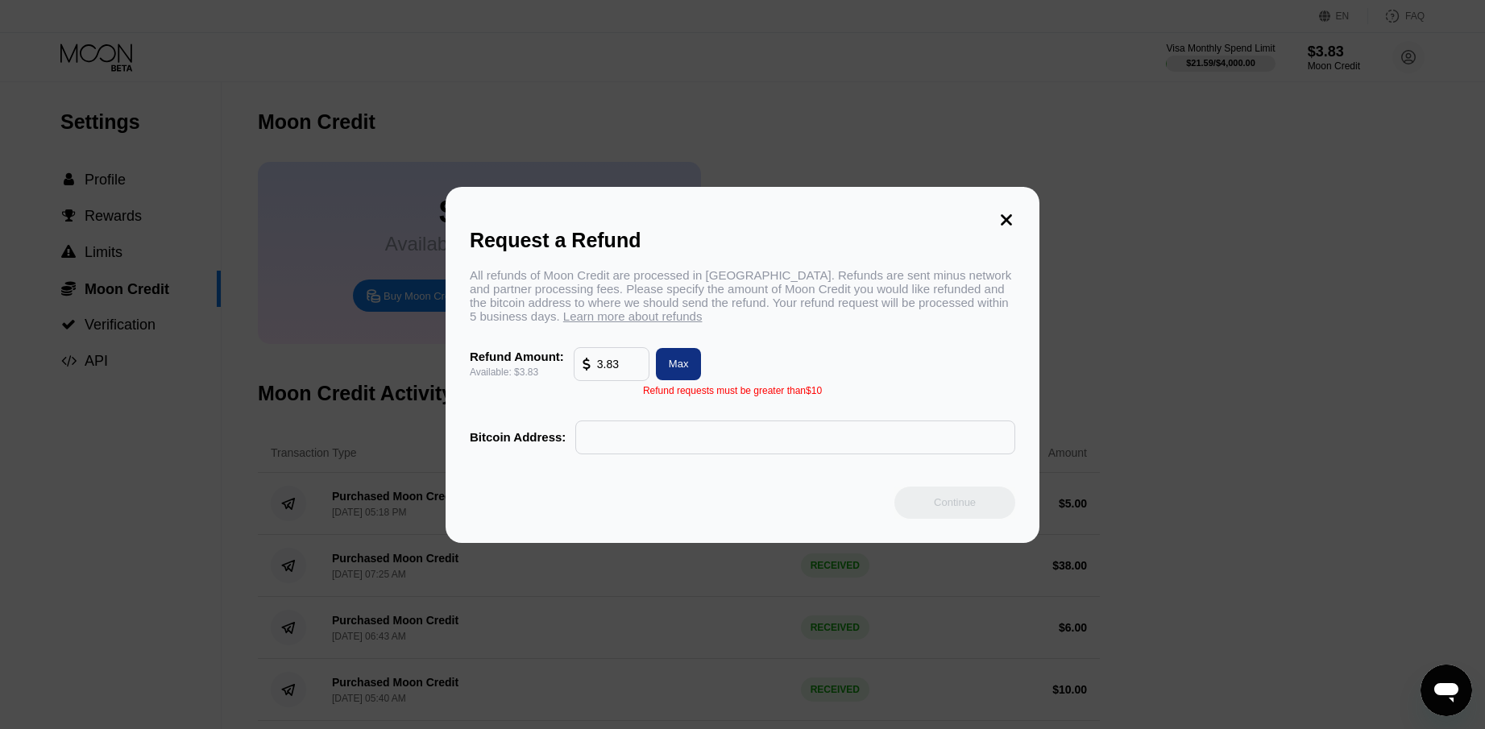
click at [620, 372] on input "3.83" at bounding box center [619, 364] width 44 height 32
click at [624, 376] on input "3.83" at bounding box center [619, 364] width 44 height 32
click at [612, 370] on input "3.83" at bounding box center [619, 364] width 44 height 32
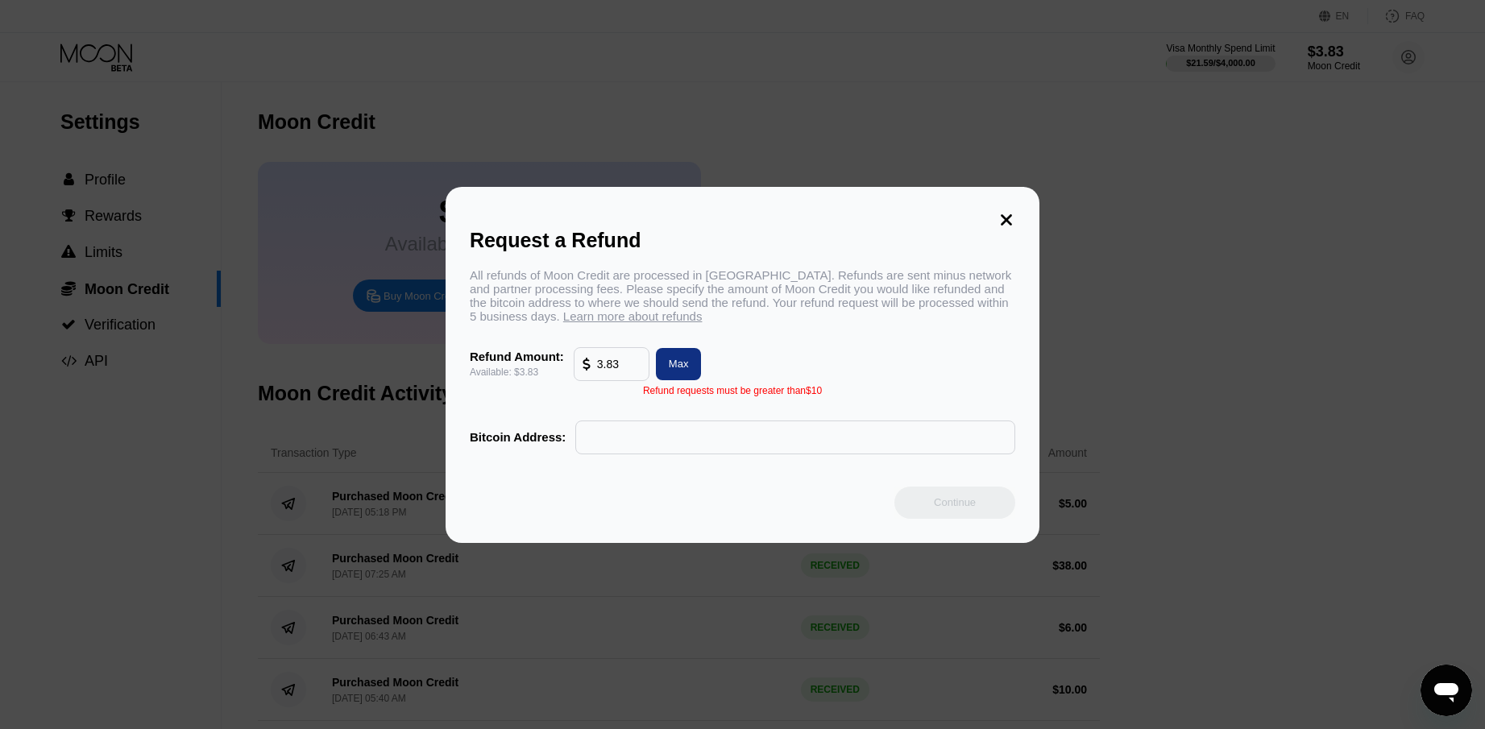
click at [684, 453] on input "text" at bounding box center [795, 437] width 422 height 32
click at [628, 374] on input "3.83" at bounding box center [619, 364] width 44 height 32
type input "3.83"
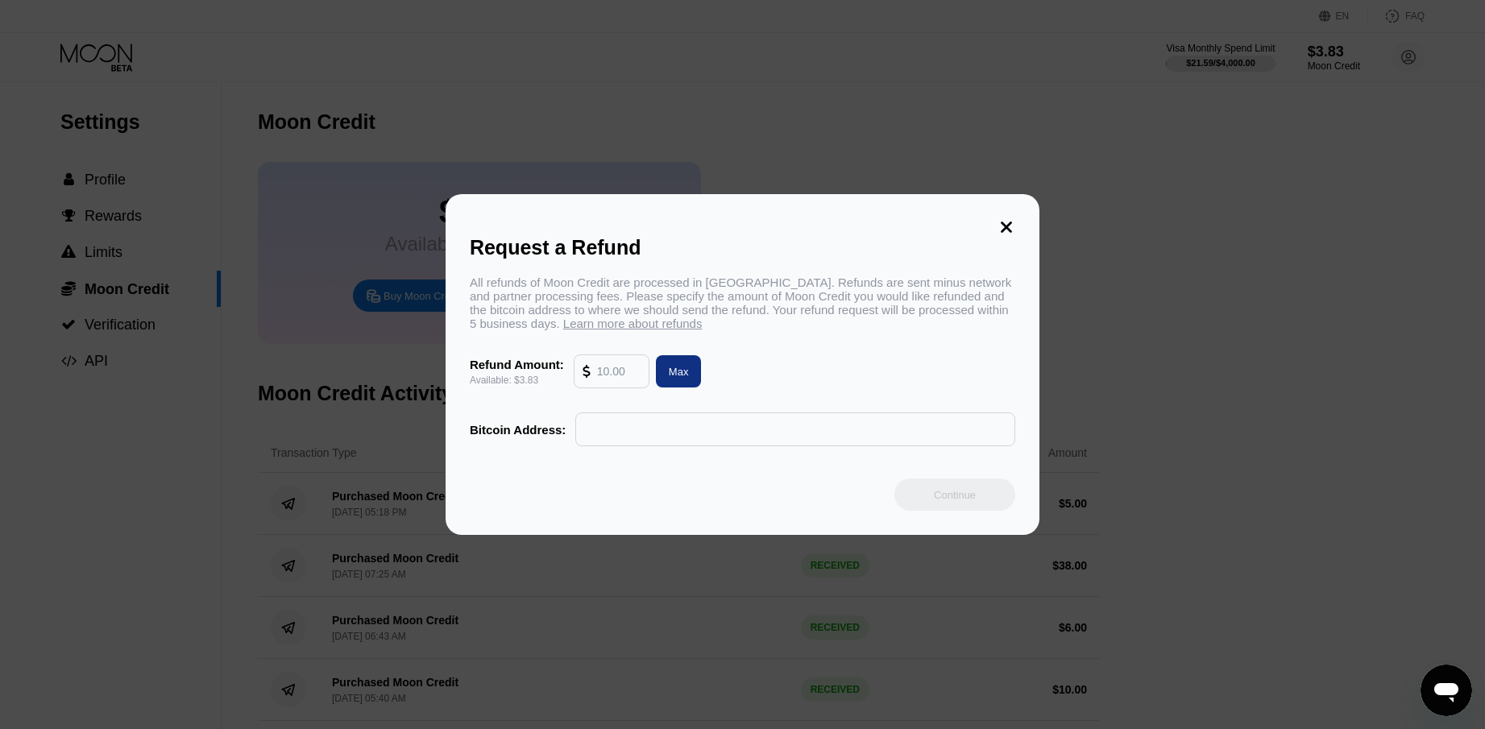
type input "3.83"
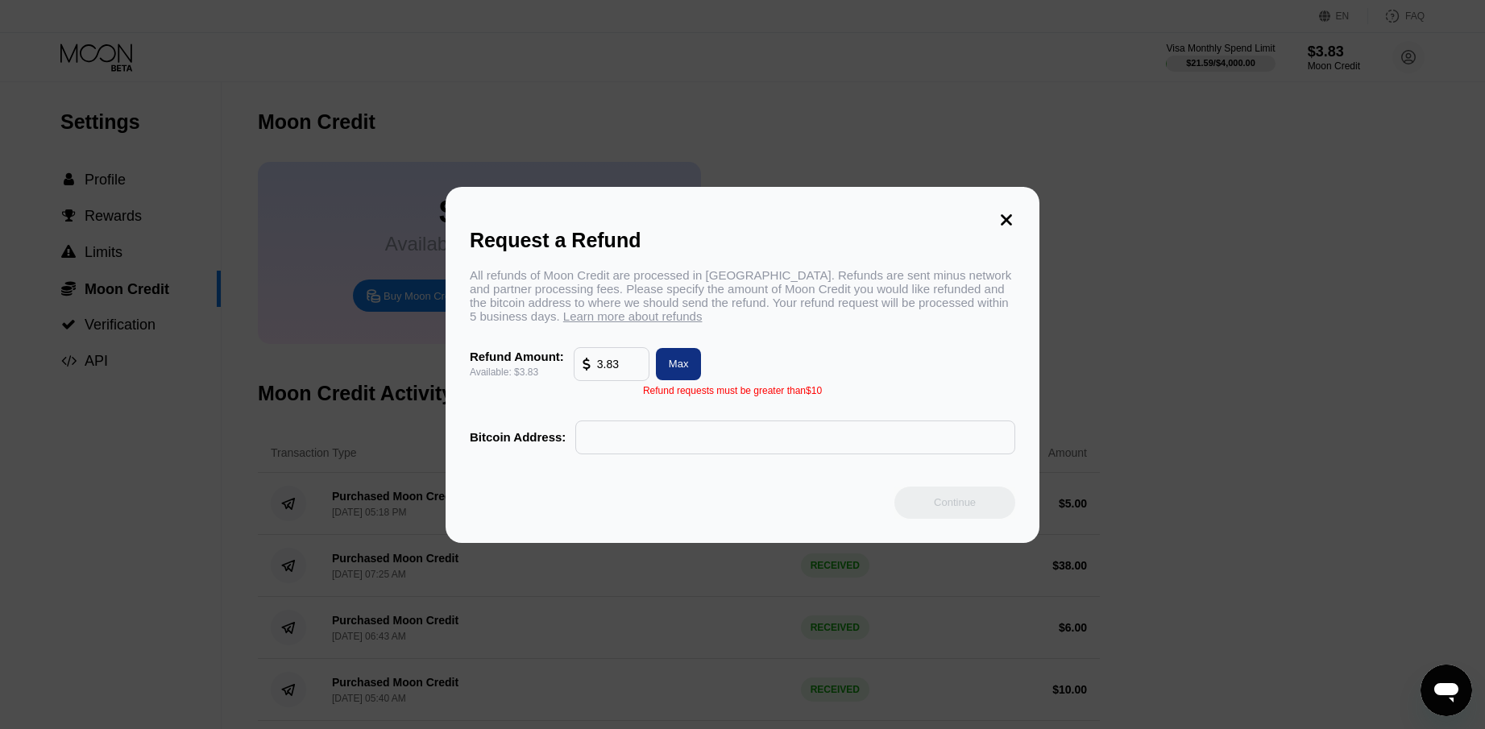
click at [616, 373] on input "3.83" at bounding box center [619, 364] width 44 height 32
click at [683, 367] on div "Max" at bounding box center [679, 364] width 20 height 14
click at [623, 370] on input "3.83" at bounding box center [619, 364] width 44 height 32
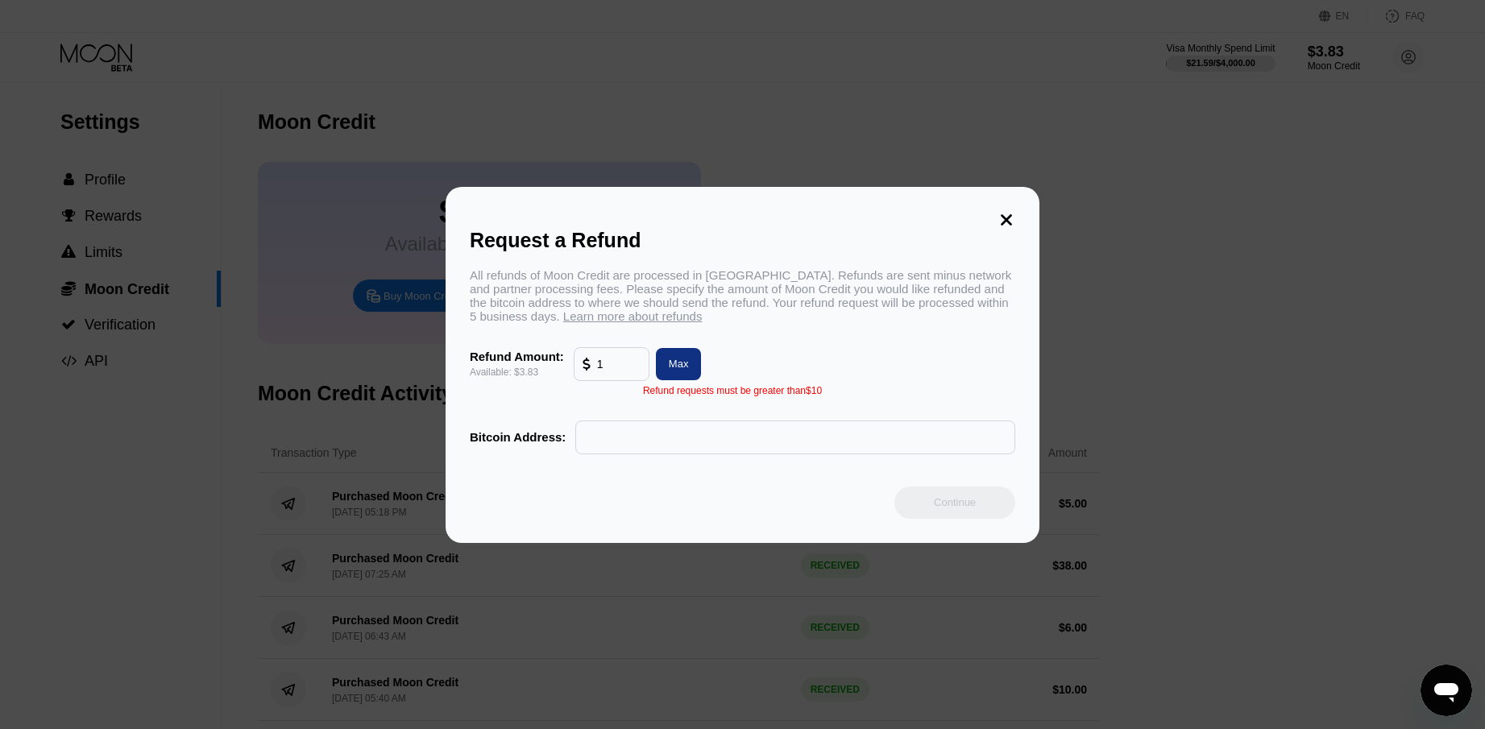
type input "3.83"
click at [1005, 214] on icon at bounding box center [1006, 219] width 11 height 11
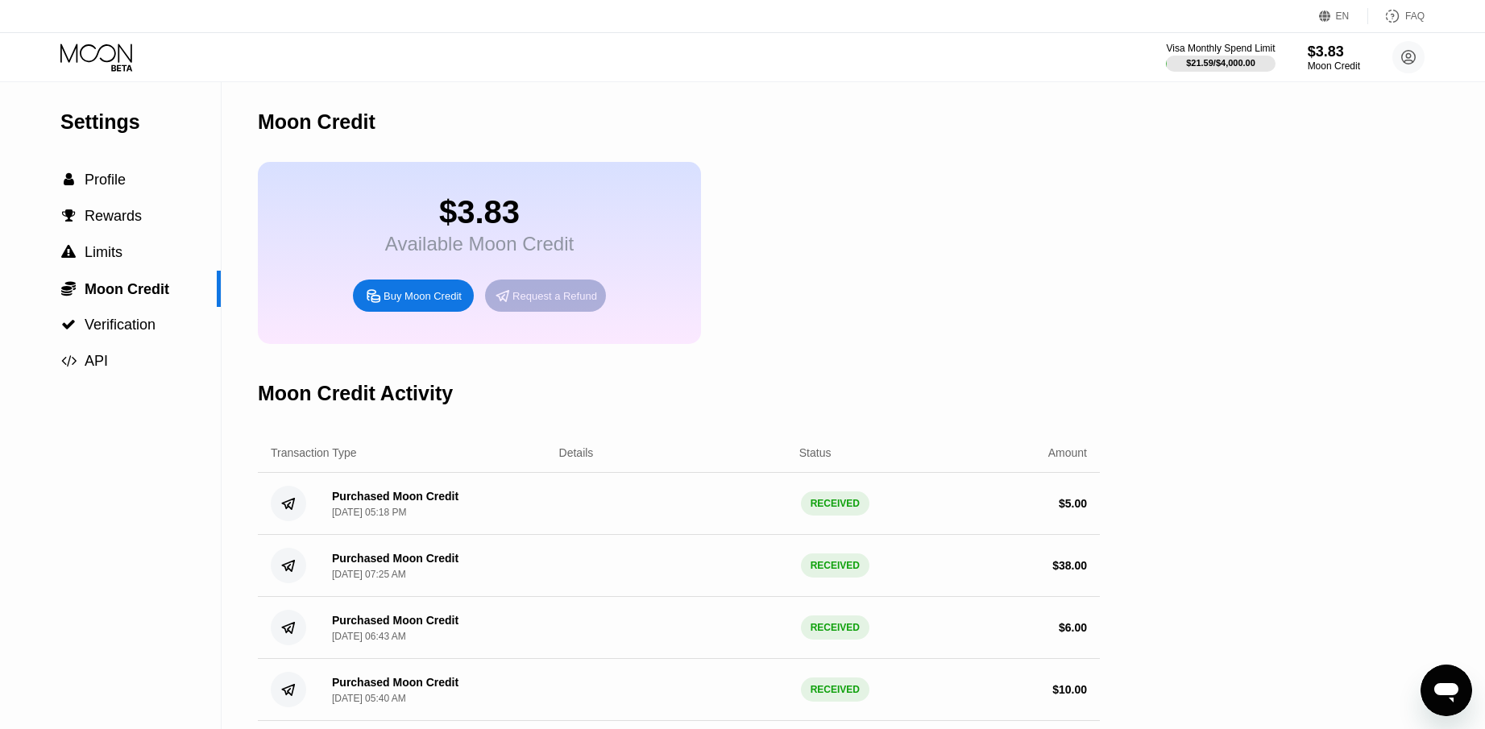
click at [578, 303] on div "Request a Refund" at bounding box center [554, 296] width 85 height 14
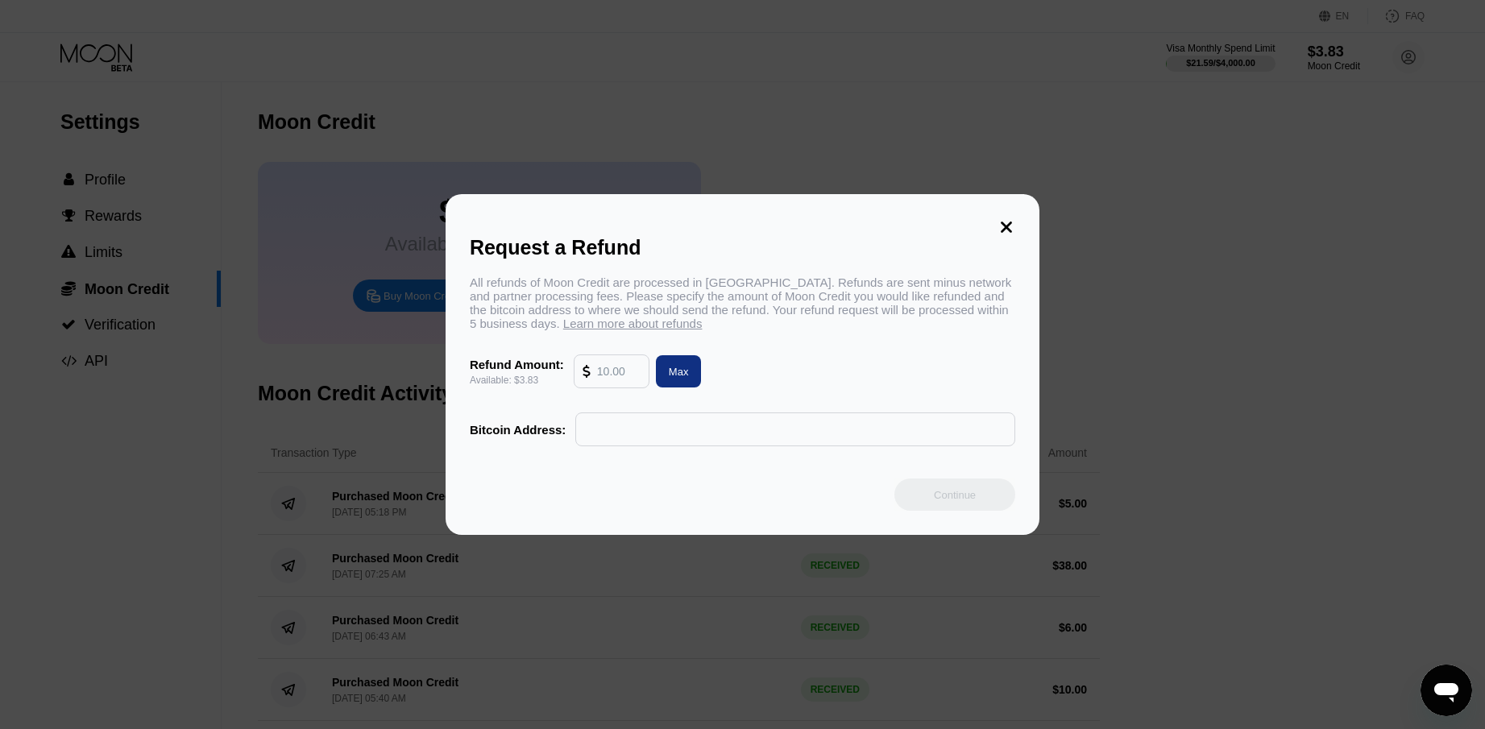
click at [622, 381] on input "text" at bounding box center [619, 371] width 44 height 32
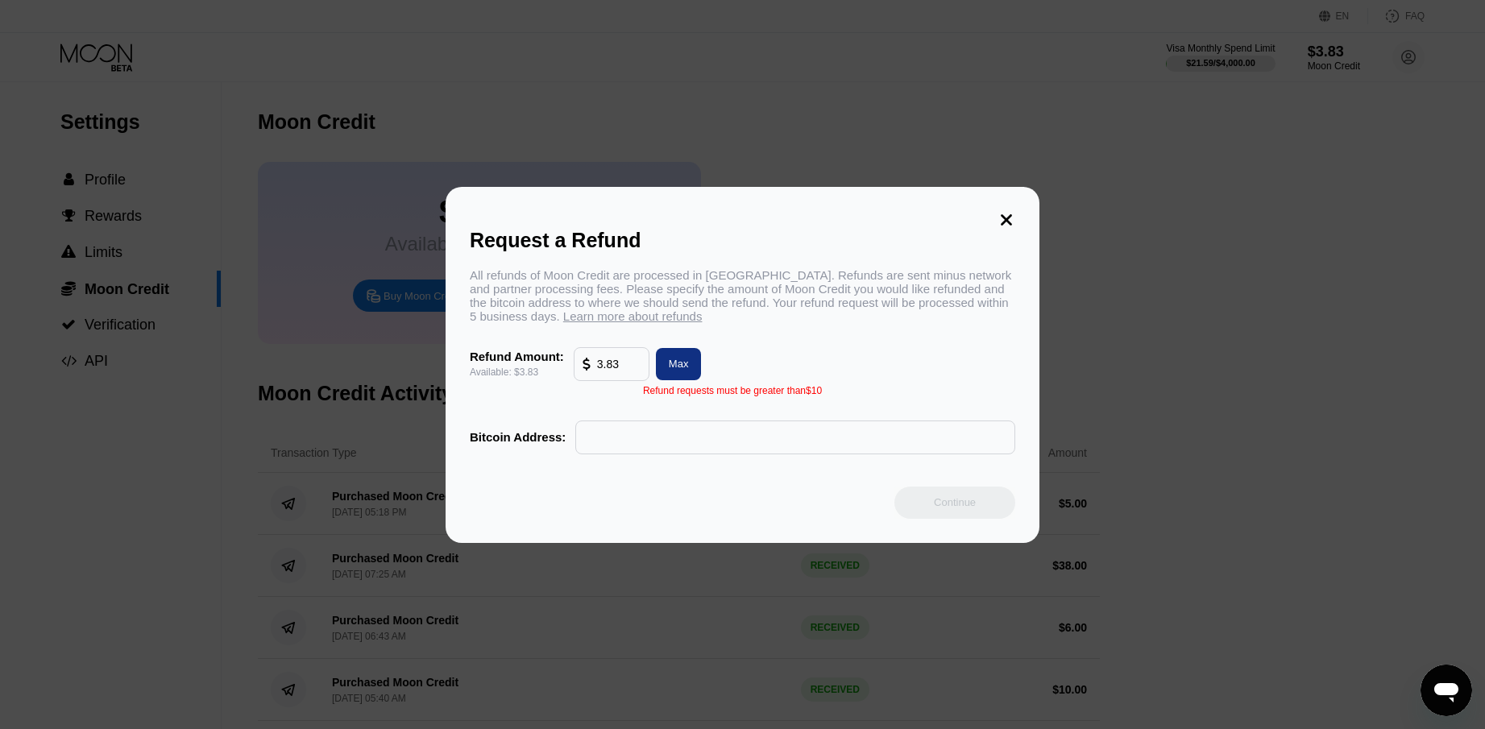
type input "3.83"
drag, startPoint x: 647, startPoint y: 399, endPoint x: 841, endPoint y: 411, distance: 194.6
click at [841, 411] on div "All refunds of Moon Credit are processed in Bitcoin. Refunds are sent minus net…" at bounding box center [743, 361] width 546 height 186
click at [1012, 211] on icon at bounding box center [1007, 220] width 18 height 18
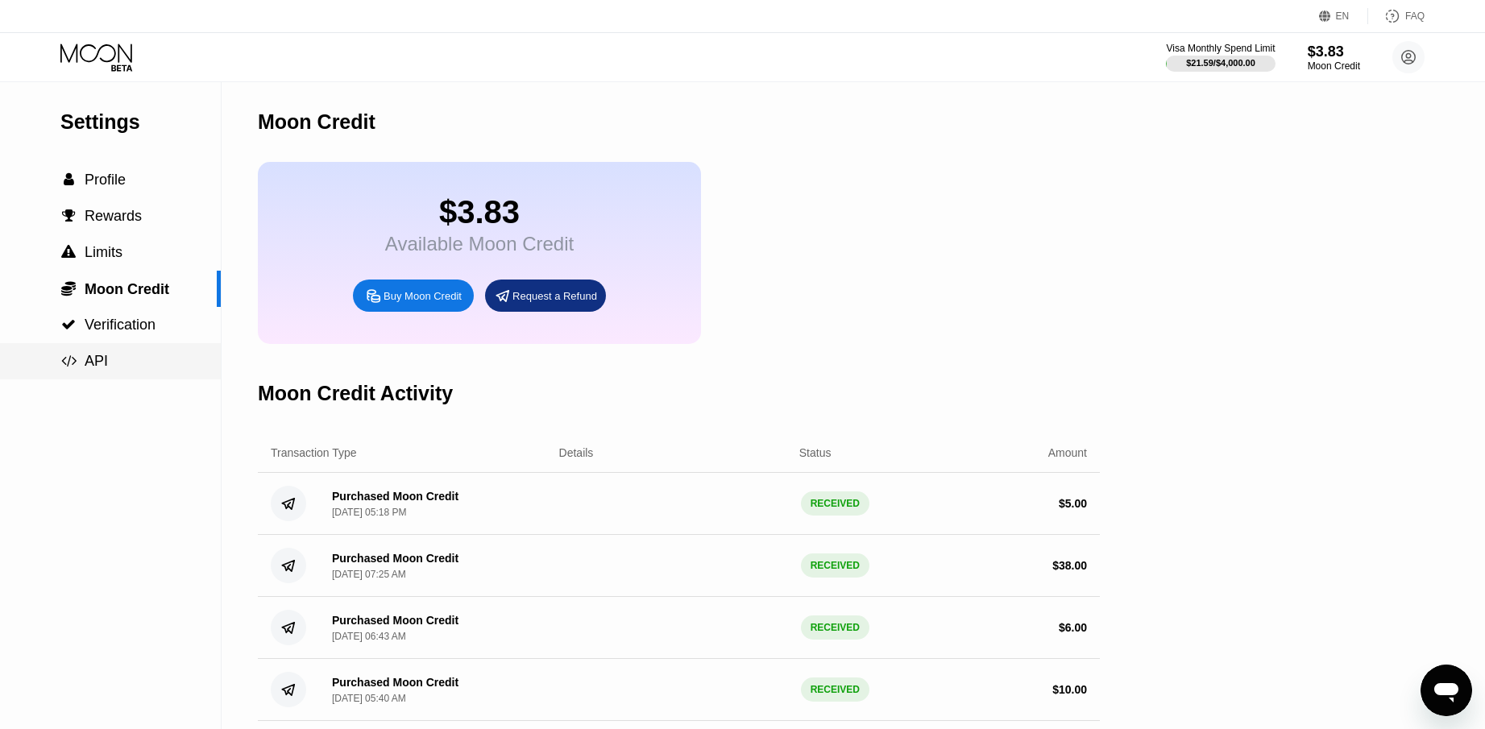
click at [114, 369] on div " API" at bounding box center [110, 361] width 221 height 17
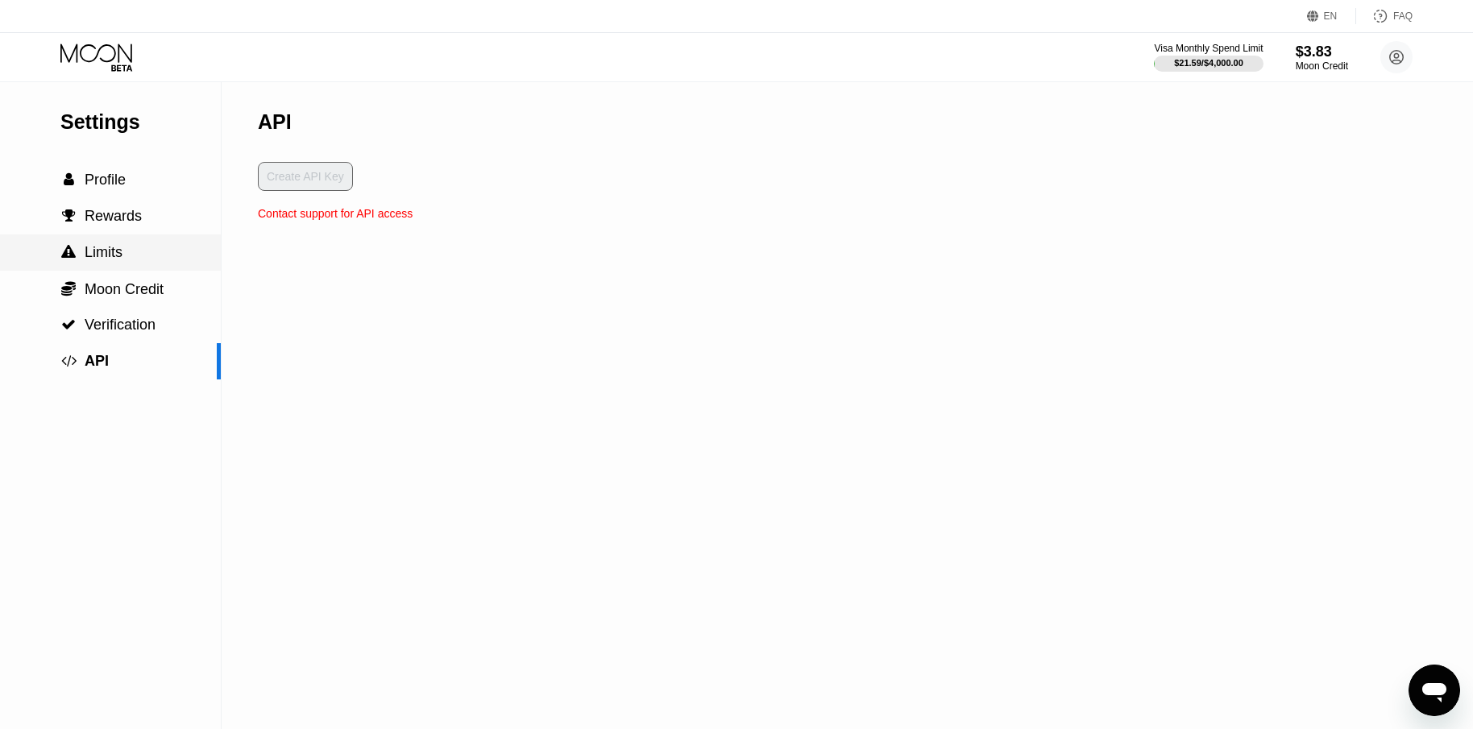
click at [119, 260] on span "Limits" at bounding box center [104, 252] width 38 height 16
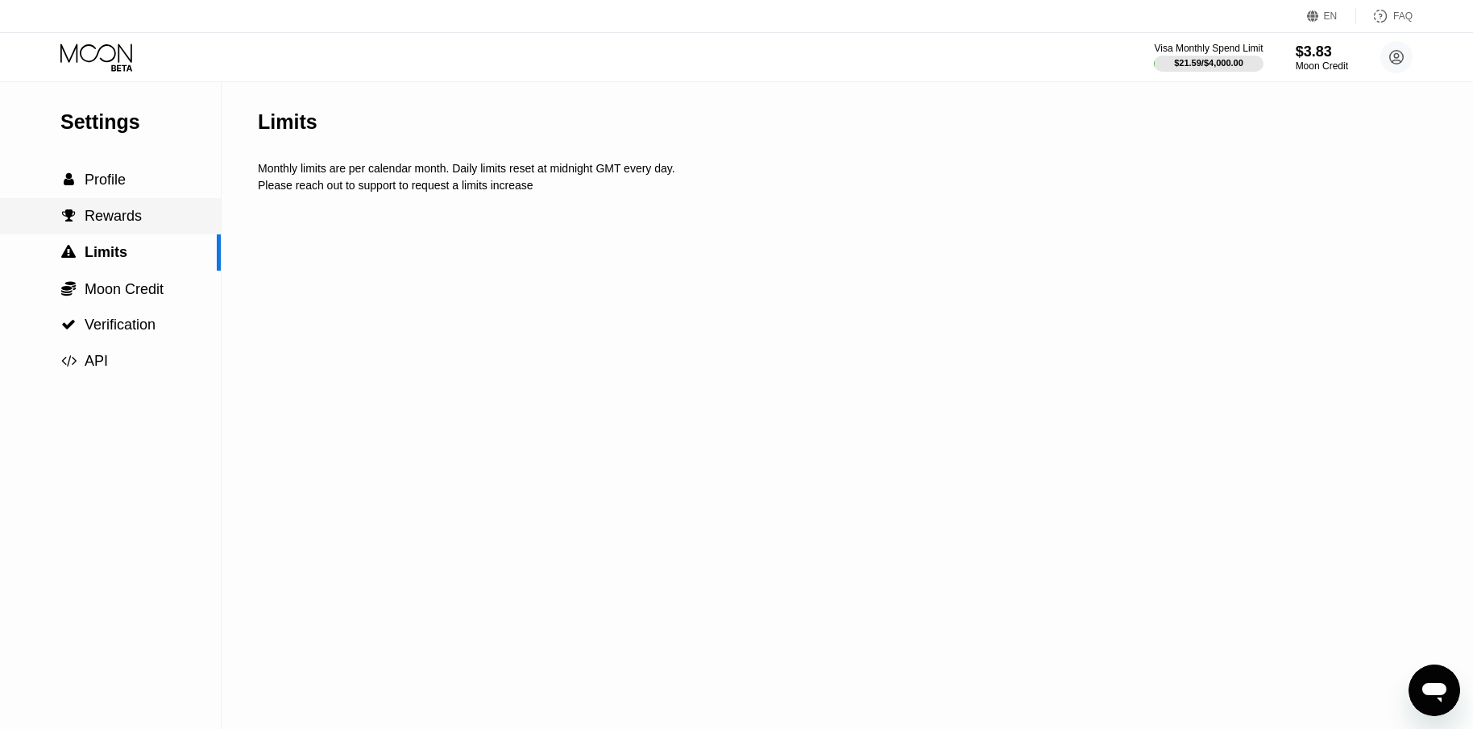
click at [131, 221] on span "Rewards" at bounding box center [113, 216] width 57 height 16
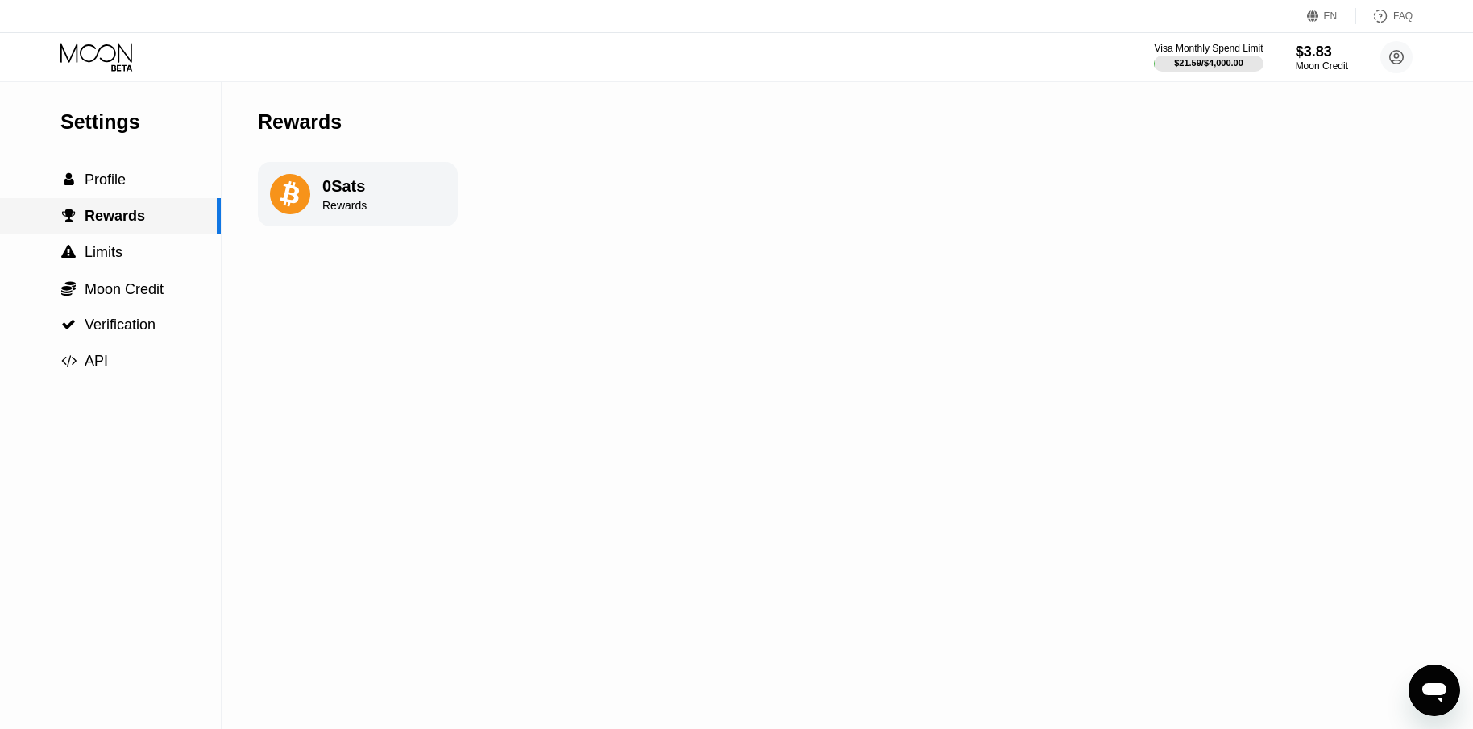
click at [128, 189] on div " Profile" at bounding box center [110, 180] width 221 height 17
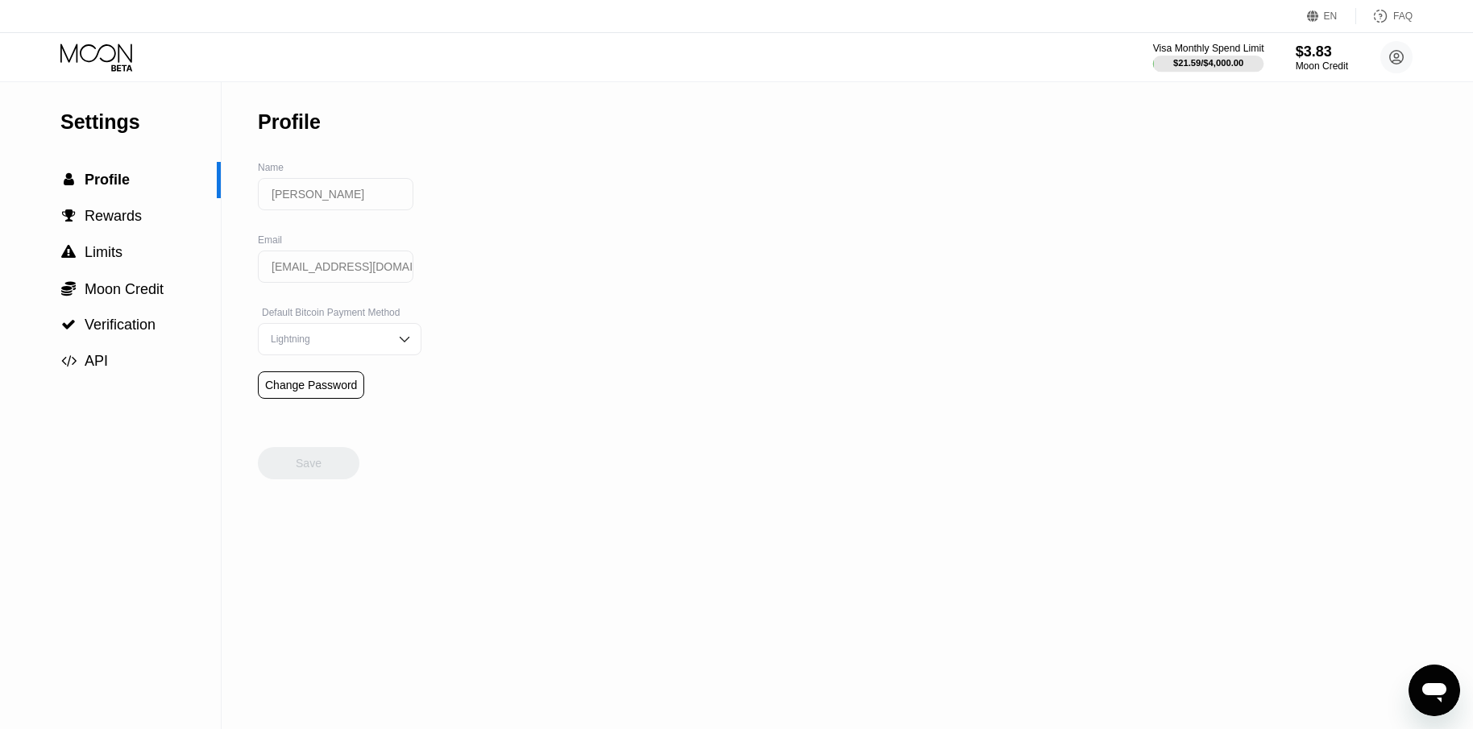
click at [1233, 59] on div "$21.59 / $4,000.00" at bounding box center [1208, 63] width 70 height 10
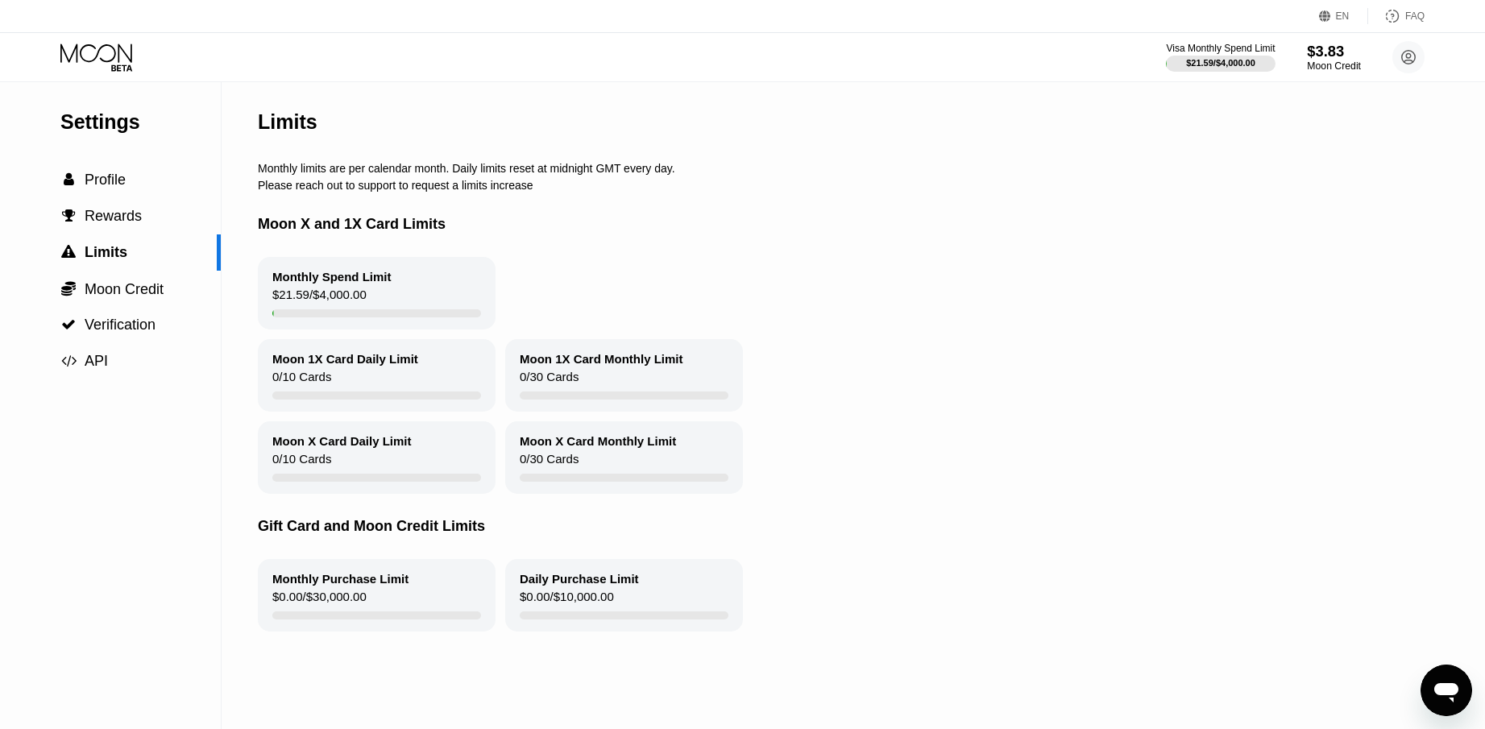
click at [1322, 60] on div "Moon Credit" at bounding box center [1334, 65] width 54 height 11
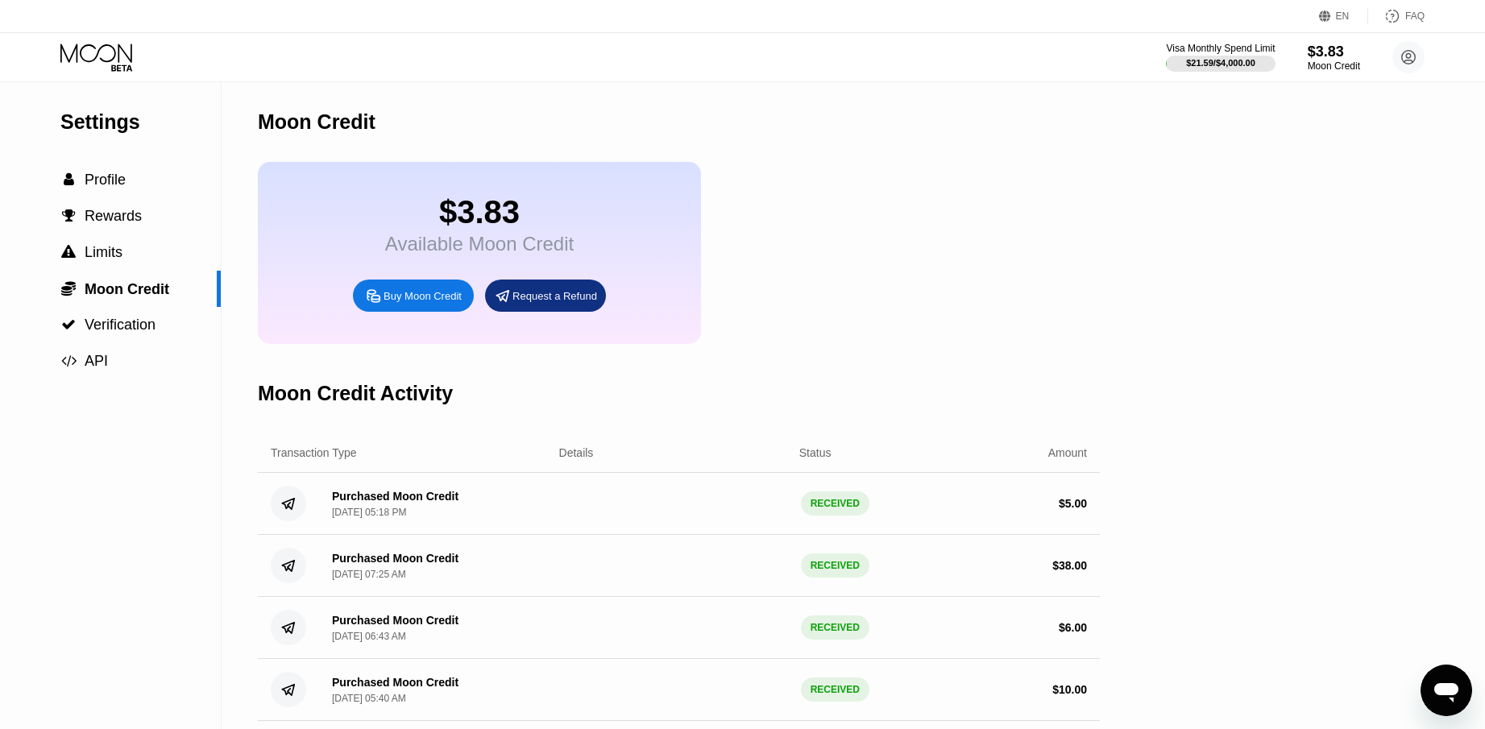
click at [567, 303] on div "Request a Refund" at bounding box center [554, 296] width 85 height 14
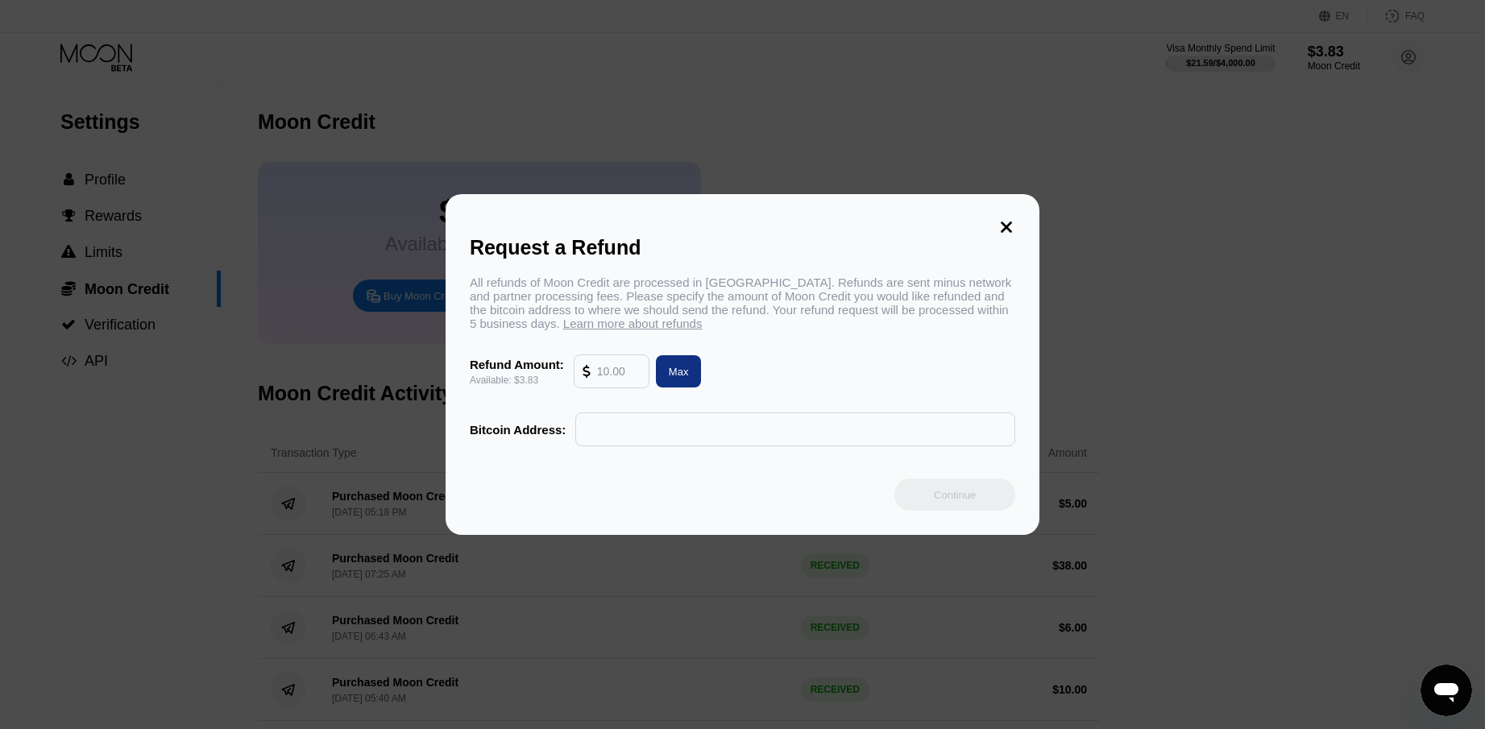
click at [623, 381] on input "text" at bounding box center [619, 371] width 44 height 32
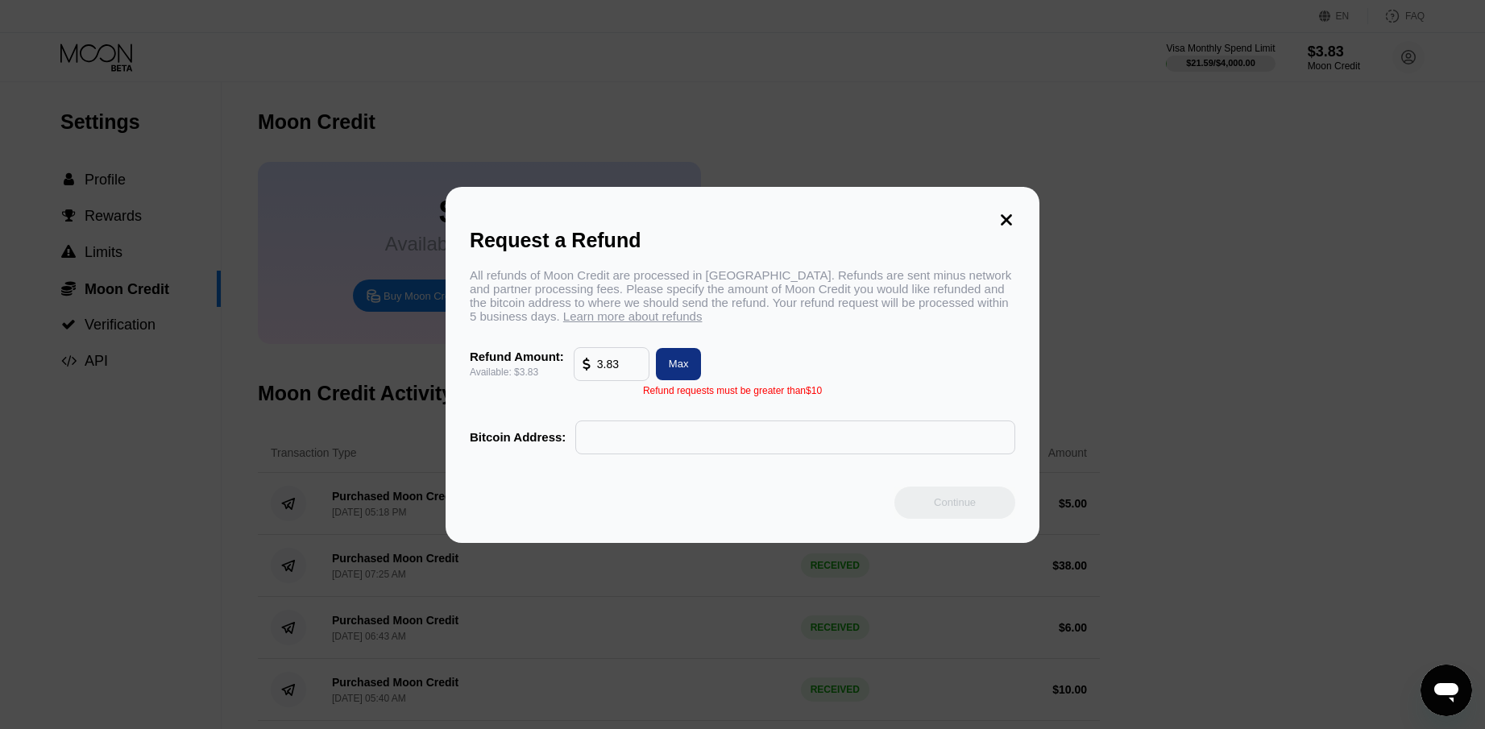
type input "3.83"
click at [1006, 211] on icon at bounding box center [1007, 220] width 18 height 18
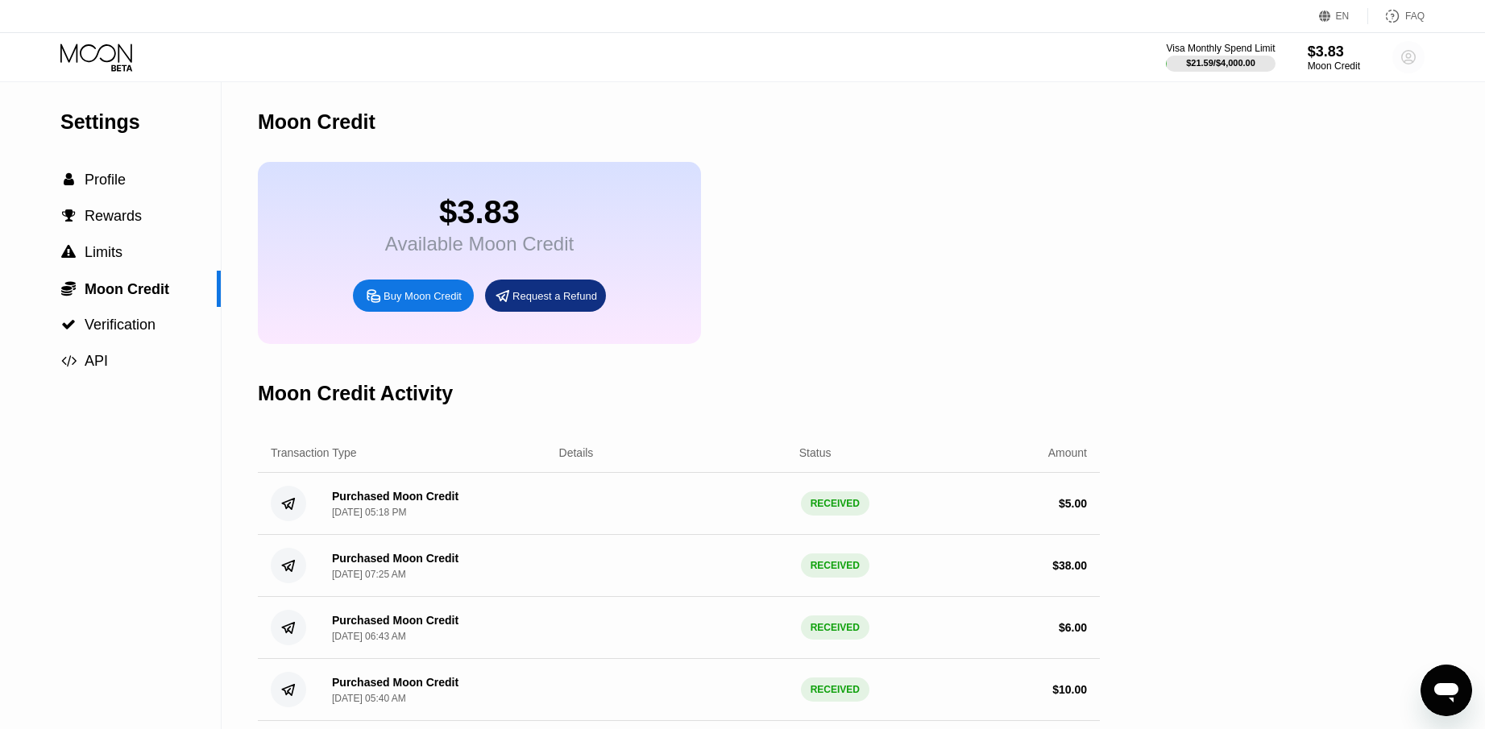
click at [1413, 58] on circle at bounding box center [1408, 57] width 32 height 32
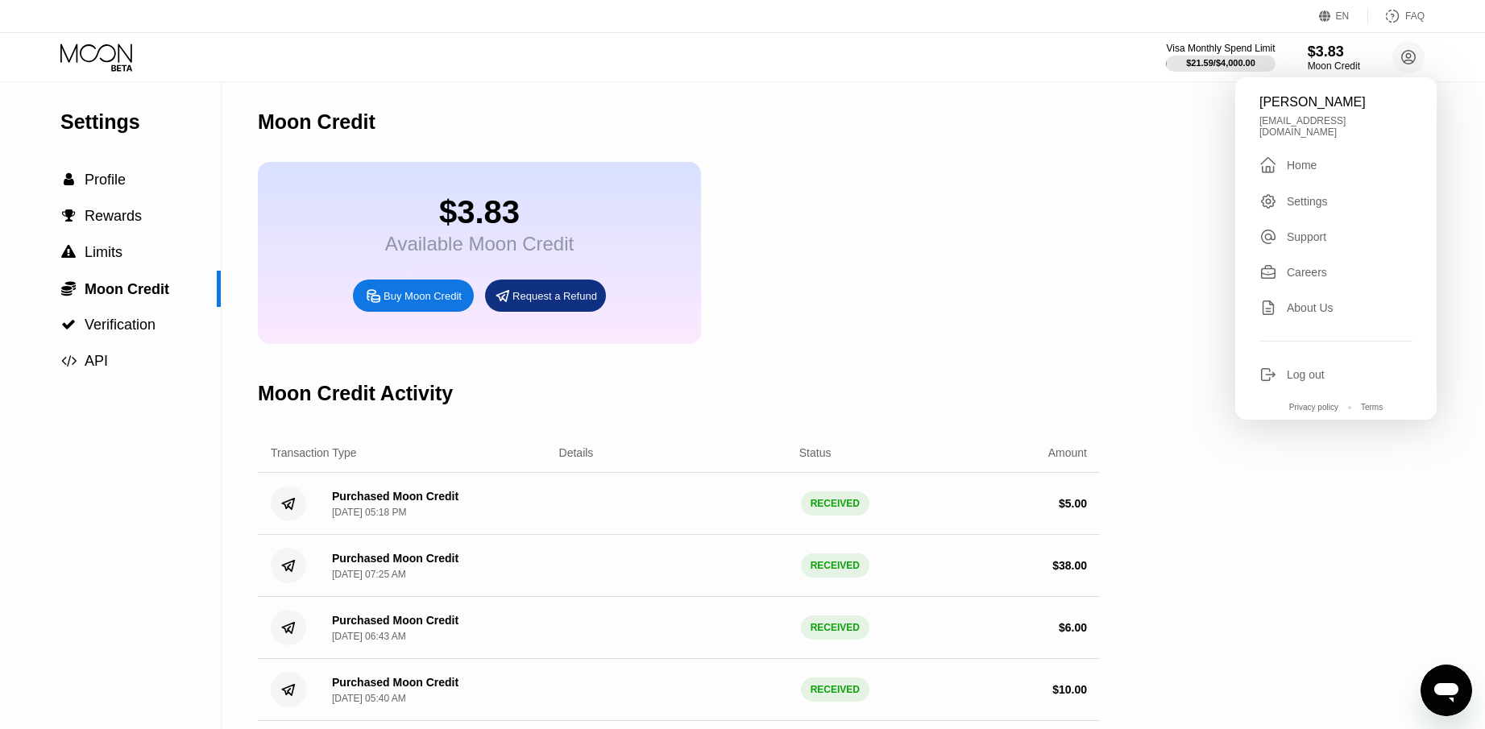
click at [1092, 218] on div "$3.83 Available Moon Credit Buy Moon Credit Request a Refund" at bounding box center [679, 253] width 842 height 182
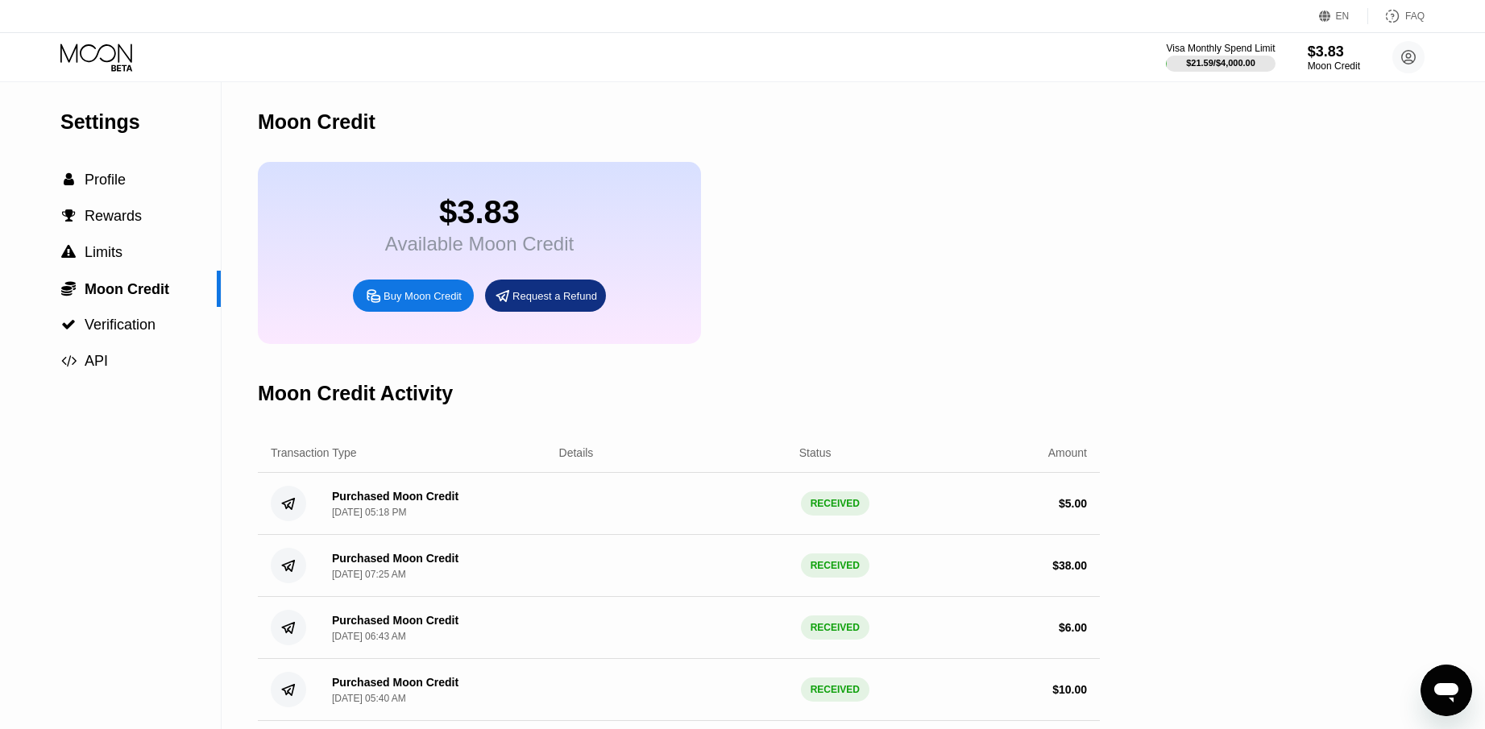
click at [135, 132] on div "Settings" at bounding box center [140, 121] width 160 height 23
click at [112, 46] on icon at bounding box center [96, 53] width 72 height 19
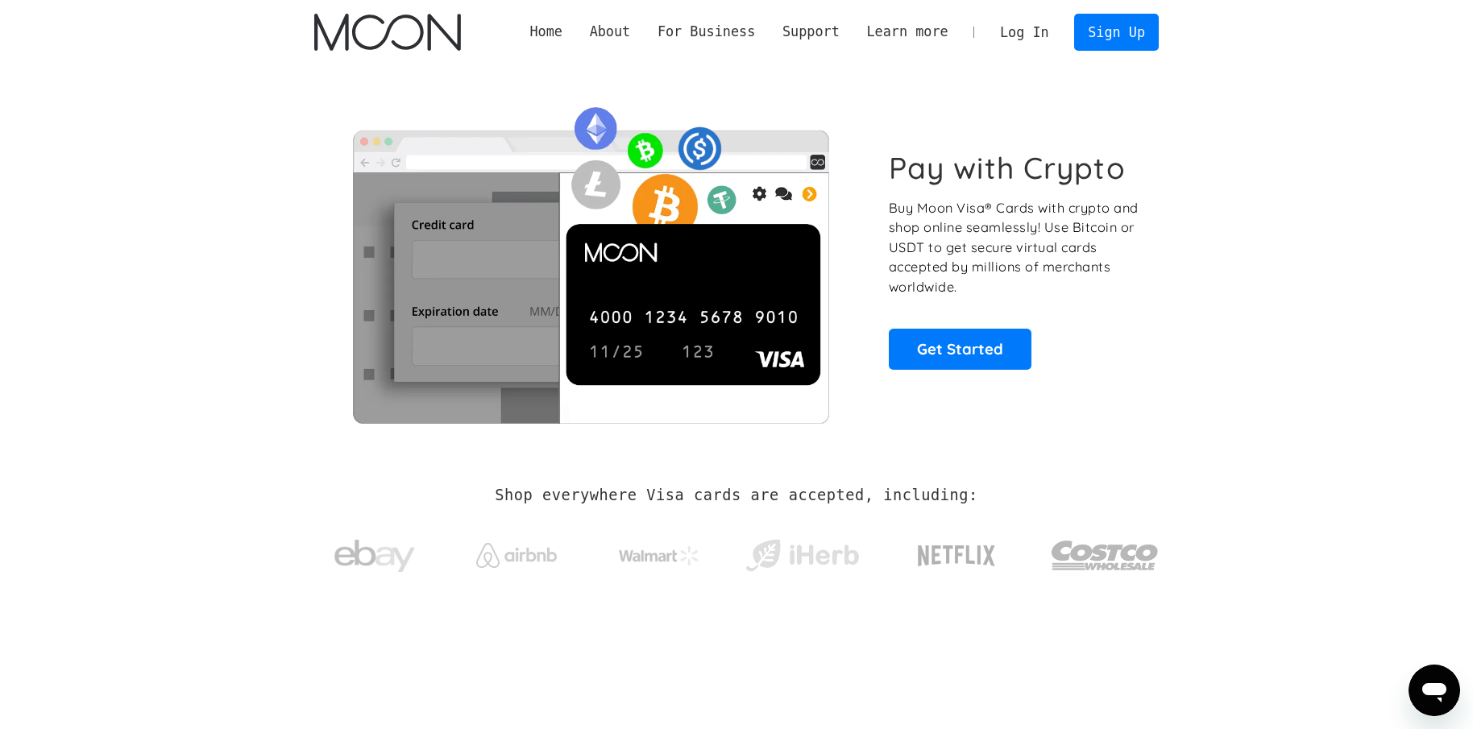
click at [1019, 27] on link "Log In" at bounding box center [1024, 32] width 76 height 35
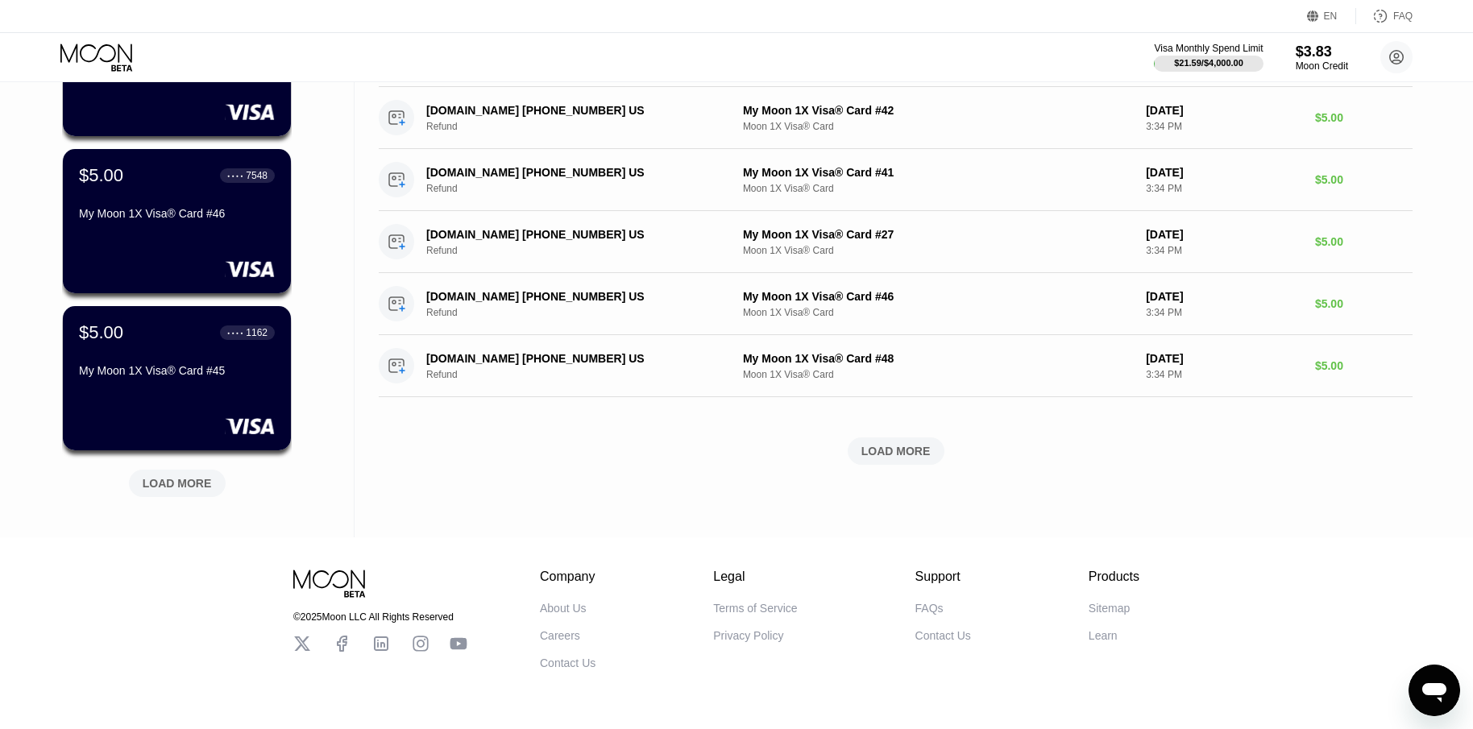
scroll to position [583, 0]
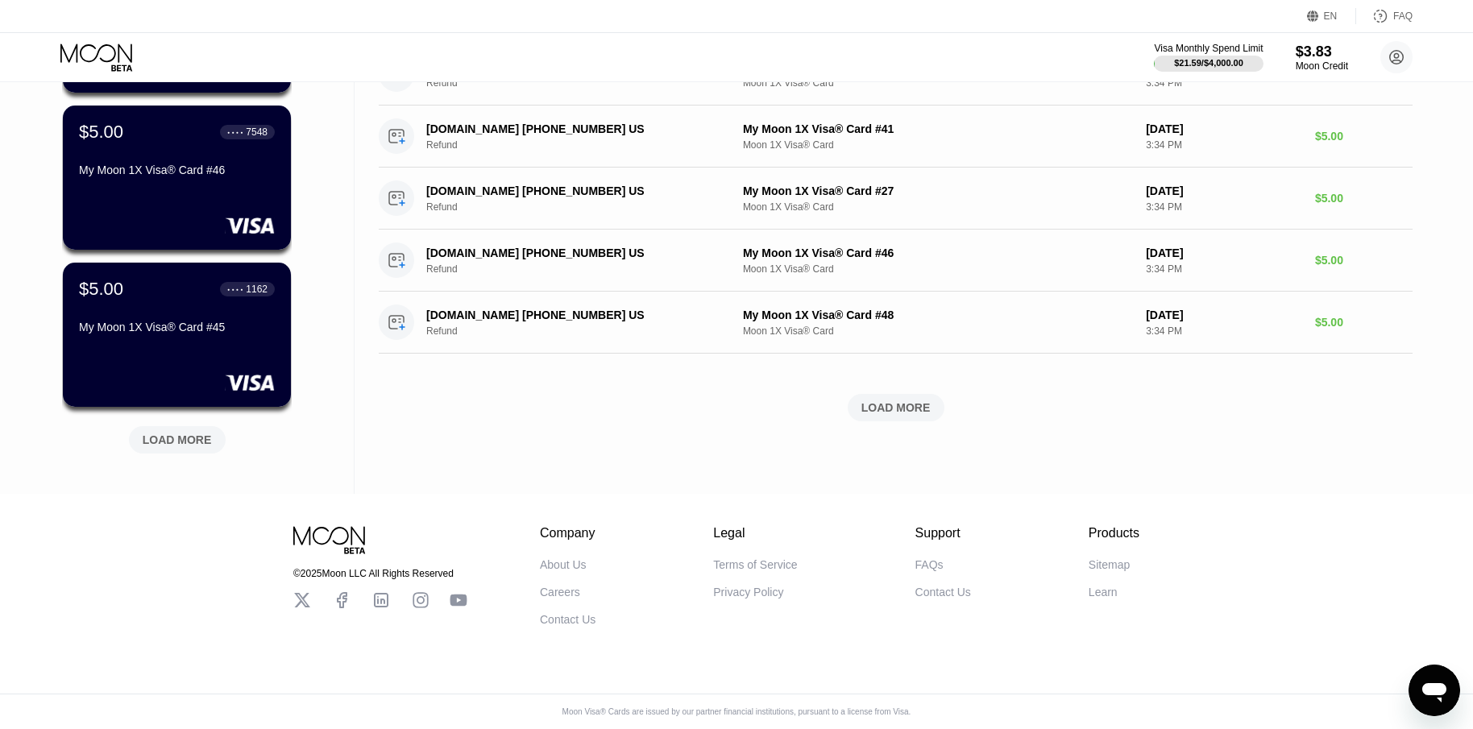
click at [200, 433] on div "LOAD MORE" at bounding box center [177, 440] width 69 height 15
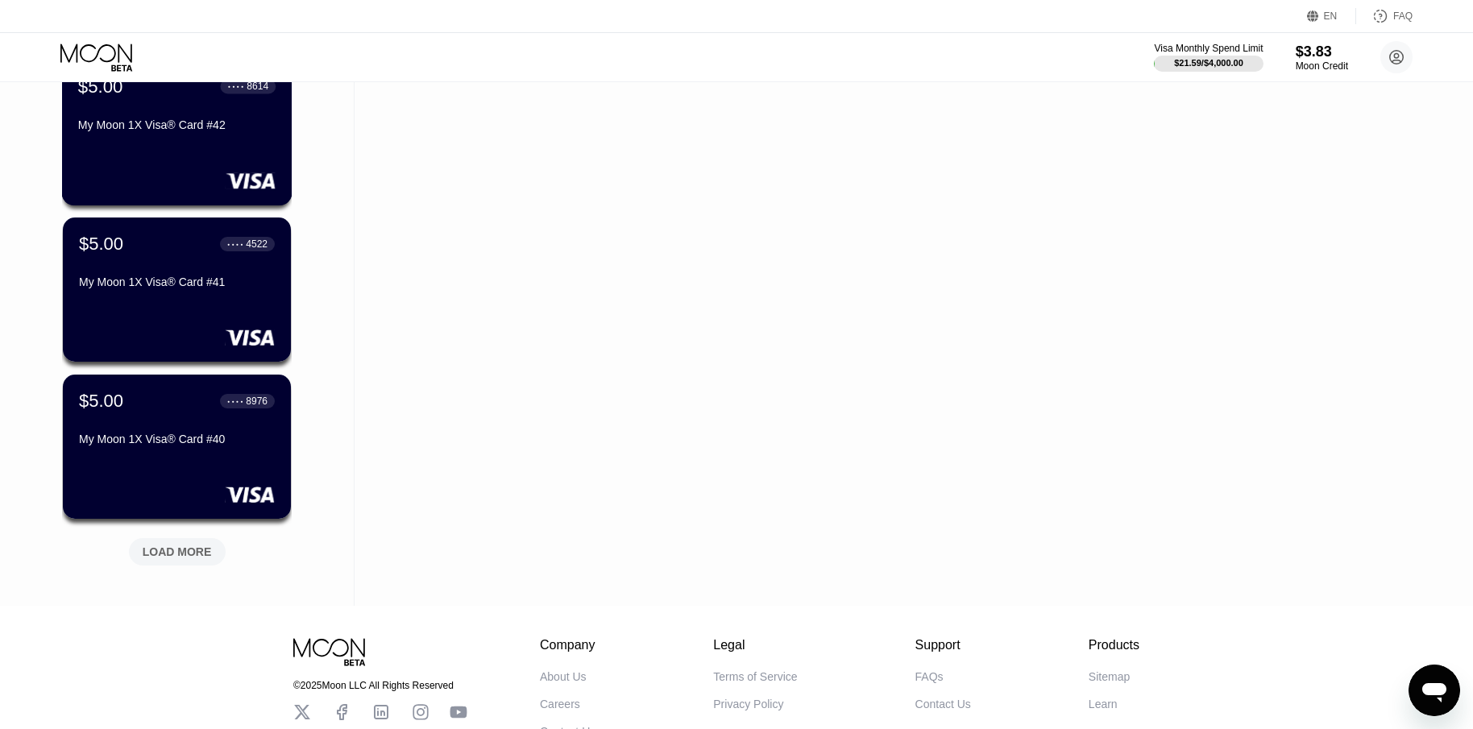
scroll to position [1369, 0]
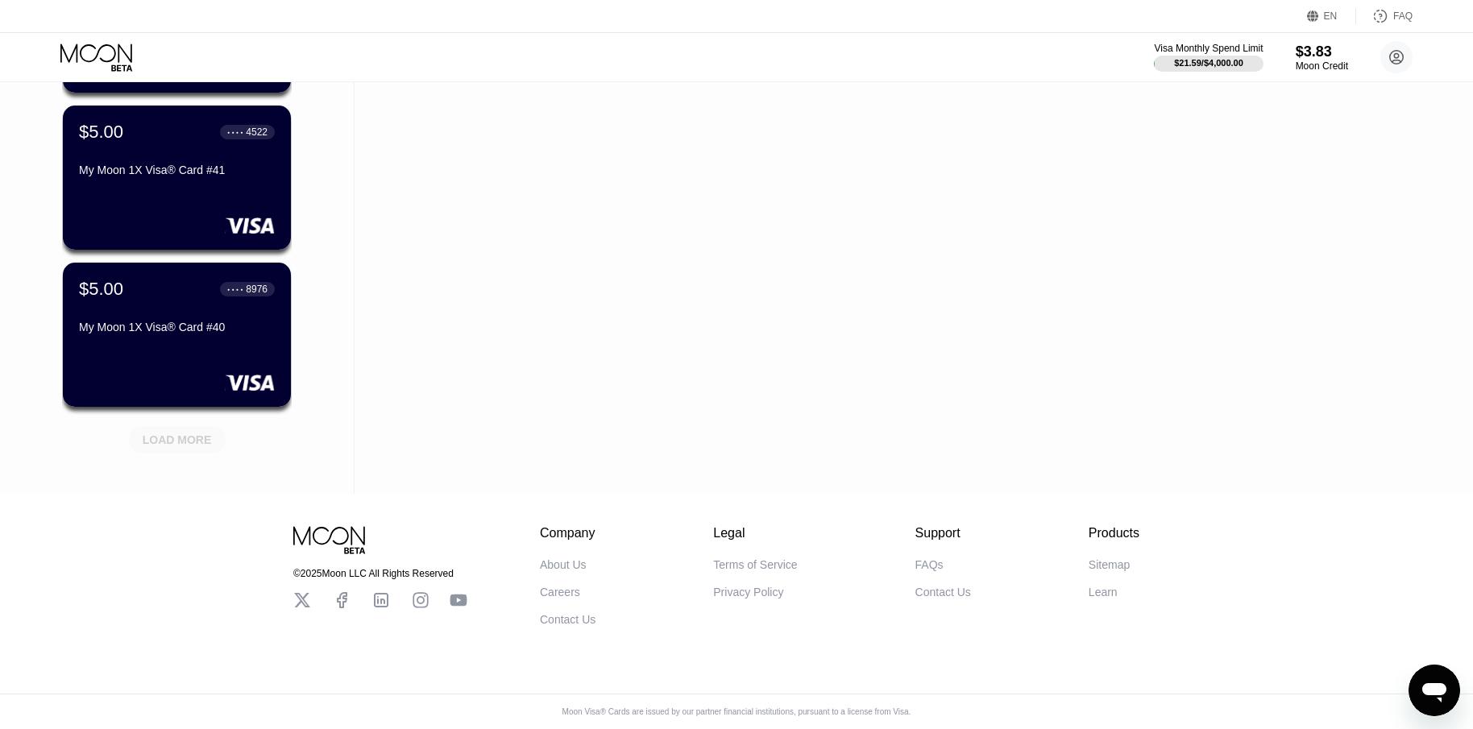
click at [187, 433] on div "LOAD MORE" at bounding box center [177, 440] width 69 height 15
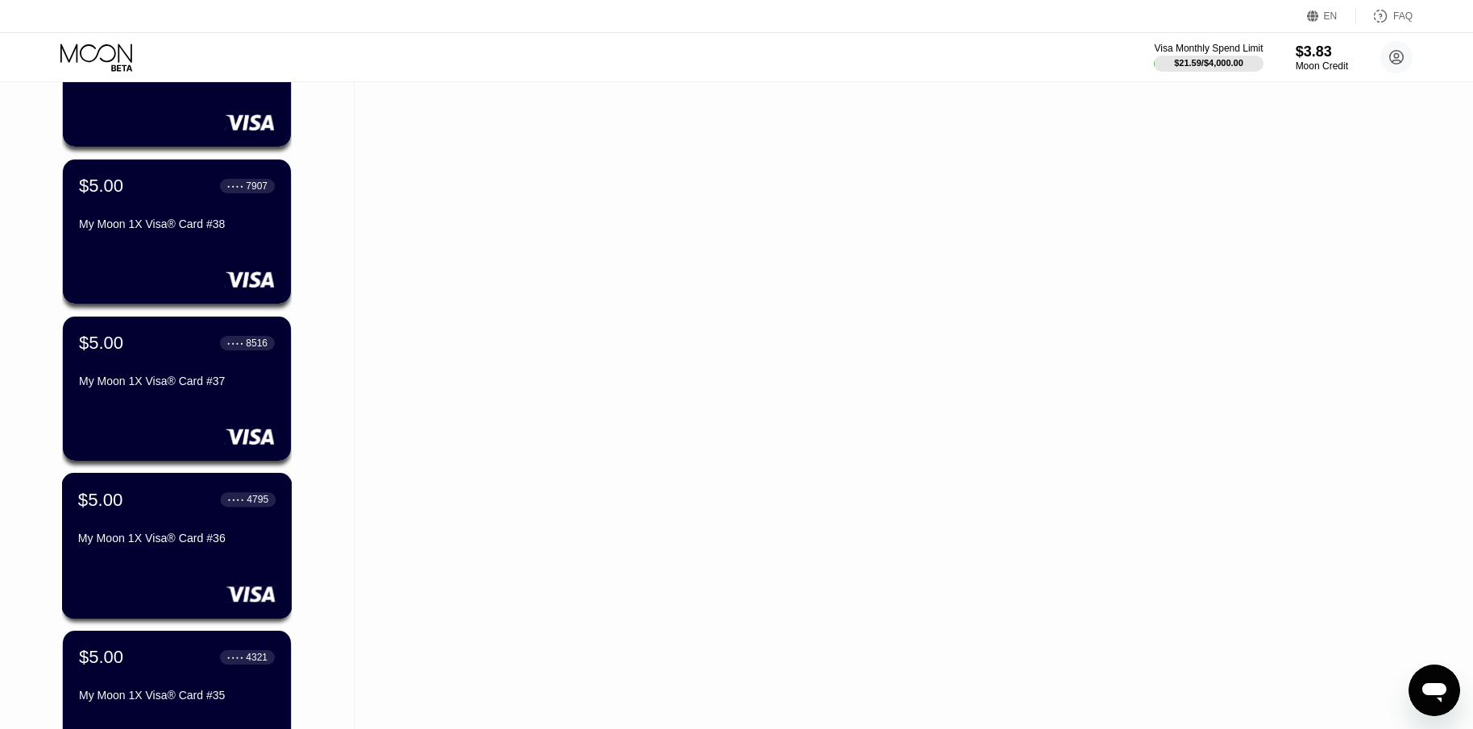
scroll to position [2155, 0]
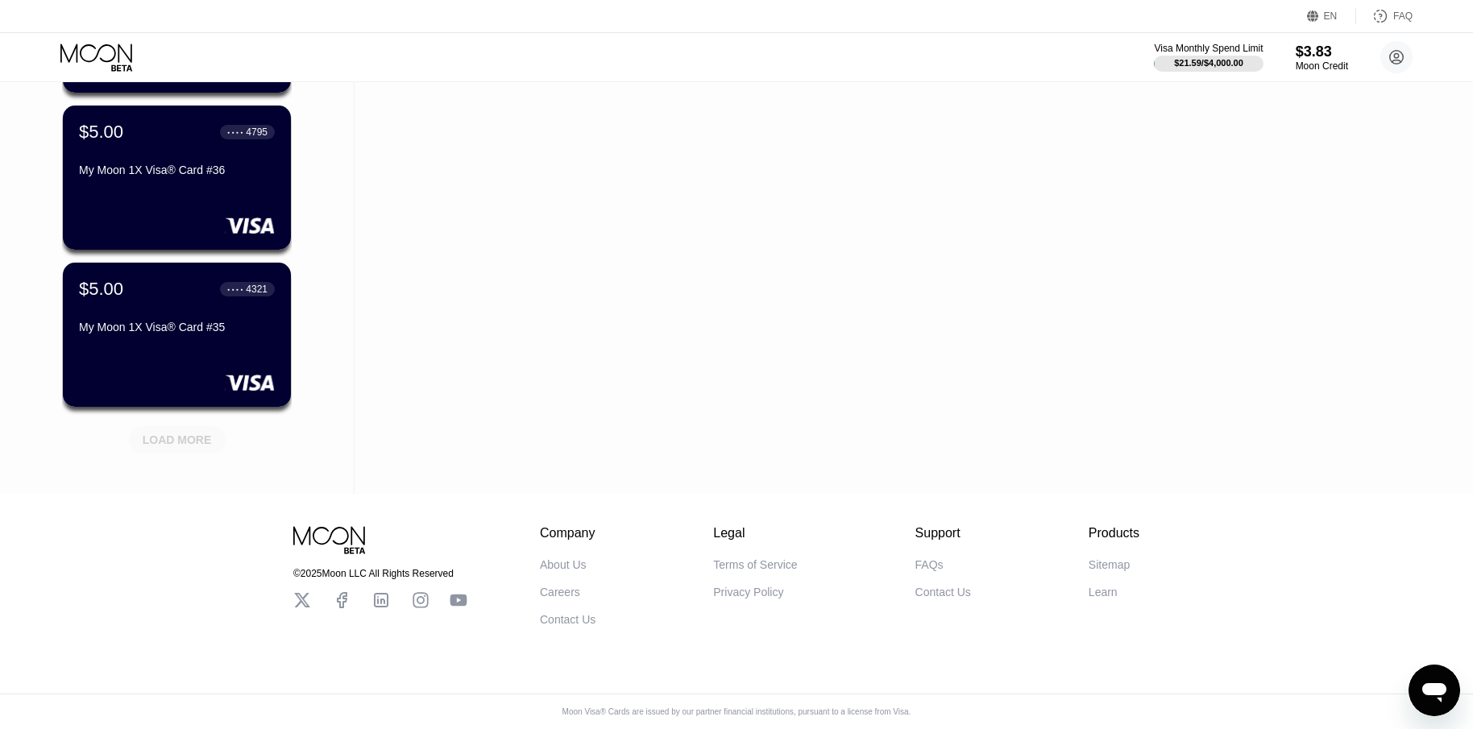
click at [186, 441] on div "LOAD MORE" at bounding box center [177, 439] width 97 height 27
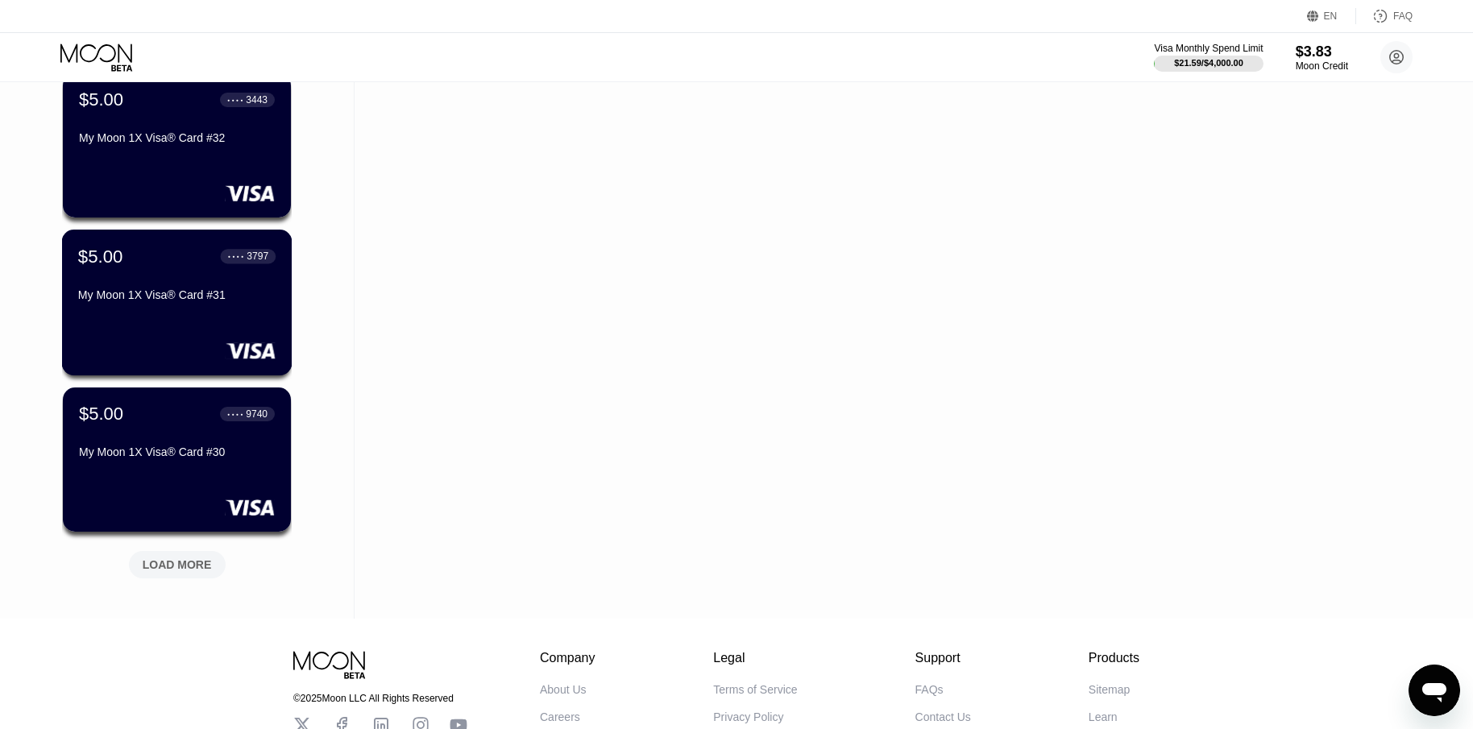
scroll to position [2940, 0]
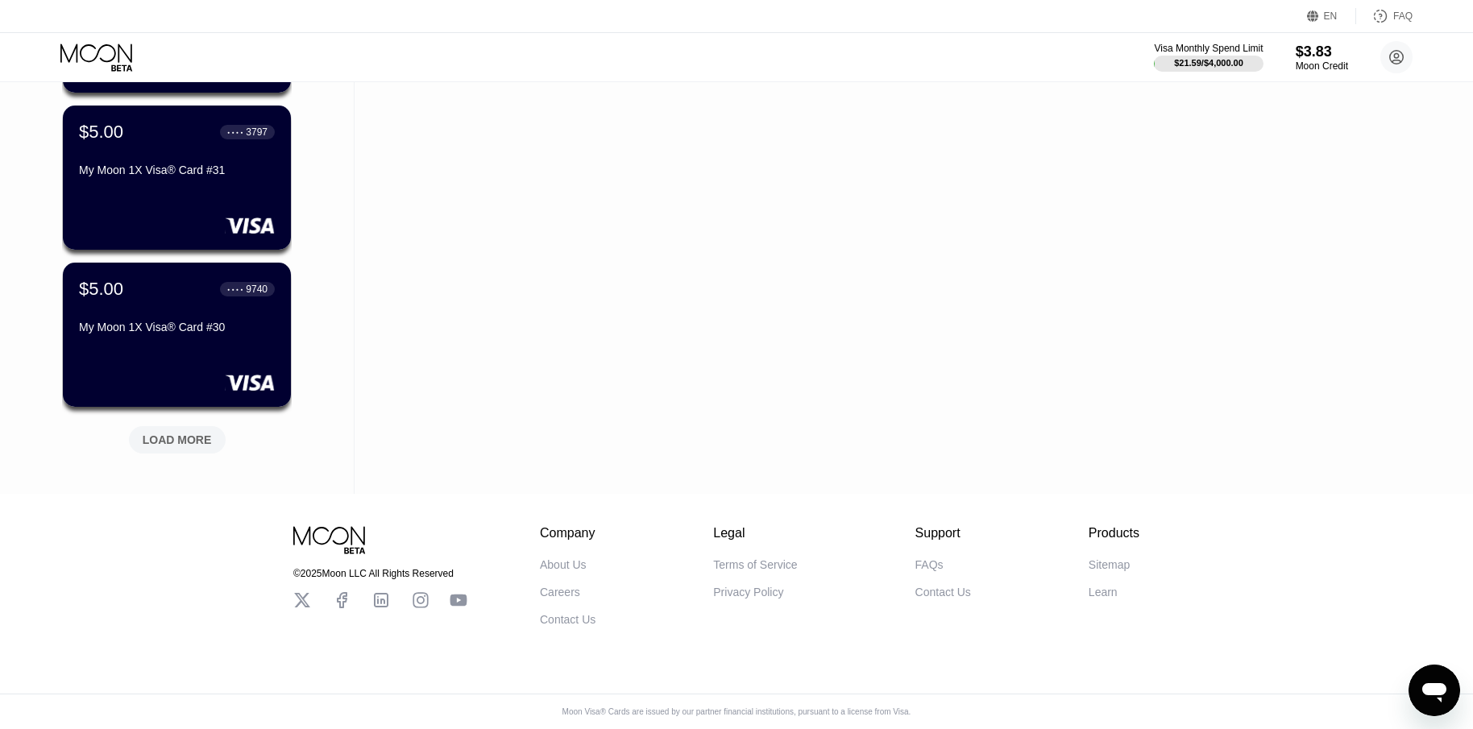
click at [187, 434] on div "LOAD MORE" at bounding box center [177, 440] width 69 height 15
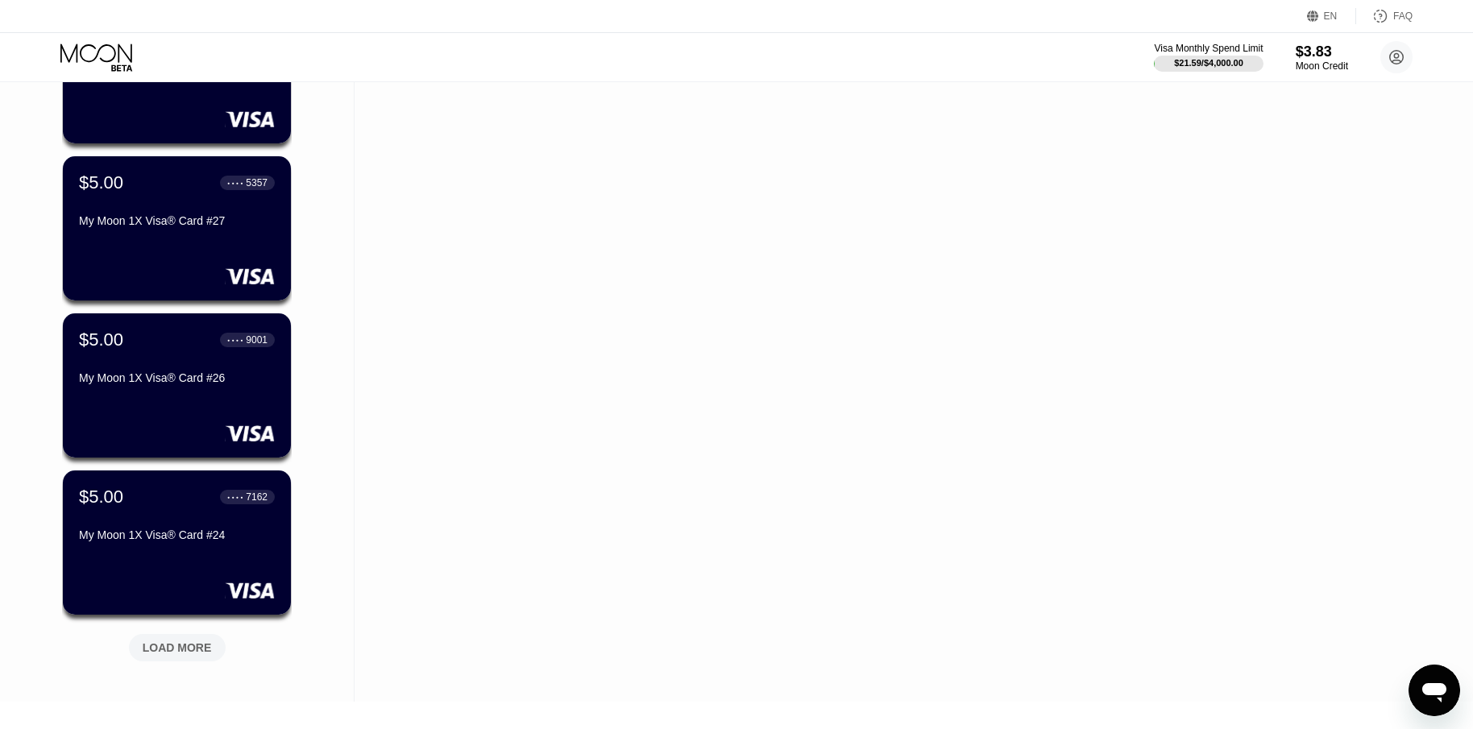
scroll to position [3726, 0]
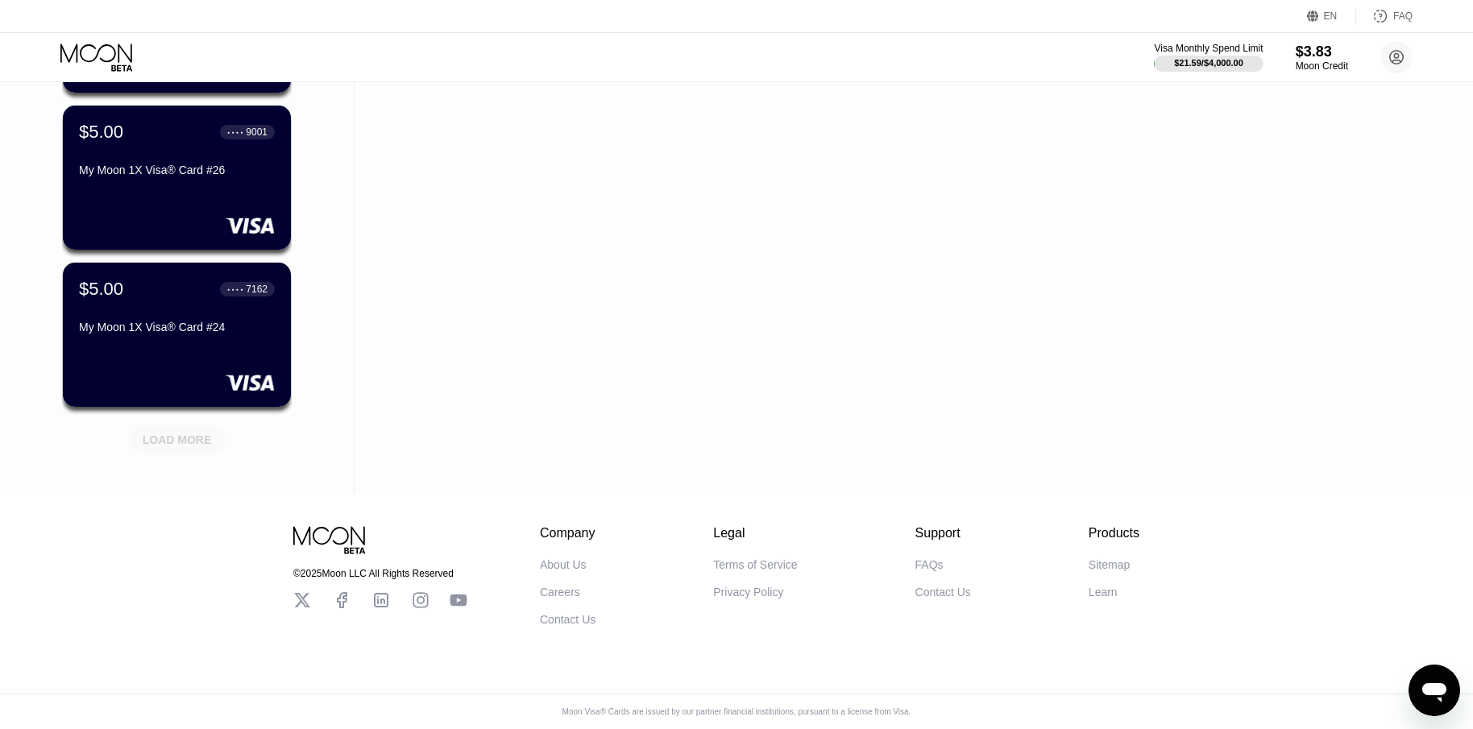
click at [176, 433] on div "LOAD MORE" at bounding box center [177, 440] width 69 height 15
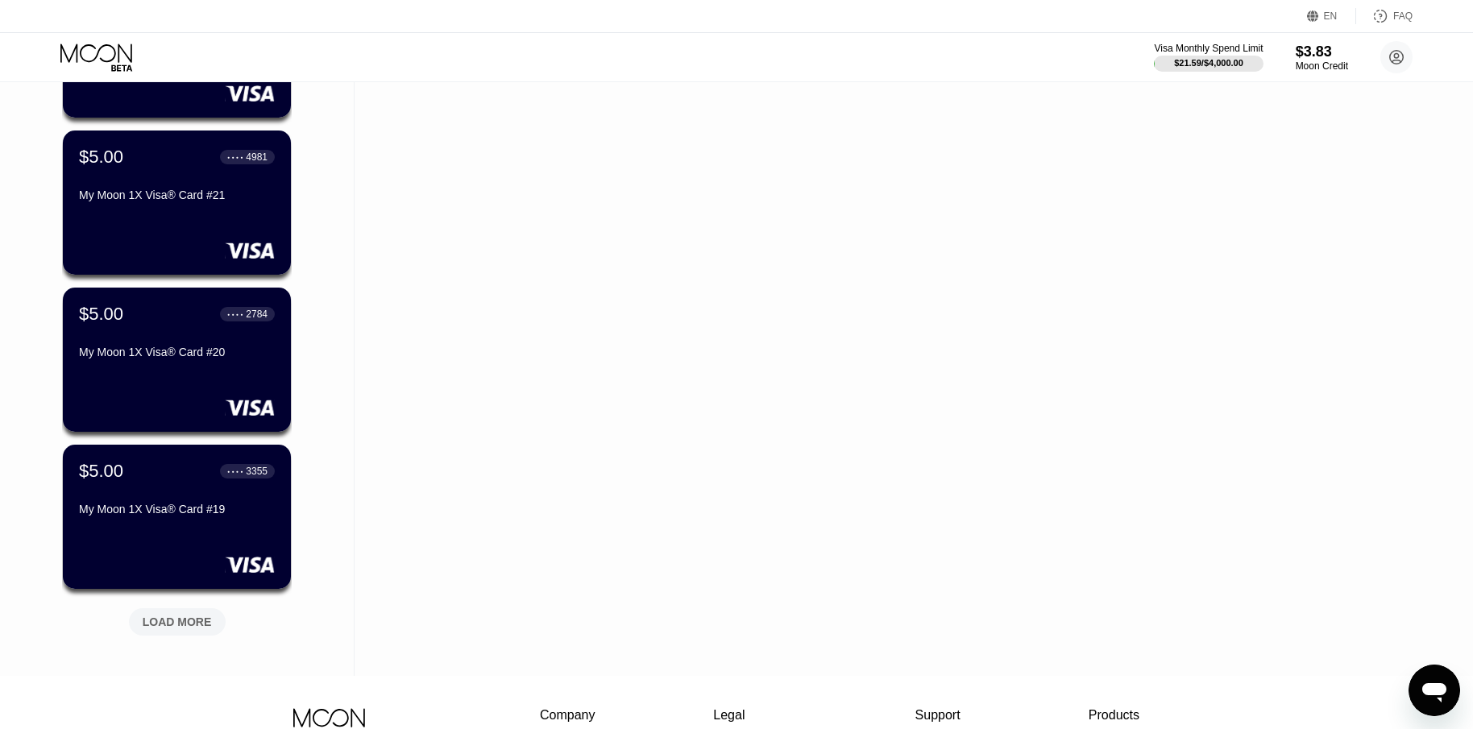
scroll to position [4512, 0]
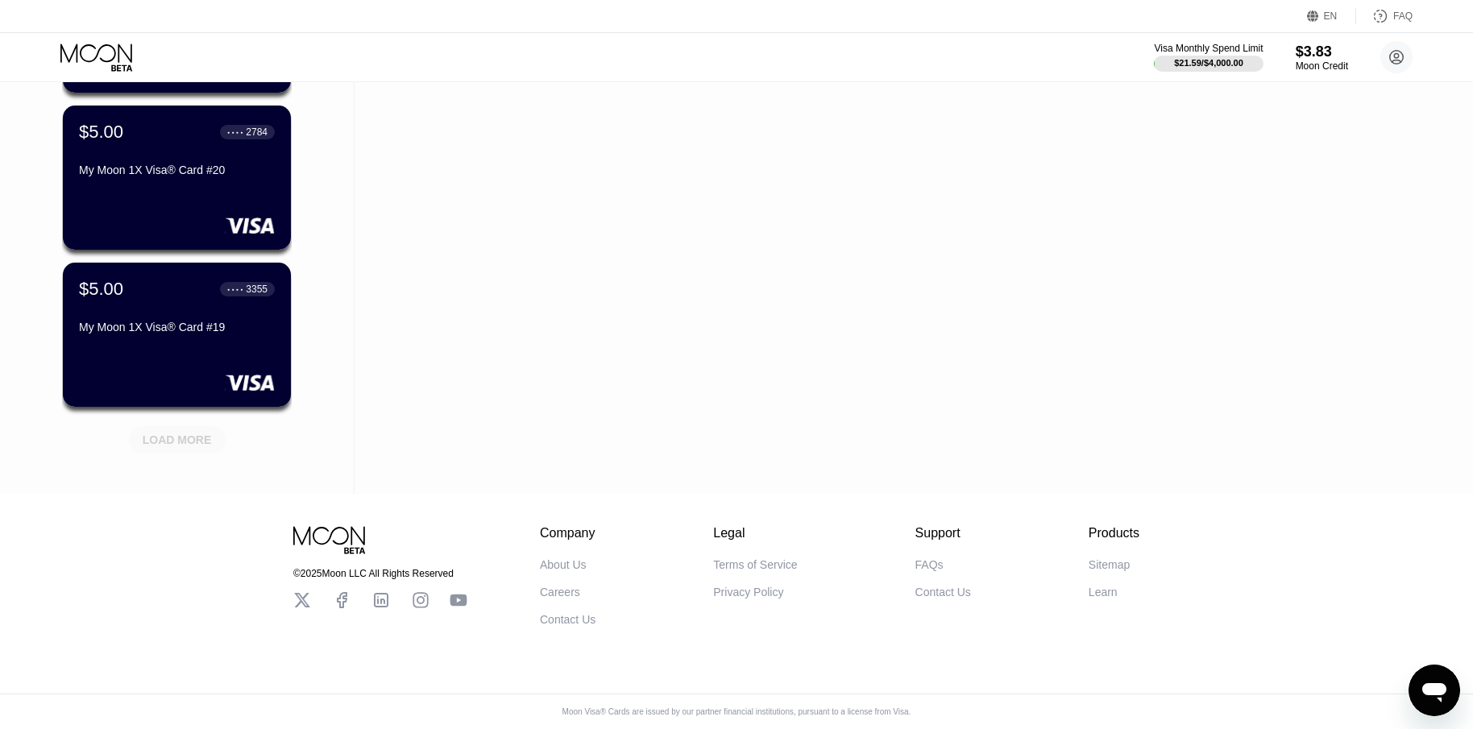
click at [179, 433] on div "LOAD MORE" at bounding box center [177, 440] width 69 height 15
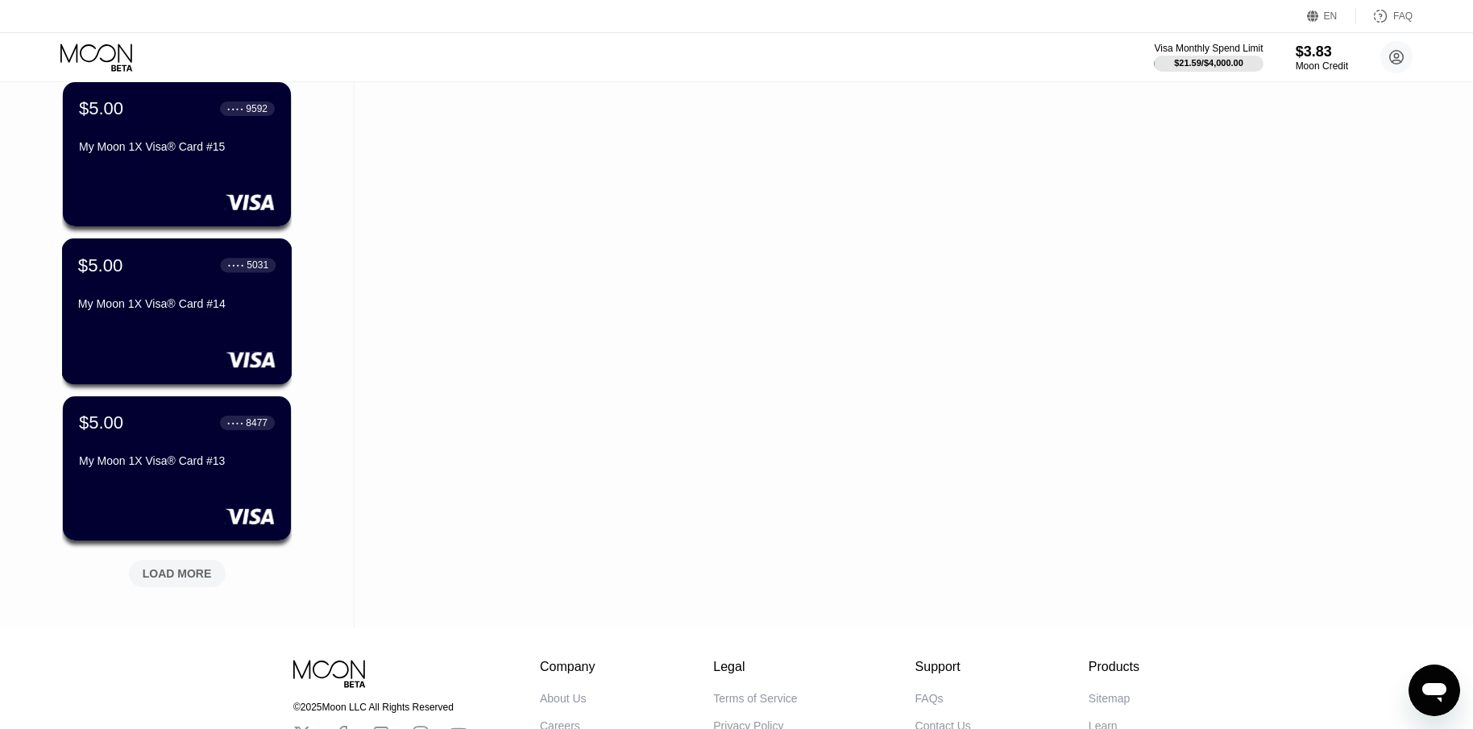
scroll to position [5297, 0]
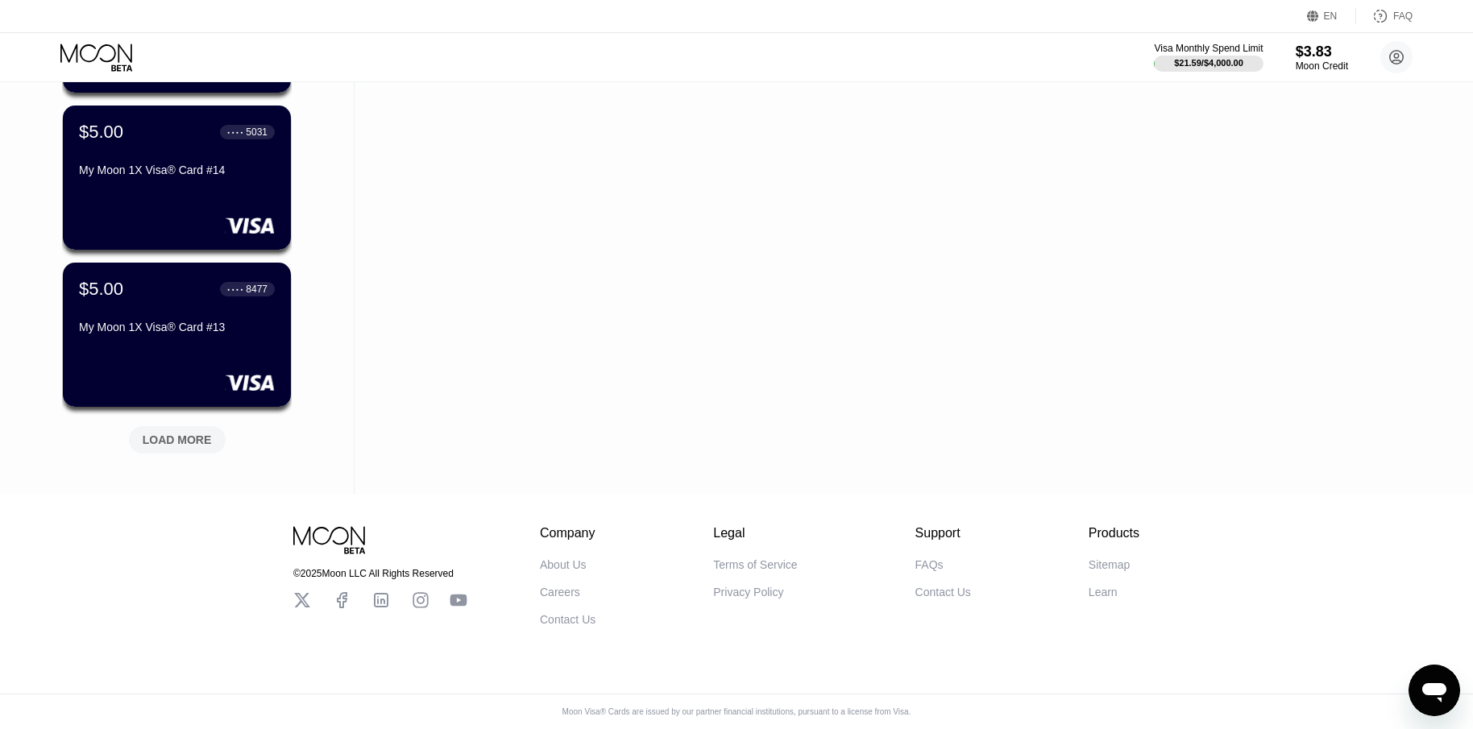
click at [192, 433] on div "LOAD MORE" at bounding box center [177, 440] width 69 height 15
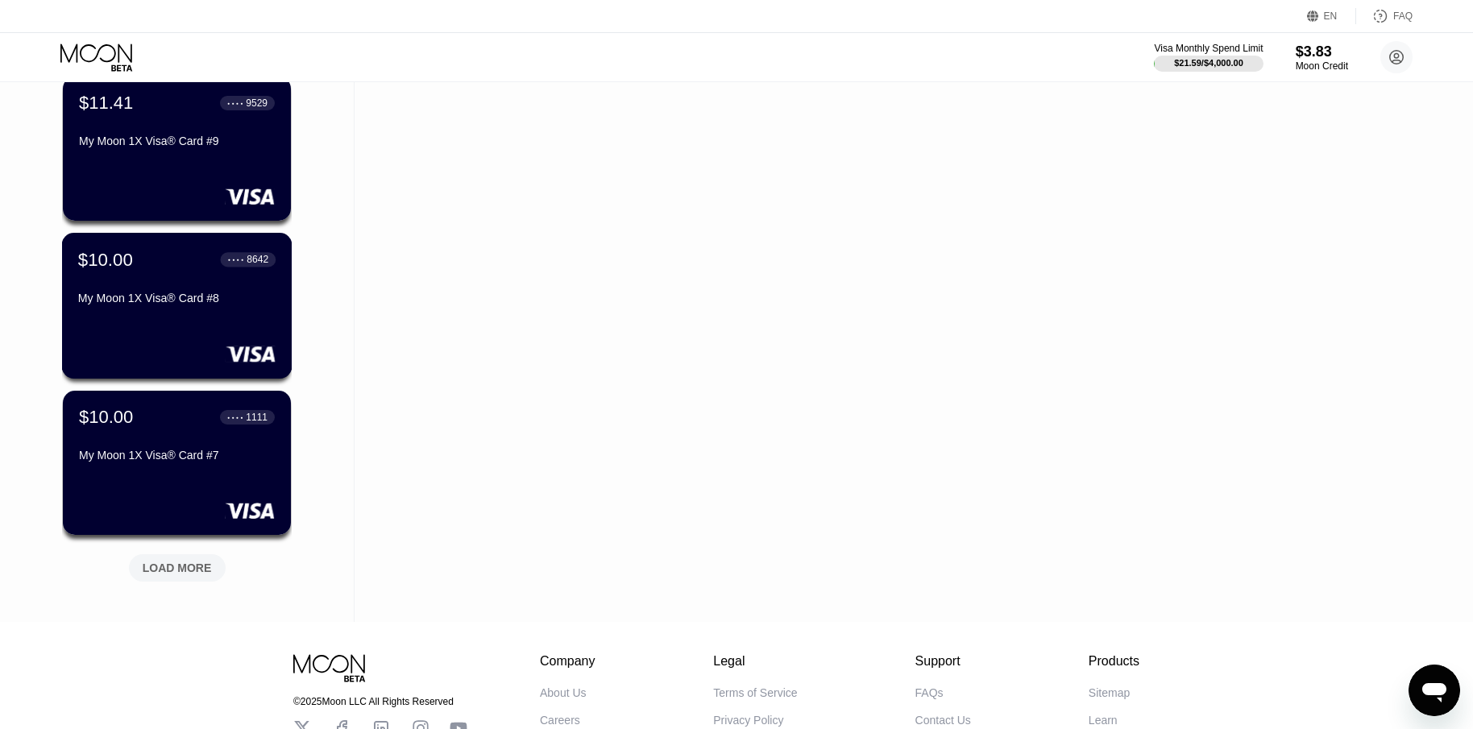
scroll to position [6083, 0]
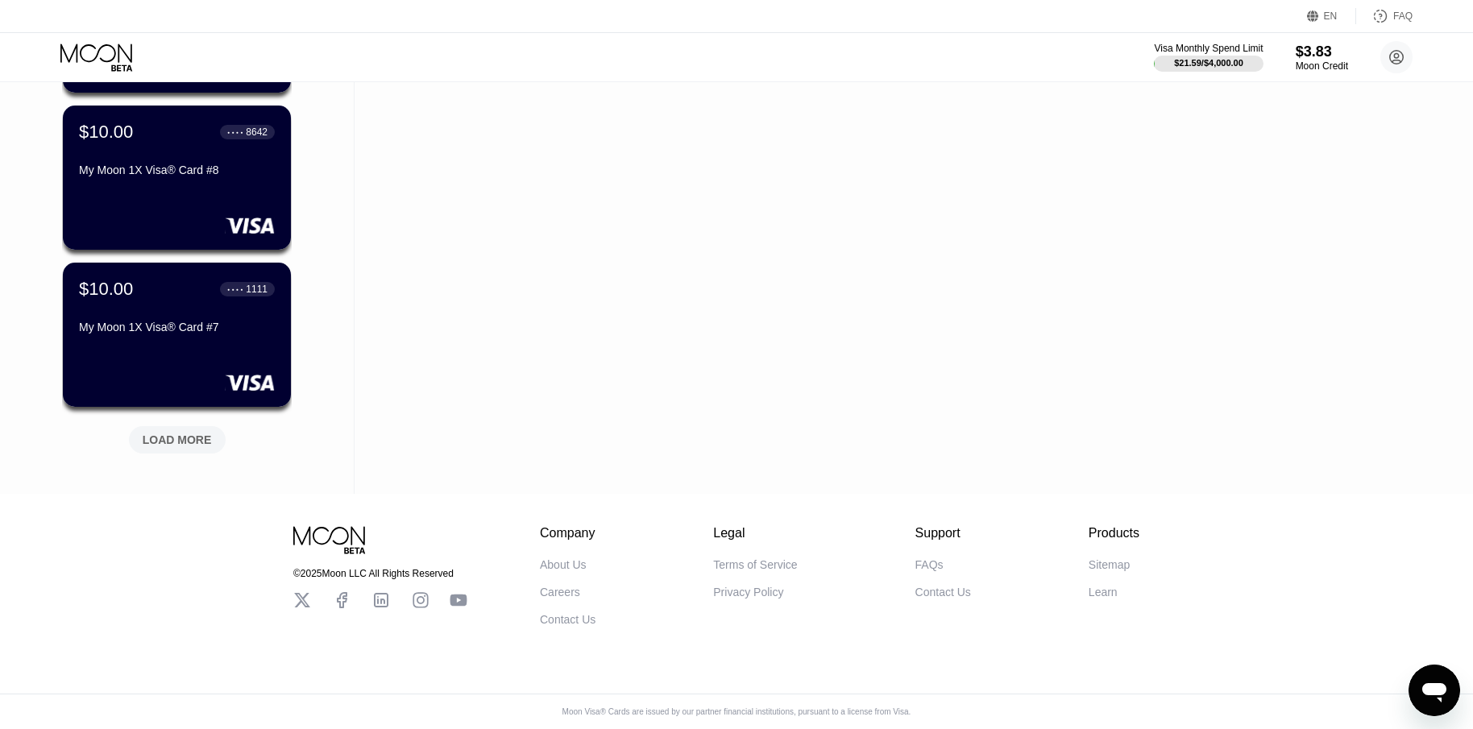
click at [203, 434] on div "LOAD MORE" at bounding box center [177, 440] width 69 height 15
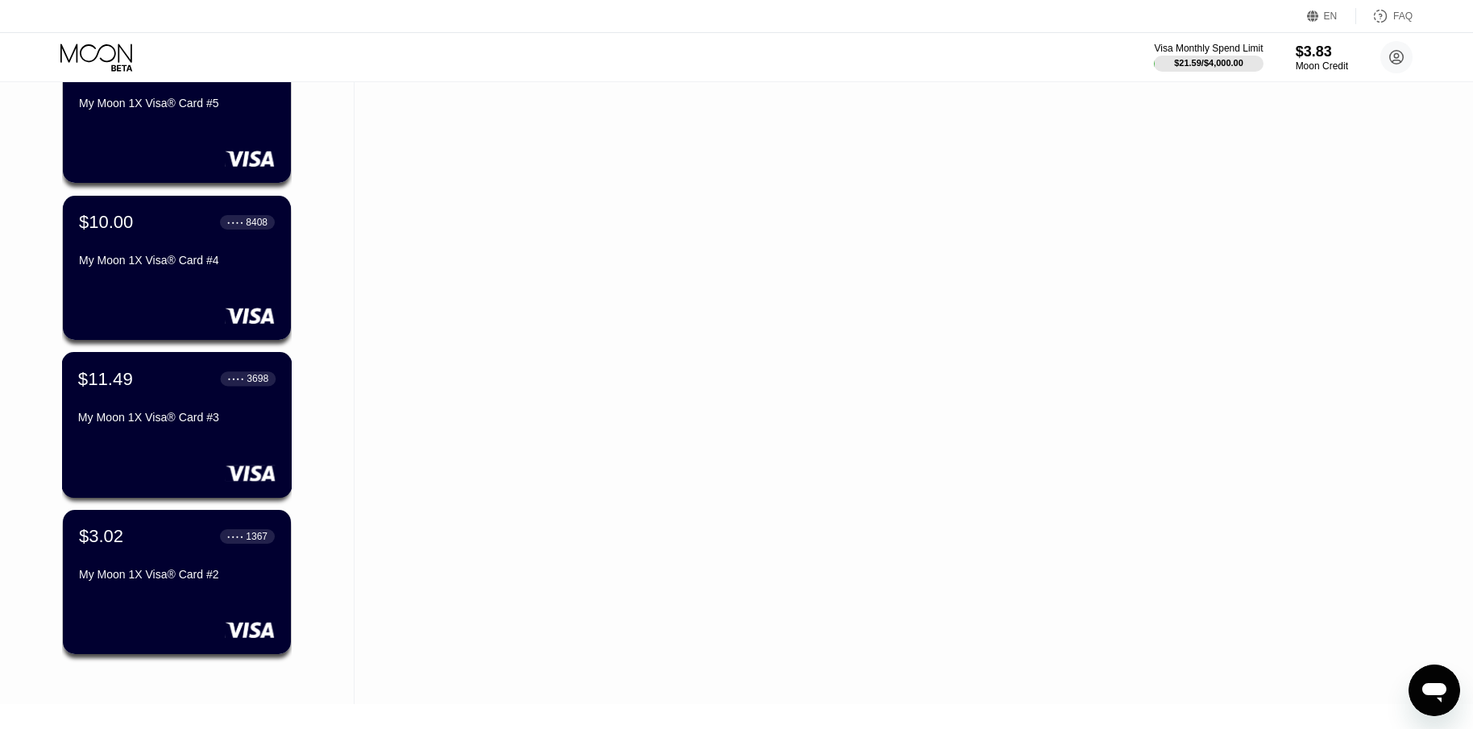
scroll to position [6567, 0]
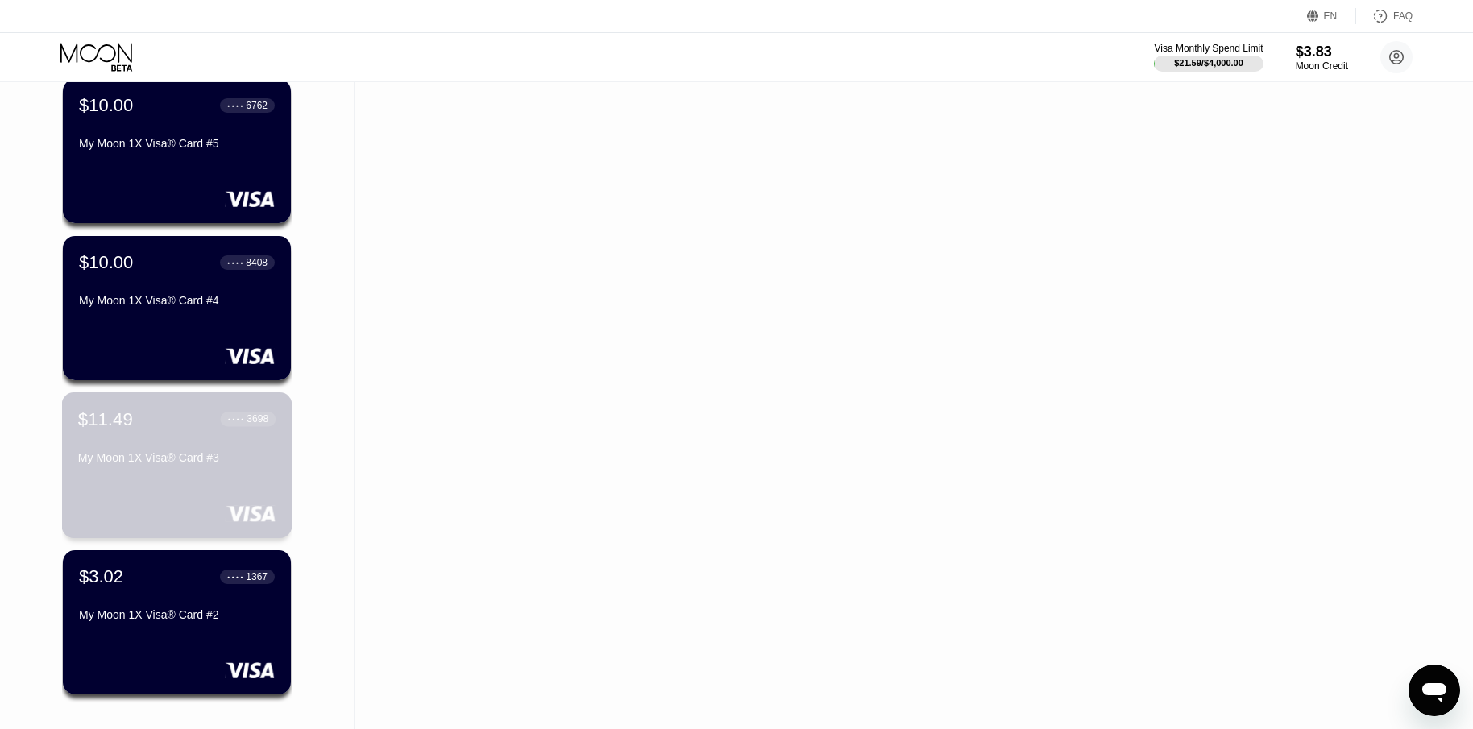
click at [185, 456] on div "My Moon 1X Visa® Card #3" at bounding box center [176, 457] width 197 height 13
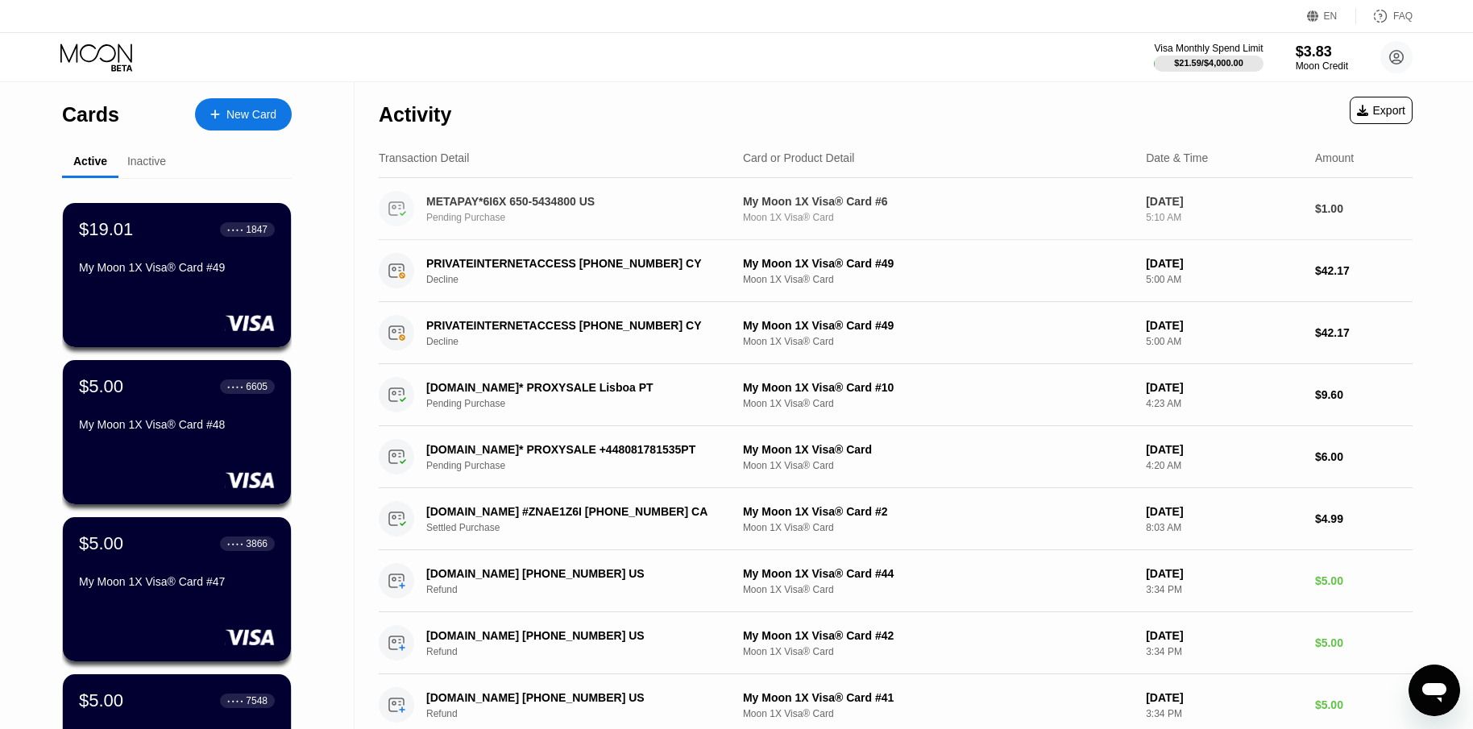
click at [588, 218] on div "Pending Purchase" at bounding box center [584, 217] width 316 height 11
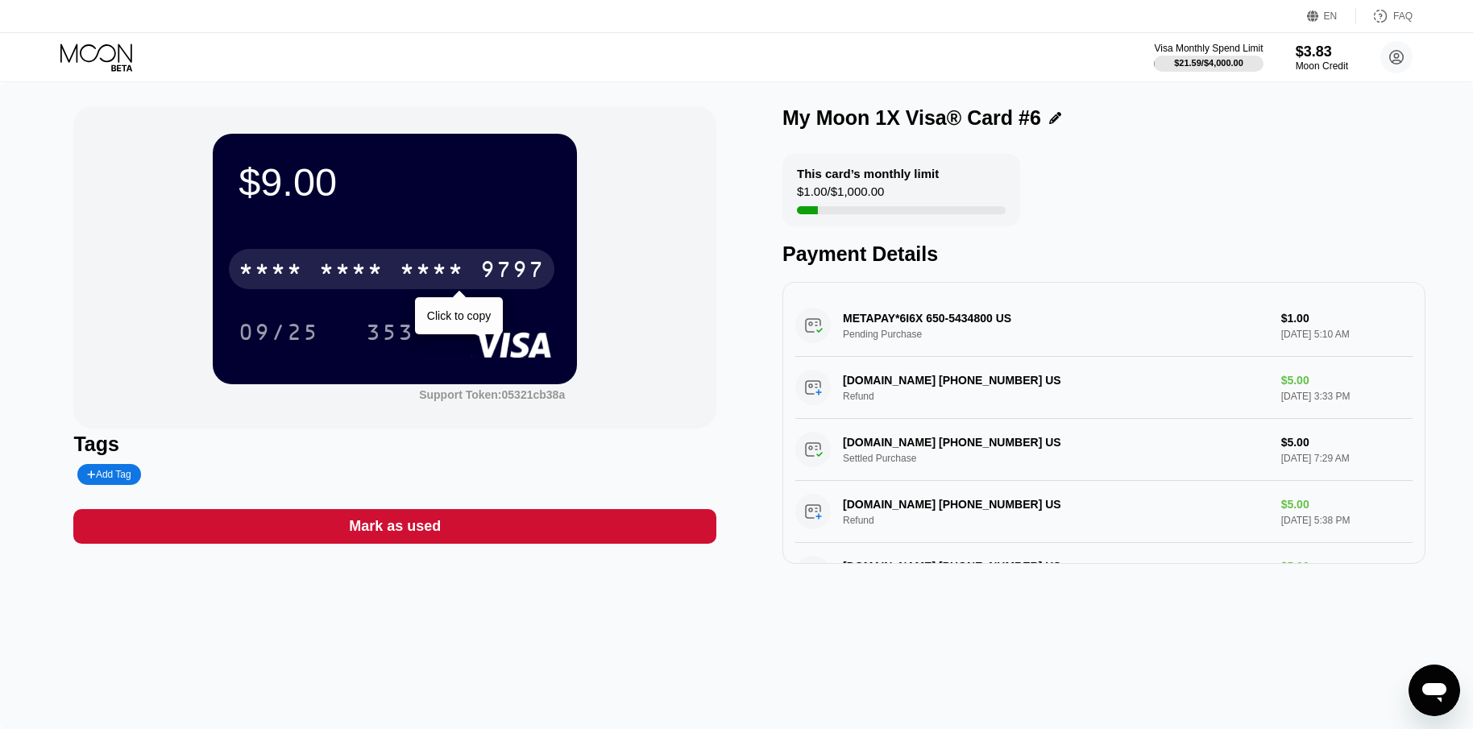
click at [484, 276] on div "9797" at bounding box center [512, 272] width 64 height 26
